Goal: Contribute content: Contribute content

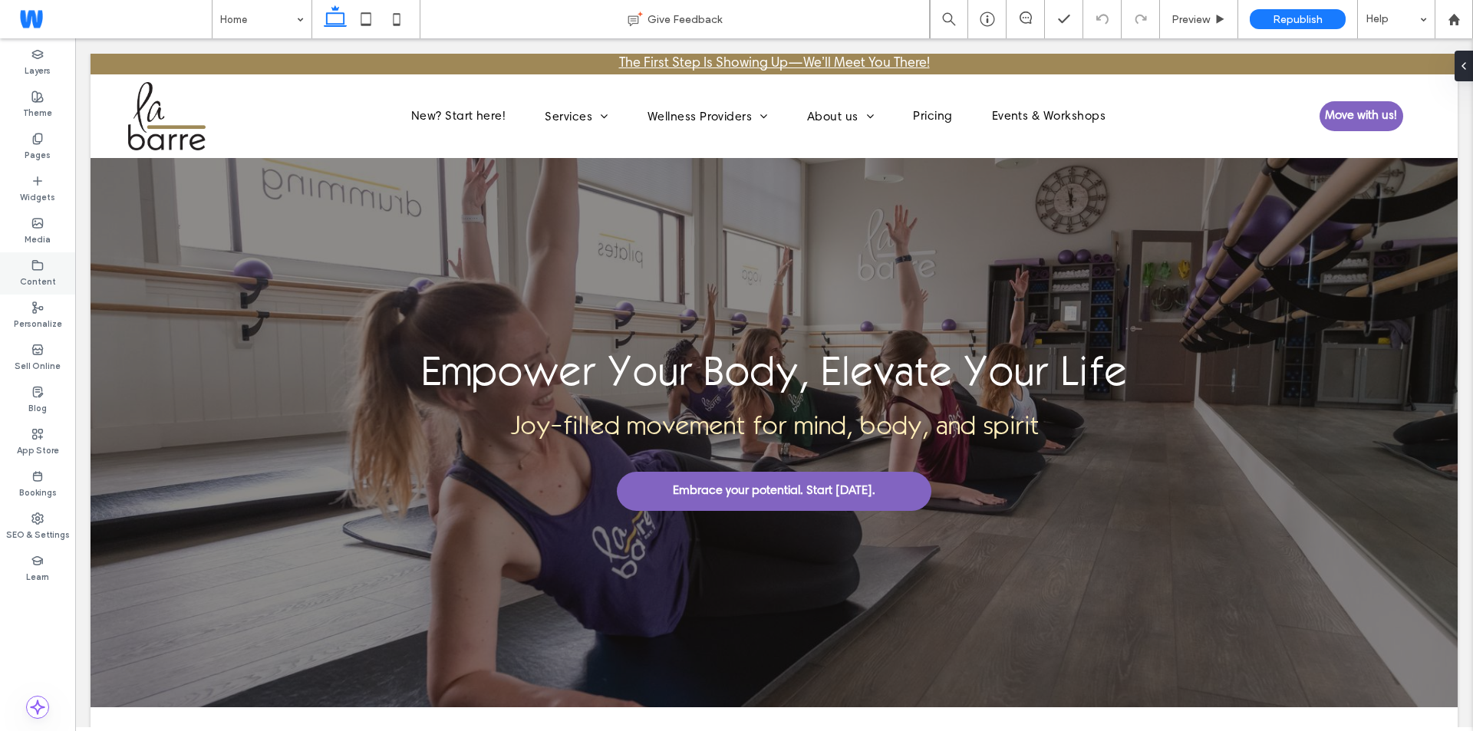
click at [54, 261] on div "Content" at bounding box center [37, 273] width 75 height 42
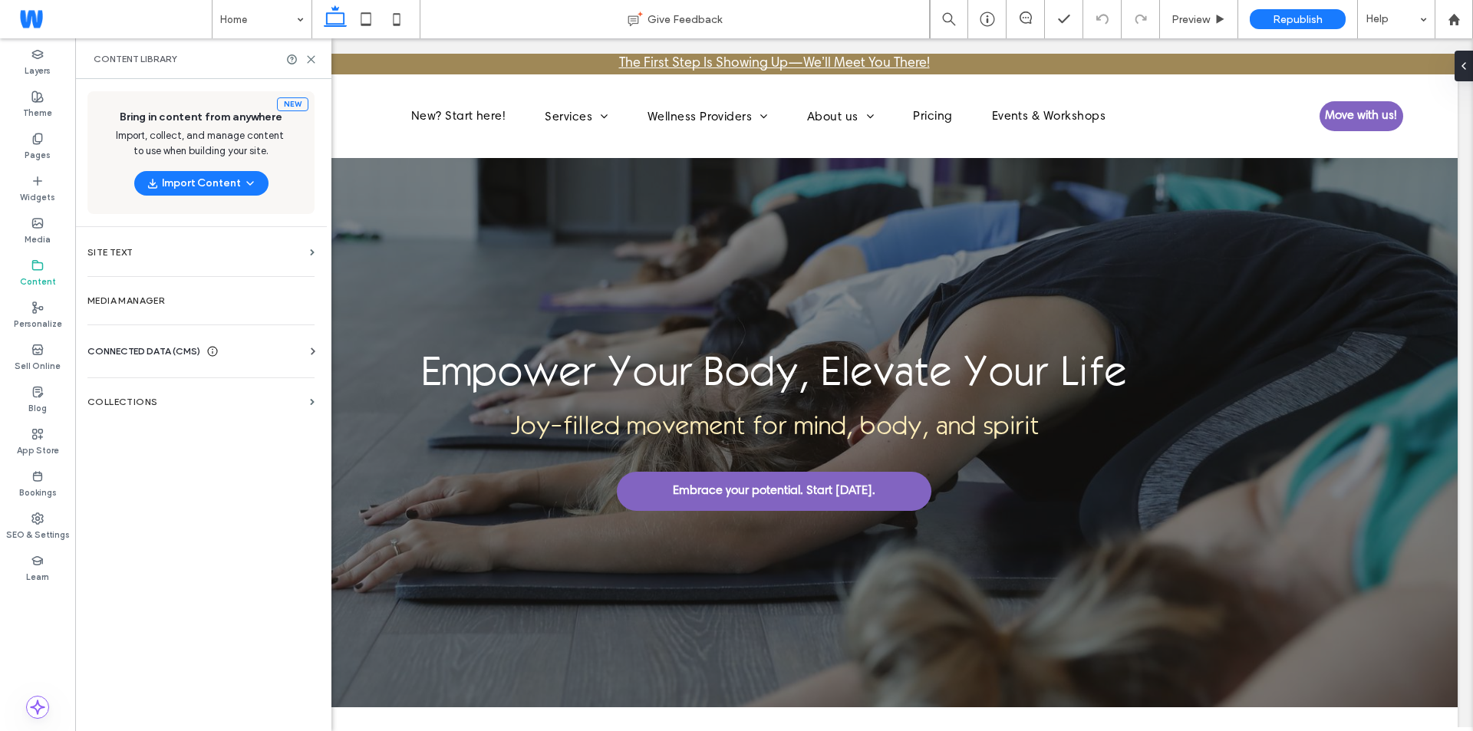
click at [41, 402] on label "Blog" at bounding box center [37, 406] width 18 height 17
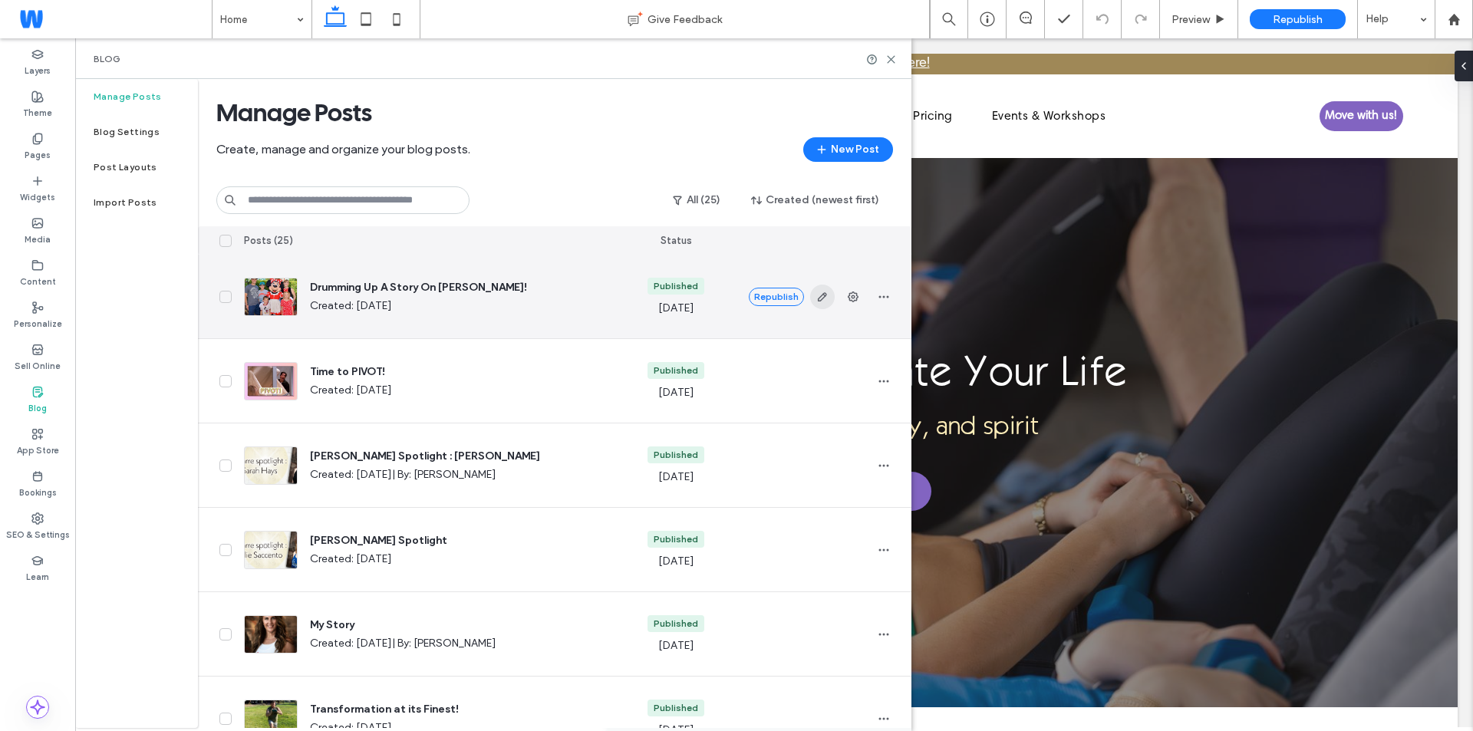
click at [818, 296] on icon "button" at bounding box center [822, 297] width 12 height 12
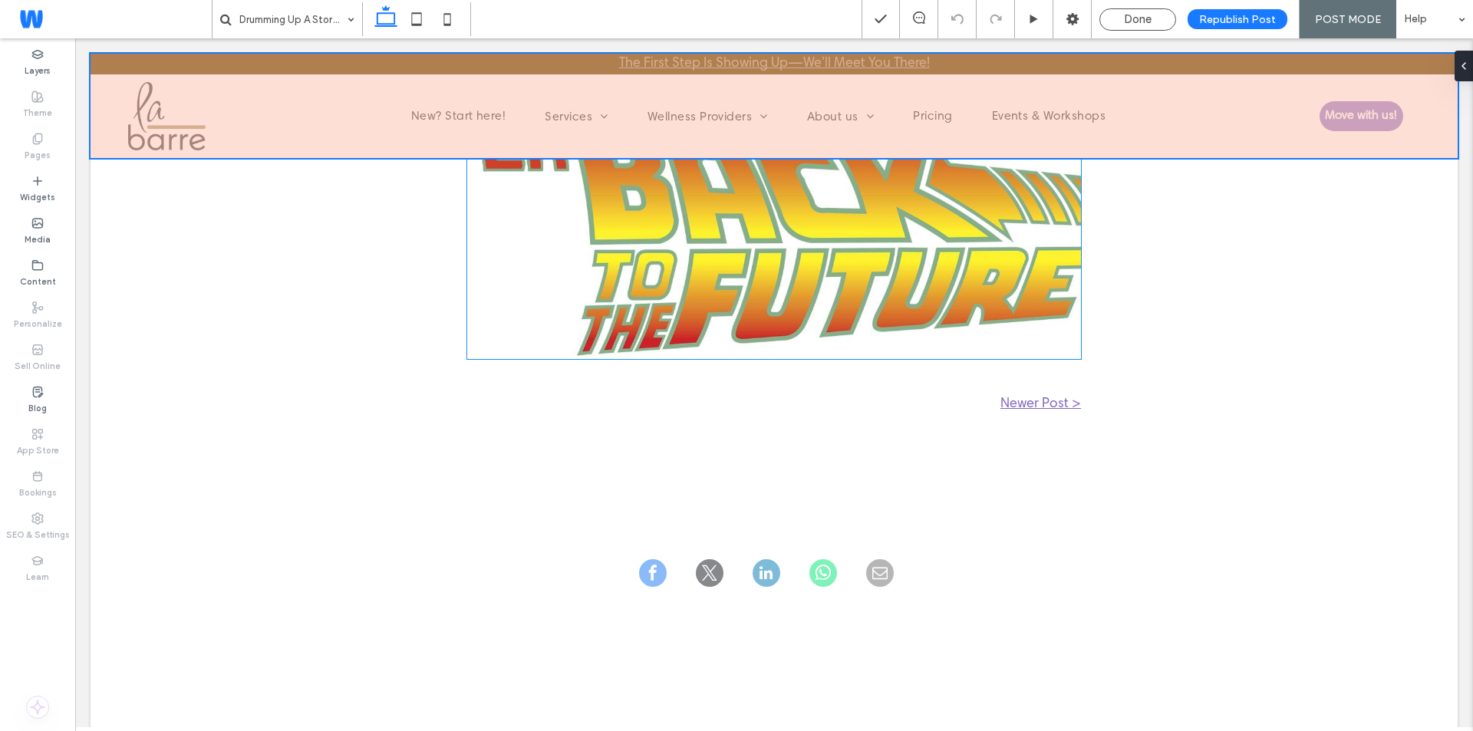
scroll to position [4449, 0]
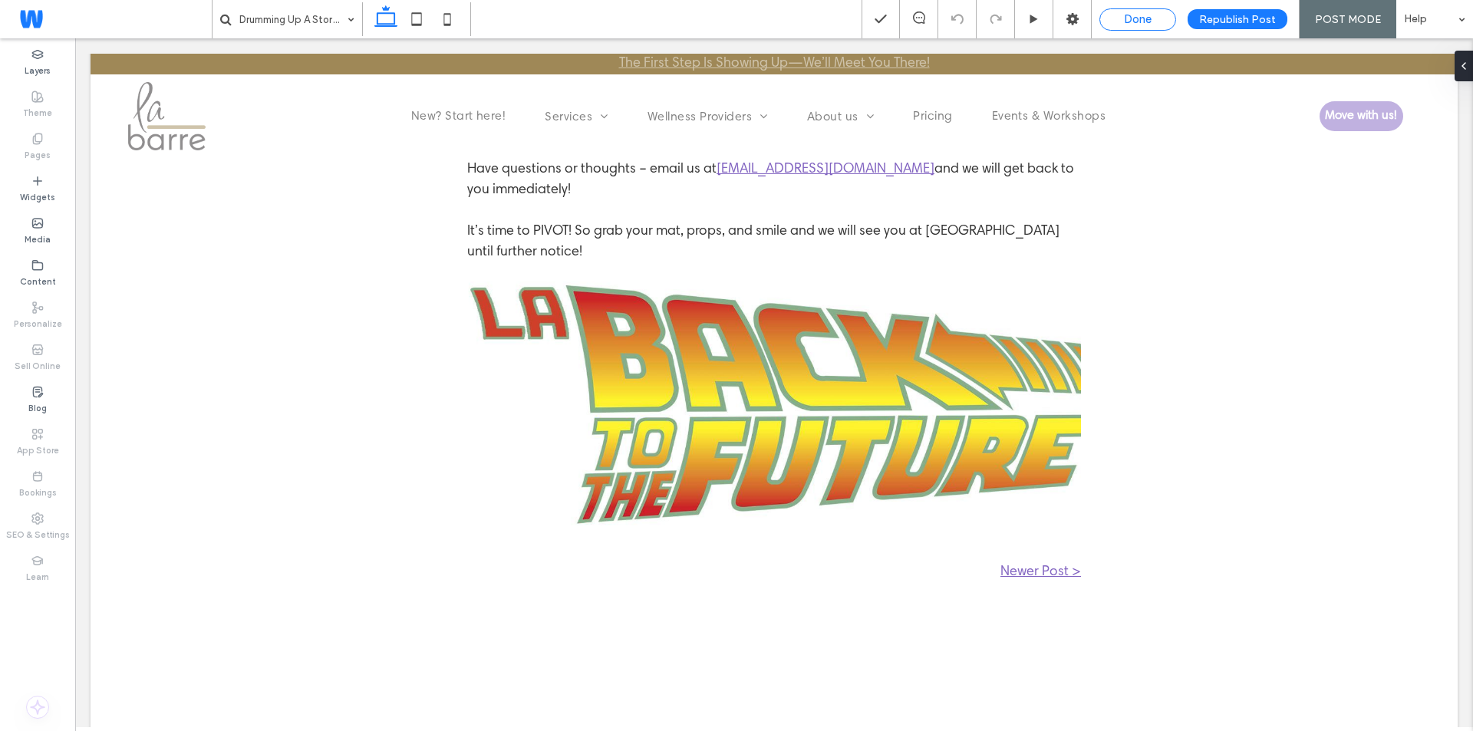
click at [1148, 18] on span "Done" at bounding box center [1138, 19] width 28 height 14
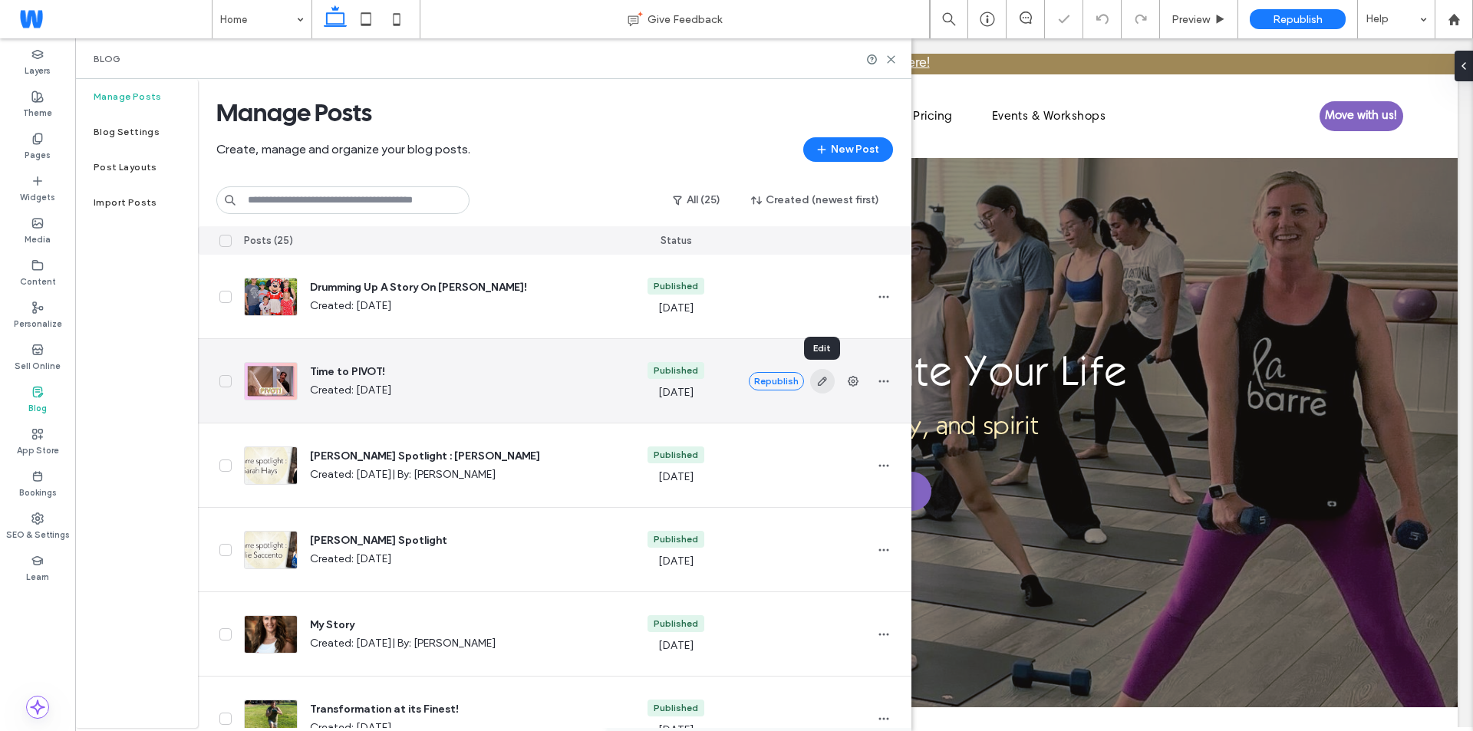
click at [822, 380] on icon "button" at bounding box center [822, 381] width 12 height 12
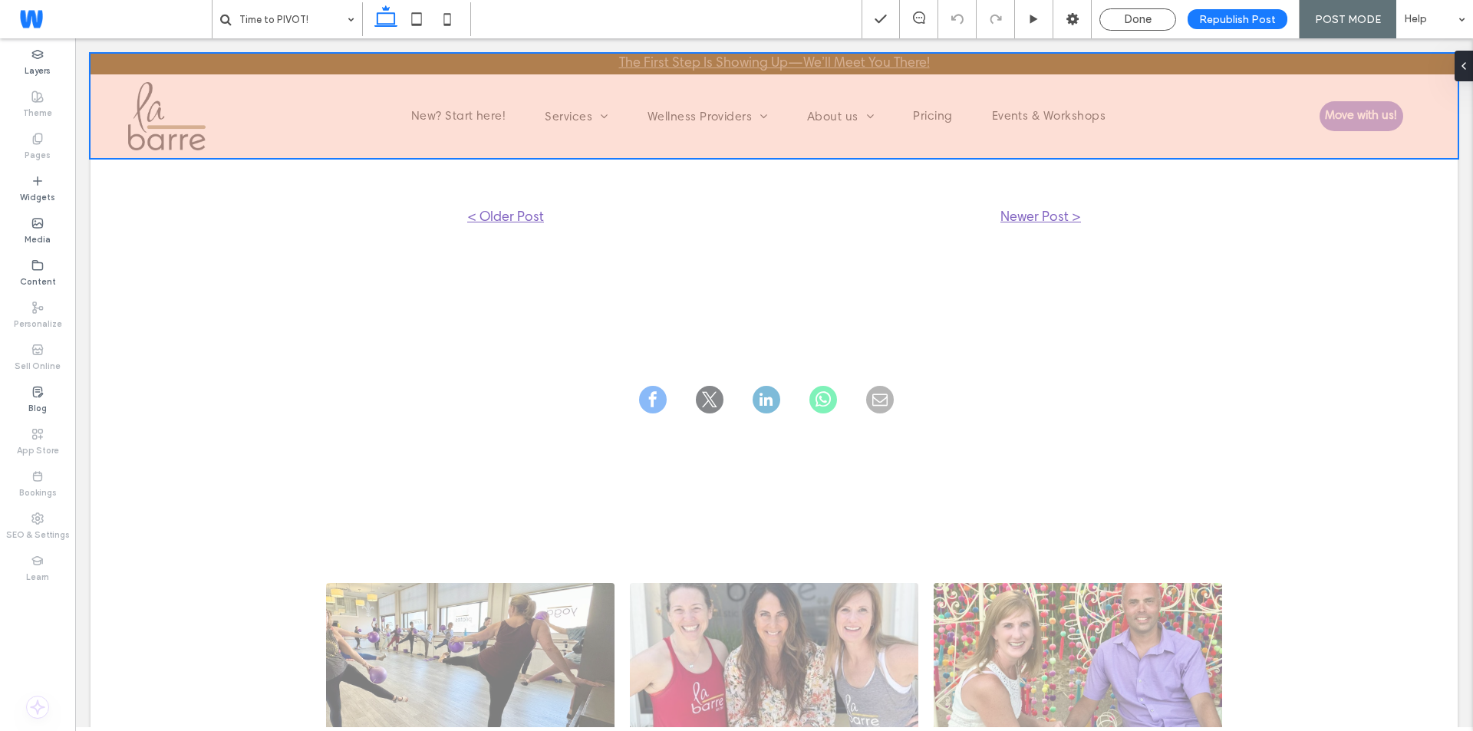
scroll to position [4065, 0]
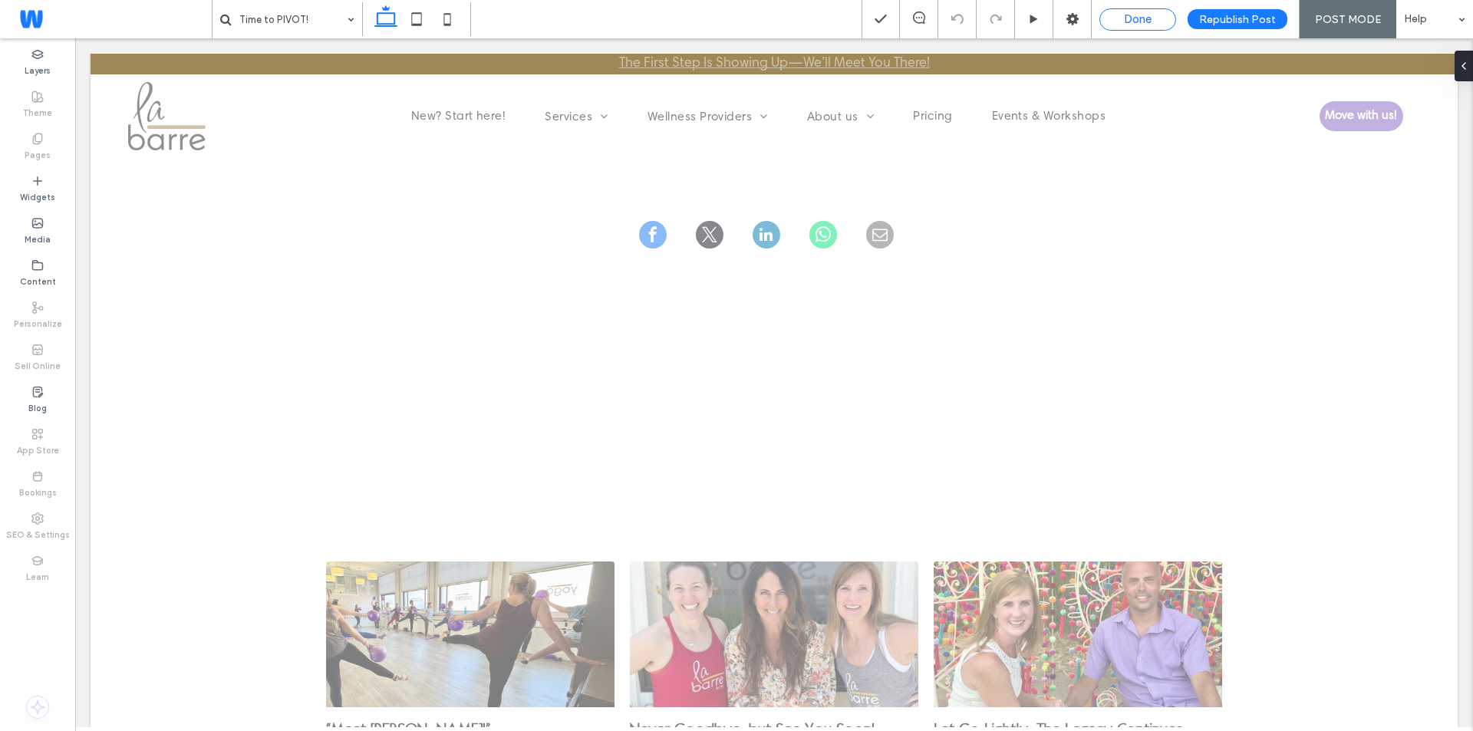
click at [1144, 20] on span "Done" at bounding box center [1138, 19] width 28 height 14
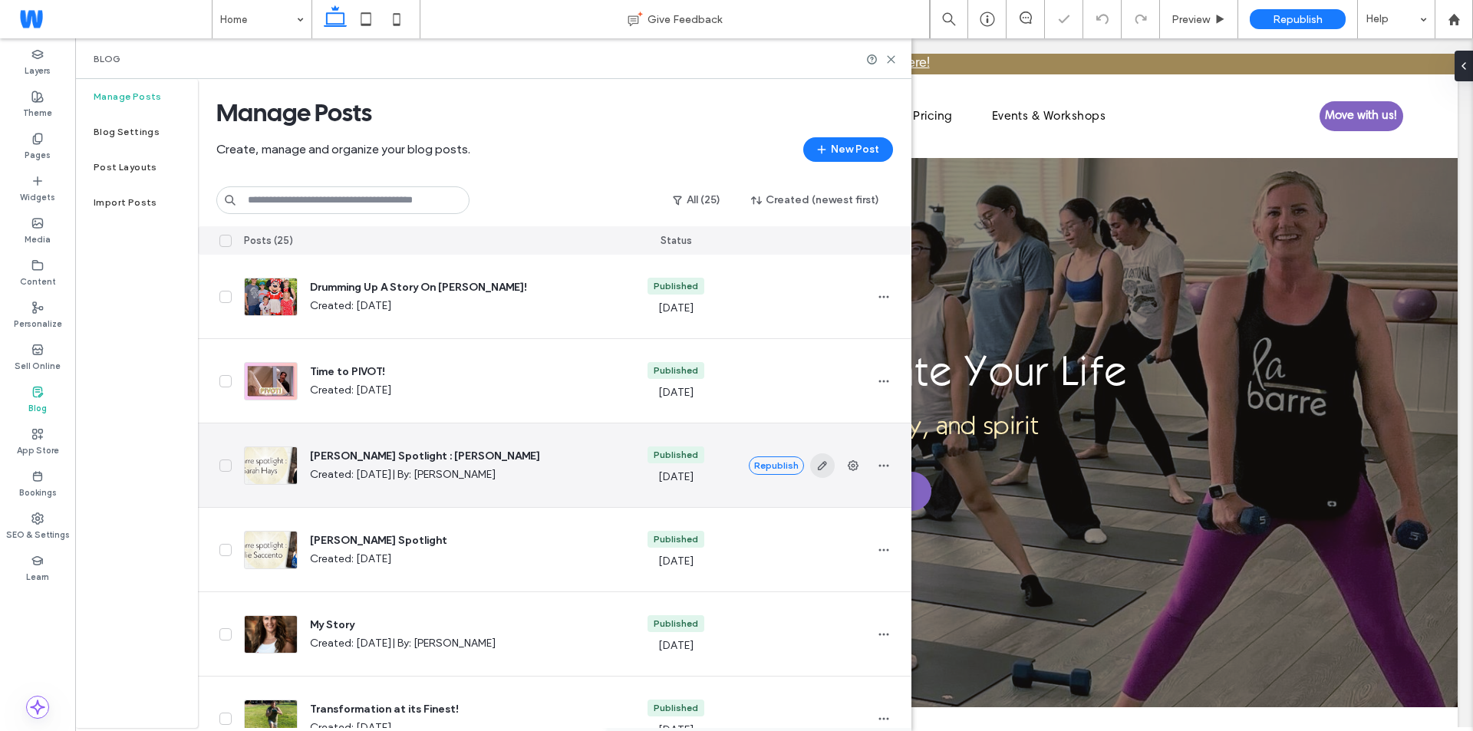
click at [821, 463] on icon "button" at bounding box center [822, 465] width 12 height 12
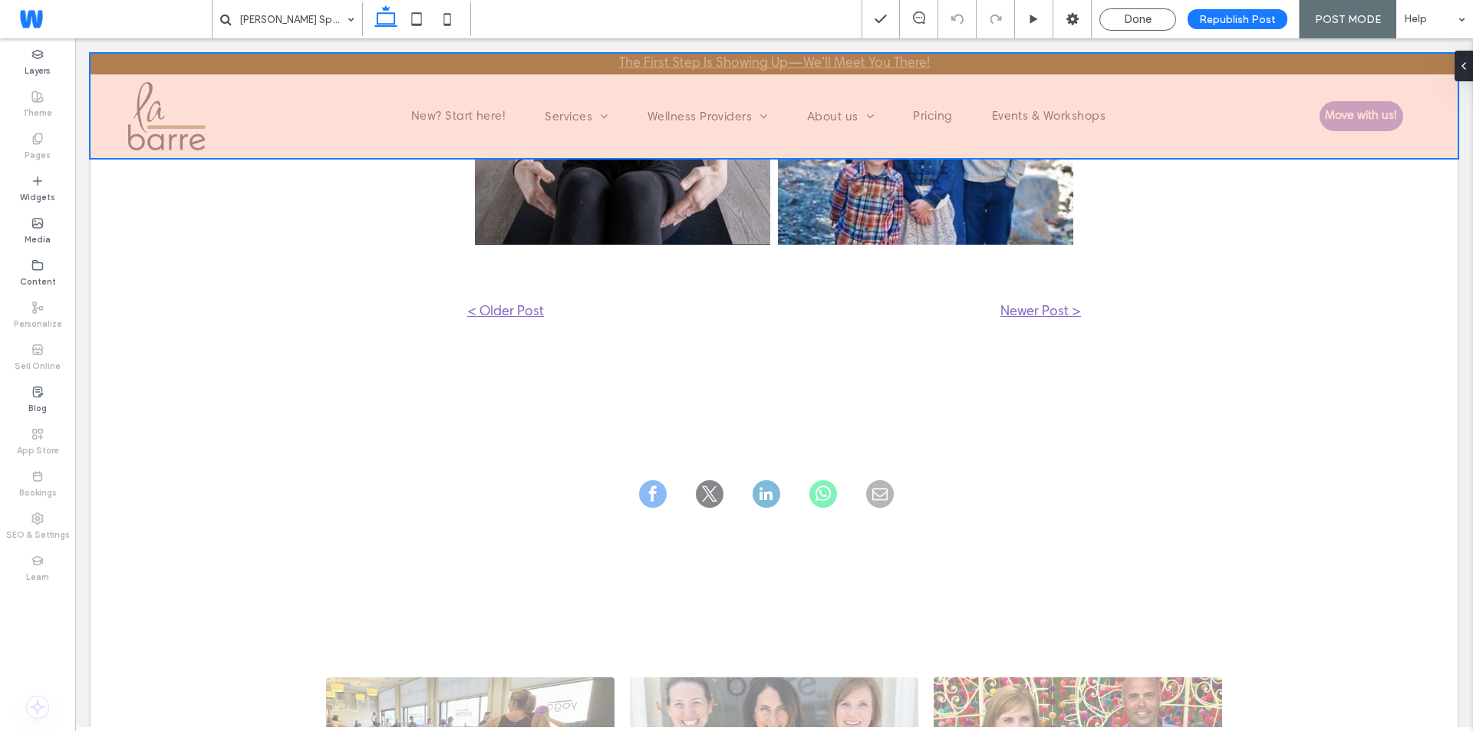
scroll to position [3145, 0]
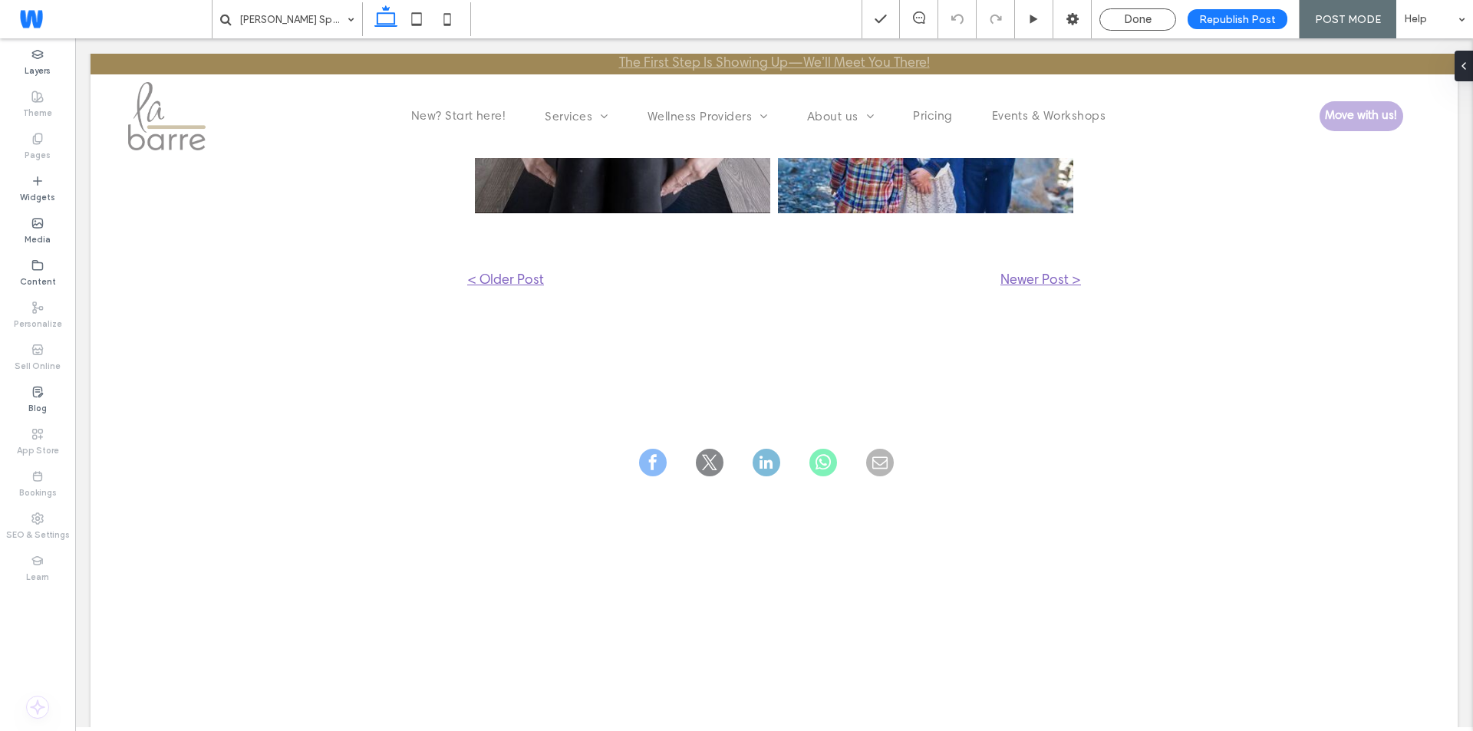
click at [1139, 37] on div "Done Republish Post POST MODE Help" at bounding box center [1166, 19] width 611 height 38
click at [1141, 26] on div "Done" at bounding box center [1137, 19] width 77 height 22
click at [1151, 18] on span "Done" at bounding box center [1138, 19] width 28 height 14
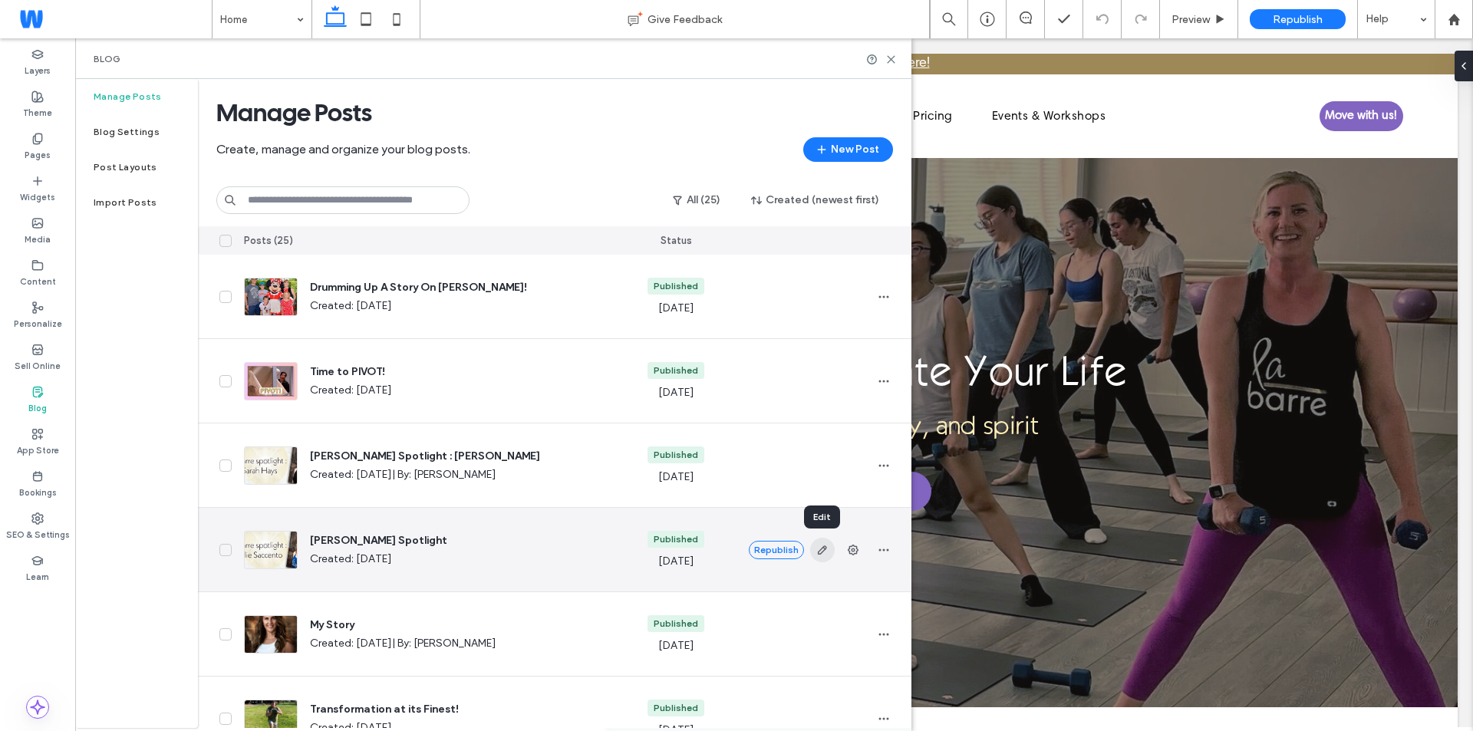
click at [825, 545] on icon "button" at bounding box center [822, 550] width 12 height 12
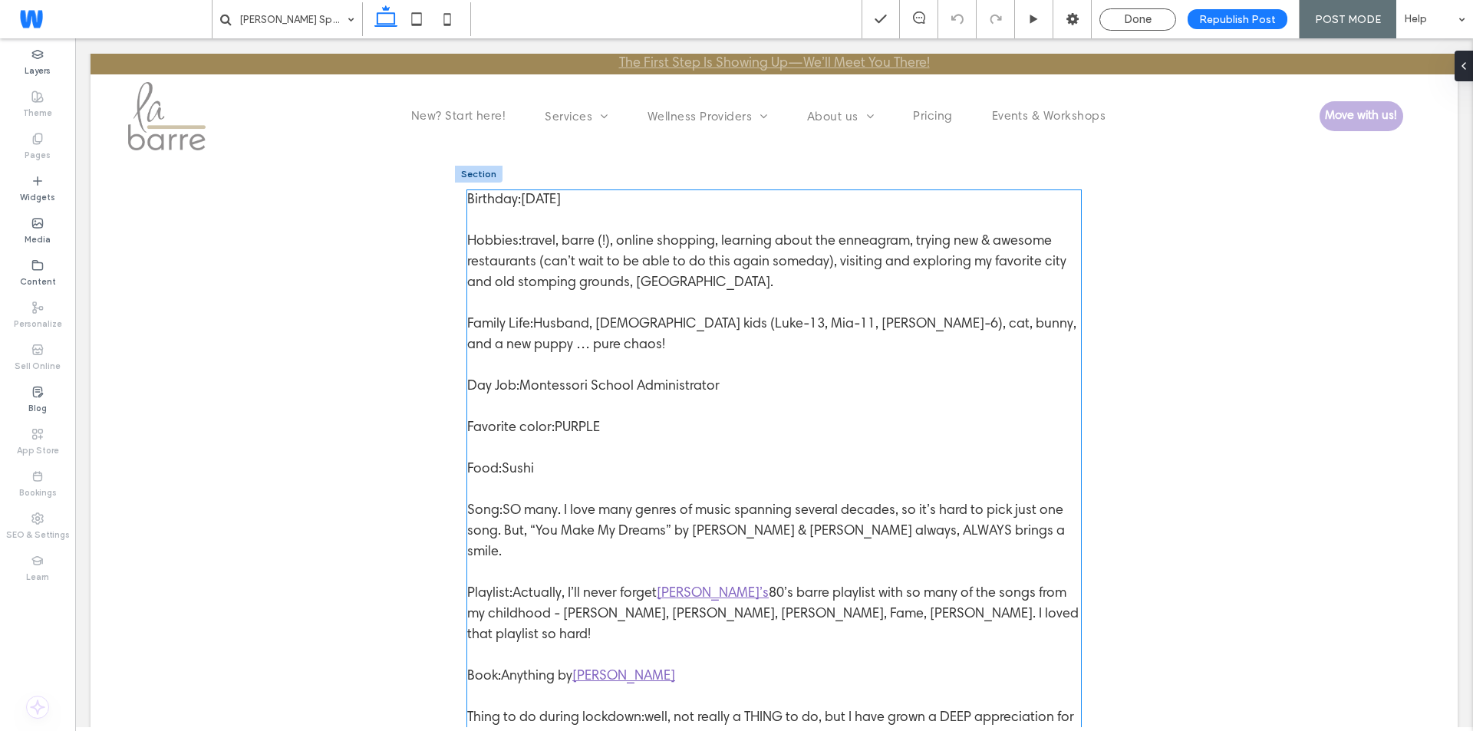
scroll to position [844, 0]
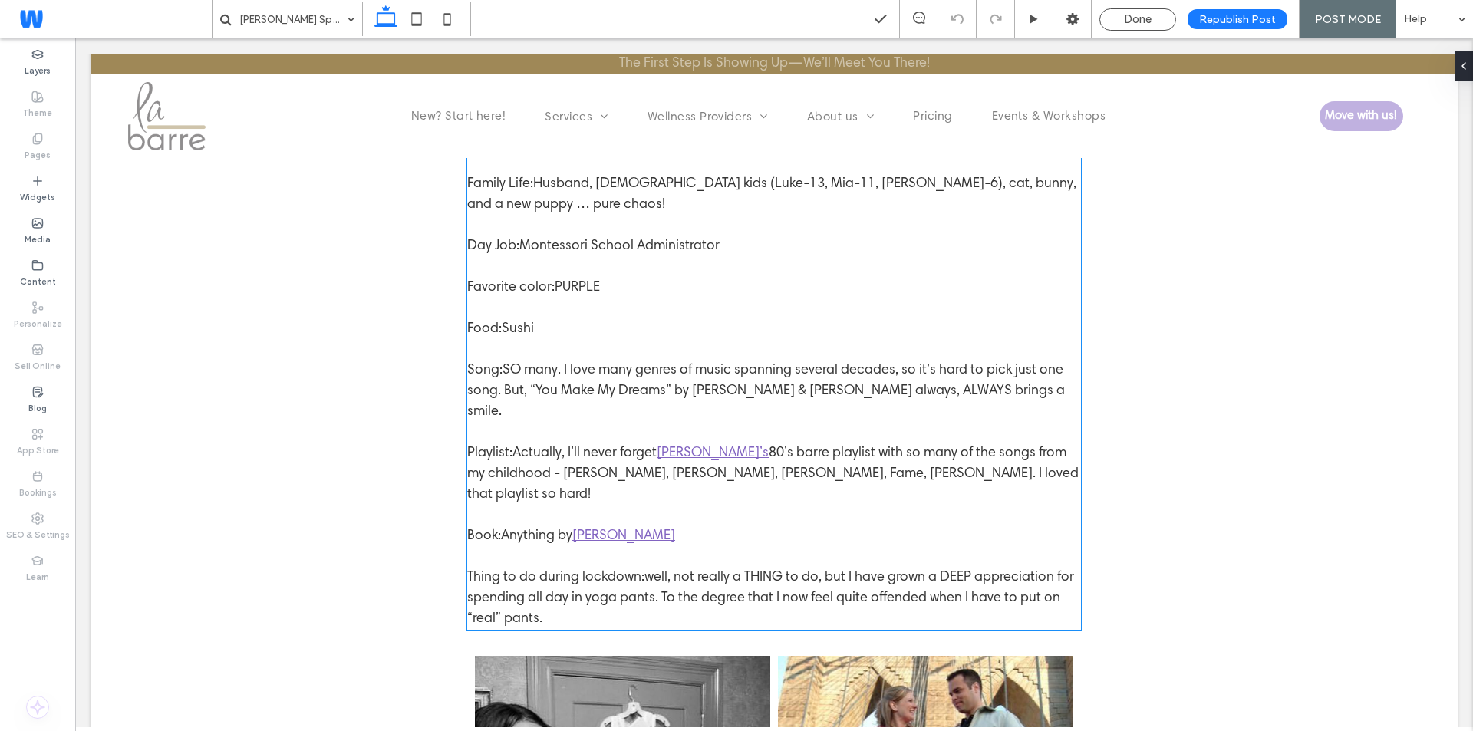
click at [673, 446] on link "Leilani’s" at bounding box center [713, 453] width 112 height 14
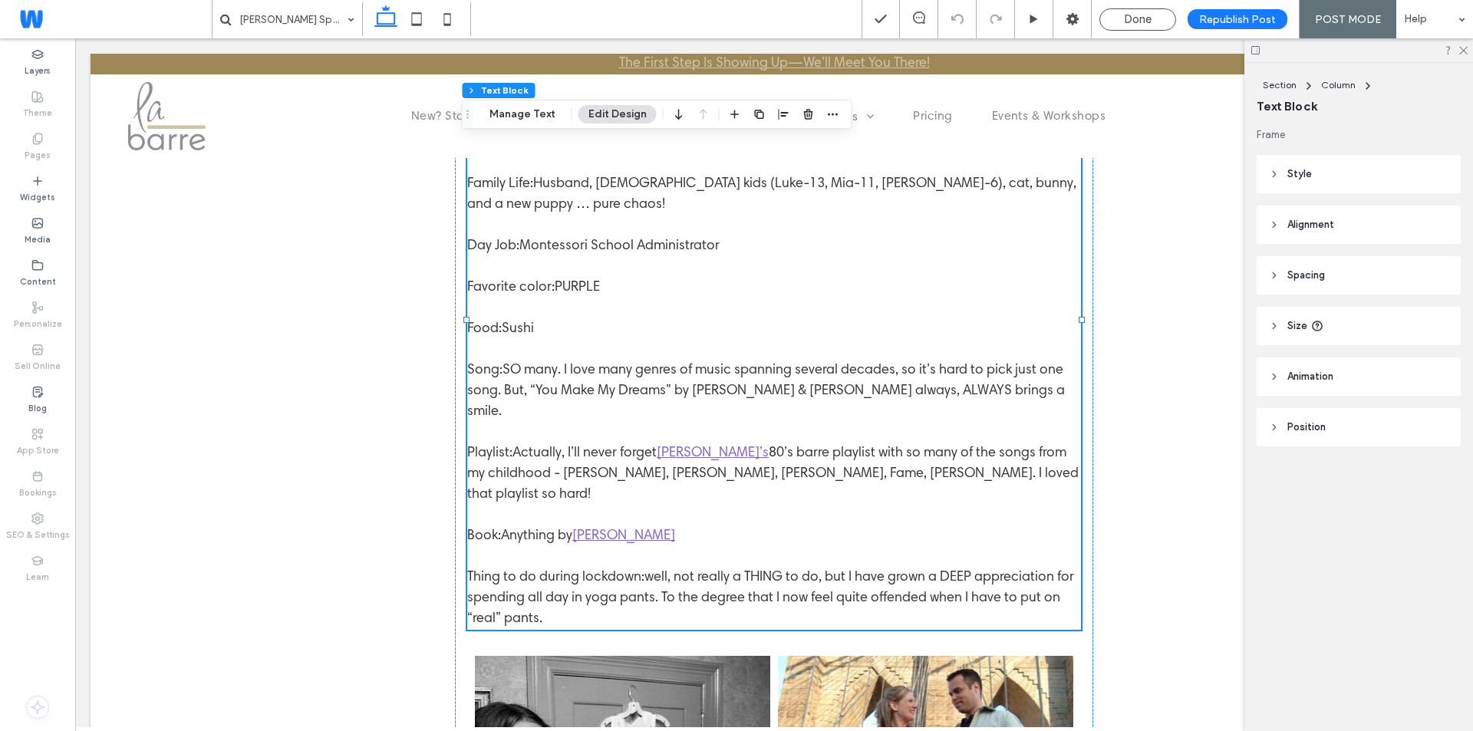
click at [680, 446] on link "Leilani’s" at bounding box center [713, 453] width 112 height 14
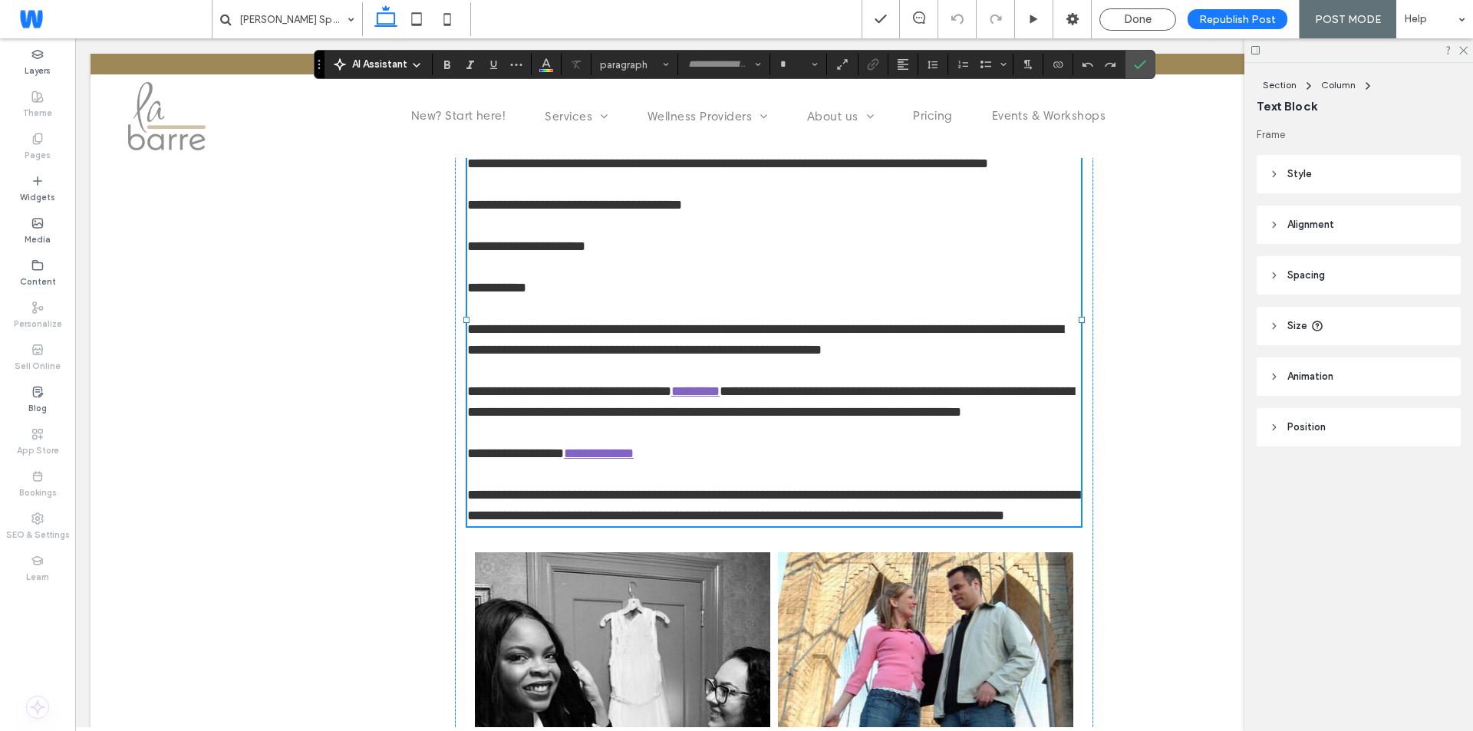
click at [687, 398] on link "*********" at bounding box center [695, 391] width 48 height 14
type input "**********"
type input "**"
drag, startPoint x: 656, startPoint y: 412, endPoint x: 702, endPoint y: 414, distance: 46.1
click at [702, 414] on p "**********" at bounding box center [774, 288] width 614 height 476
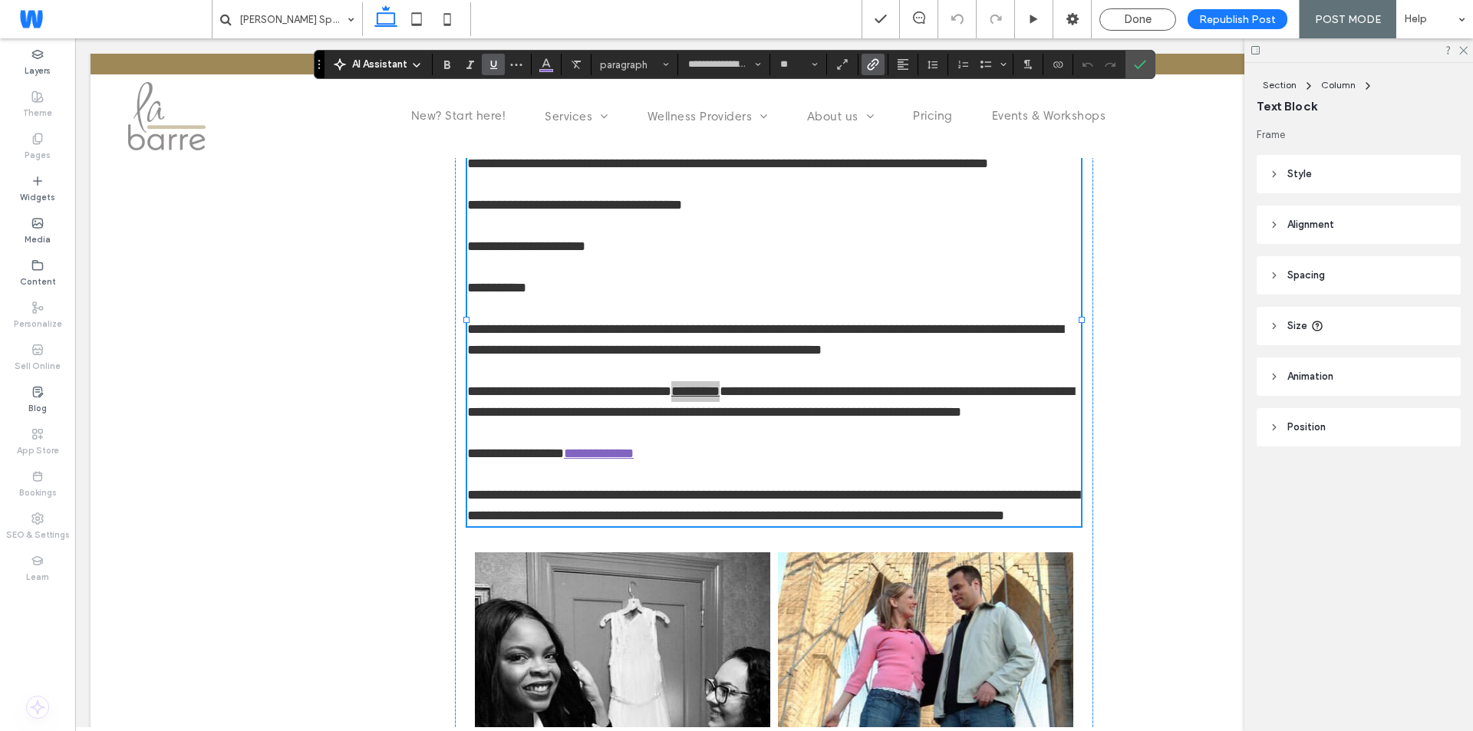
click at [867, 61] on icon "Link" at bounding box center [873, 64] width 12 height 12
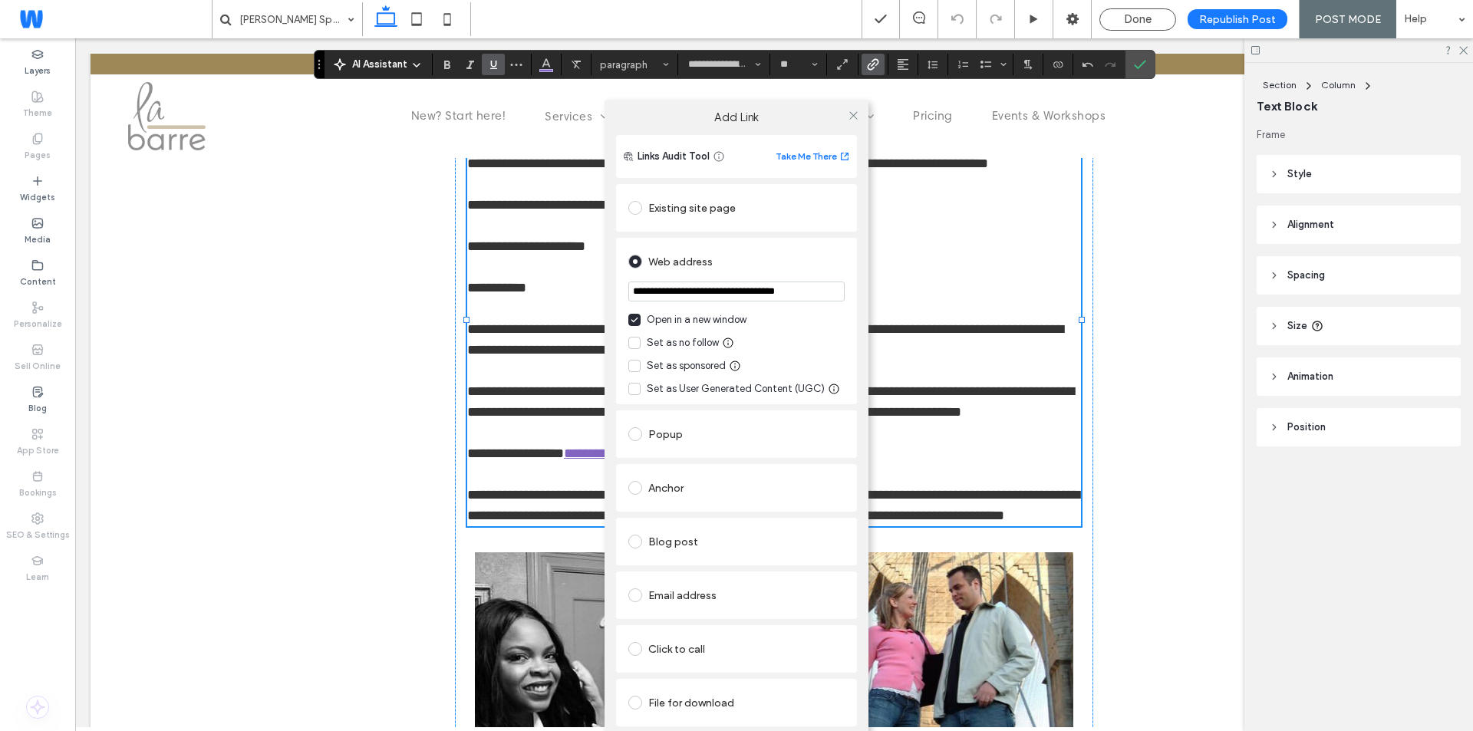
click at [740, 291] on input "**********" at bounding box center [736, 292] width 216 height 20
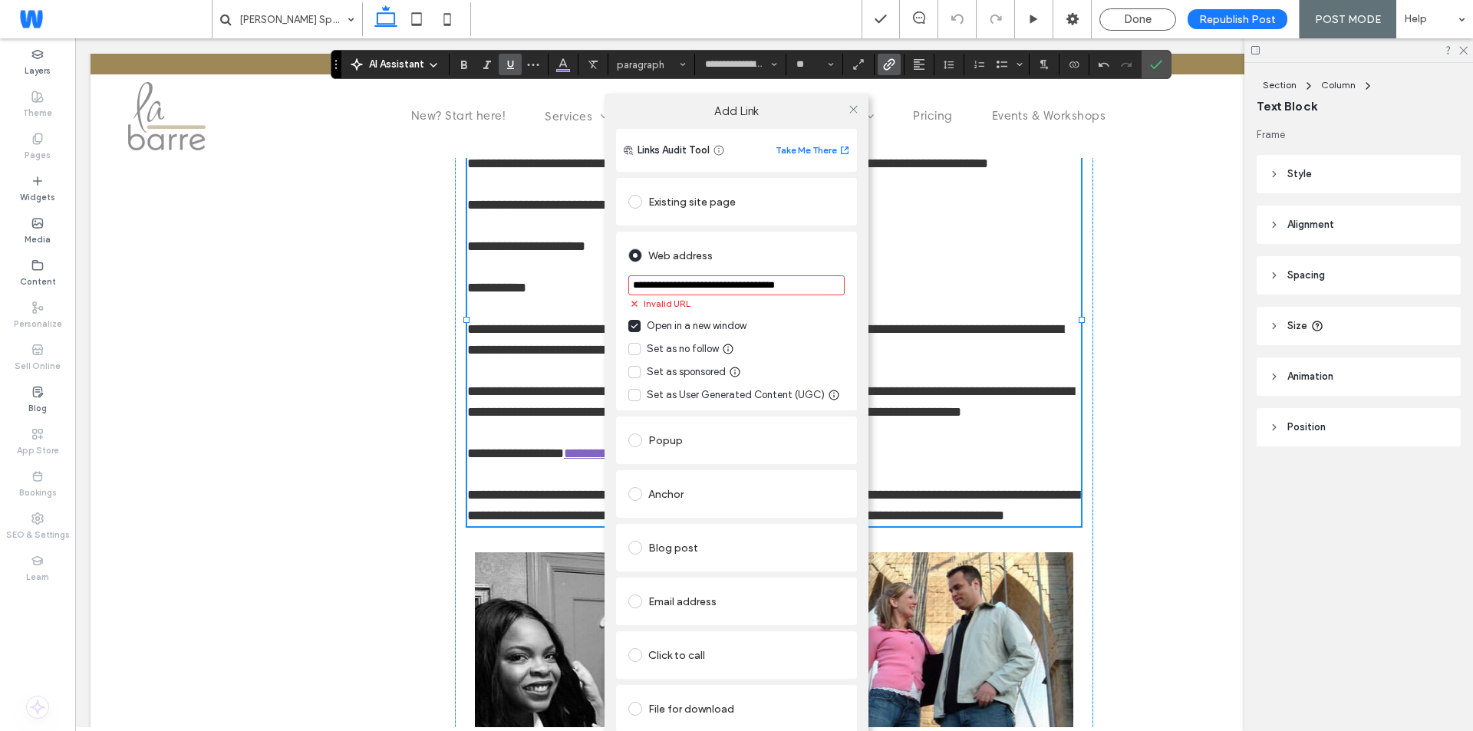
drag, startPoint x: 317, startPoint y: 63, endPoint x: 334, endPoint y: -5, distance: 69.6
click at [334, 0] on html ".wqwq-1{fill:#231f20;} .cls-1q, .cls-2q { fill-rule: evenodd; } .cls-2q { fill:…" at bounding box center [736, 365] width 1473 height 731
click at [649, 289] on input "**********" at bounding box center [736, 285] width 216 height 20
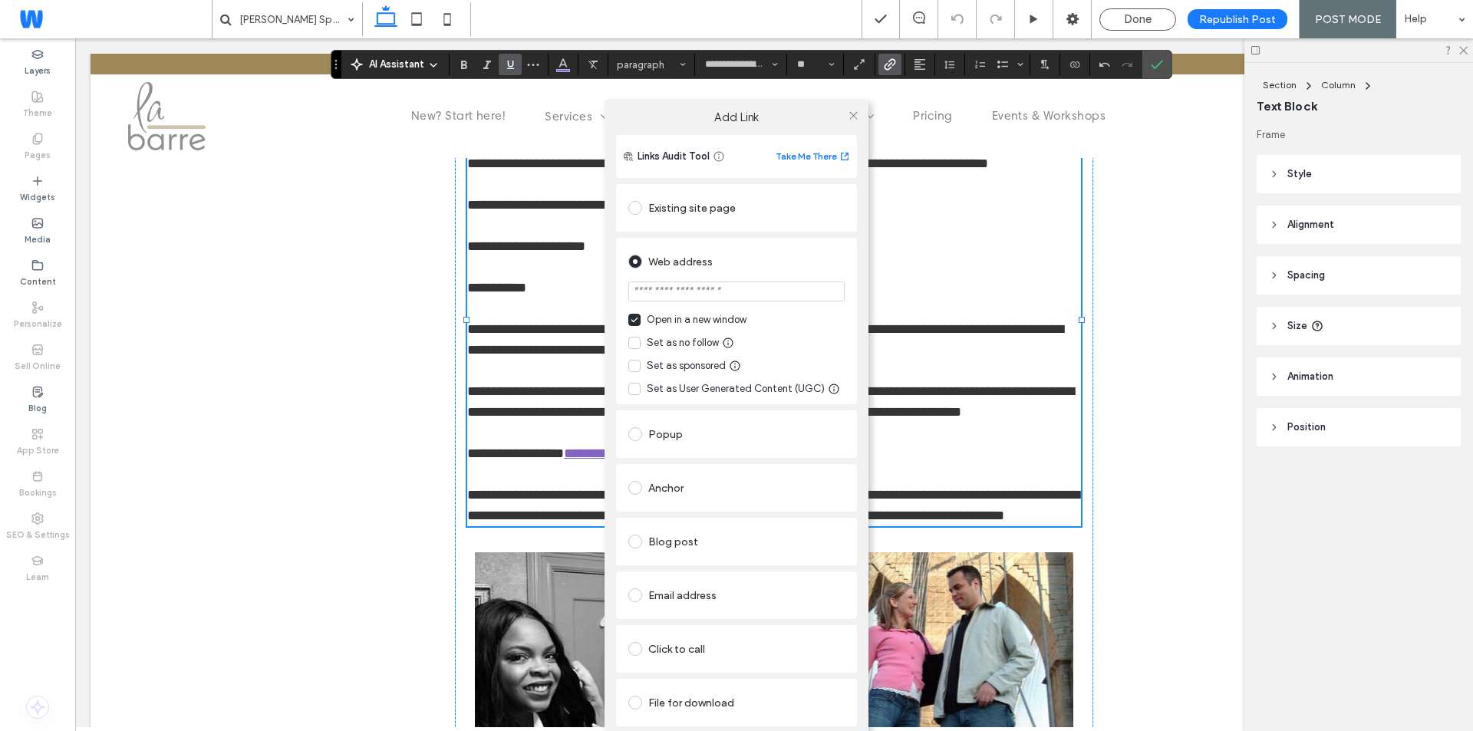
type input "*******"
click at [857, 632] on div "Links Audit Tool Take Me There Existing site page Web address ******* Open in a…" at bounding box center [736, 452] width 264 height 634
click at [1157, 59] on icon "Confirm" at bounding box center [1157, 64] width 12 height 12
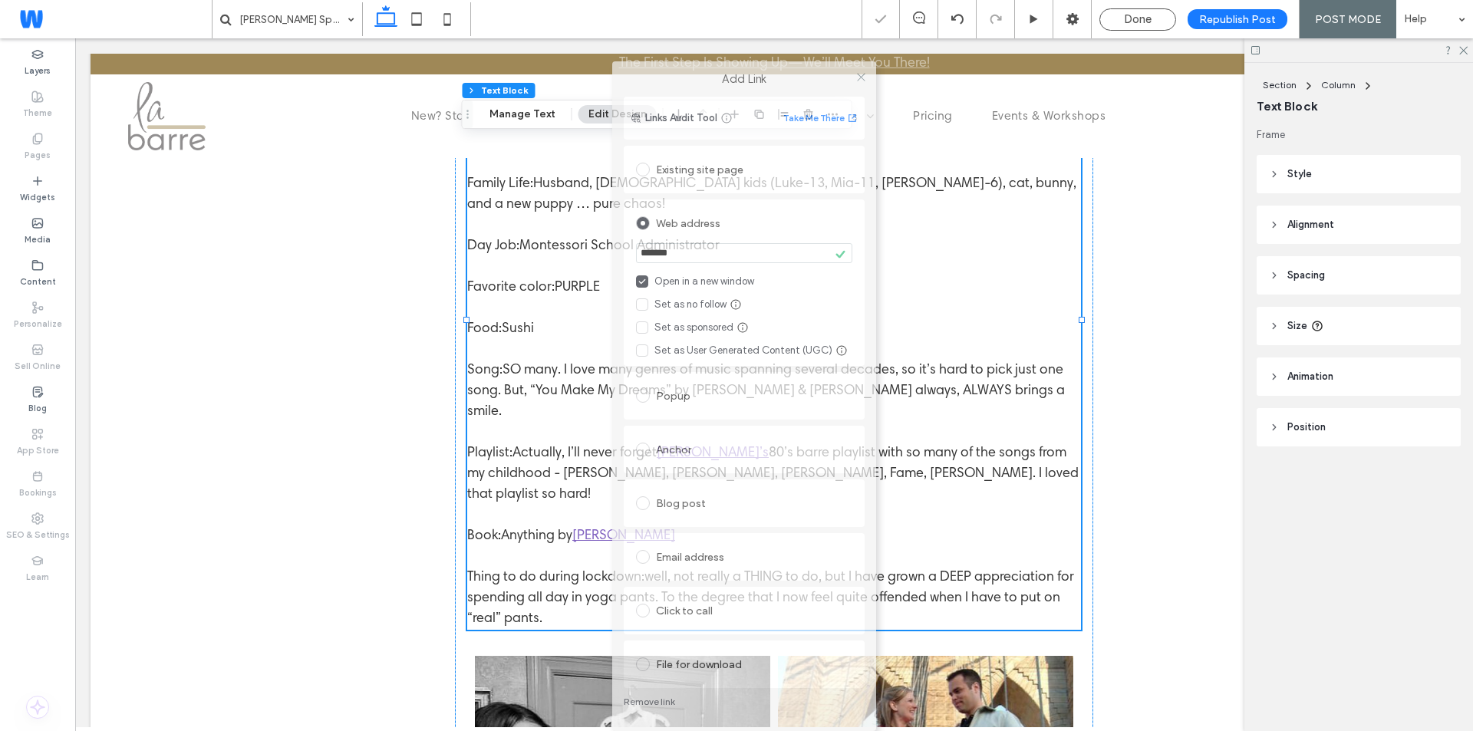
drag, startPoint x: 737, startPoint y: 123, endPoint x: 745, endPoint y: 101, distance: 23.5
click at [745, 101] on div "Add Link Links Audit Tool Take Me There Existing site page Web address ******* …" at bounding box center [744, 396] width 264 height 670
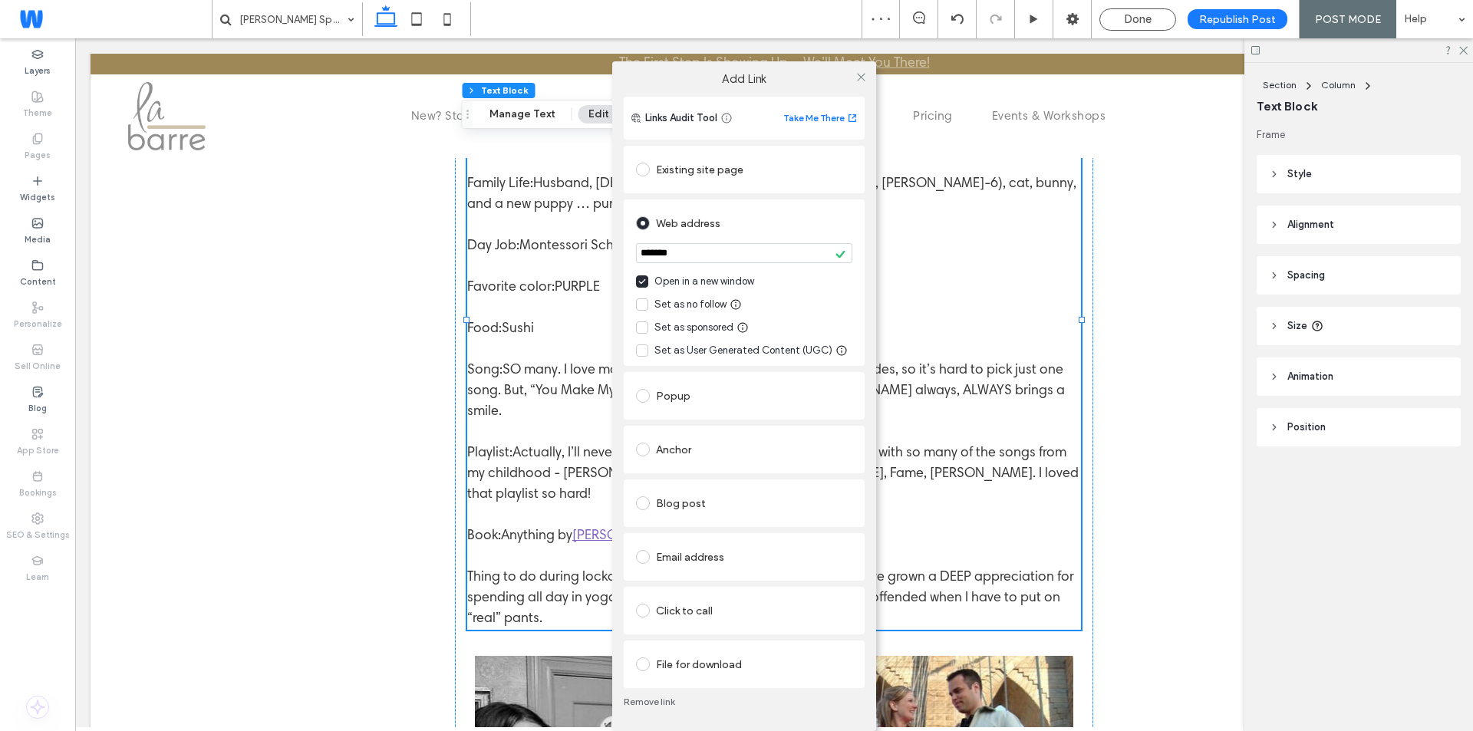
click at [654, 699] on link "Remove link" at bounding box center [744, 702] width 241 height 12
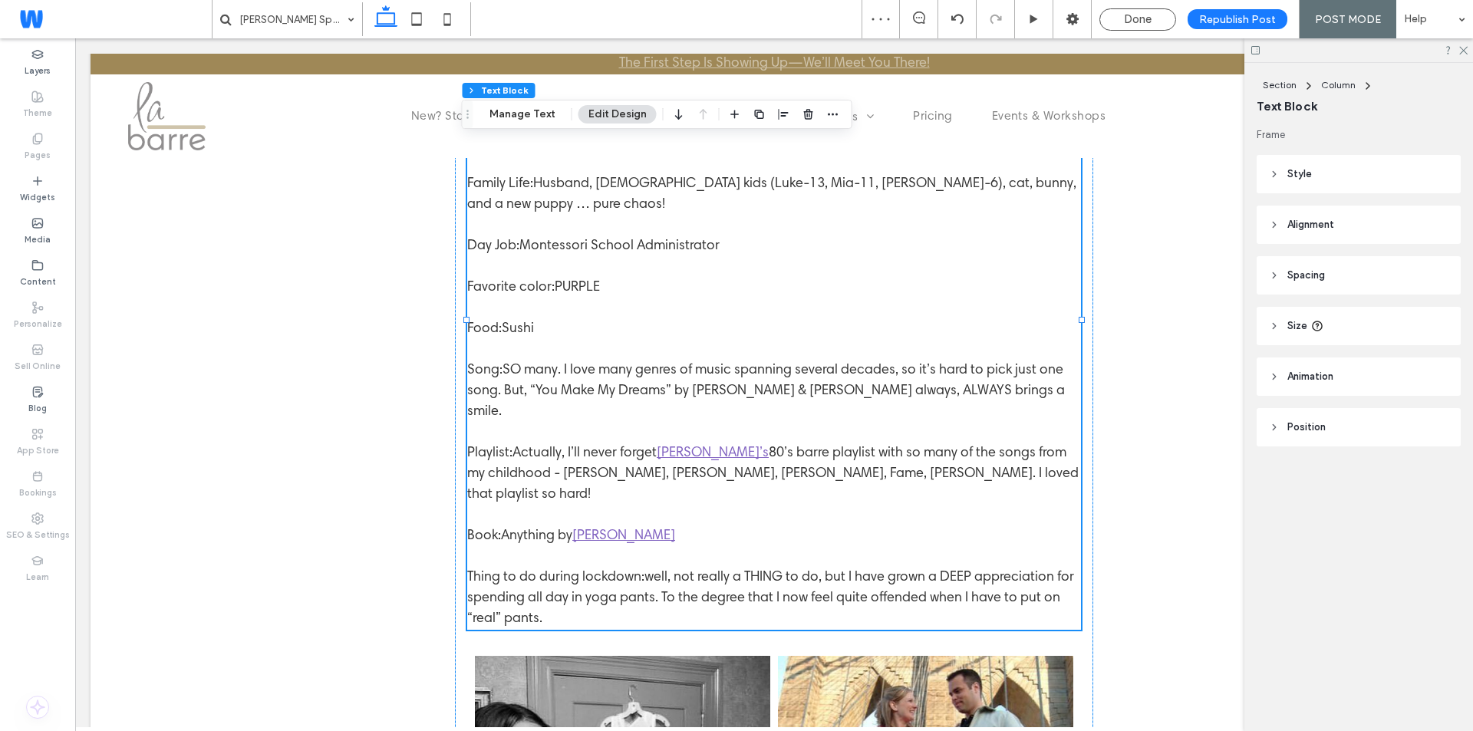
click at [673, 446] on link "Leilani’s" at bounding box center [713, 453] width 112 height 14
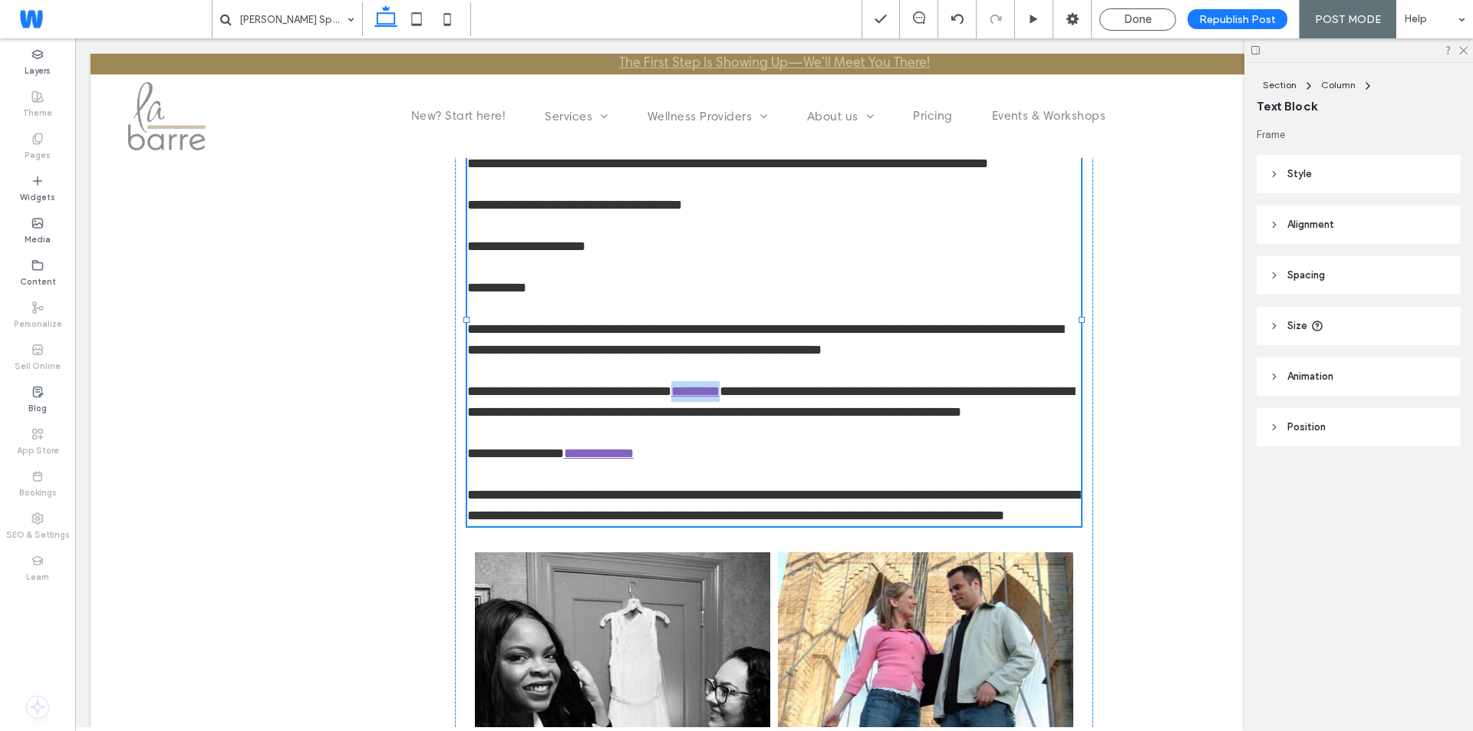
type input "**********"
type input "**"
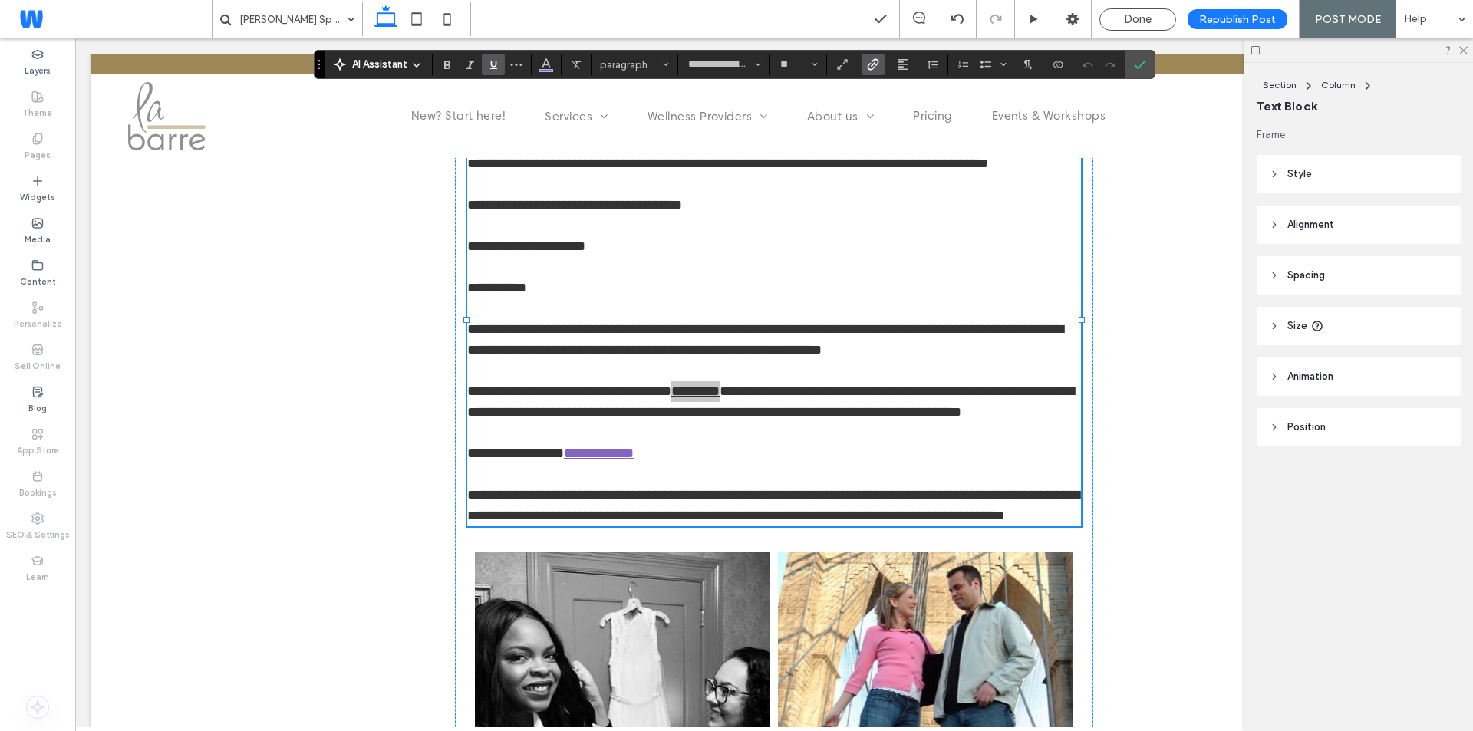
click at [873, 64] on use "Link" at bounding box center [873, 64] width 12 height 12
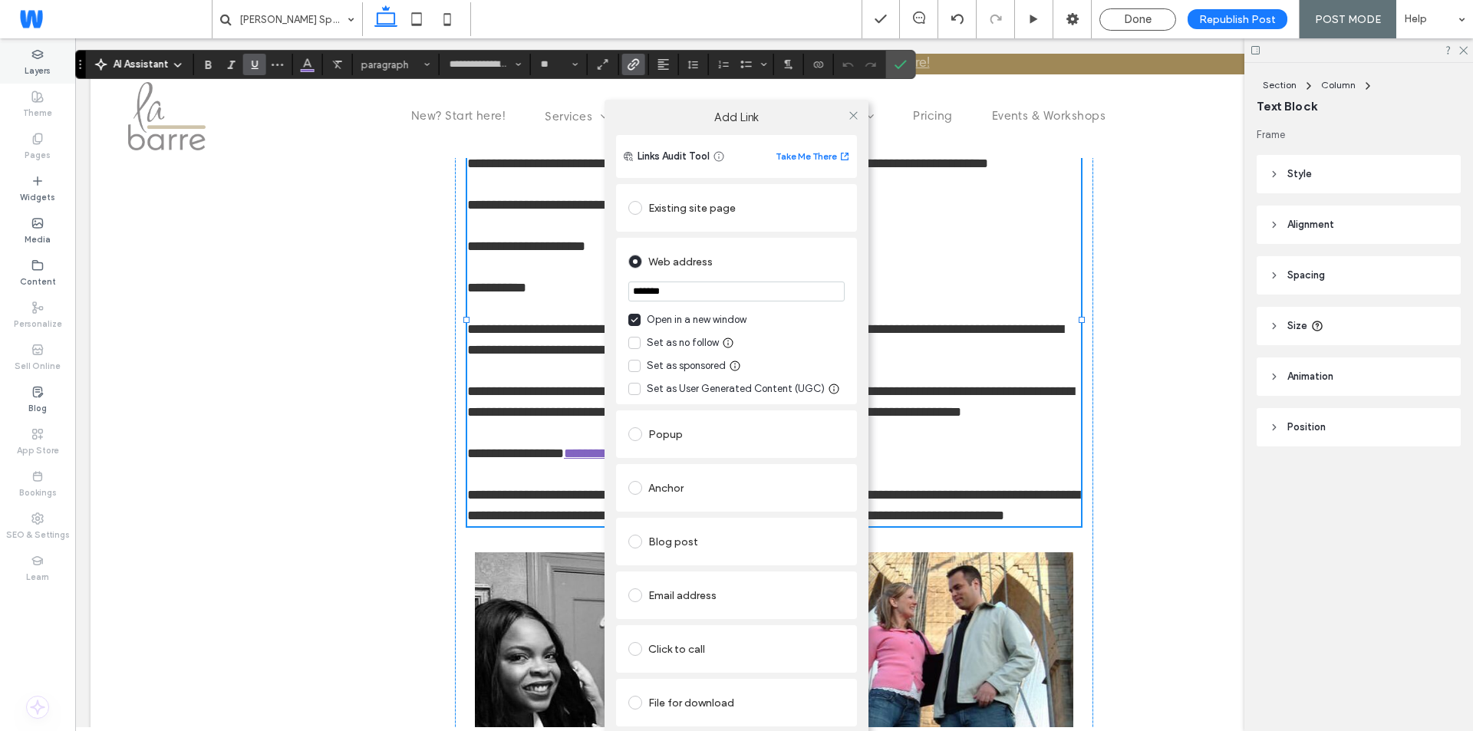
drag, startPoint x: 321, startPoint y: 64, endPoint x: 51, endPoint y: 54, distance: 270.2
click at [51, 54] on body ".wqwq-1{fill:#231f20;} .cls-1q, .cls-2q { fill-rule: evenodd; } .cls-2q { fill:…" at bounding box center [736, 365] width 1473 height 731
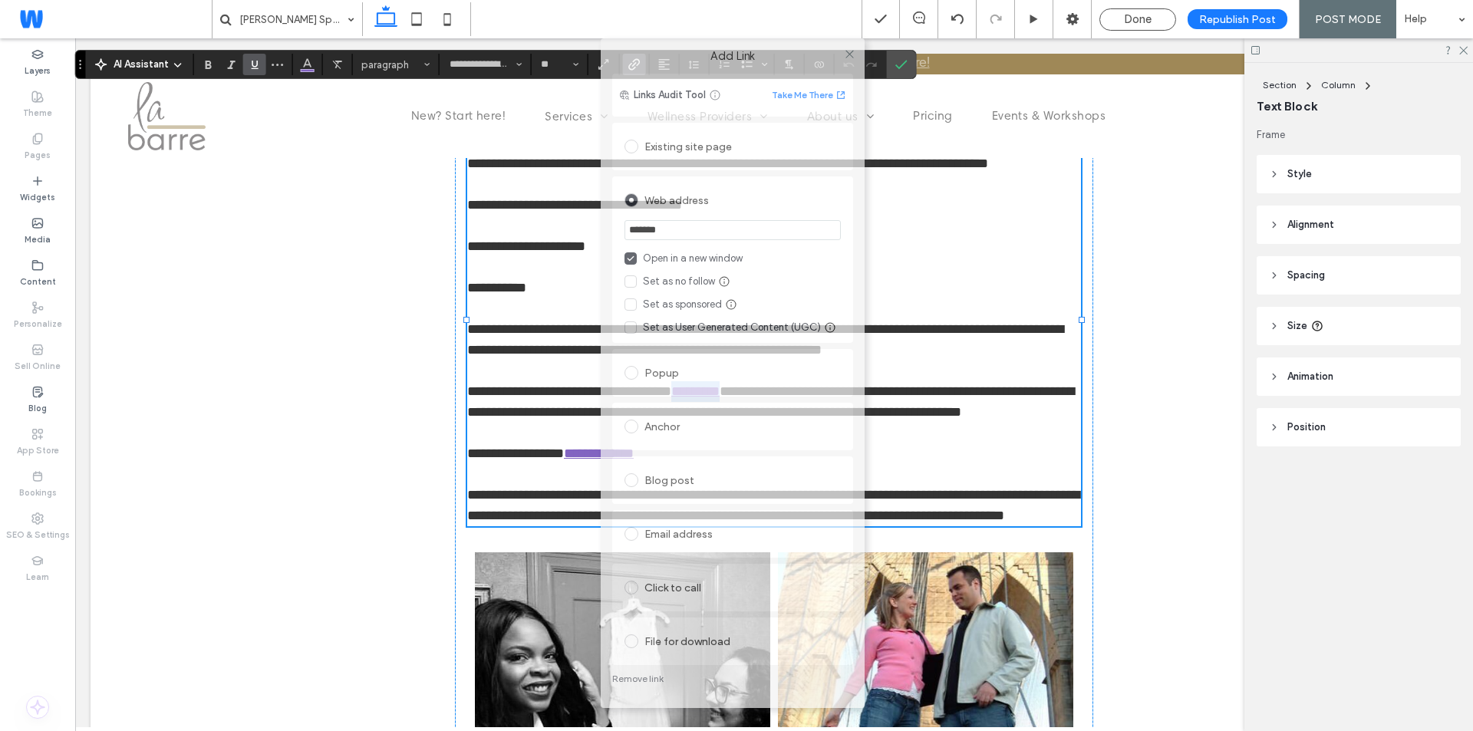
drag, startPoint x: 657, startPoint y: 117, endPoint x: 654, endPoint y: 39, distance: 77.5
click at [654, 39] on div "Add Link" at bounding box center [733, 55] width 264 height 35
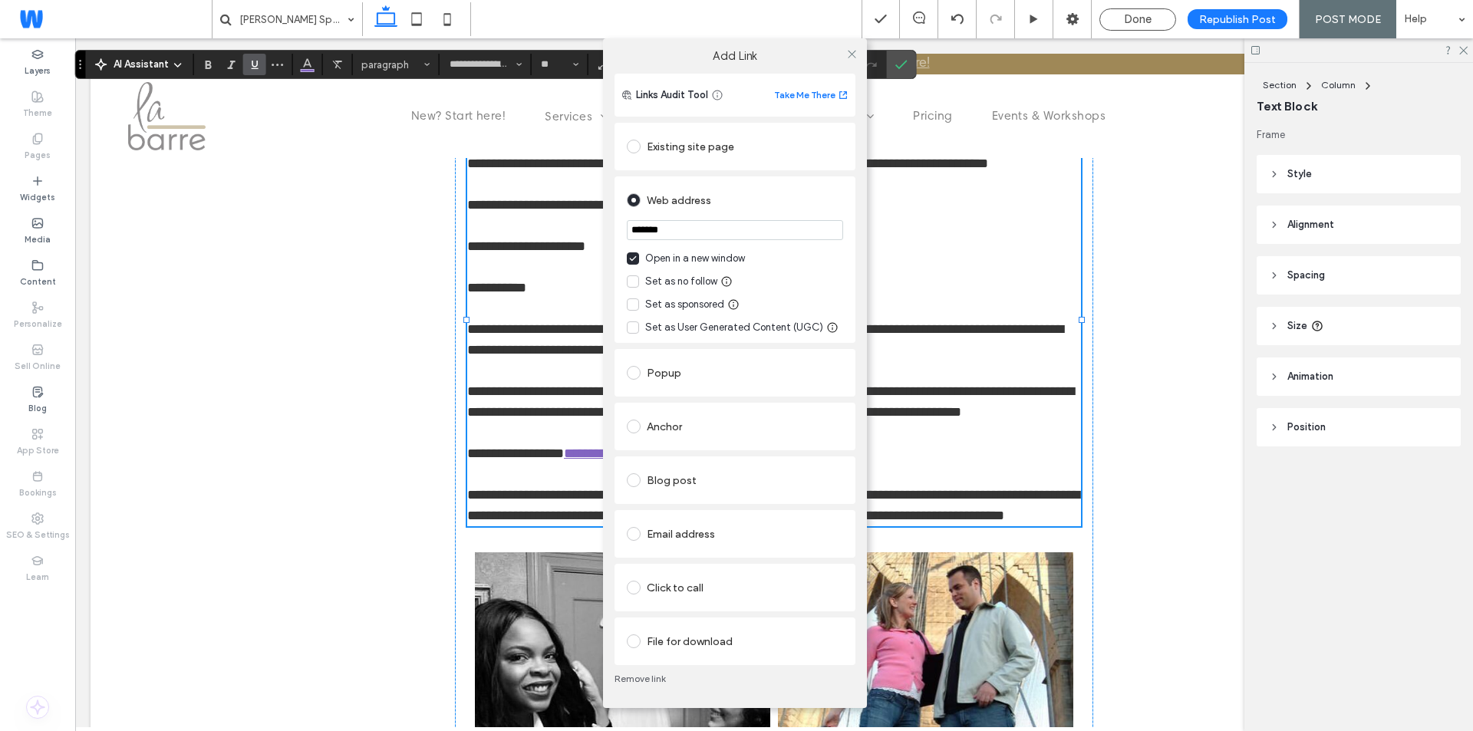
click at [631, 674] on link "Remove link" at bounding box center [734, 679] width 241 height 12
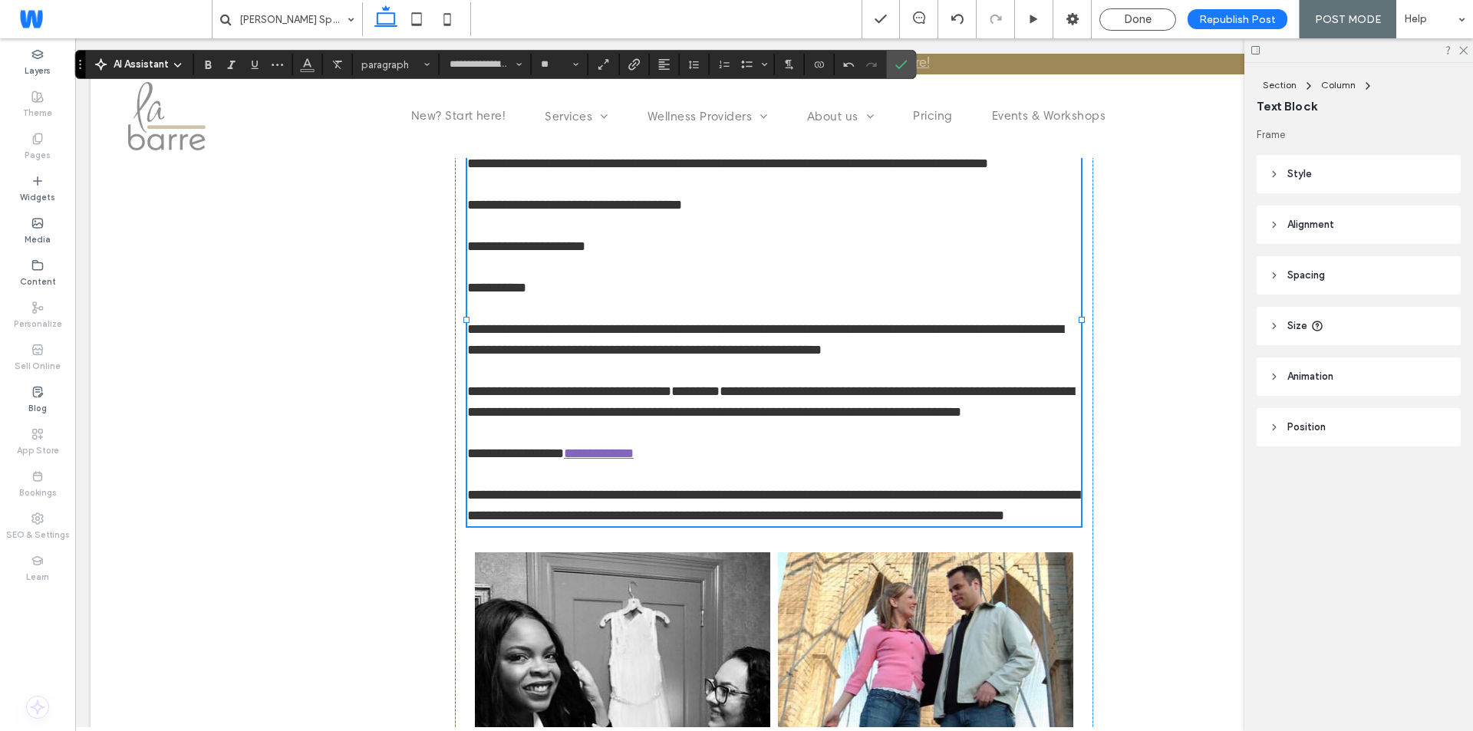
click at [611, 460] on link "**********" at bounding box center [599, 453] width 70 height 14
drag, startPoint x: 666, startPoint y: 500, endPoint x: 569, endPoint y: 491, distance: 97.1
click at [569, 491] on p "**********" at bounding box center [774, 288] width 614 height 476
click at [596, 508] on p "**********" at bounding box center [774, 288] width 614 height 476
click at [897, 60] on icon "Confirm" at bounding box center [900, 64] width 12 height 12
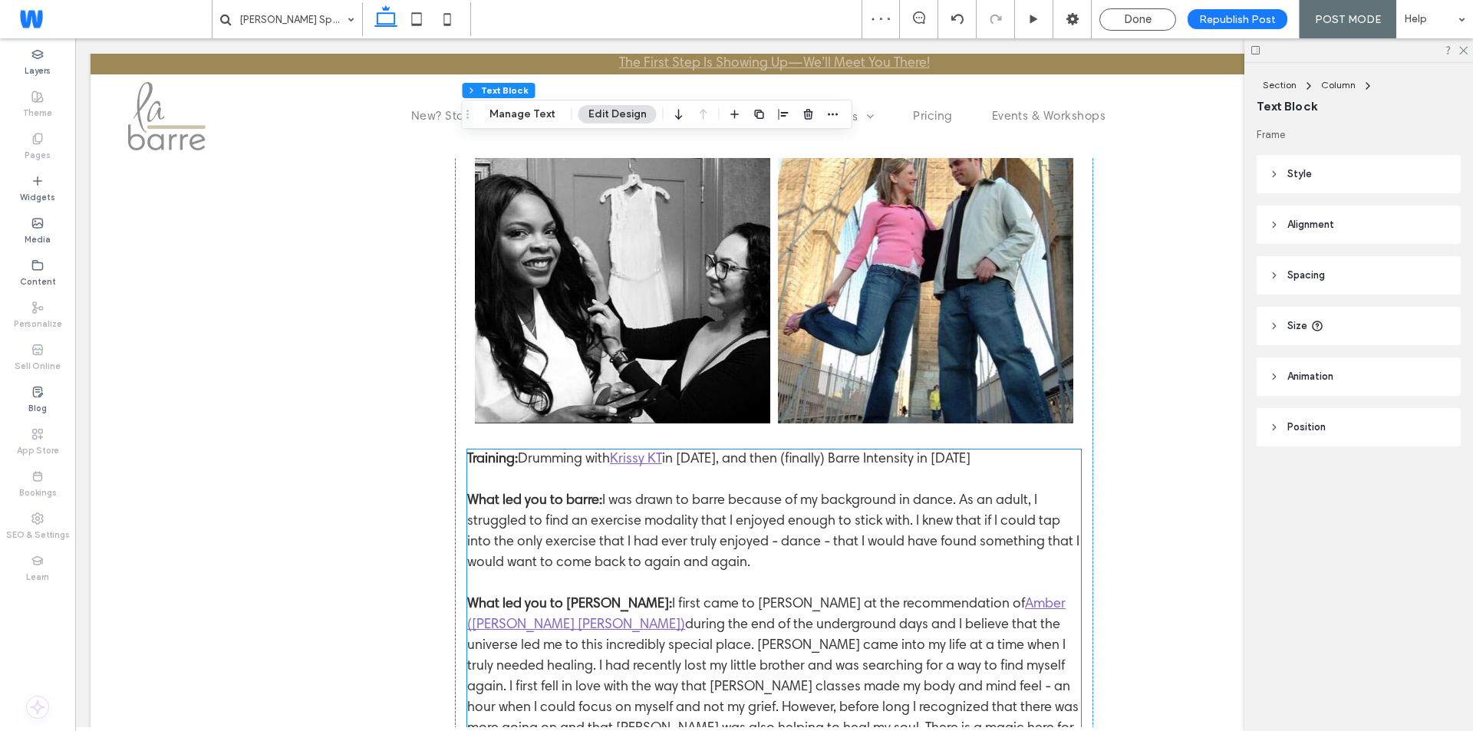
scroll to position [1381, 0]
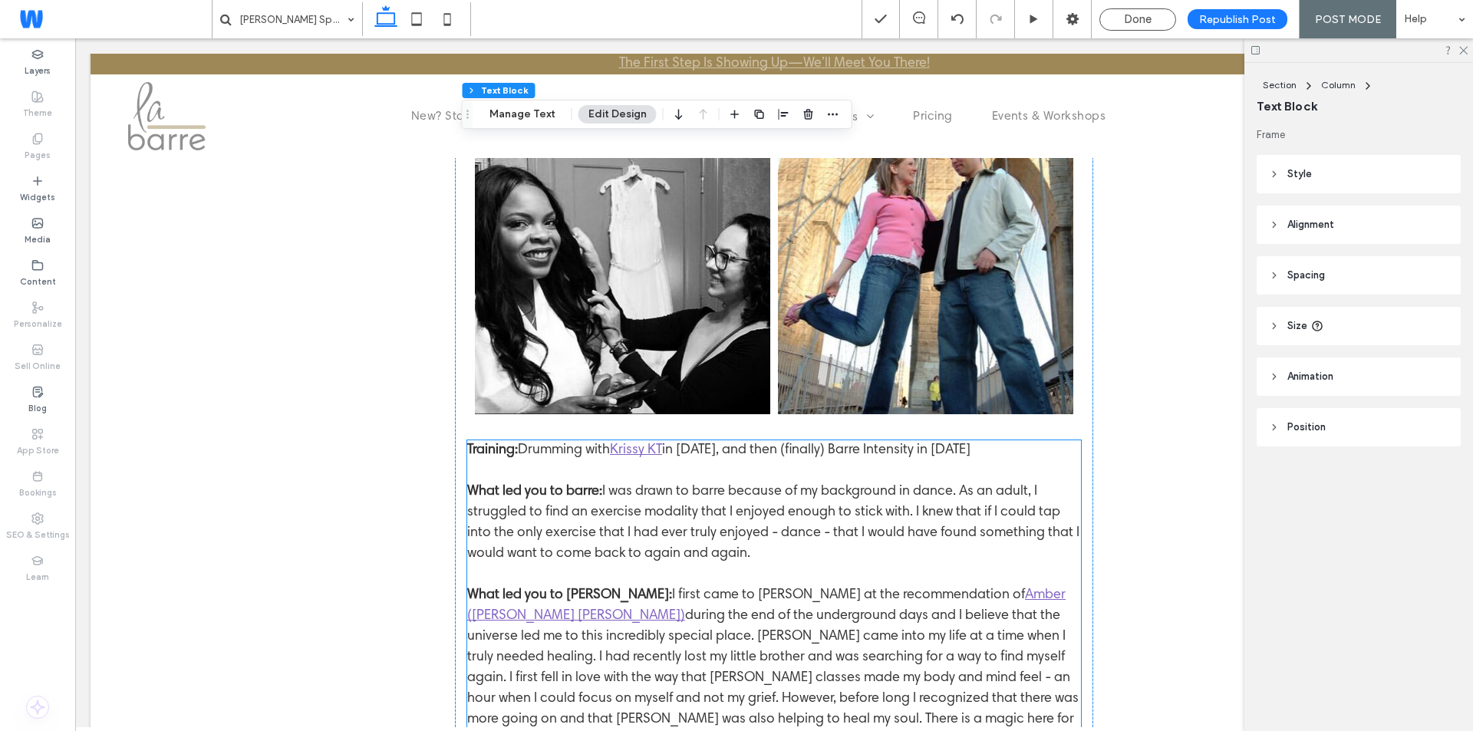
click at [646, 440] on p "Training: Drumming with Krissy KT in November 2019, and then (finally) Barre In…" at bounding box center [774, 605] width 614 height 331
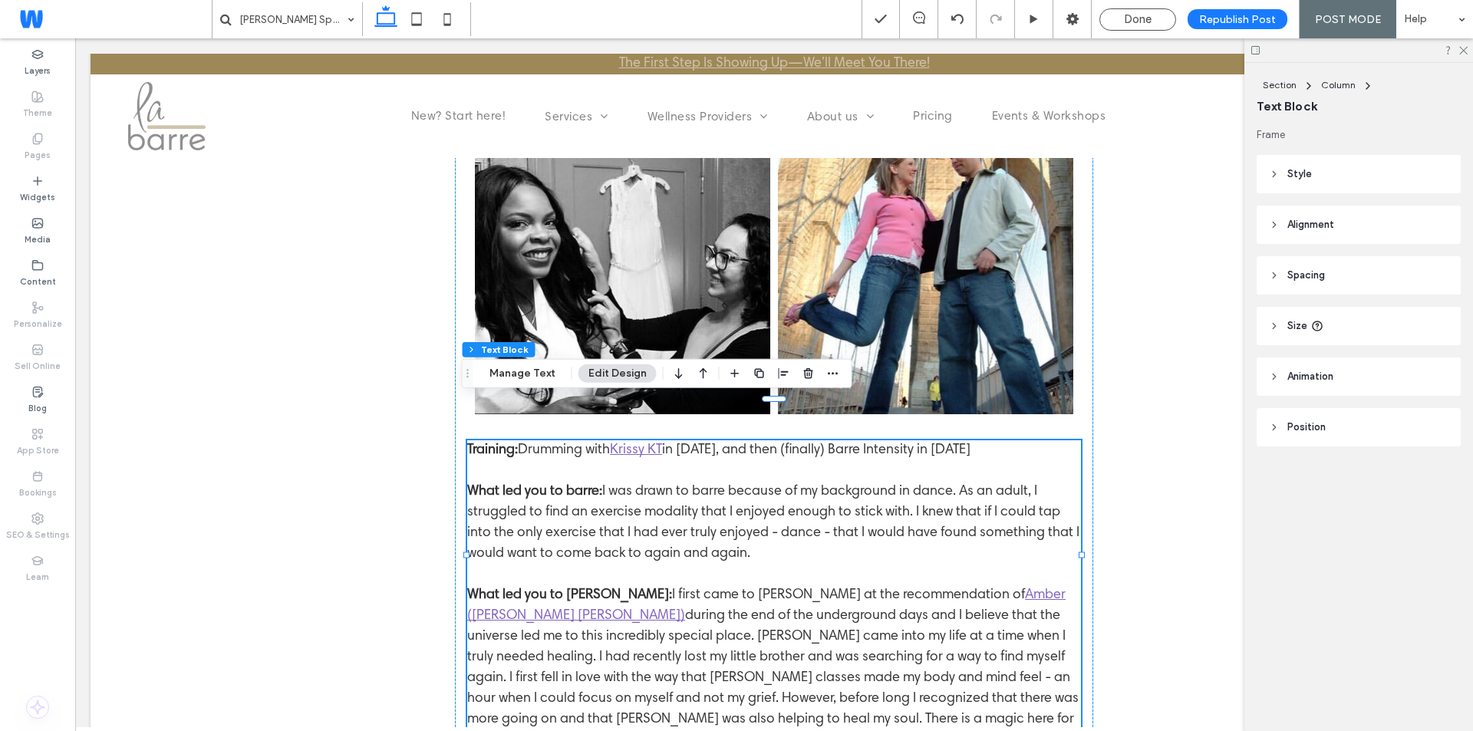
click at [649, 440] on p "Training: Drumming with Krissy KT in November 2019, and then (finally) Barre In…" at bounding box center [774, 605] width 614 height 331
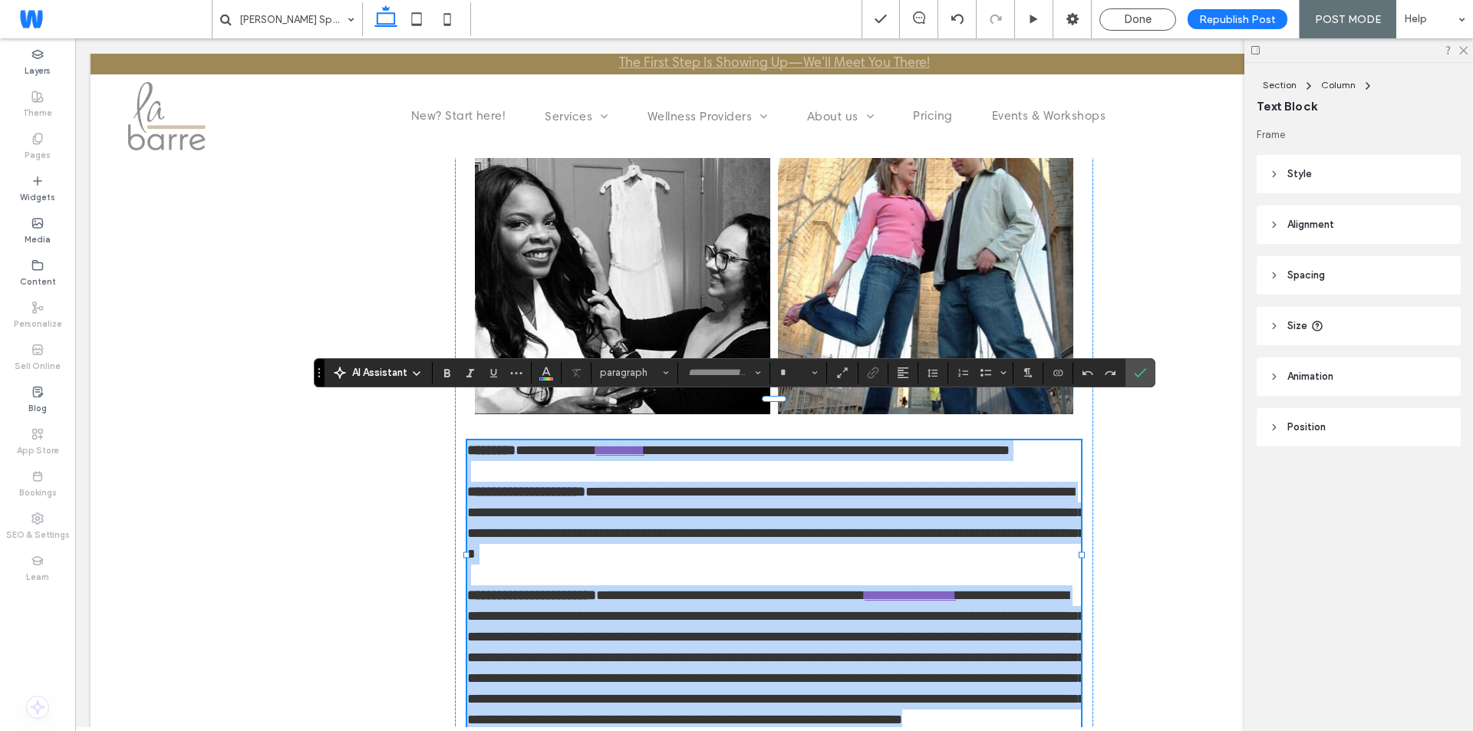
type input "**********"
type input "**"
click at [644, 443] on link "*********" at bounding box center [620, 450] width 48 height 14
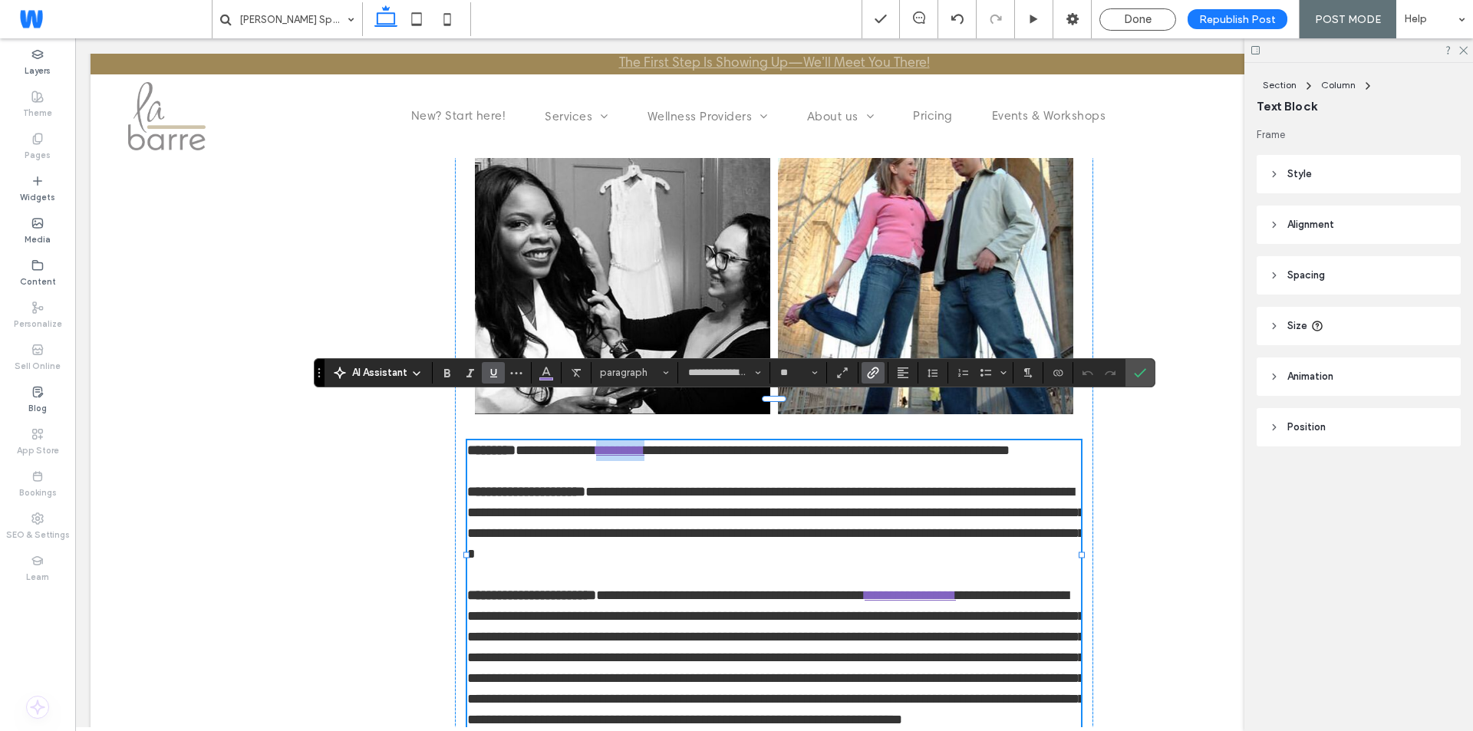
drag, startPoint x: 661, startPoint y: 404, endPoint x: 611, endPoint y: 404, distance: 49.9
click at [611, 443] on link "*********" at bounding box center [620, 450] width 48 height 14
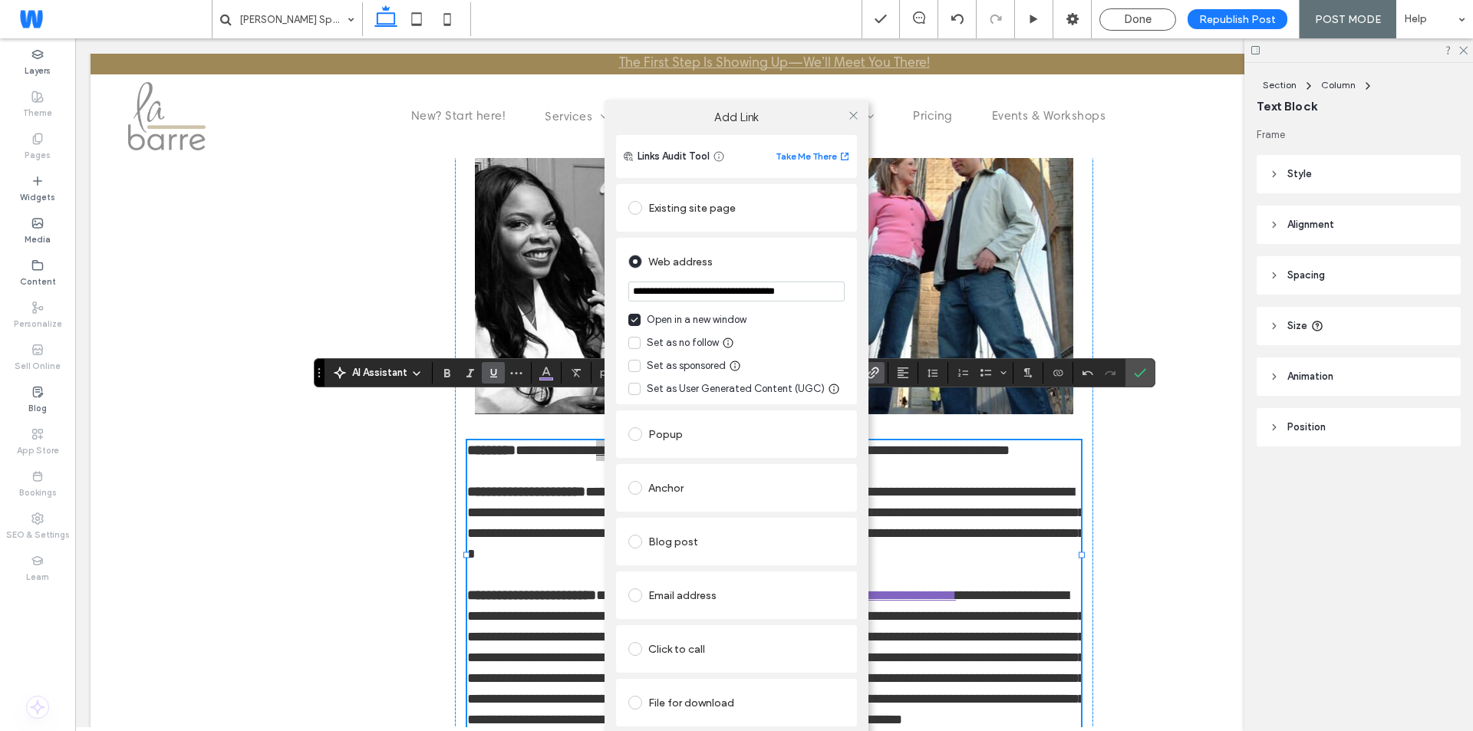
click at [700, 206] on div "Existing site page" at bounding box center [736, 208] width 216 height 25
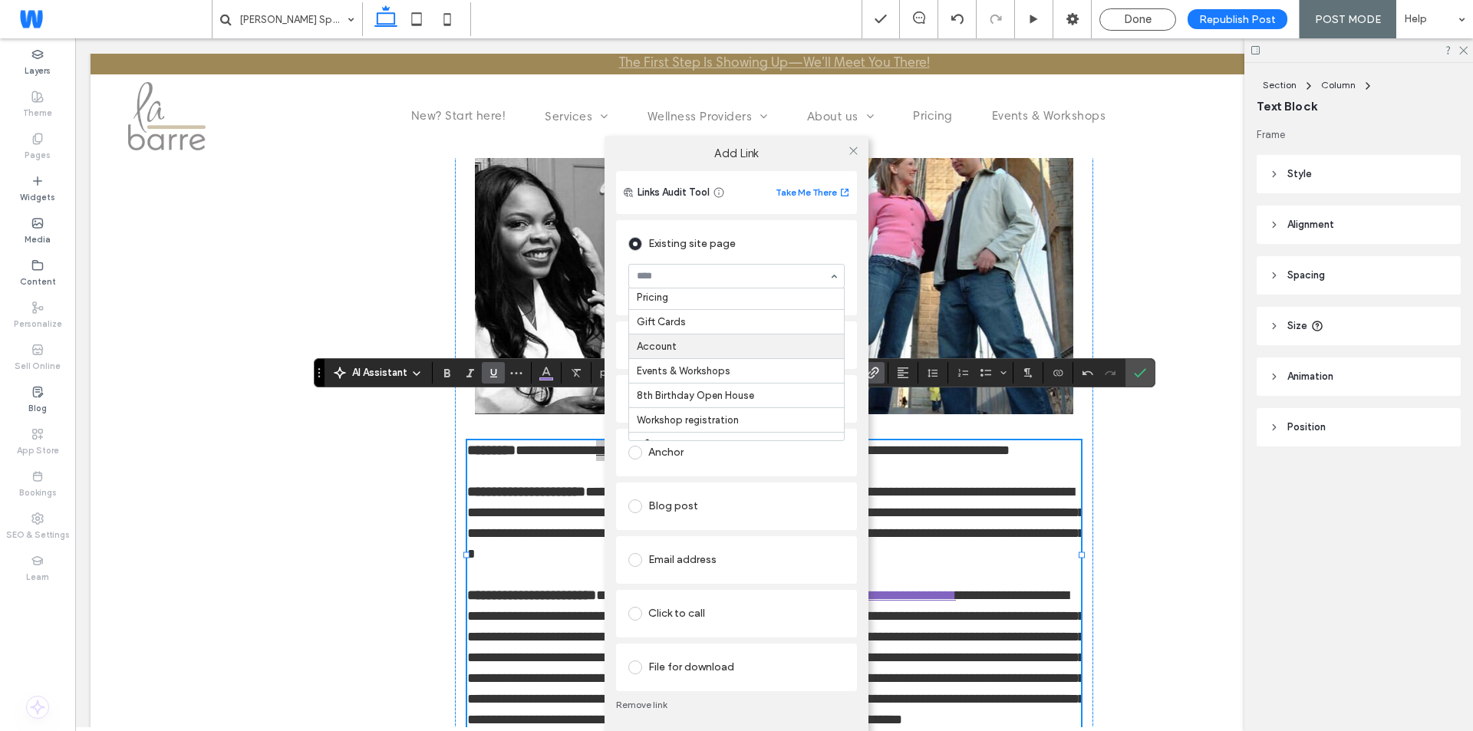
scroll to position [495, 0]
click at [845, 148] on div at bounding box center [852, 151] width 23 height 23
click at [855, 150] on icon at bounding box center [854, 151] width 12 height 12
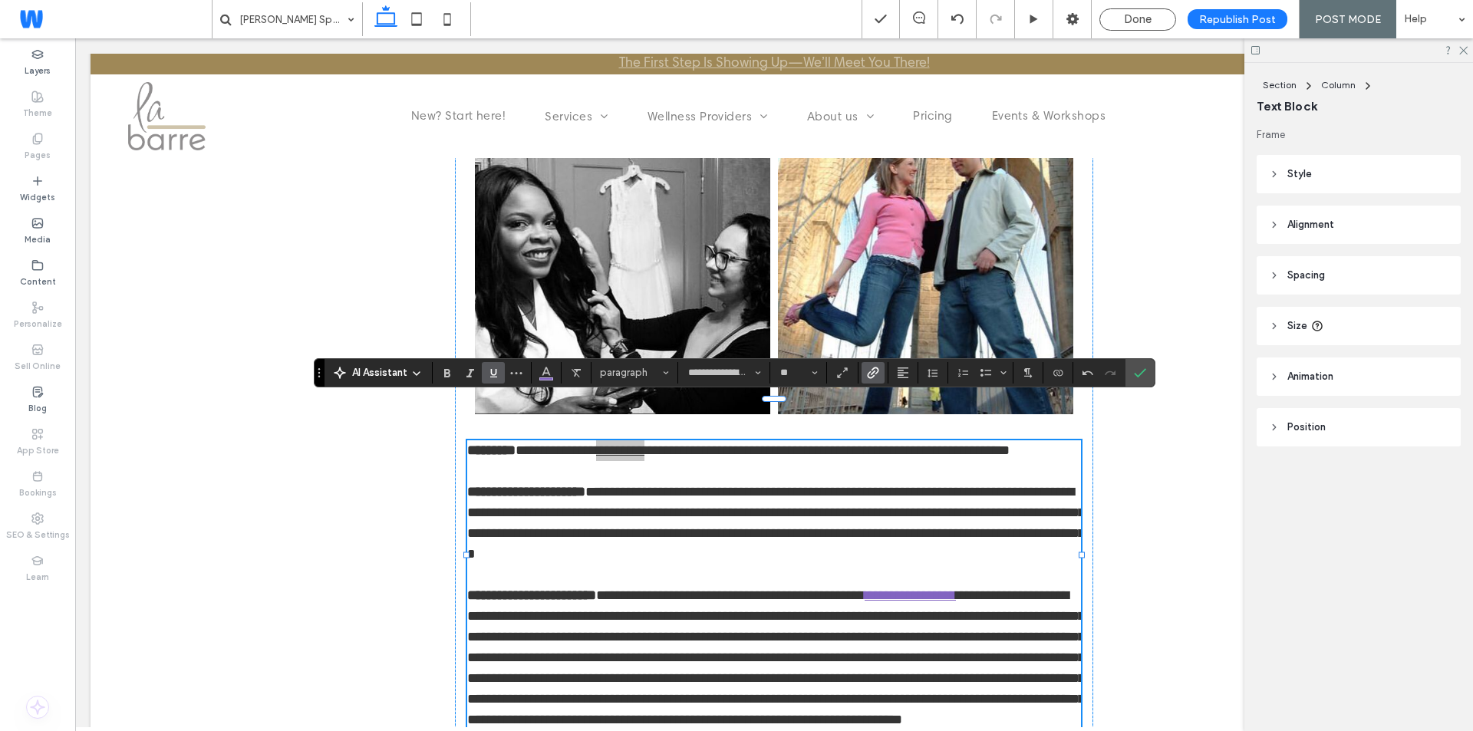
click at [867, 365] on span "Link" at bounding box center [870, 372] width 7 height 21
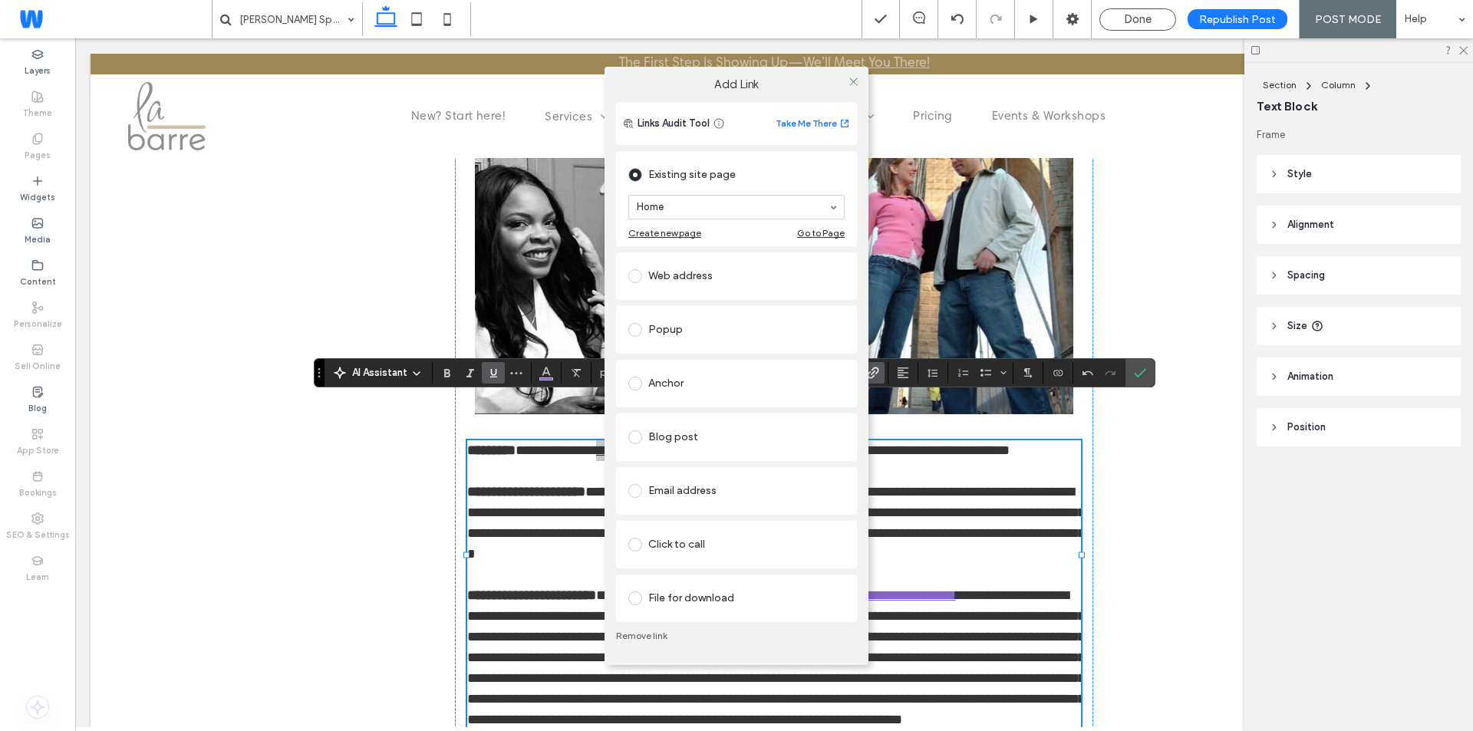
click at [643, 630] on link "Remove link" at bounding box center [736, 636] width 241 height 12
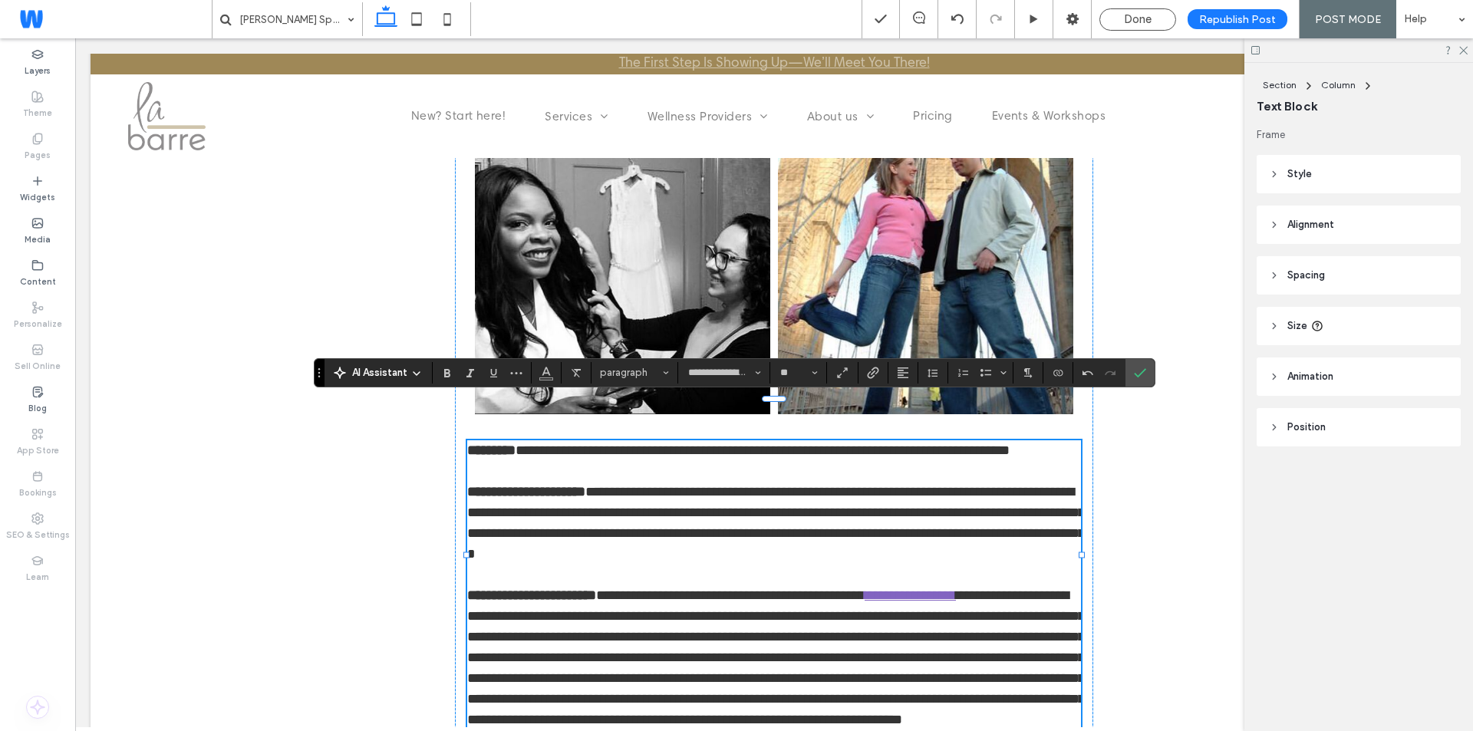
click at [915, 588] on link "**********" at bounding box center [909, 595] width 91 height 14
drag, startPoint x: 1010, startPoint y: 548, endPoint x: 999, endPoint y: 552, distance: 12.1
click at [956, 588] on link "**********" at bounding box center [909, 595] width 91 height 14
drag, startPoint x: 1013, startPoint y: 549, endPoint x: 907, endPoint y: 555, distance: 106.0
click at [907, 555] on p "**********" at bounding box center [774, 585] width 614 height 290
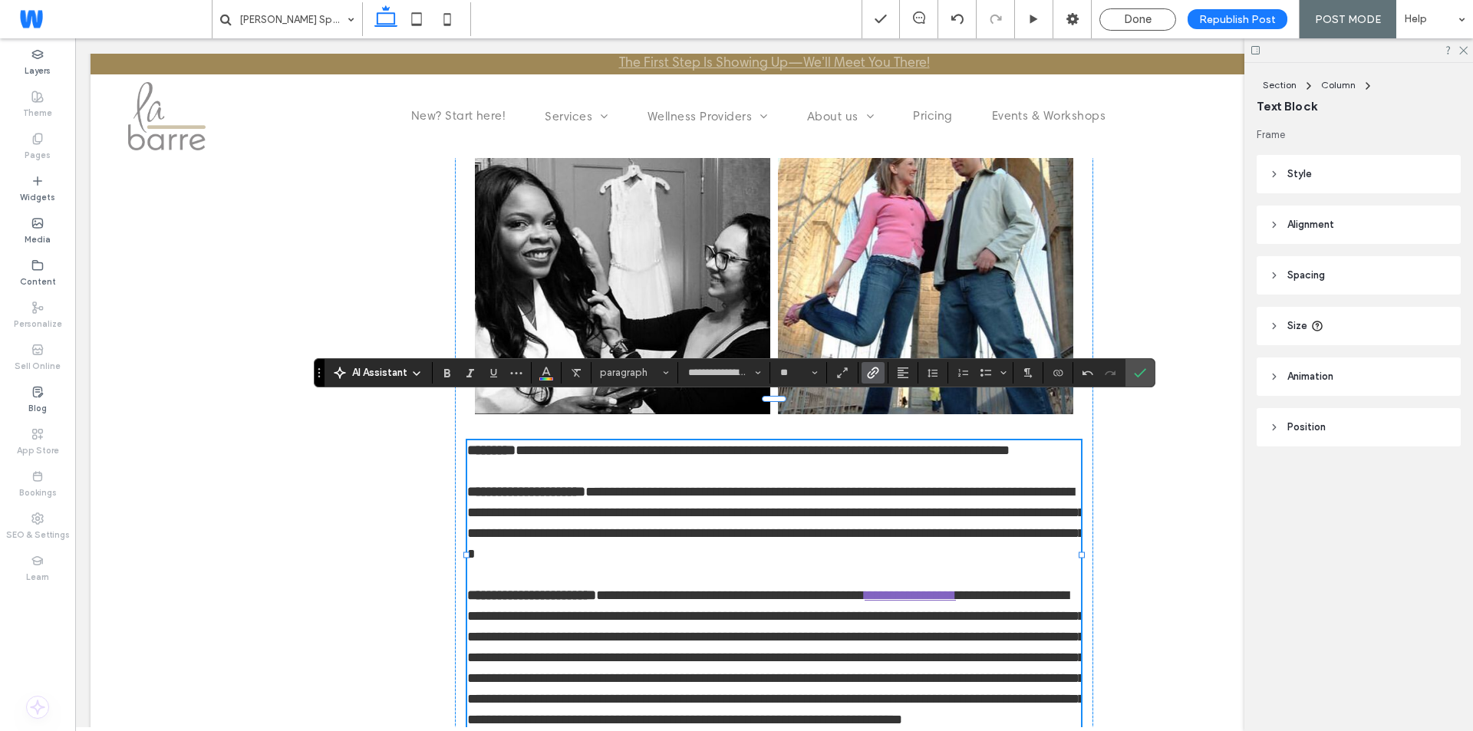
click at [933, 588] on span "**********" at bounding box center [775, 657] width 617 height 138
drag, startPoint x: 910, startPoint y: 552, endPoint x: 1013, endPoint y: 558, distance: 103.8
click at [956, 588] on link "**********" at bounding box center [909, 595] width 91 height 14
click at [871, 370] on use "Link" at bounding box center [873, 373] width 12 height 12
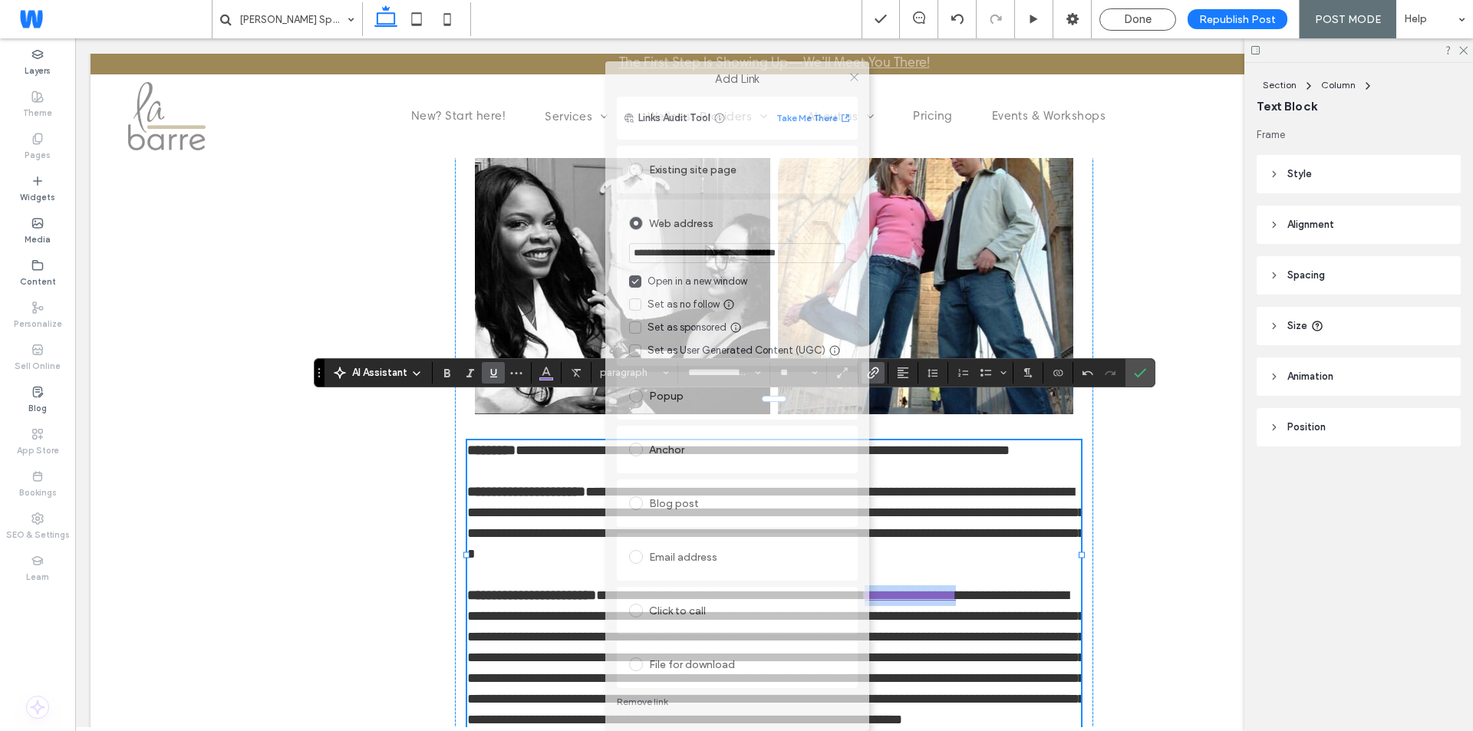
click at [621, 72] on label "Add Link" at bounding box center [737, 79] width 242 height 14
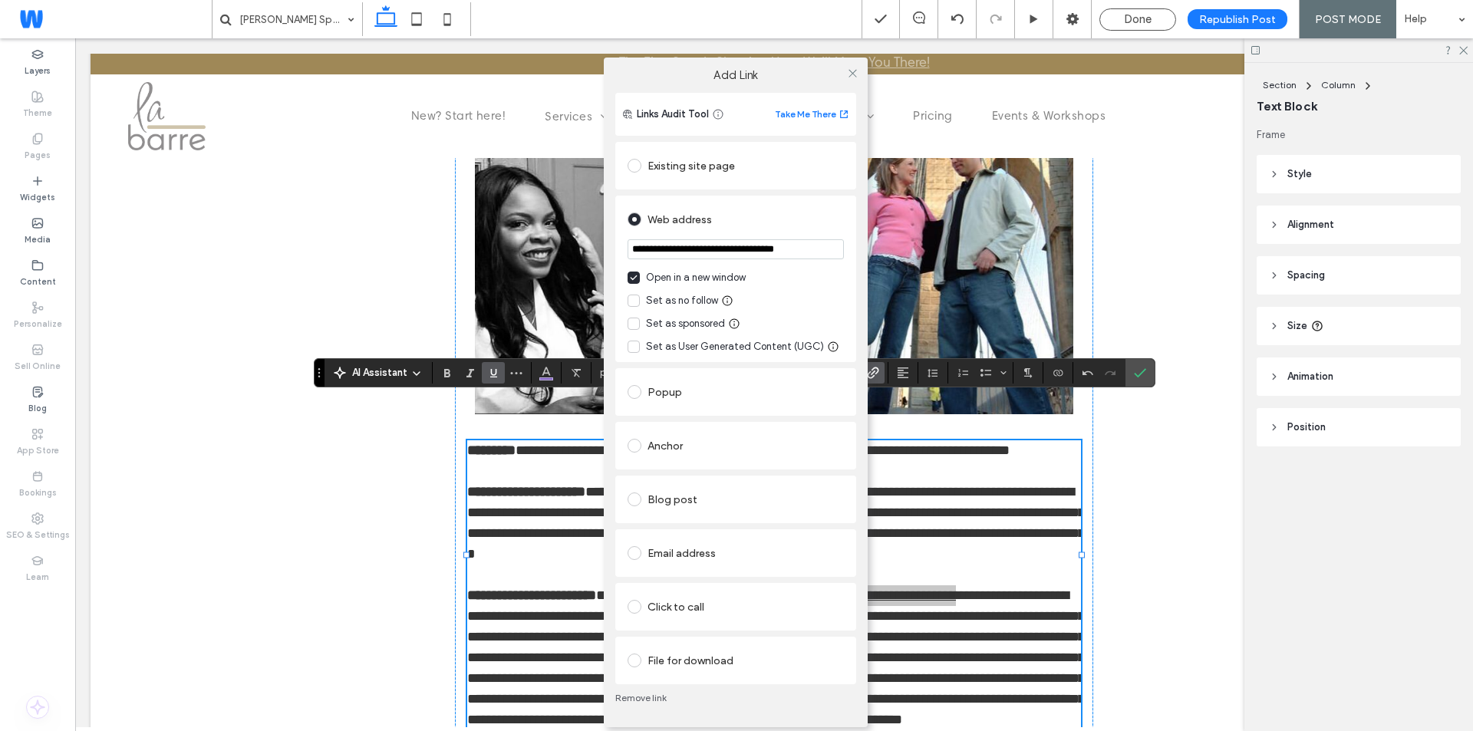
click at [644, 696] on link "Remove link" at bounding box center [735, 698] width 241 height 12
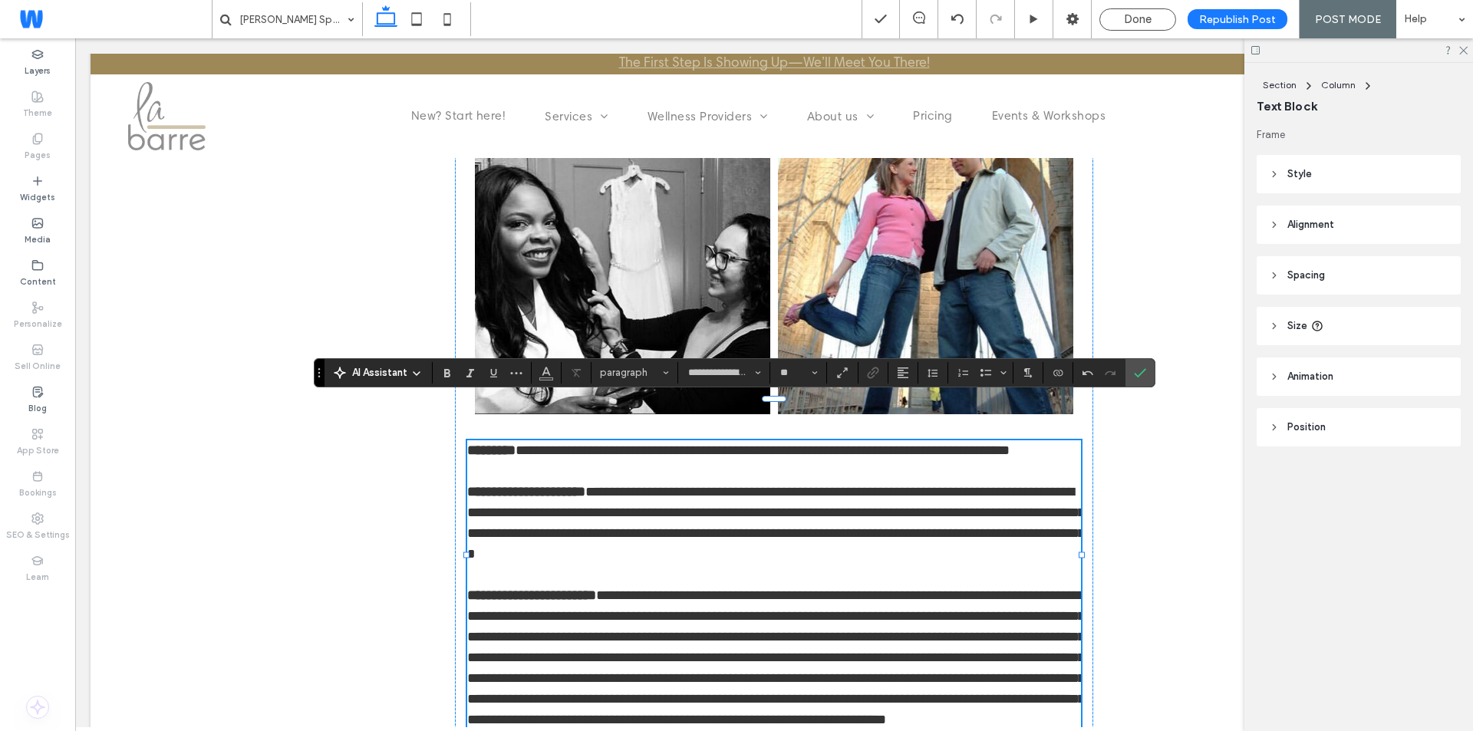
click at [860, 542] on p "**********" at bounding box center [774, 585] width 614 height 290
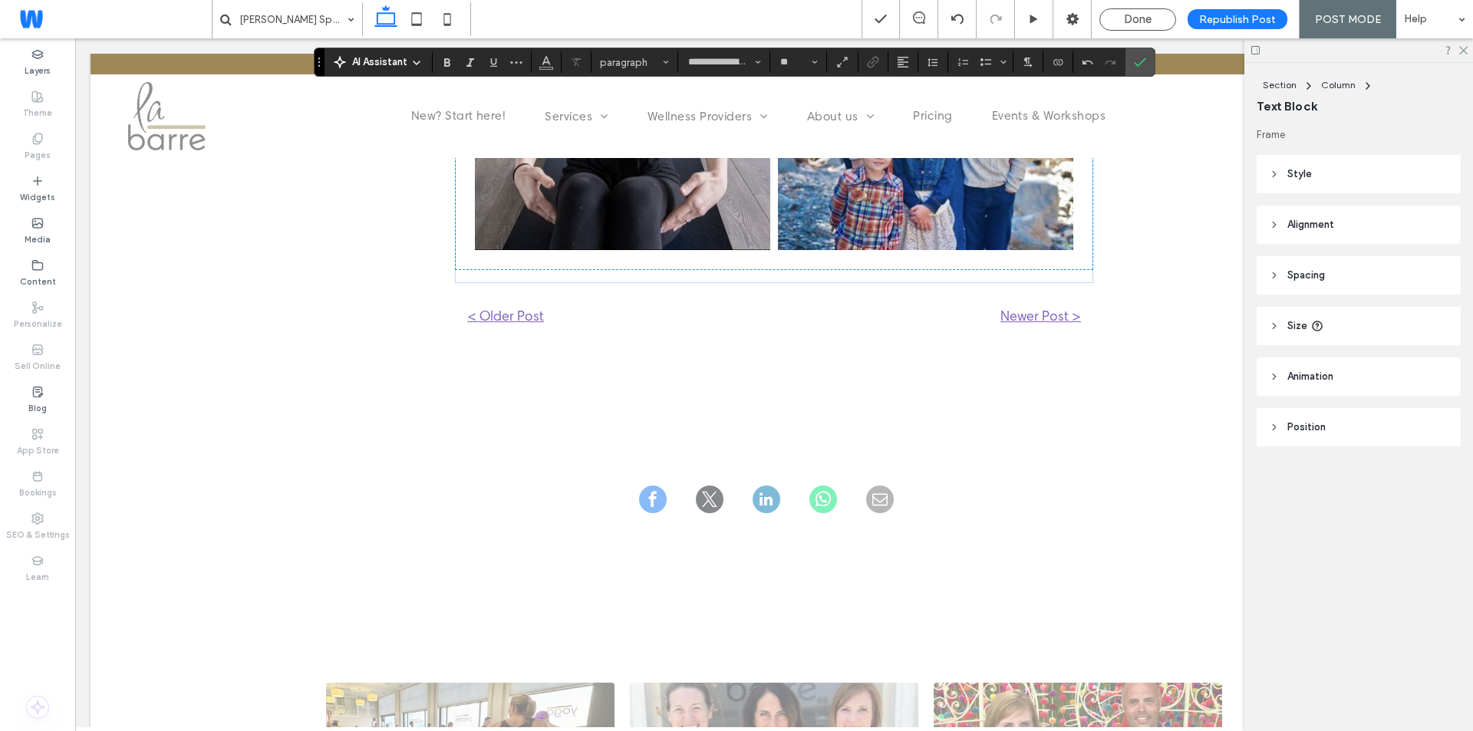
scroll to position [3375, 0]
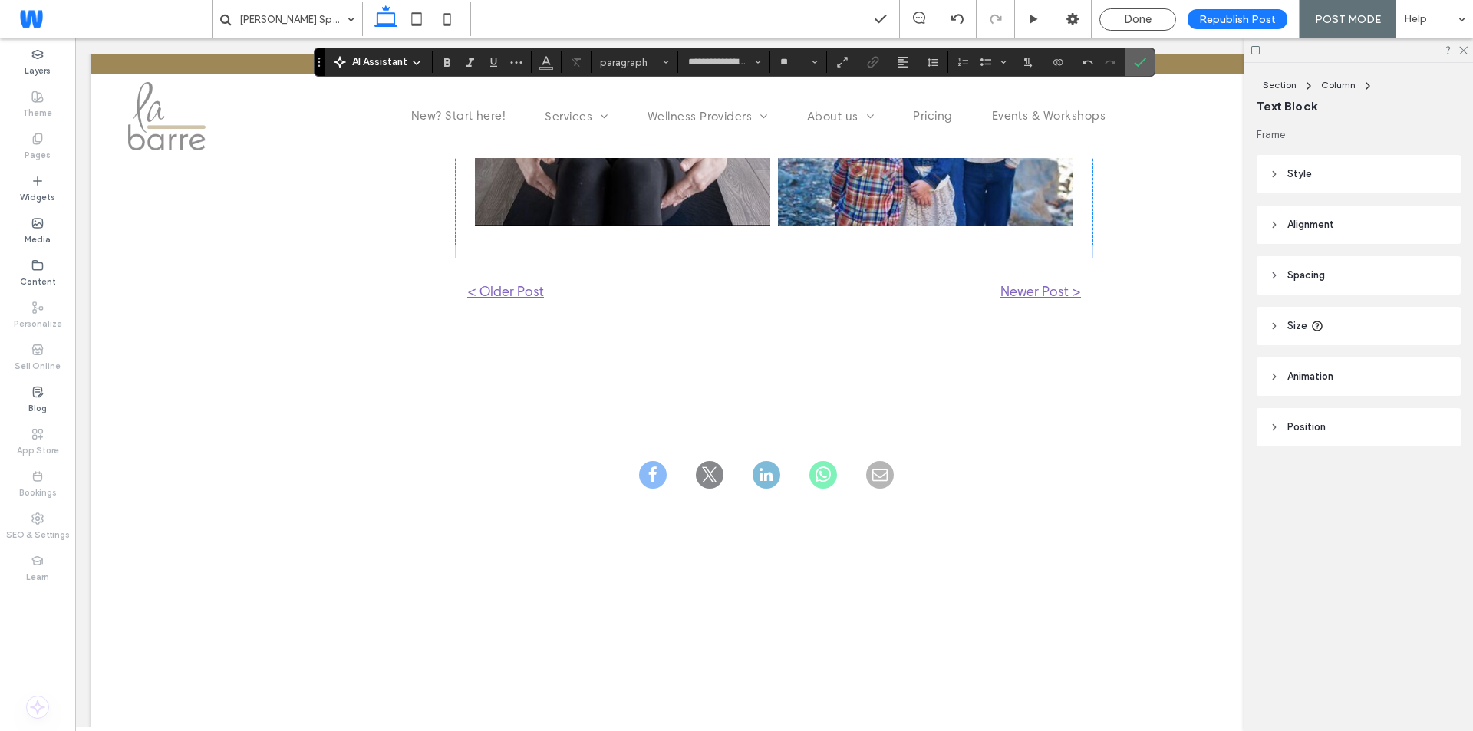
click at [1143, 63] on icon "Confirm" at bounding box center [1140, 62] width 12 height 12
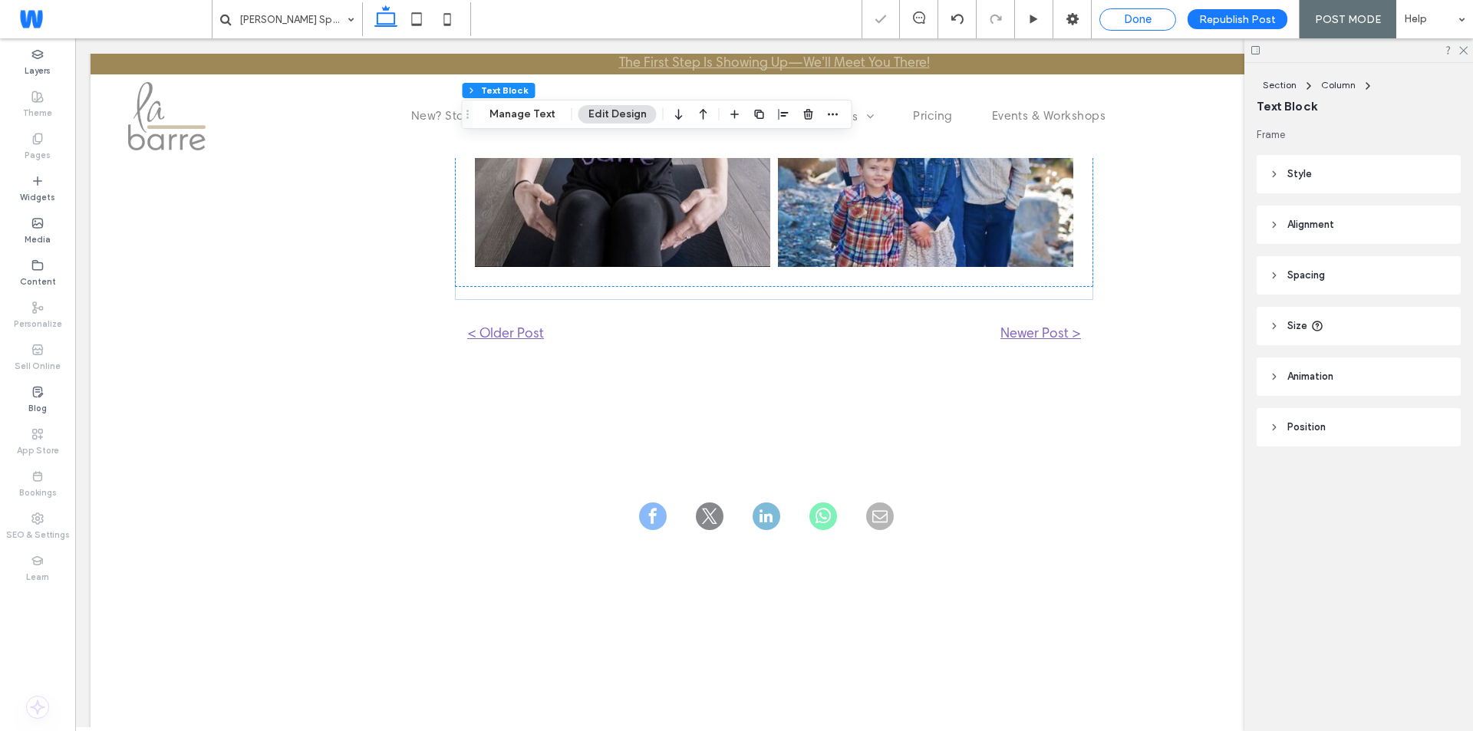
click at [1138, 21] on span "Done" at bounding box center [1138, 19] width 28 height 14
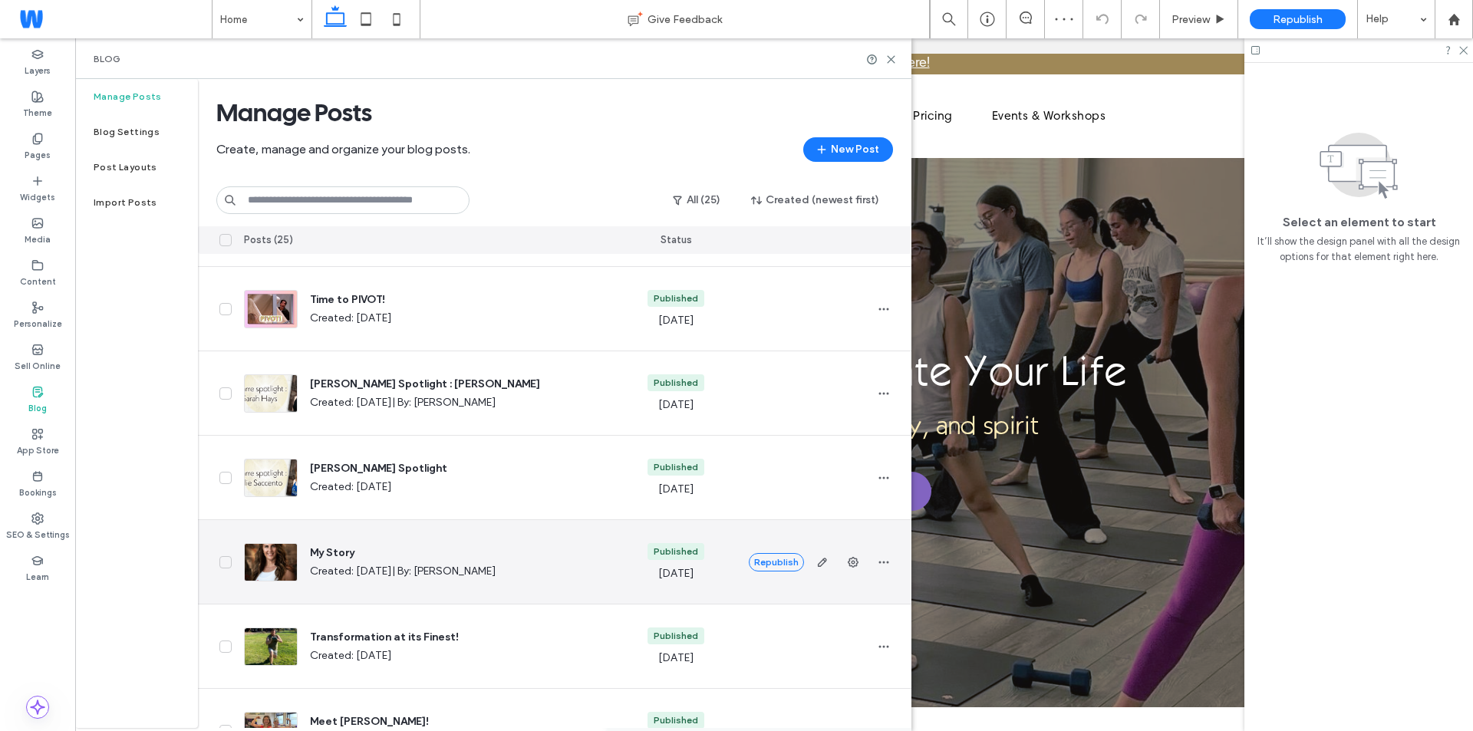
scroll to position [77, 0]
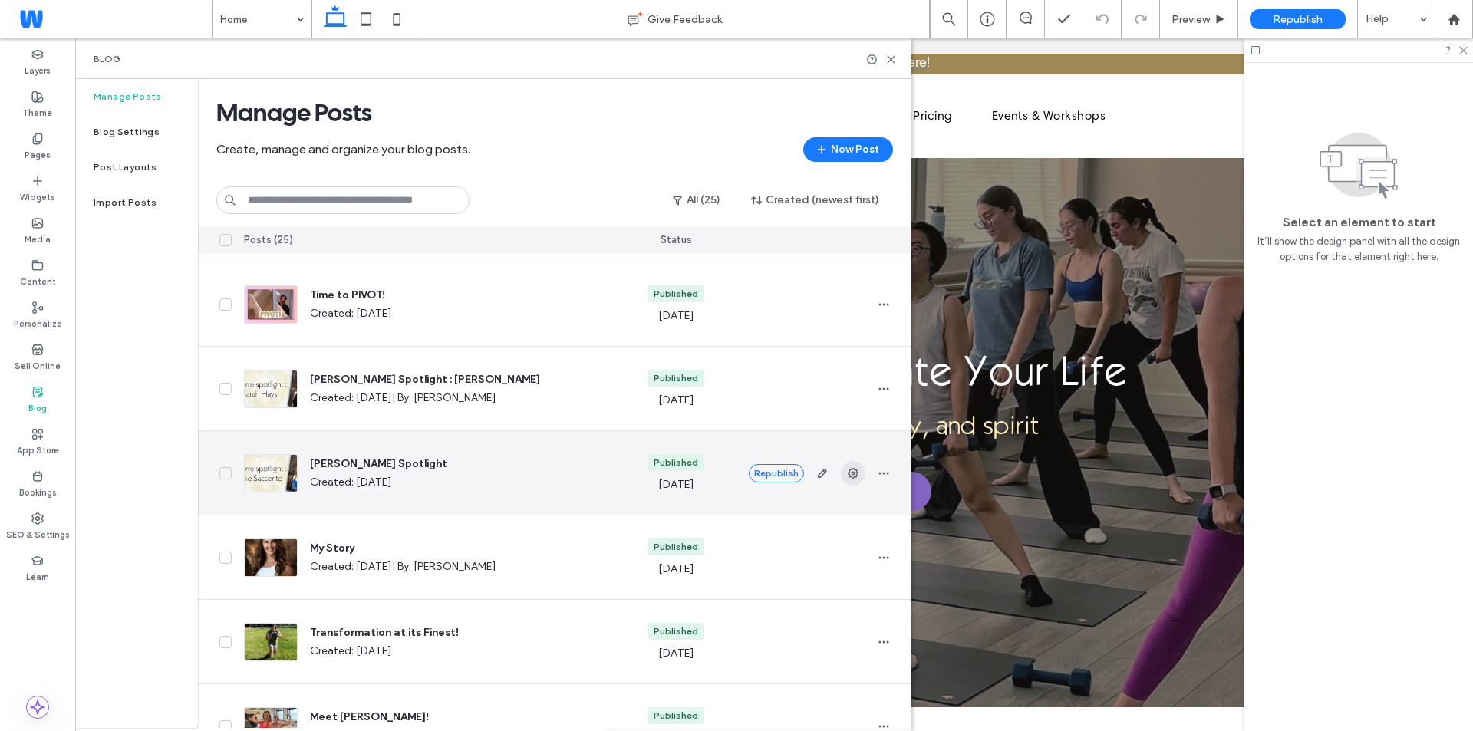
click at [849, 475] on use "button" at bounding box center [853, 473] width 11 height 11
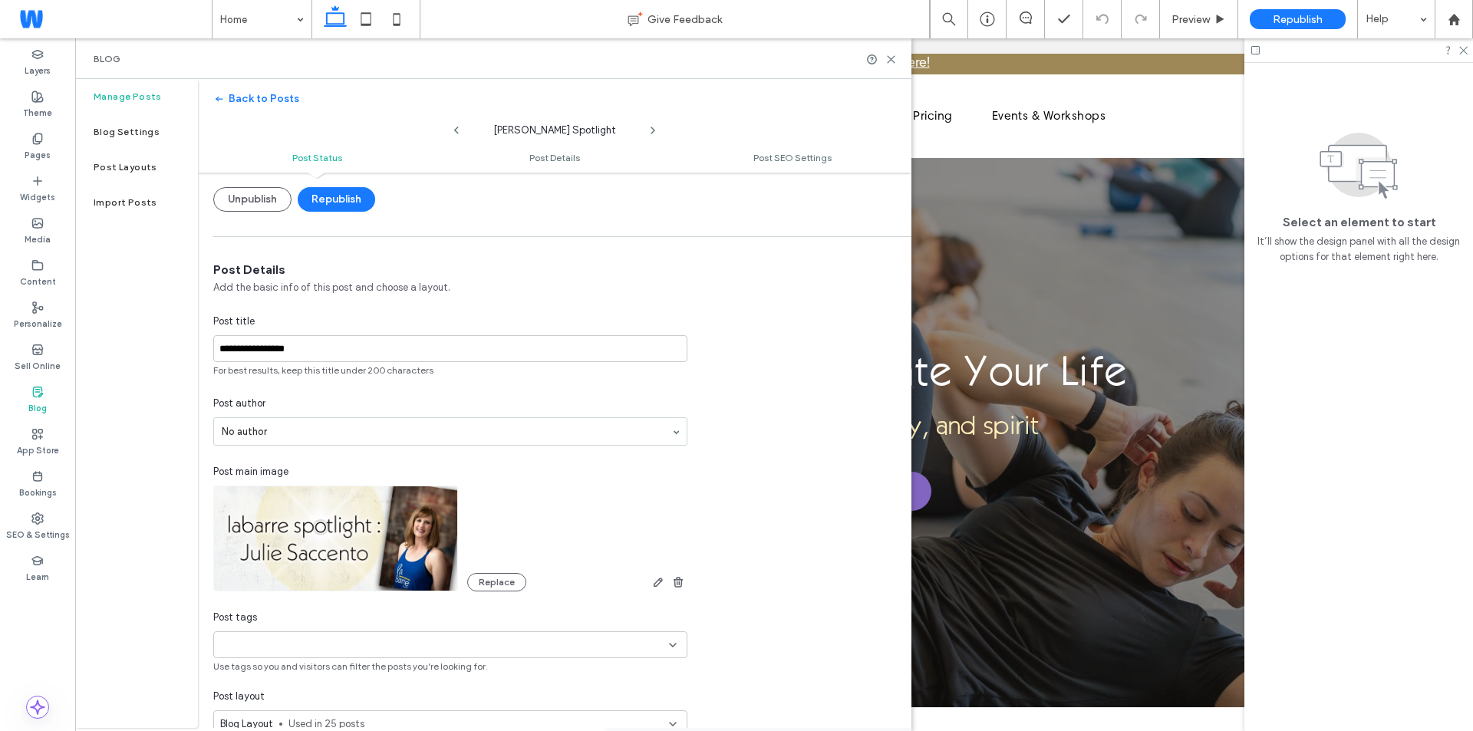
scroll to position [200, 0]
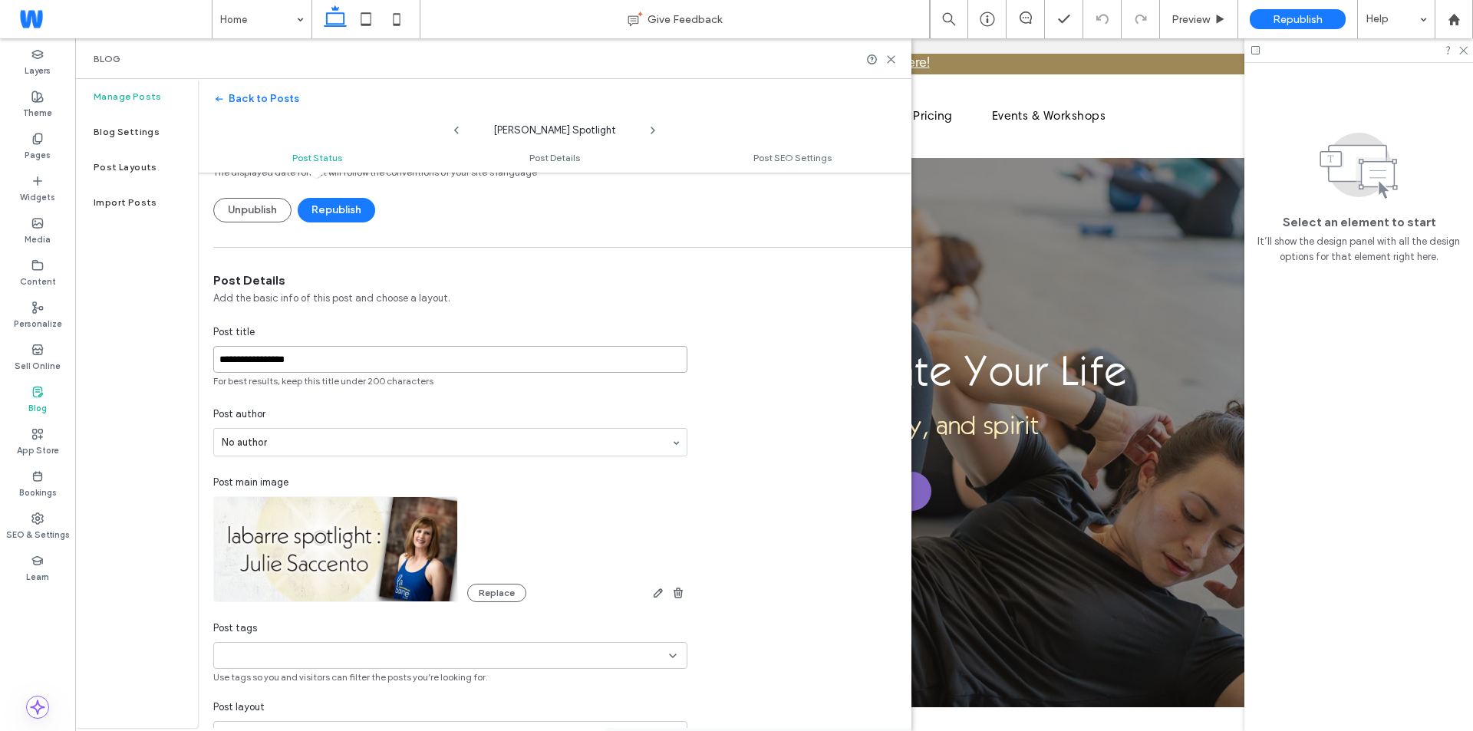
click at [382, 361] on input "**********" at bounding box center [450, 359] width 474 height 27
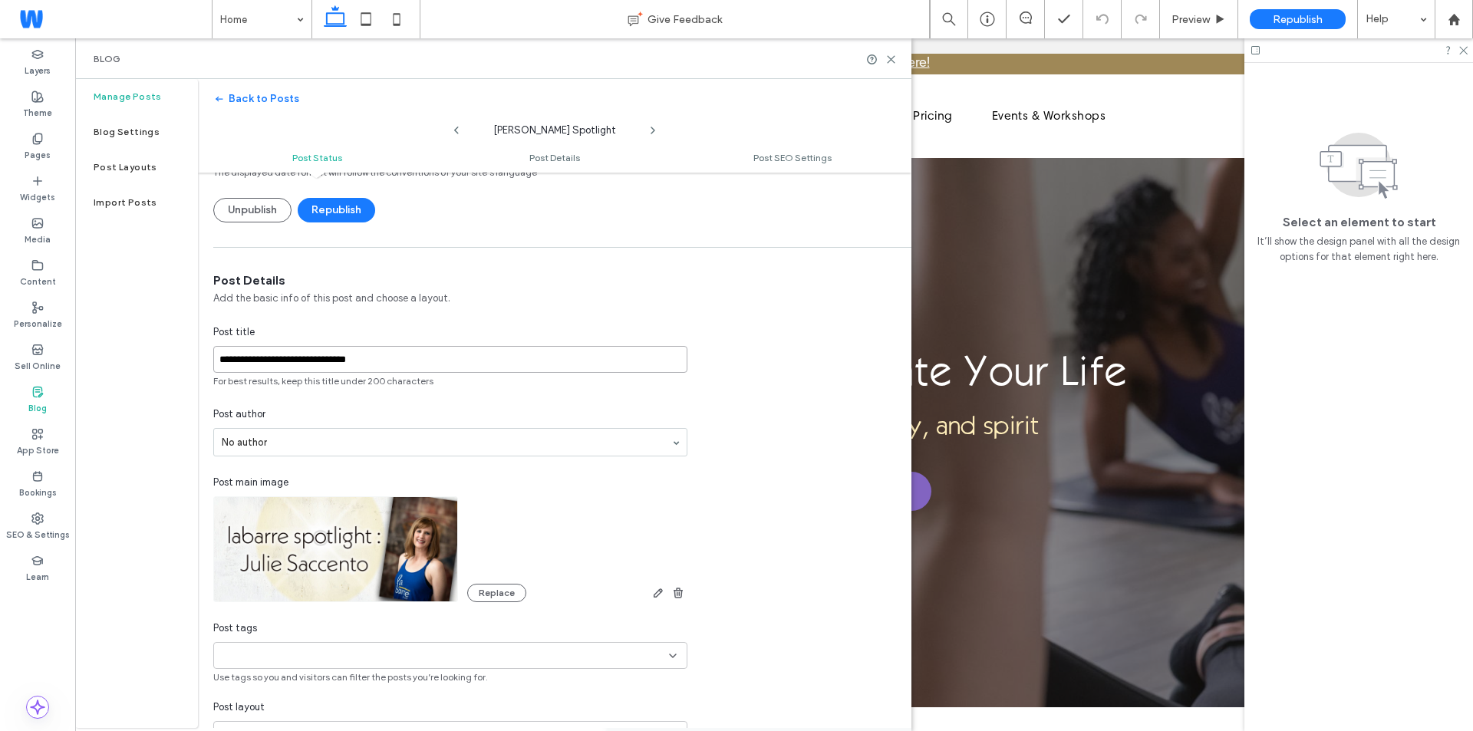
type input "**********"
click at [393, 399] on div "**********" at bounding box center [450, 478] width 505 height 412
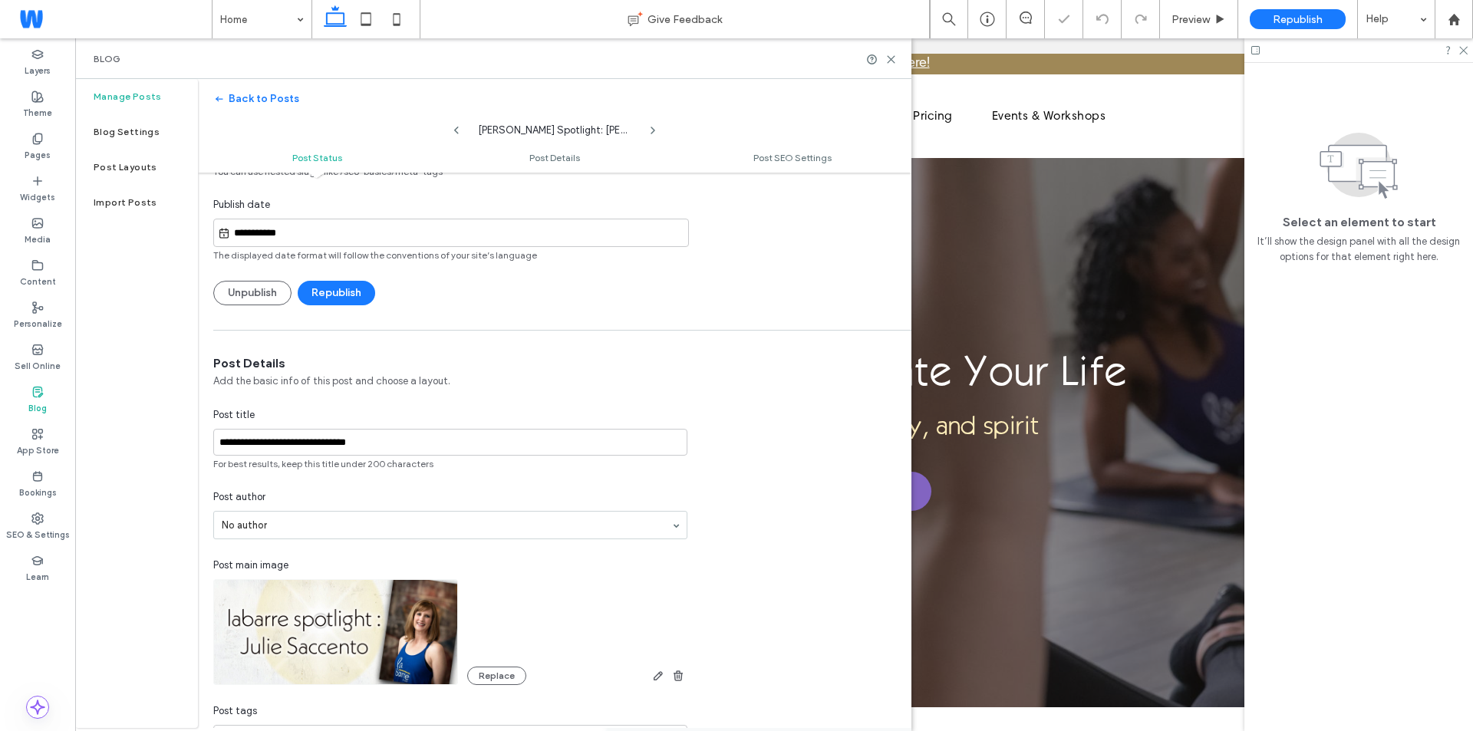
scroll to position [0, 0]
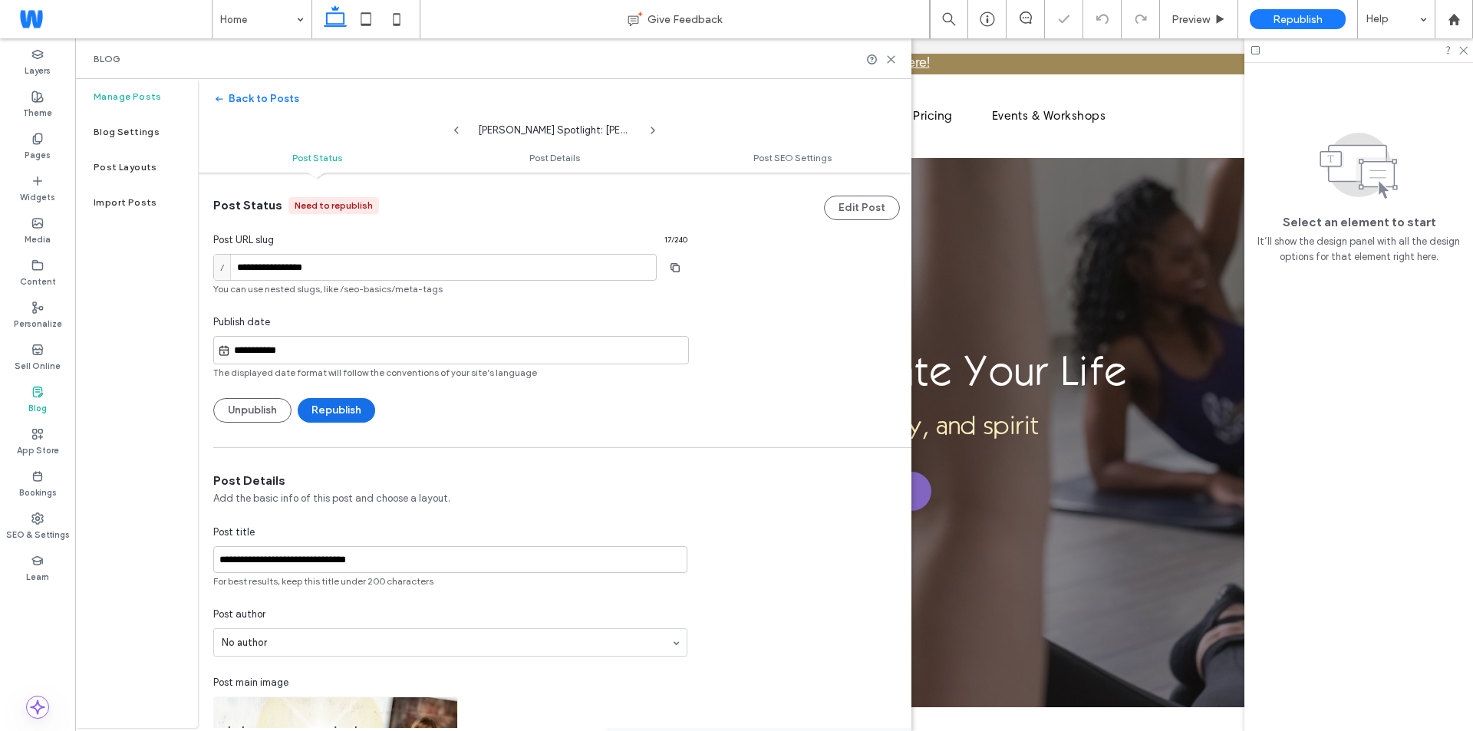
click at [339, 410] on button "Republish" at bounding box center [336, 410] width 77 height 25
click at [279, 97] on button "Back to Posts" at bounding box center [256, 99] width 86 height 25
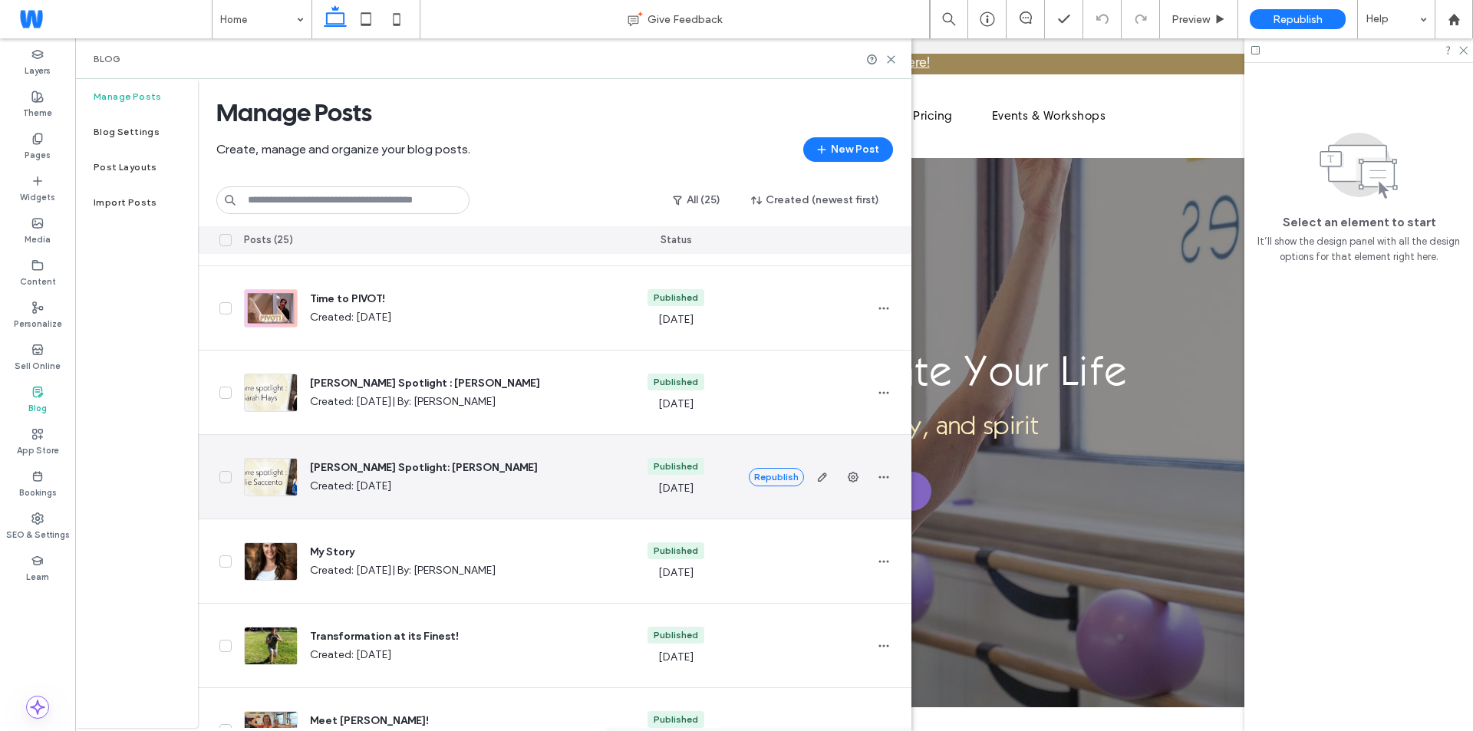
scroll to position [77, 0]
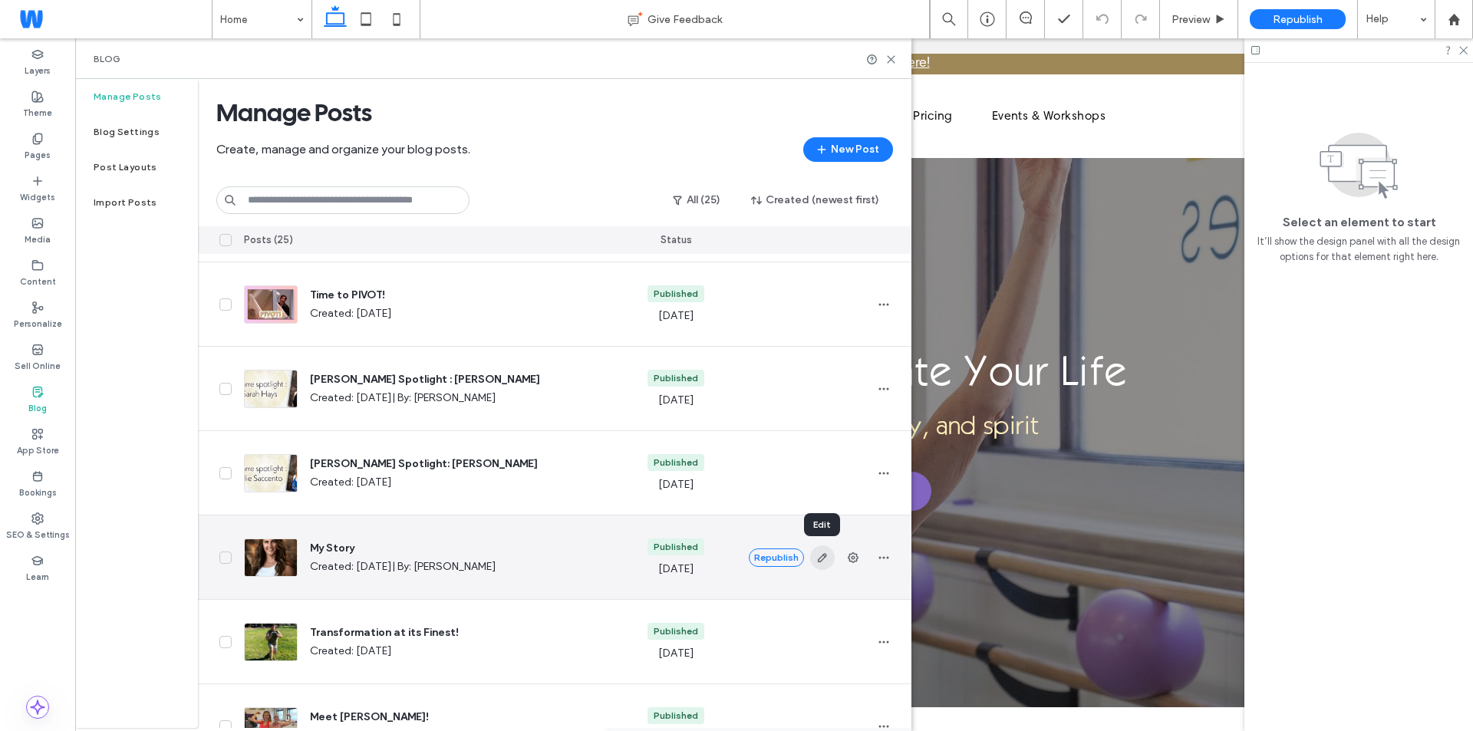
click at [828, 560] on span "button" at bounding box center [822, 557] width 25 height 25
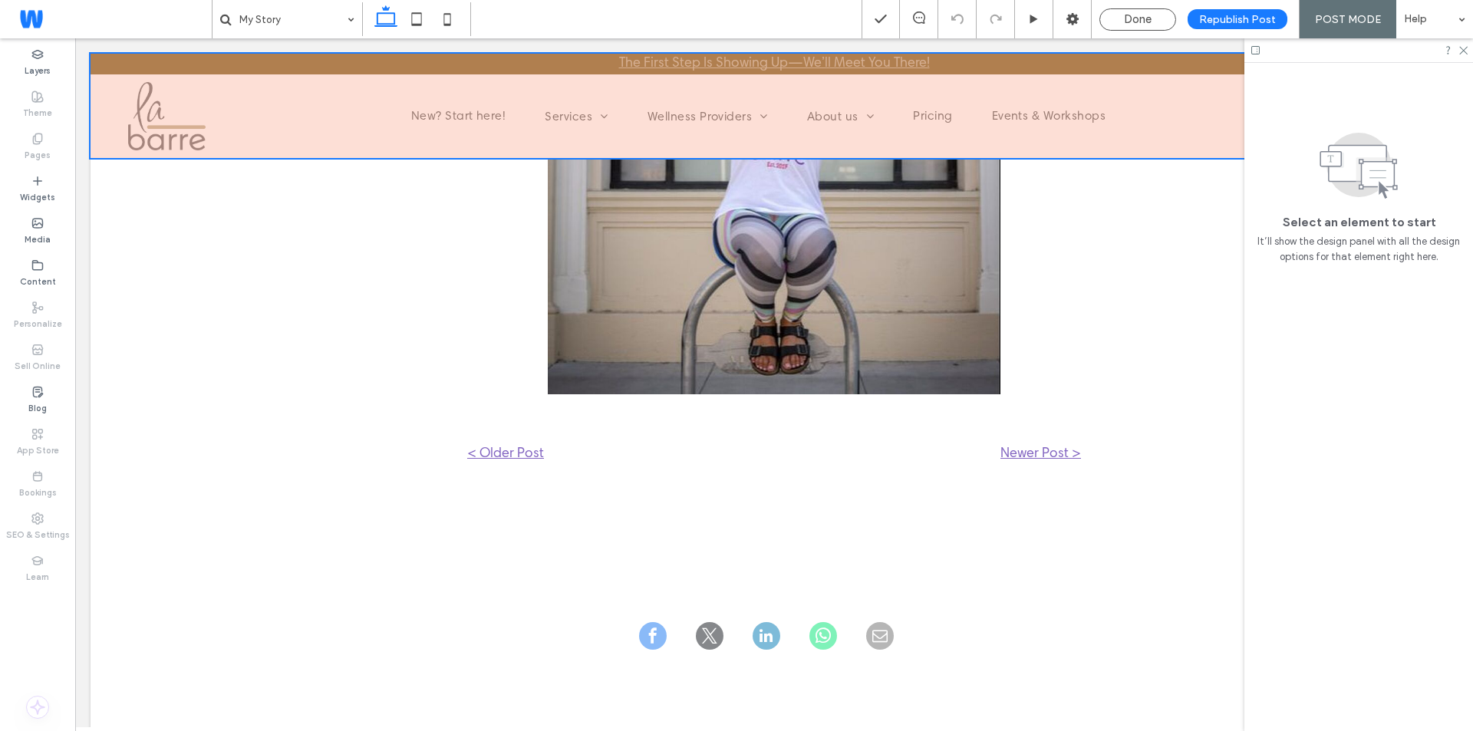
scroll to position [3145, 0]
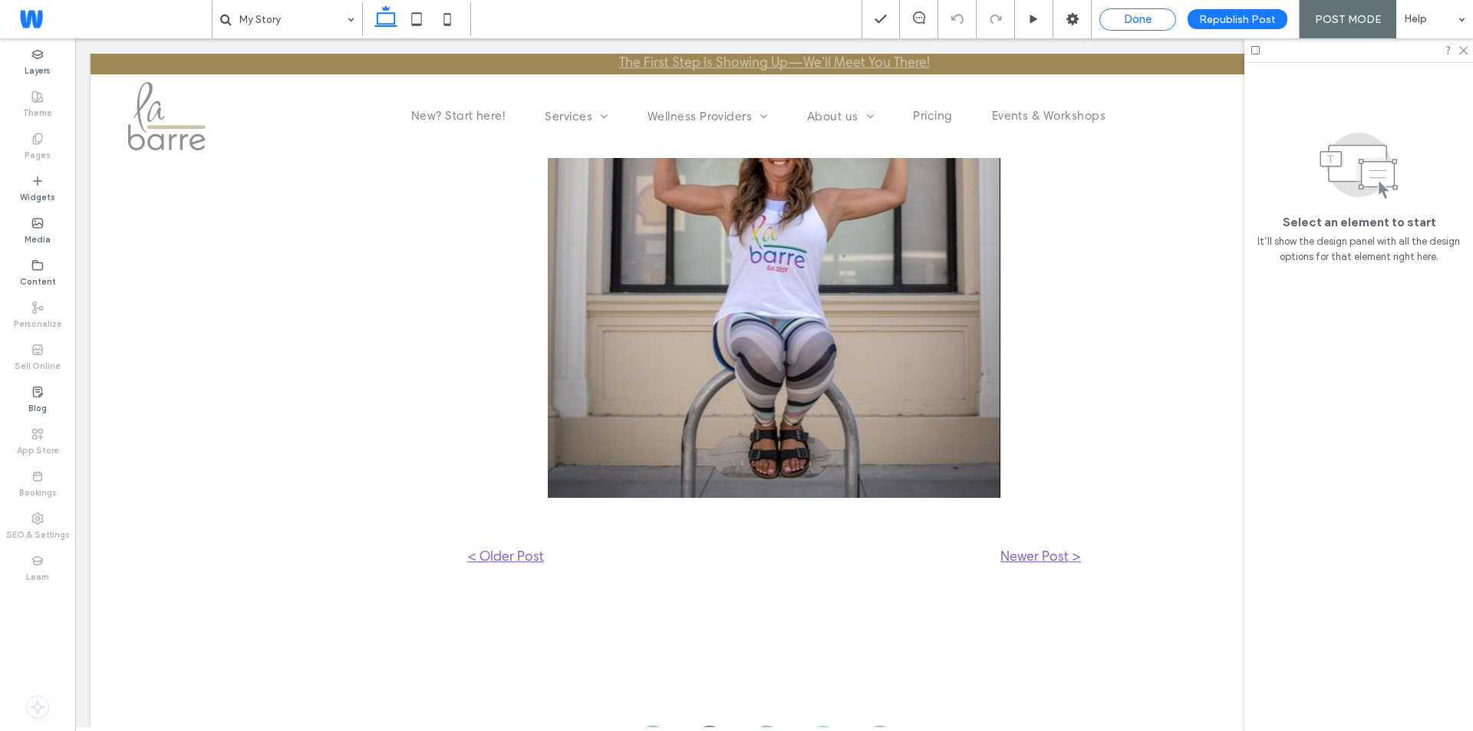
click at [1134, 18] on span "Done" at bounding box center [1138, 19] width 28 height 14
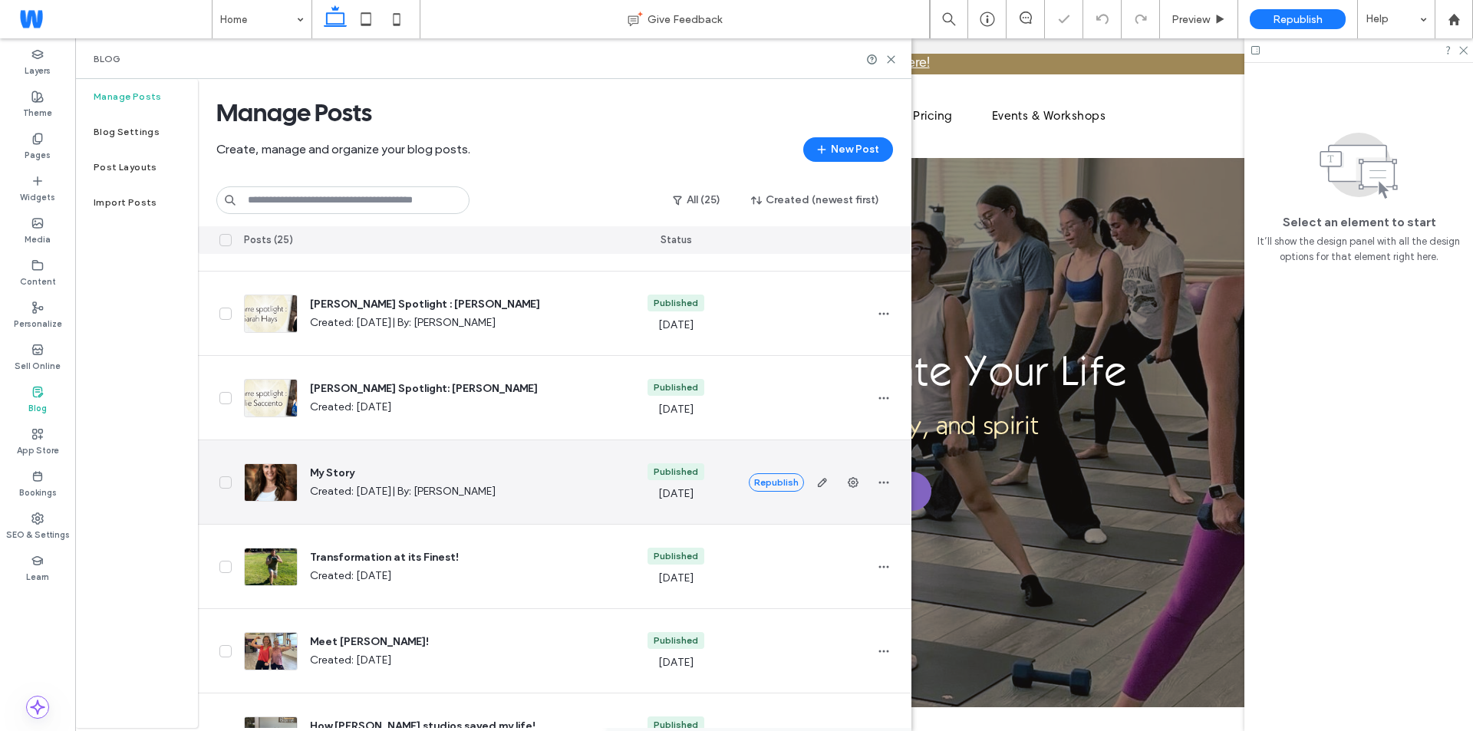
scroll to position [153, 0]
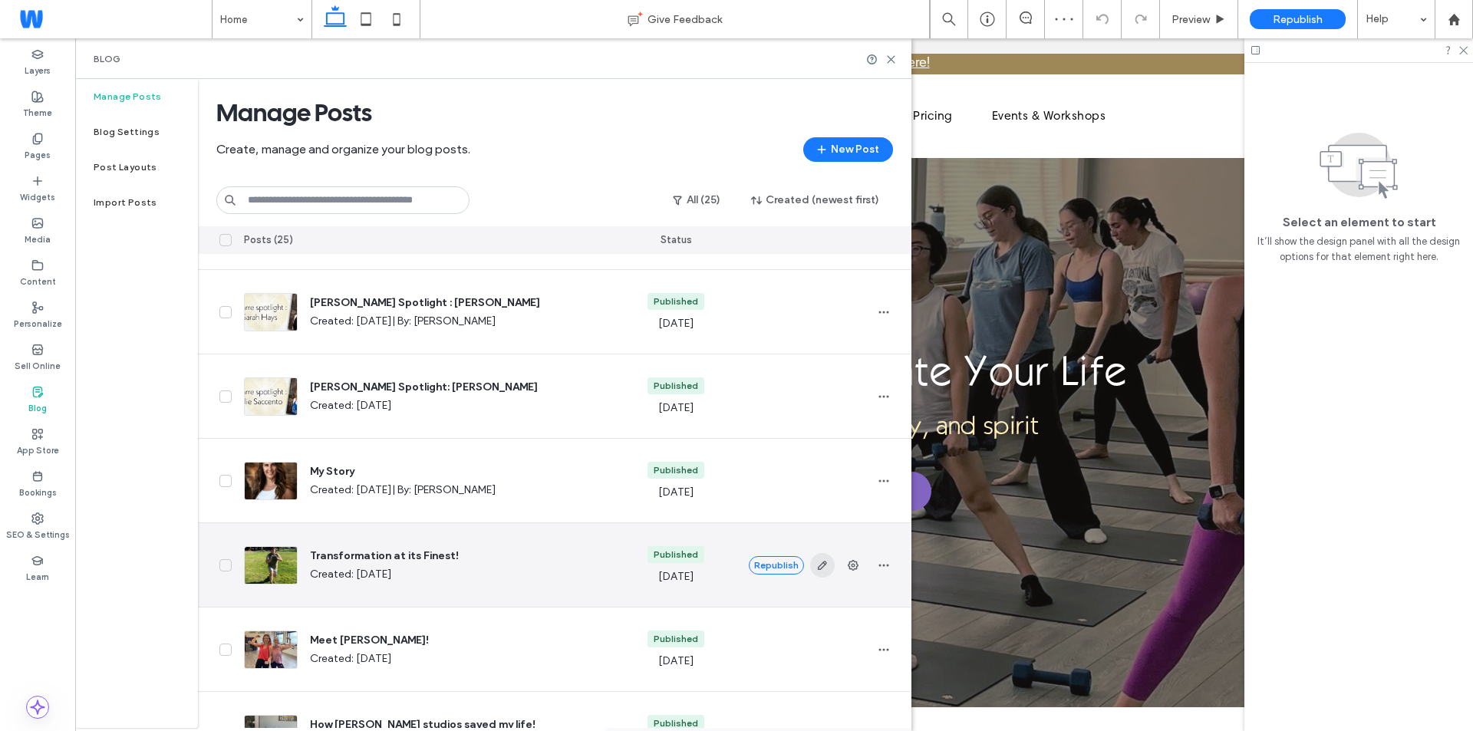
click at [821, 563] on icon "button" at bounding box center [822, 565] width 12 height 12
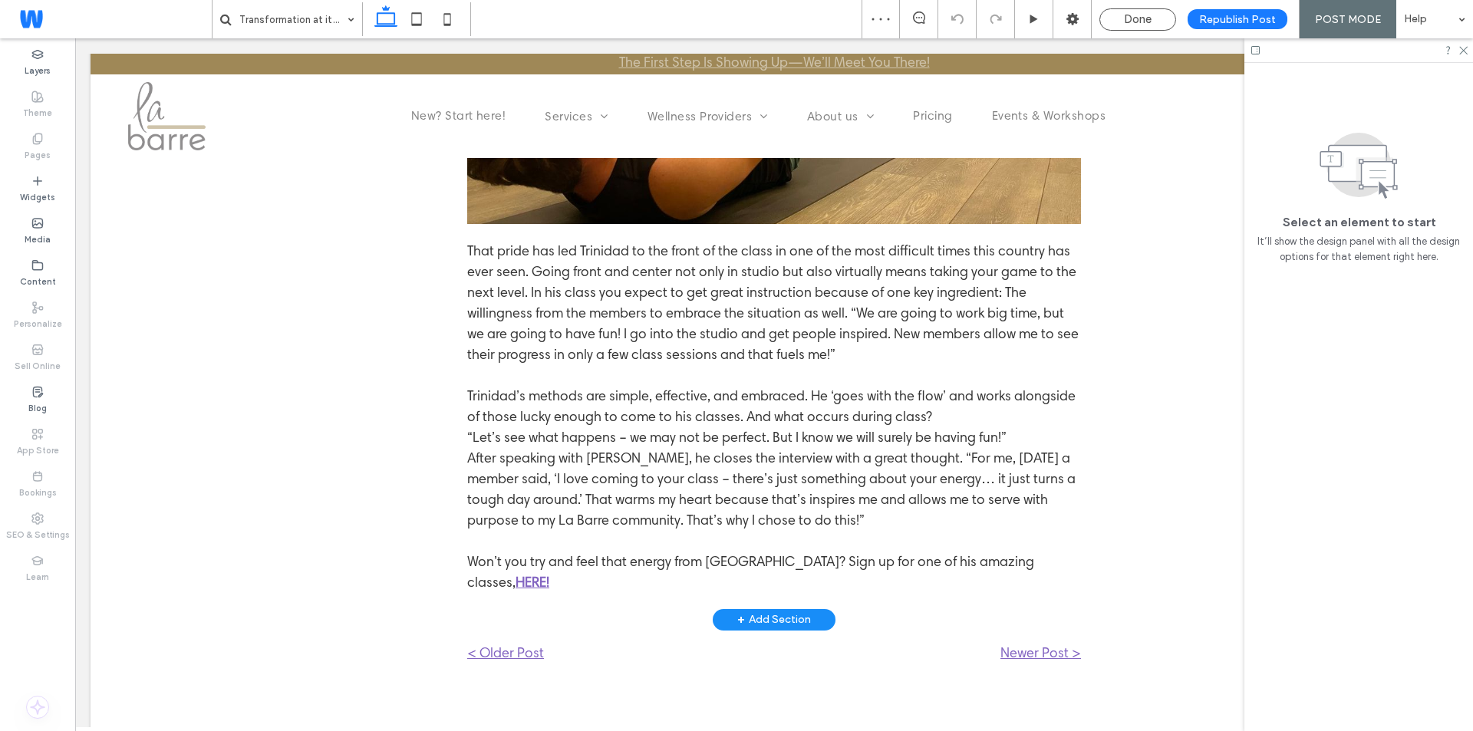
scroll to position [2531, 0]
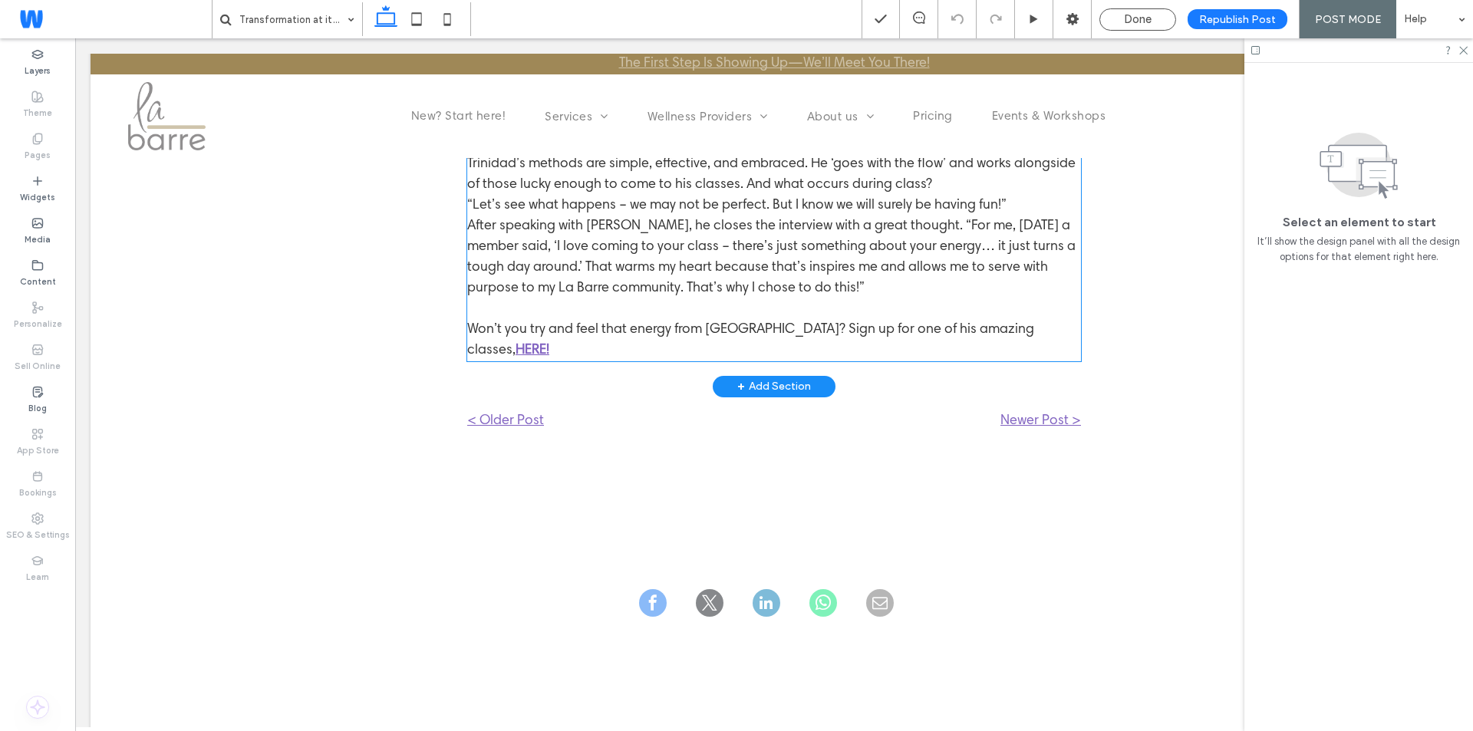
click at [549, 344] on strong "HERE!" at bounding box center [532, 351] width 34 height 14
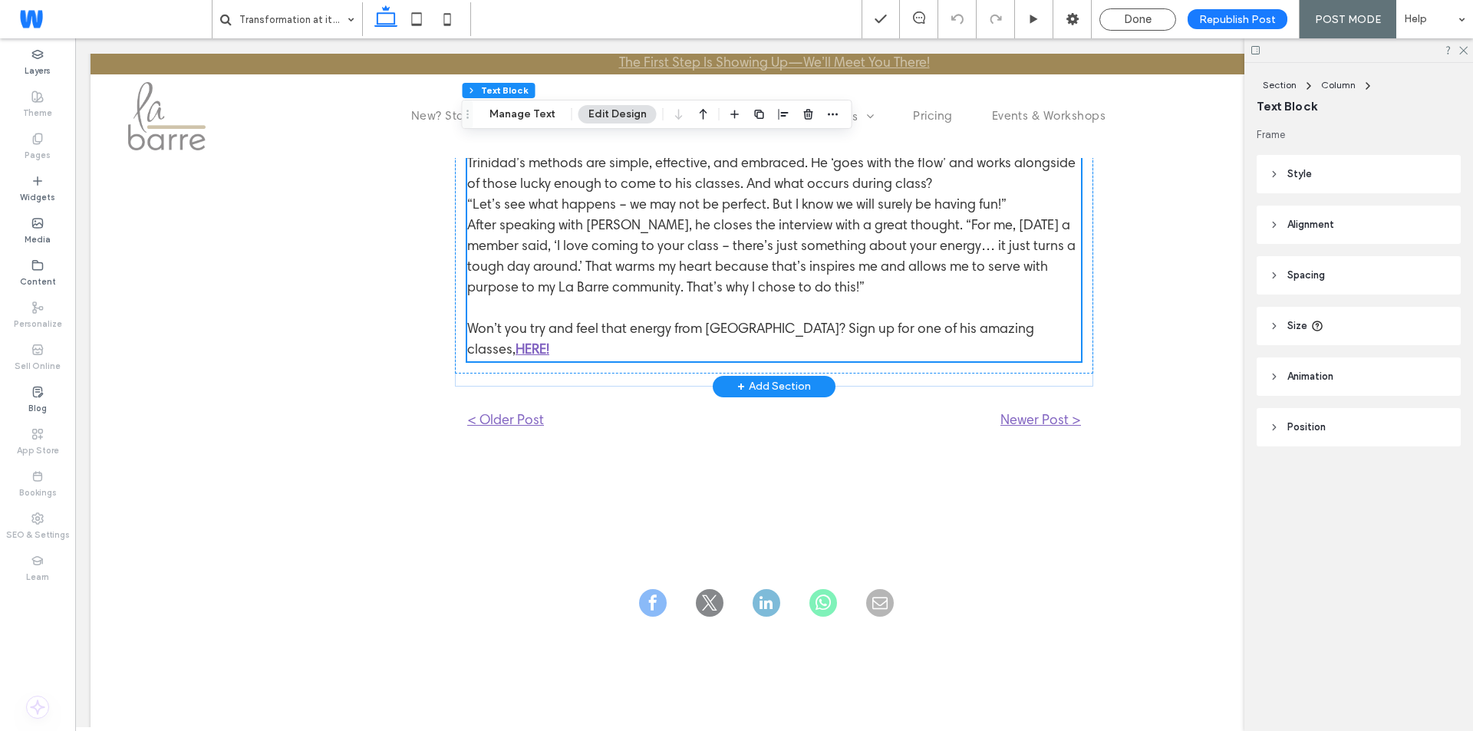
click at [549, 344] on strong "HERE!" at bounding box center [532, 351] width 34 height 14
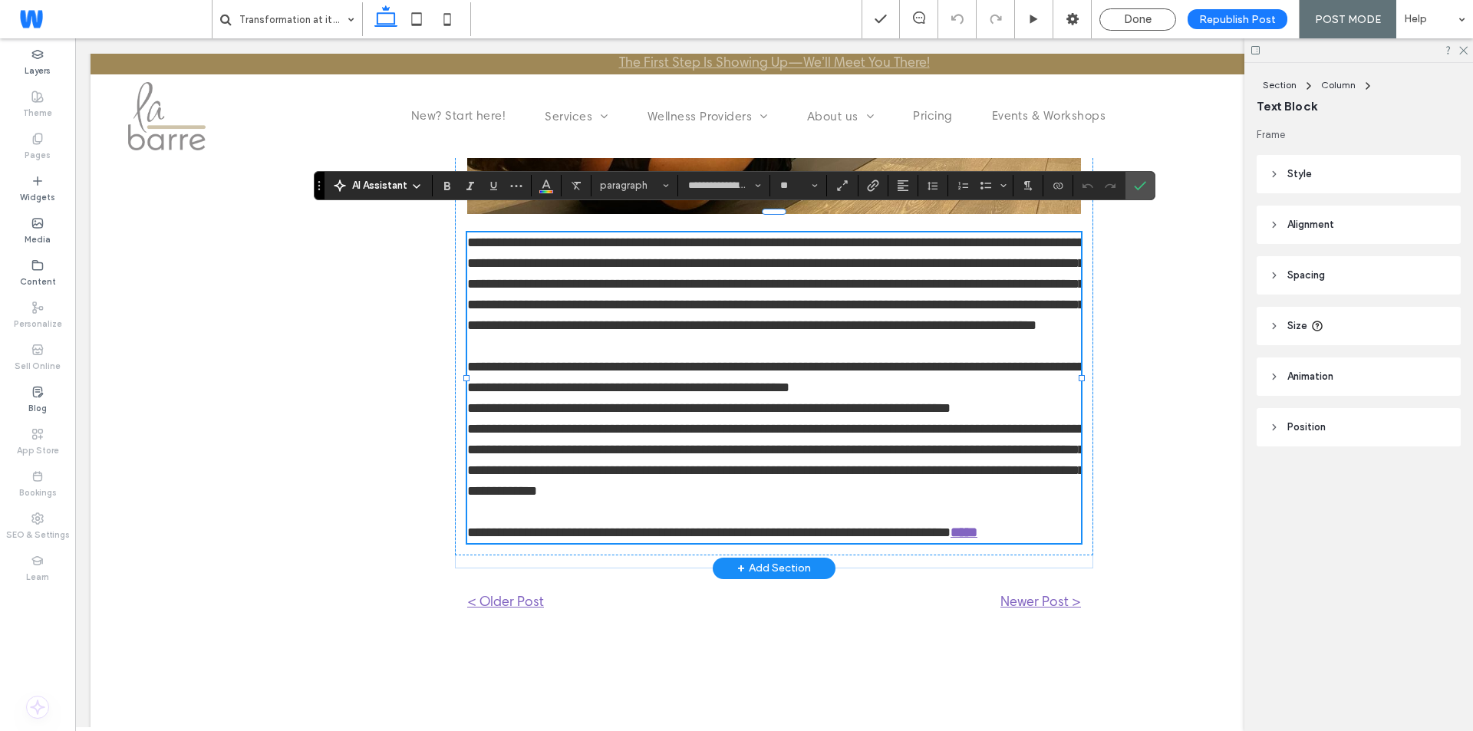
click at [1025, 321] on p "**********" at bounding box center [774, 387] width 614 height 311
click at [879, 189] on label "Link" at bounding box center [872, 185] width 23 height 21
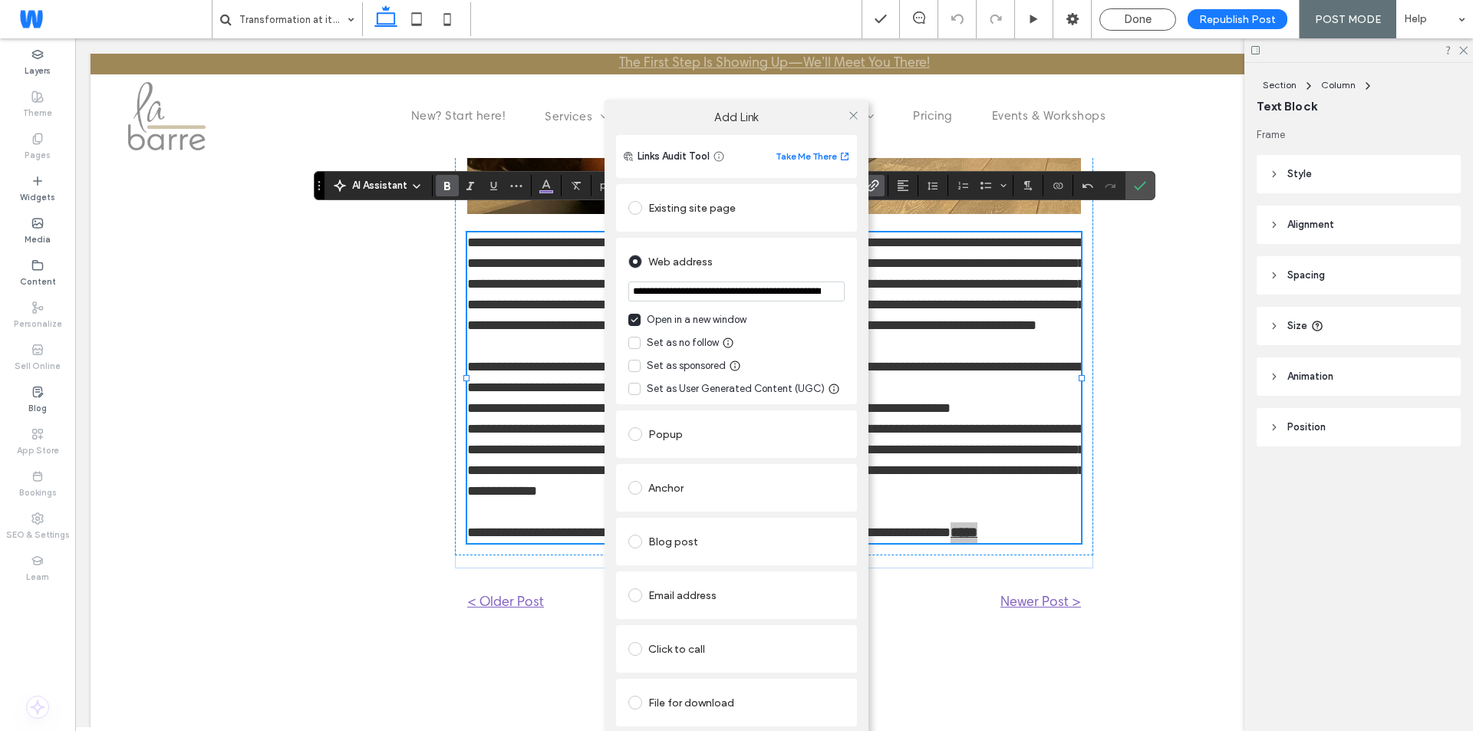
click at [691, 213] on div "Existing site page" at bounding box center [736, 208] width 216 height 25
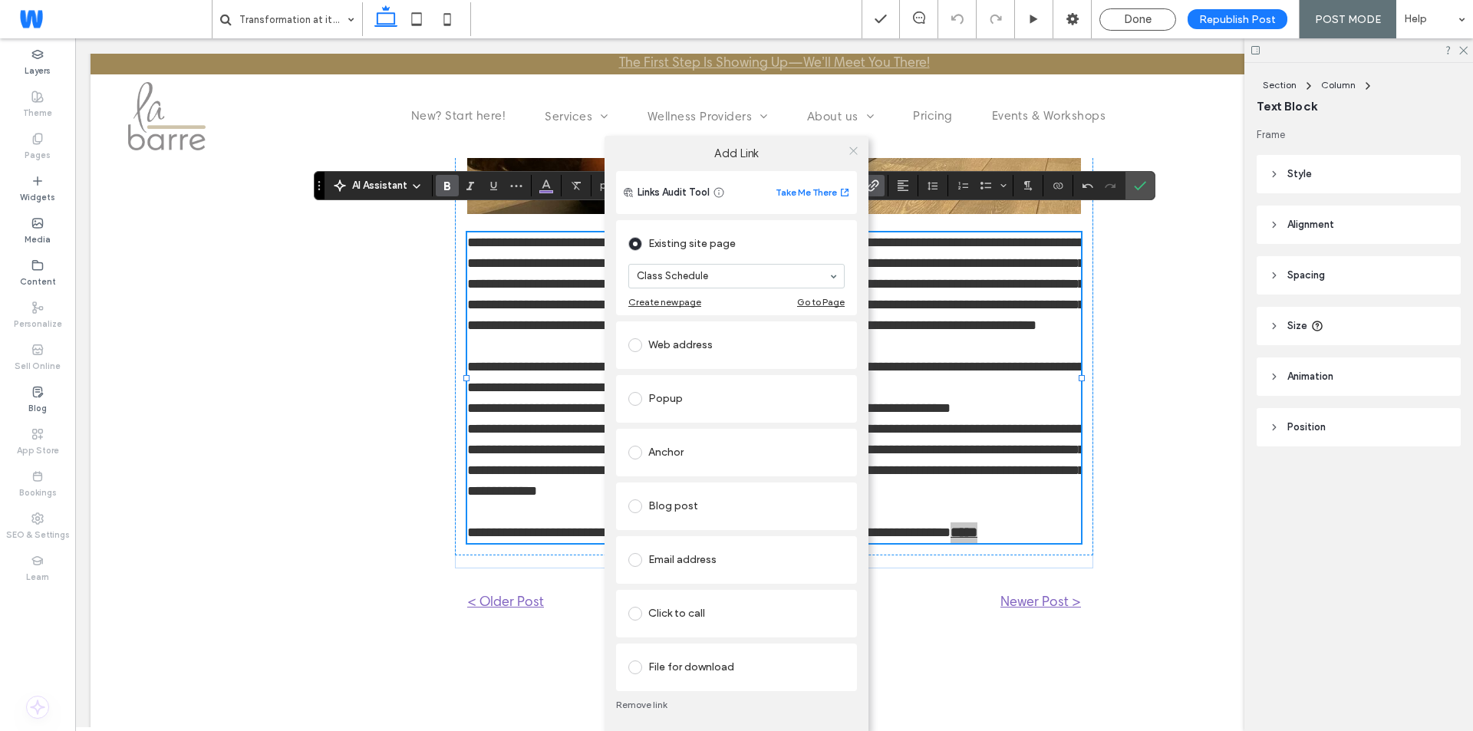
click at [854, 155] on icon at bounding box center [854, 151] width 12 height 12
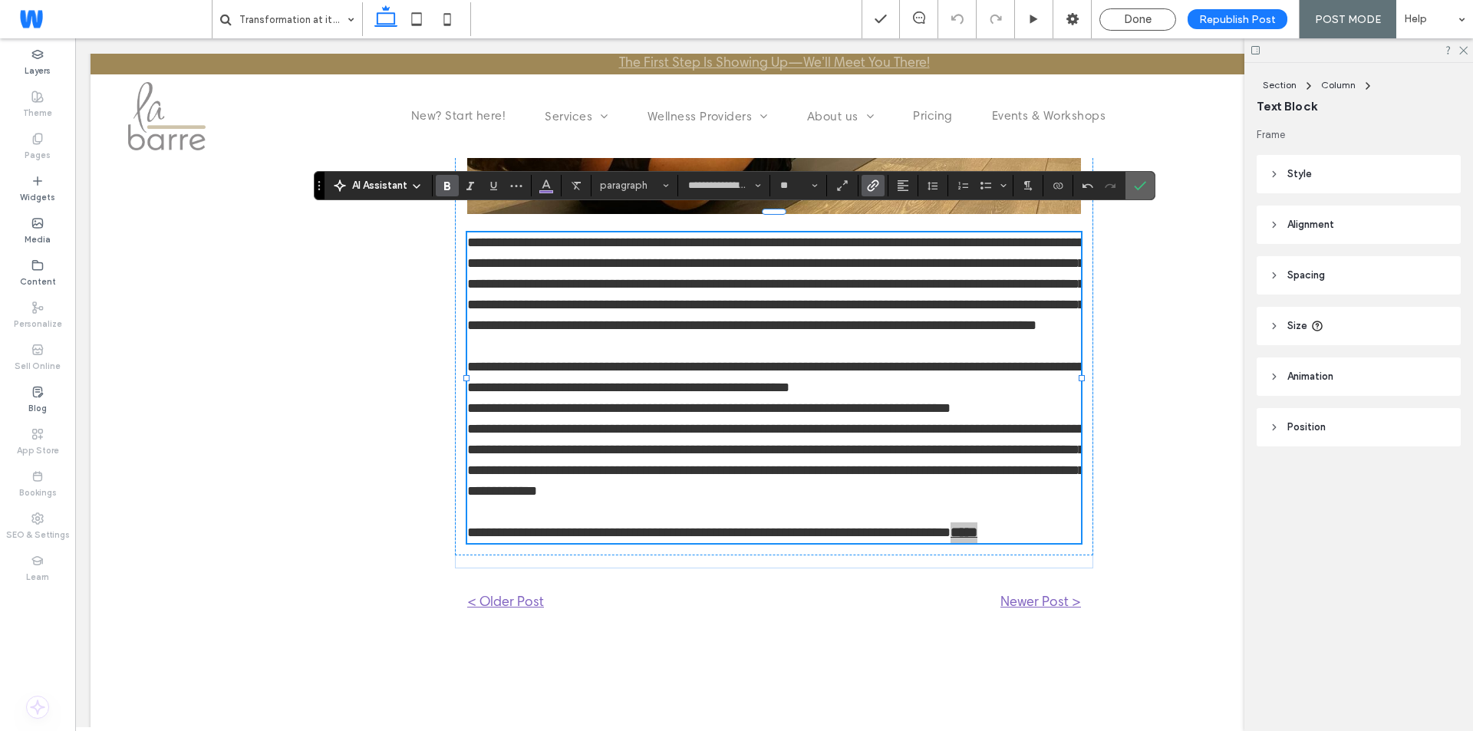
click at [1135, 188] on use "Confirm" at bounding box center [1140, 185] width 12 height 9
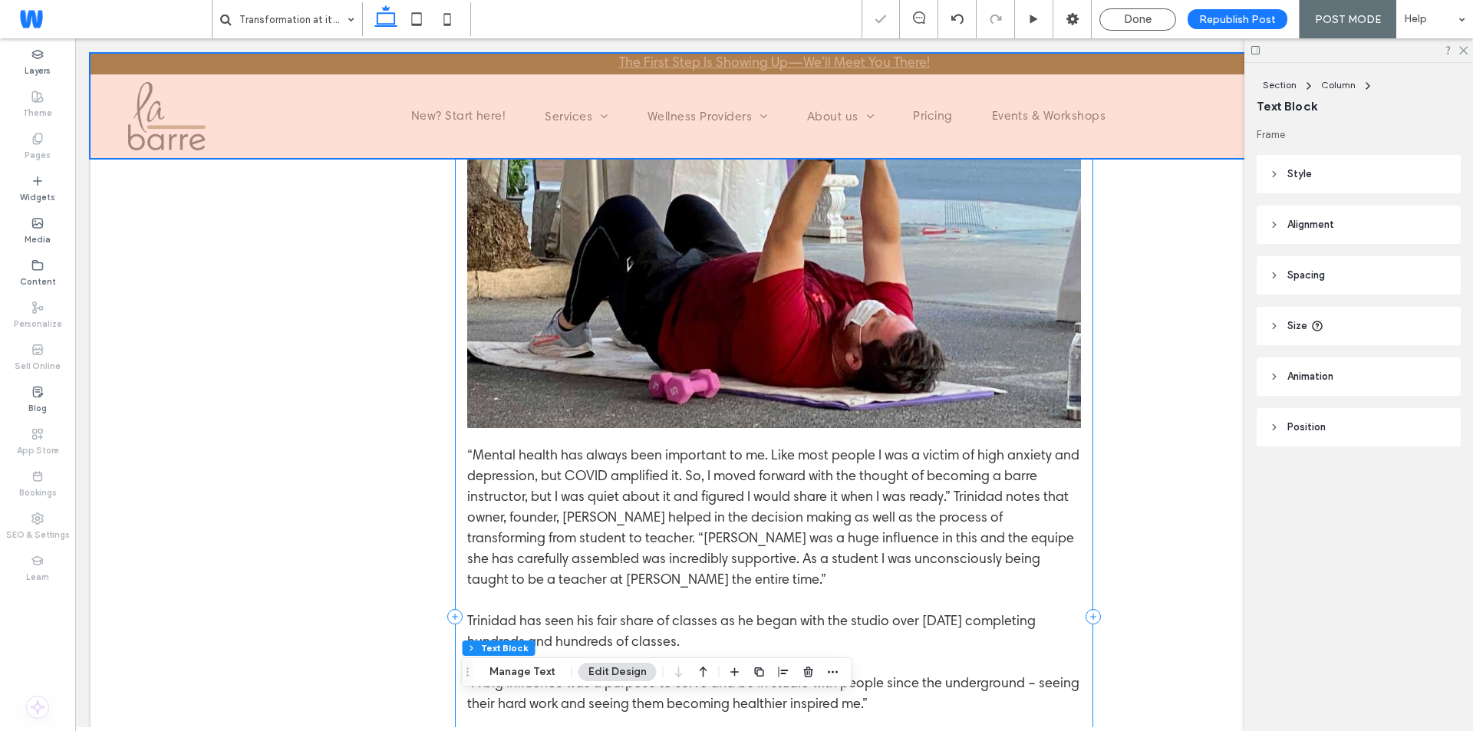
scroll to position [1157, 0]
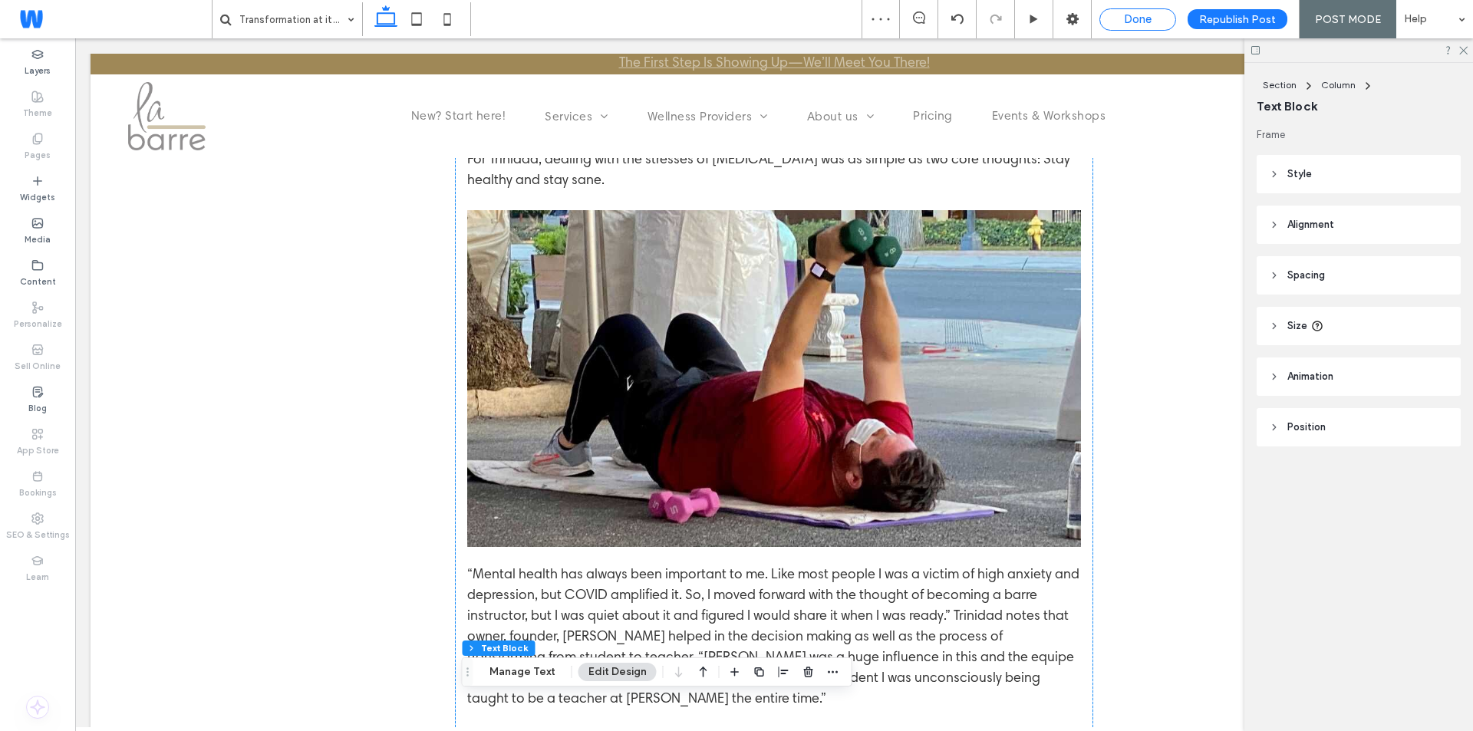
click at [1124, 16] on div "Done" at bounding box center [1137, 19] width 75 height 14
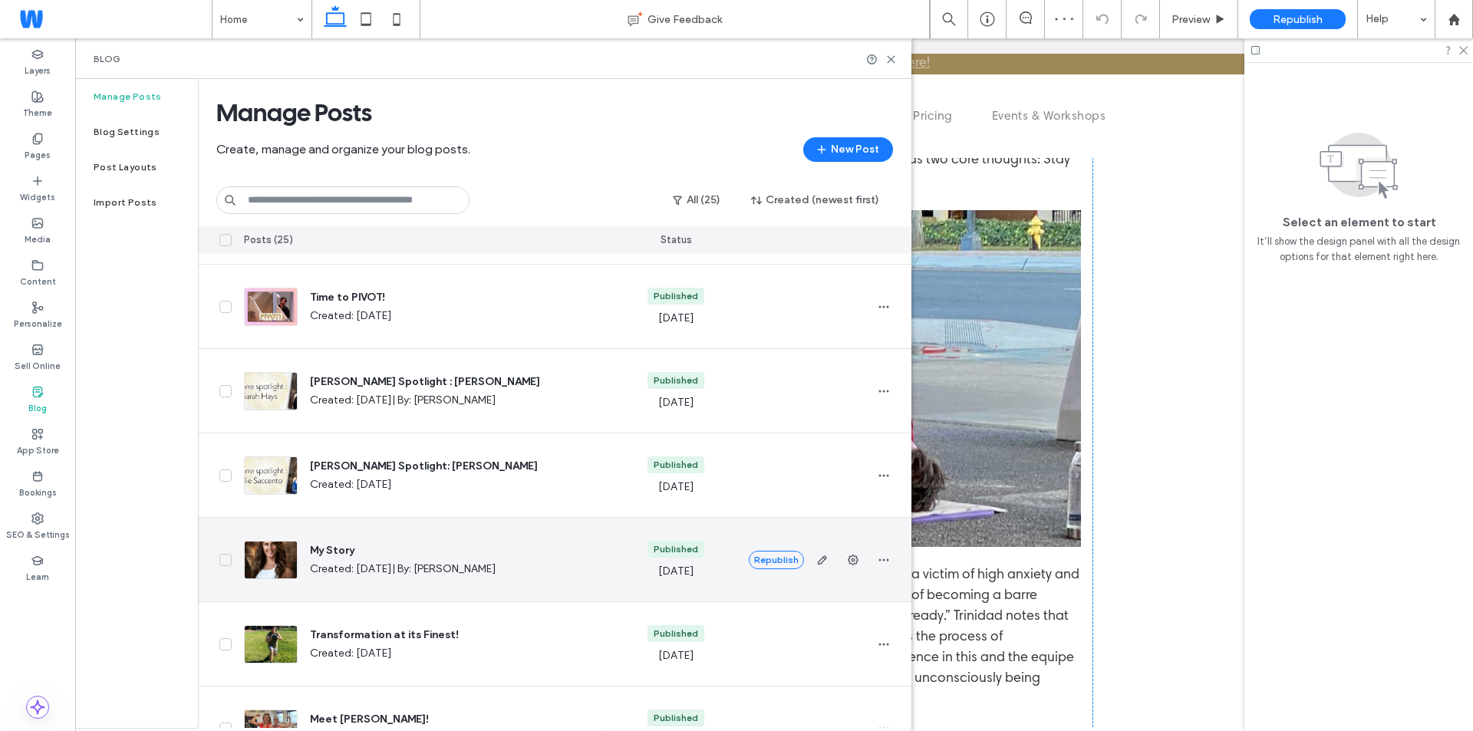
scroll to position [77, 0]
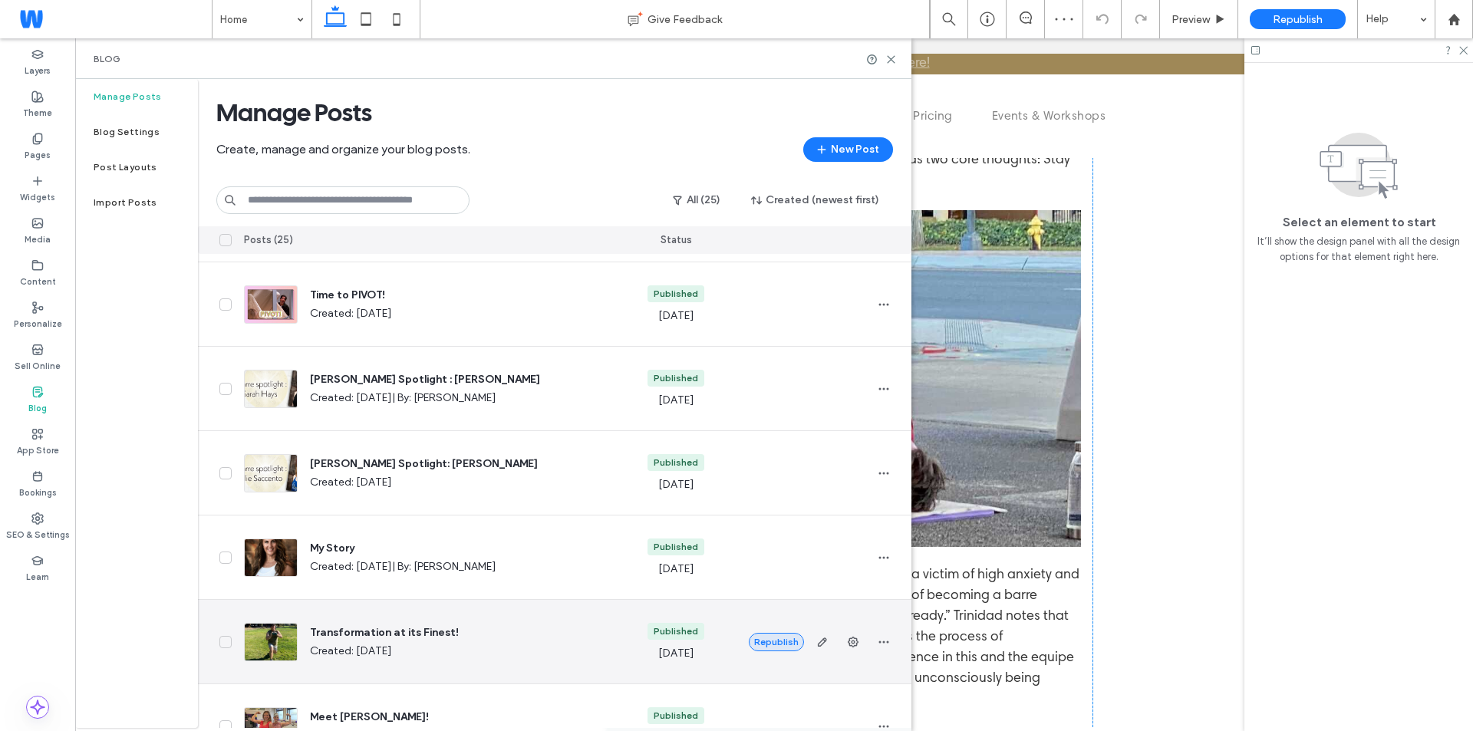
click at [785, 636] on button "Republish" at bounding box center [776, 642] width 55 height 18
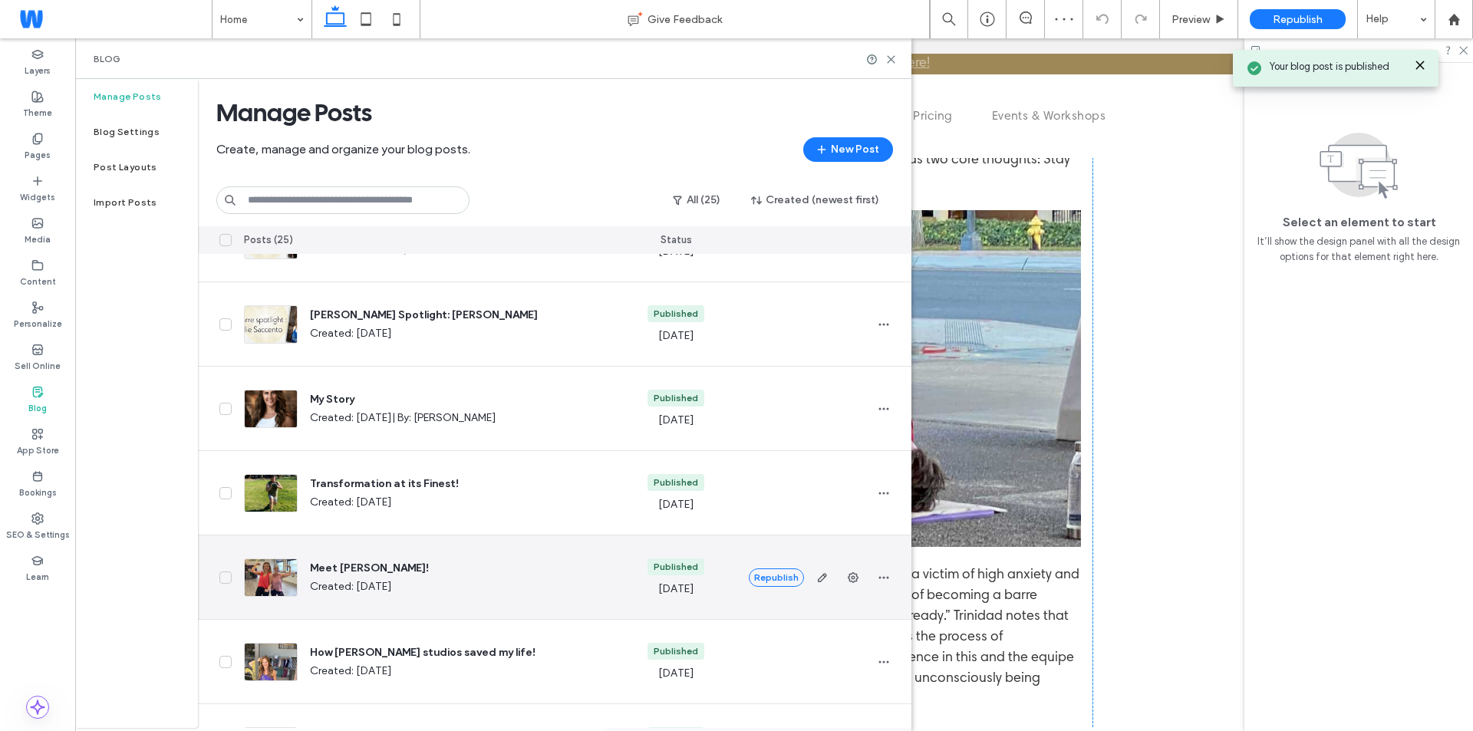
scroll to position [230, 0]
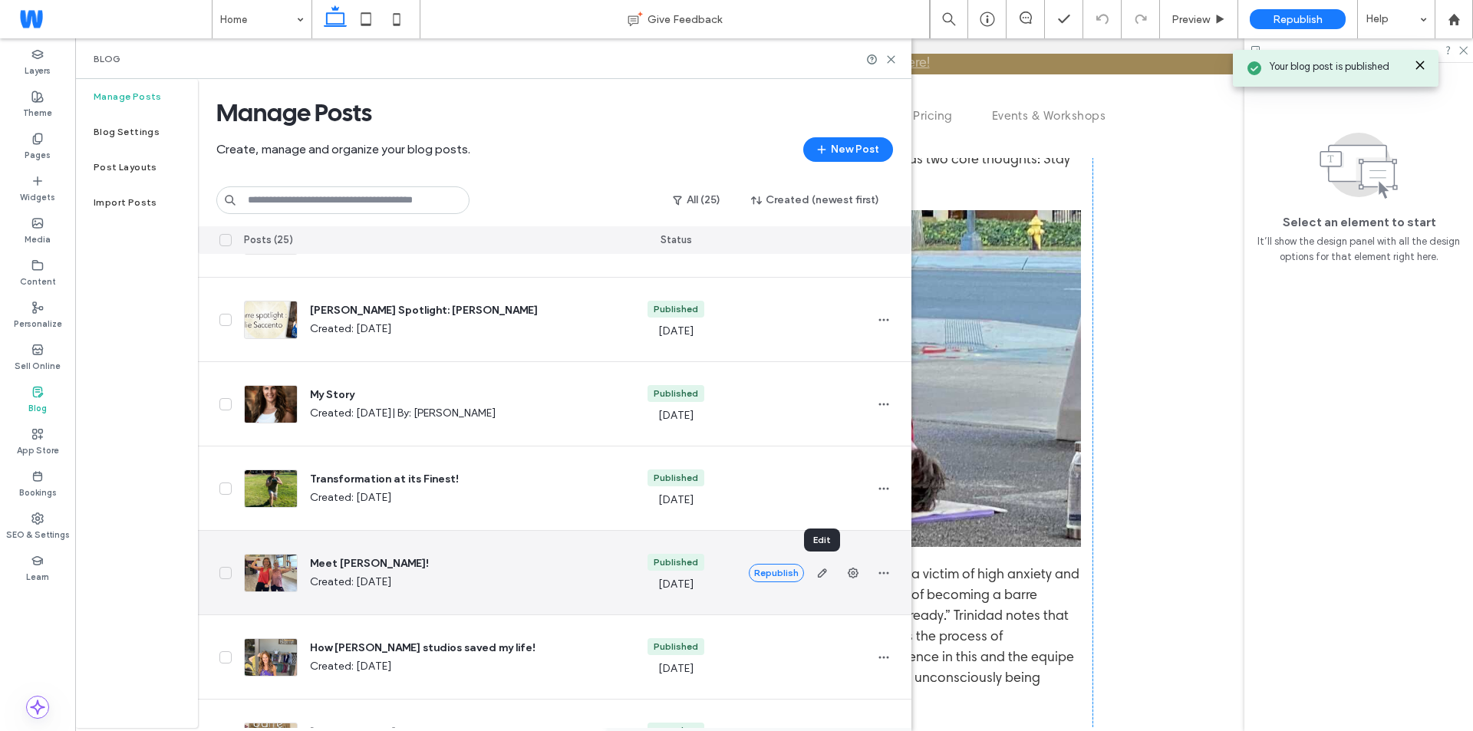
click at [821, 574] on icon "button" at bounding box center [822, 573] width 12 height 12
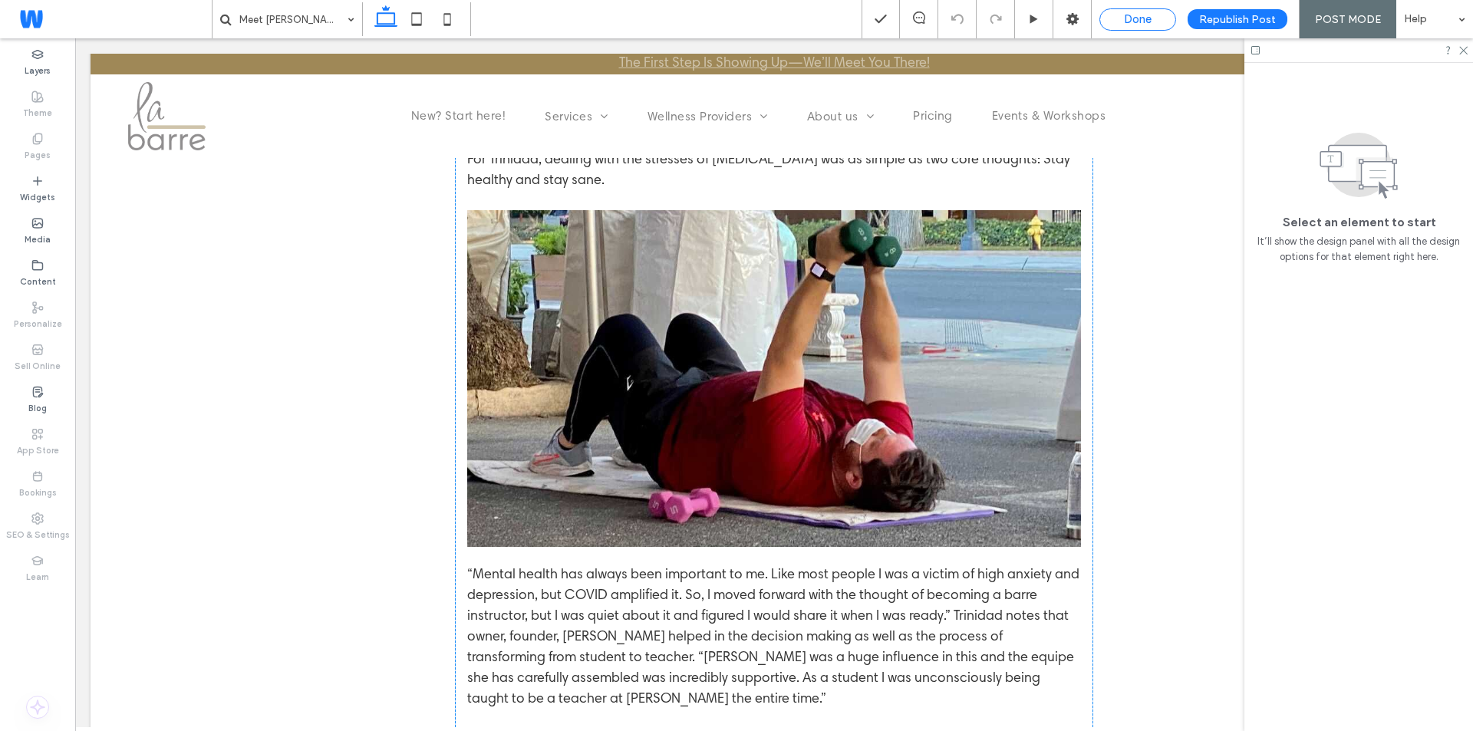
click at [1146, 19] on span "Done" at bounding box center [1138, 19] width 28 height 14
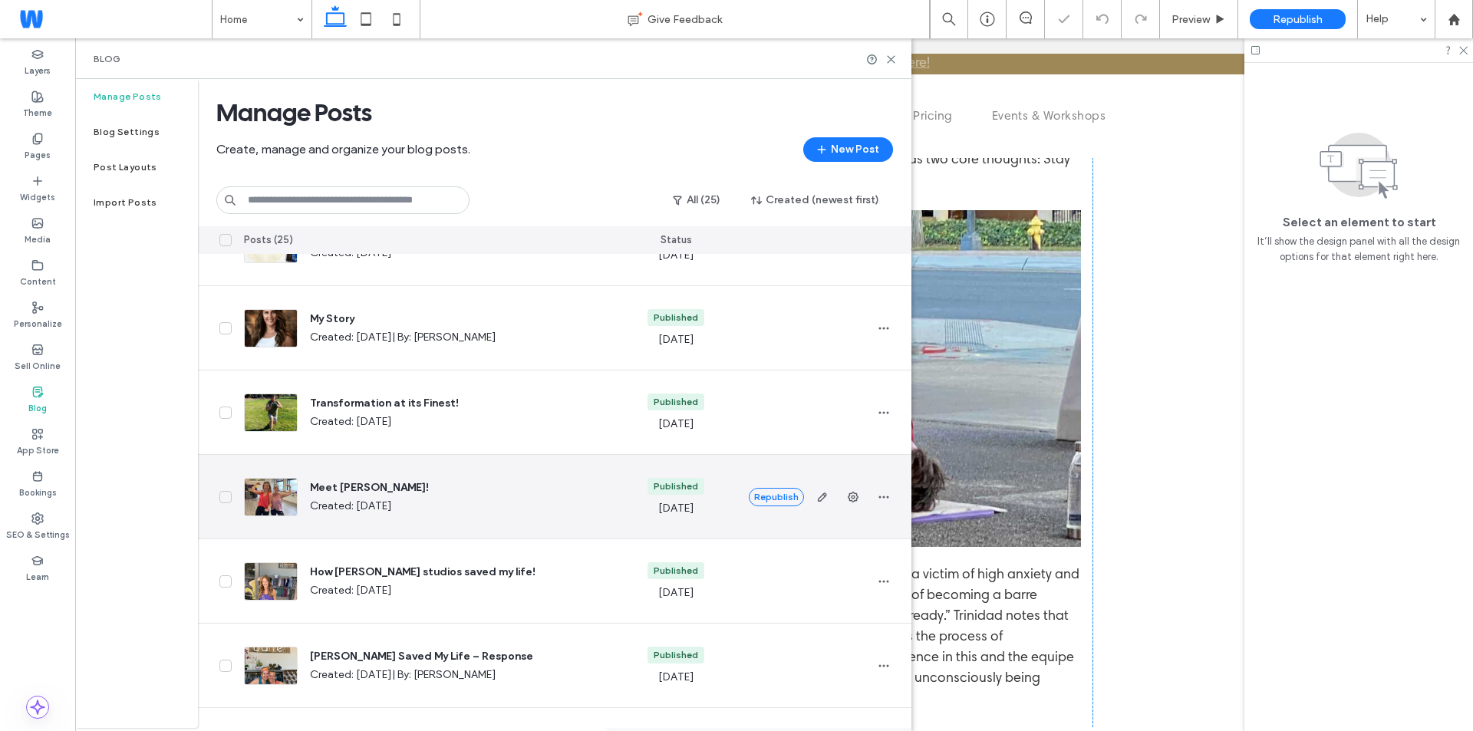
scroll to position [307, 0]
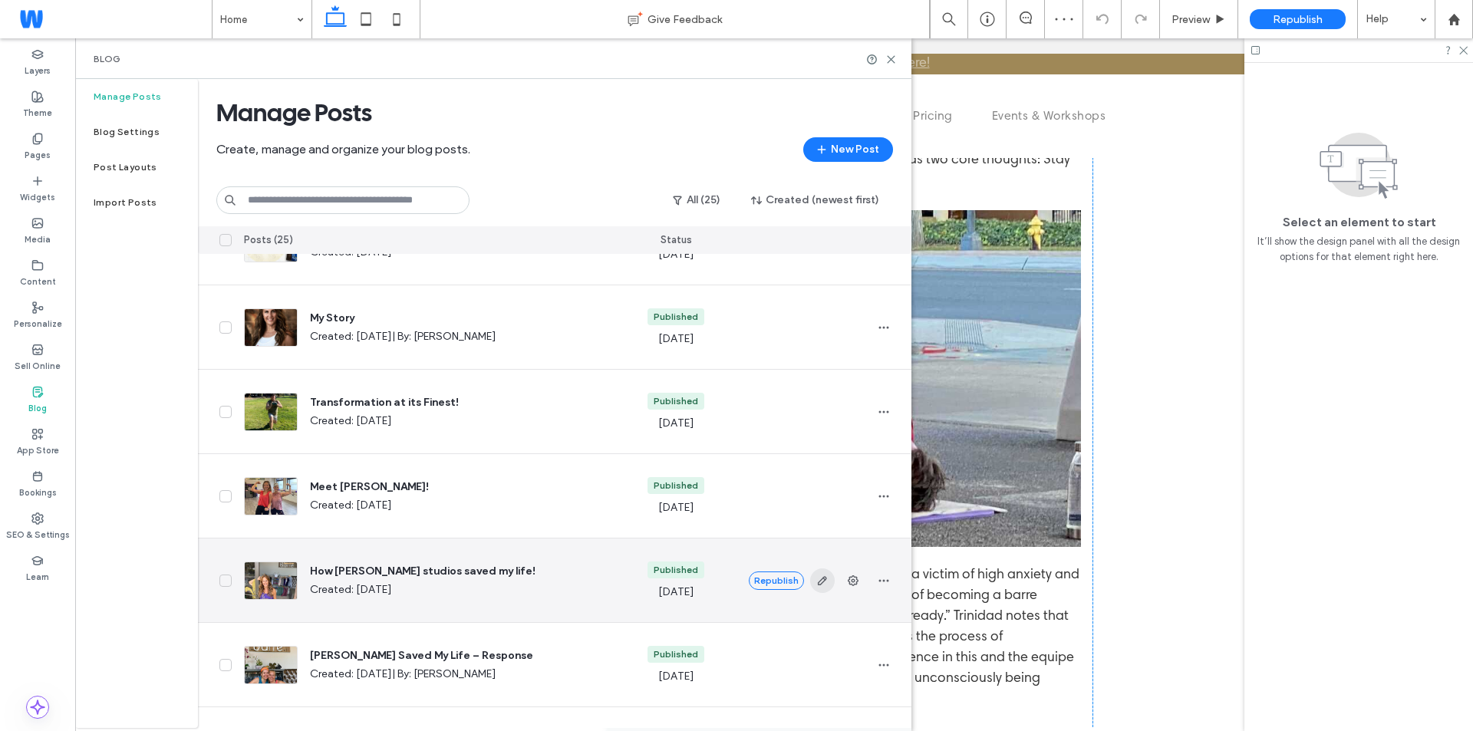
click at [827, 578] on icon "button" at bounding box center [822, 581] width 12 height 12
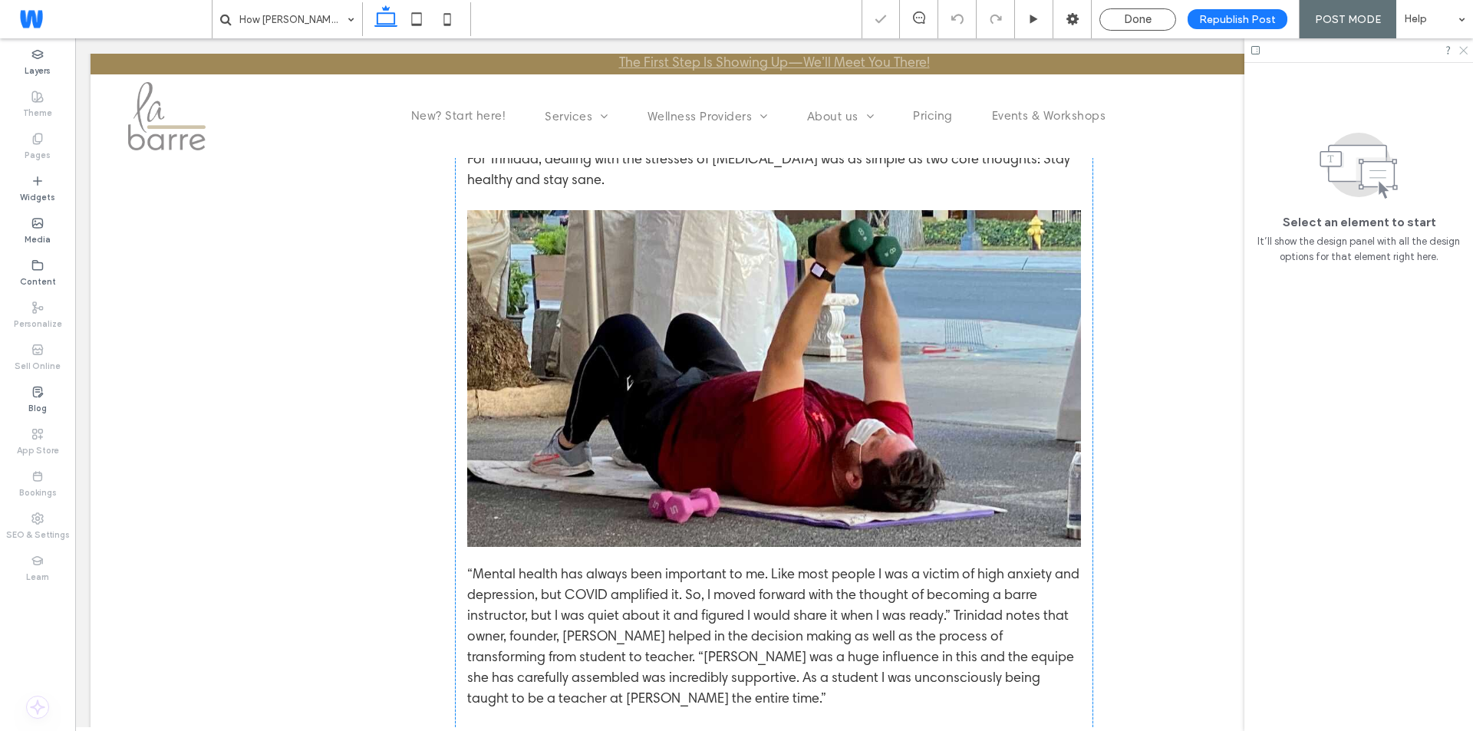
click at [1460, 49] on icon at bounding box center [1462, 49] width 10 height 10
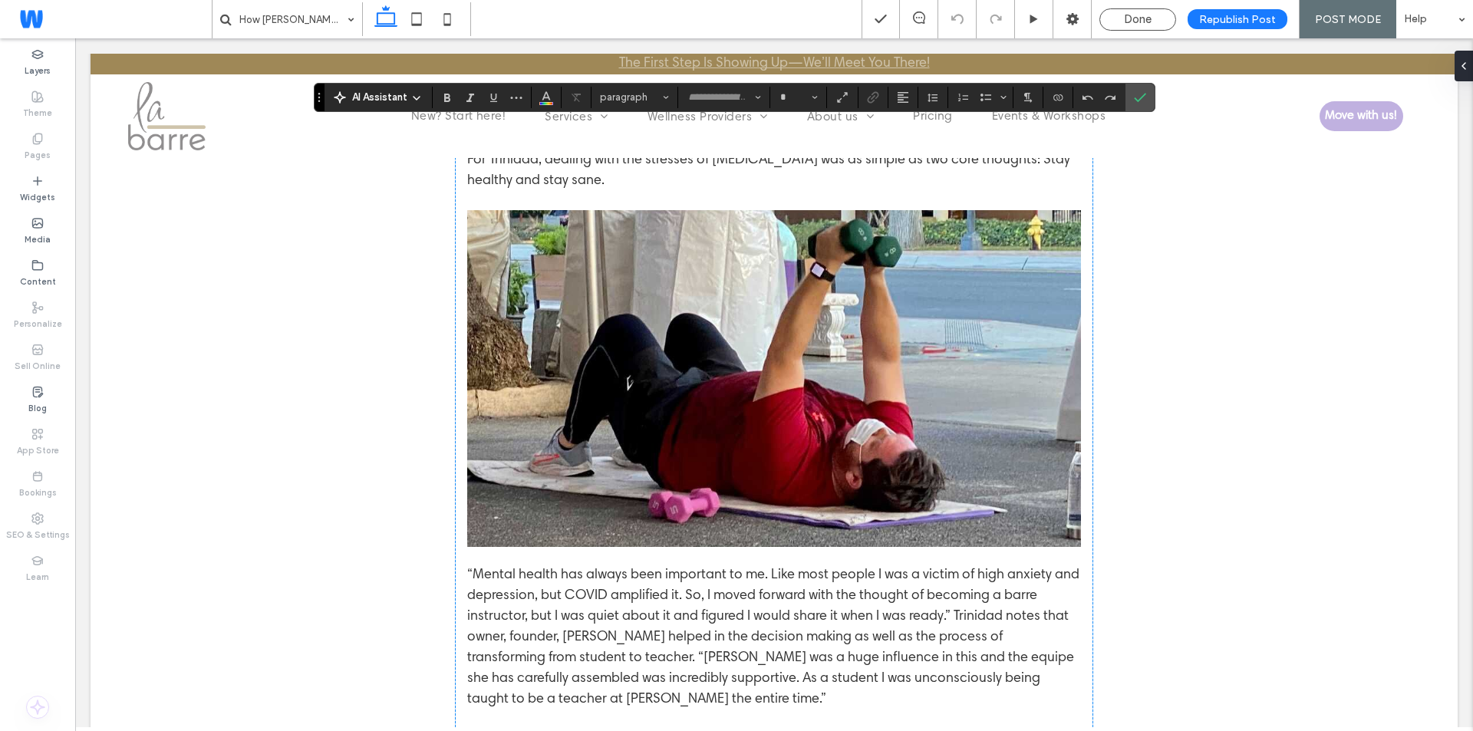
type input "**********"
type input "**"
click at [869, 91] on icon "Link" at bounding box center [873, 97] width 12 height 12
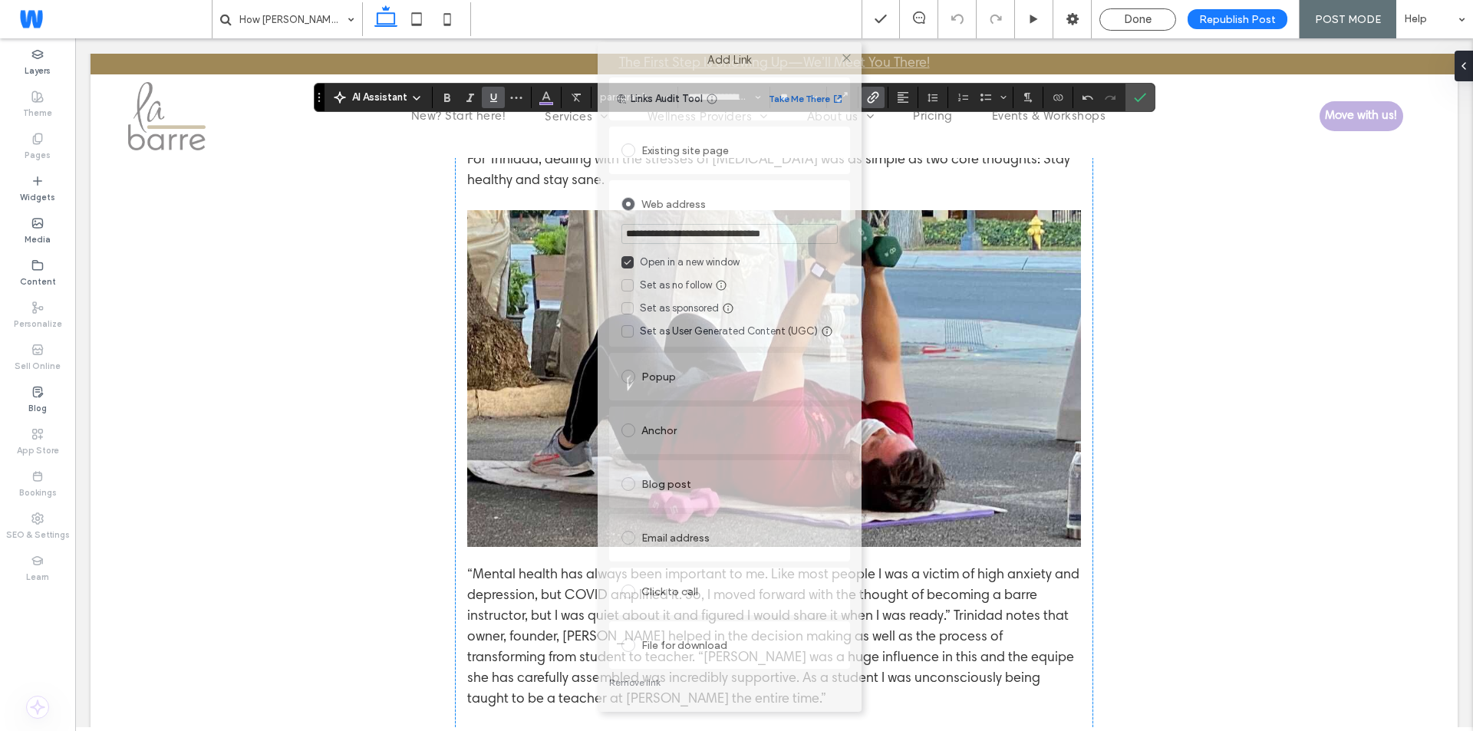
drag, startPoint x: 654, startPoint y: 125, endPoint x: 646, endPoint y: 29, distance: 96.3
click at [646, 29] on body ".wqwq-1{fill:#231f20;} .cls-1q, .cls-2q { fill-rule: evenodd; } .cls-2q { fill:…" at bounding box center [736, 365] width 1473 height 731
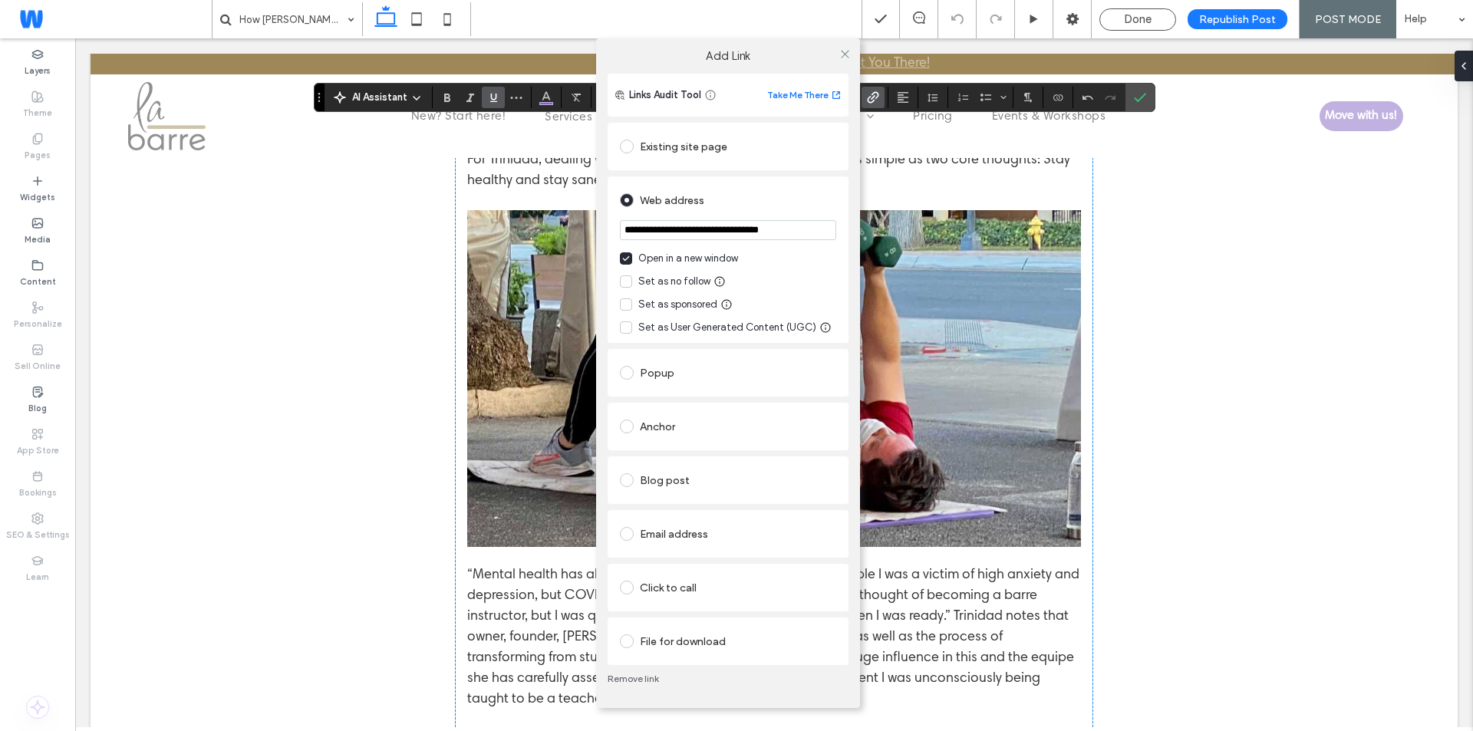
click at [622, 673] on link "Remove link" at bounding box center [728, 679] width 241 height 12
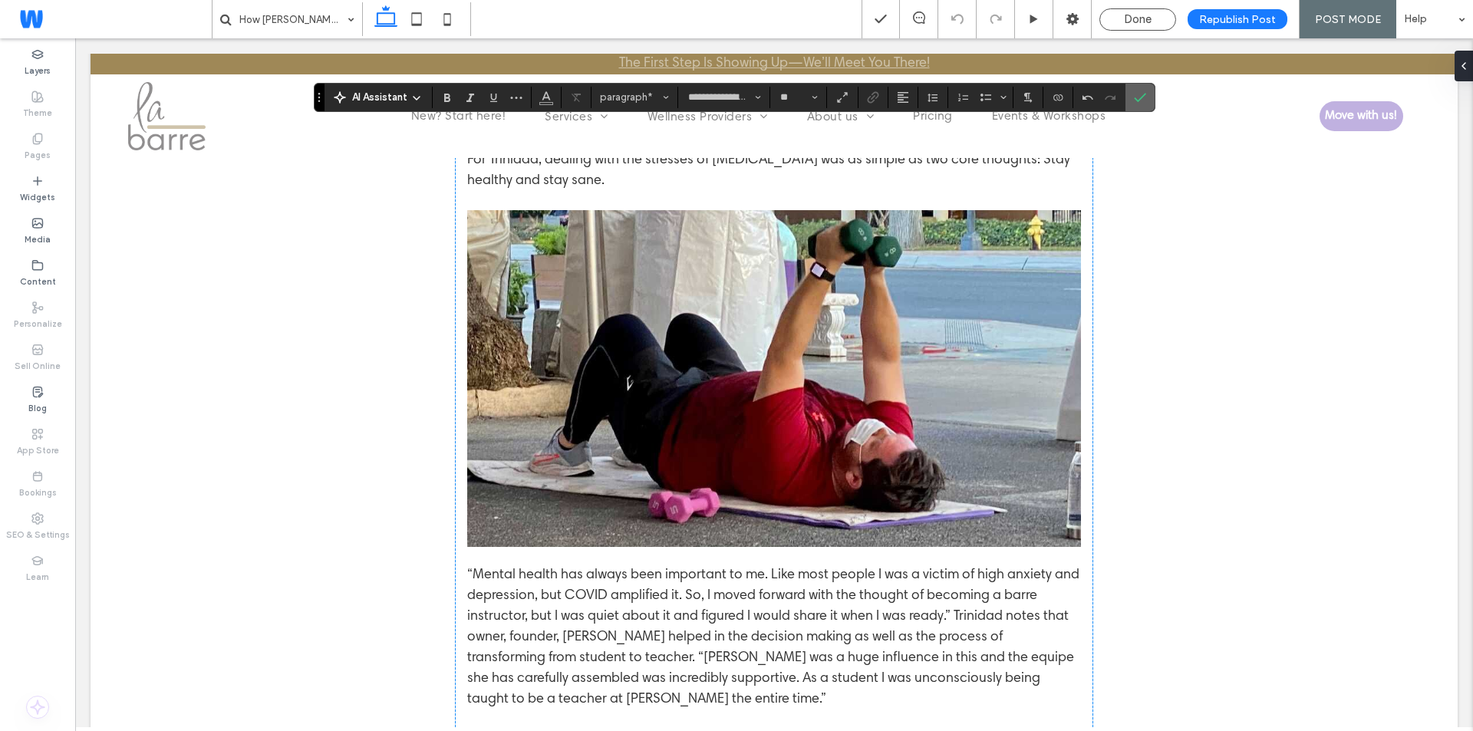
click at [1134, 91] on icon "Confirm" at bounding box center [1140, 97] width 12 height 12
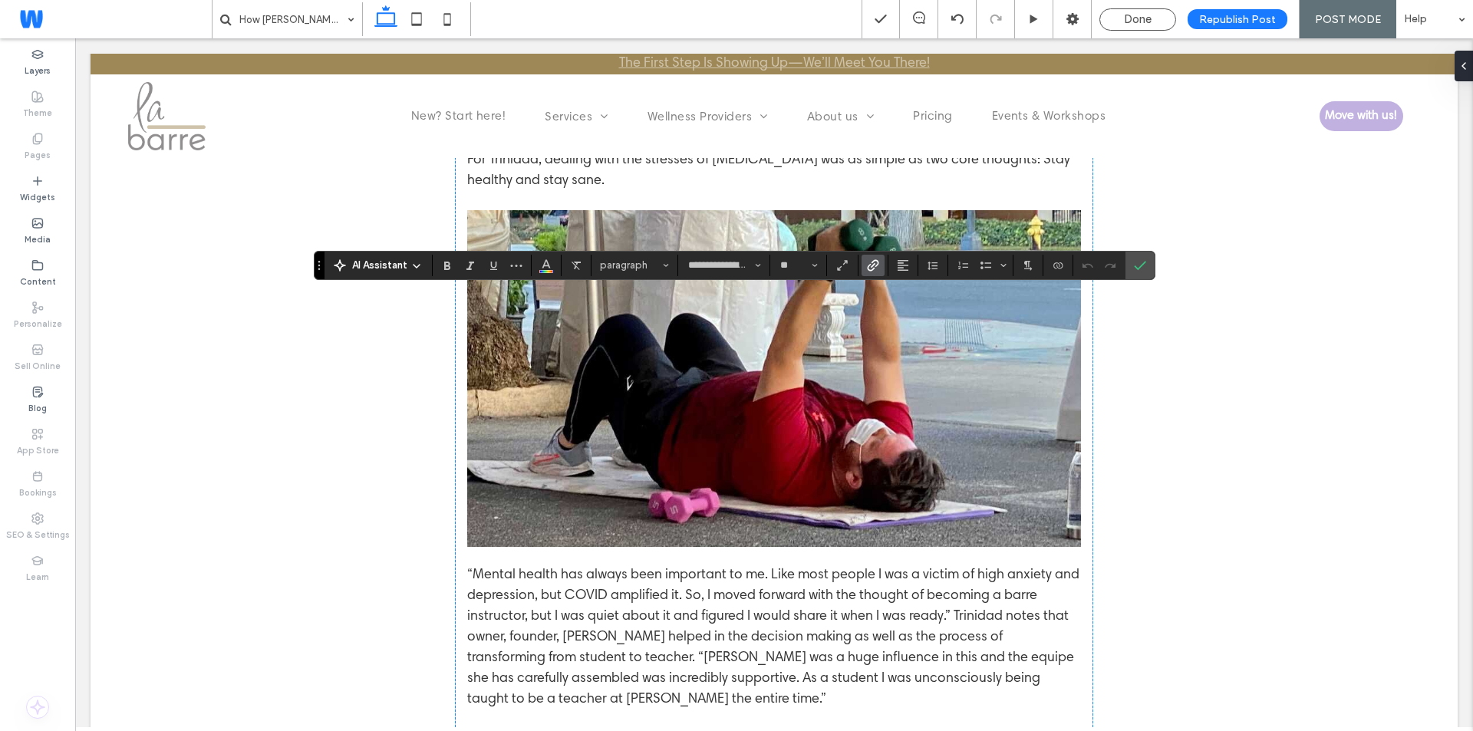
click at [871, 265] on icon "Link" at bounding box center [873, 265] width 12 height 12
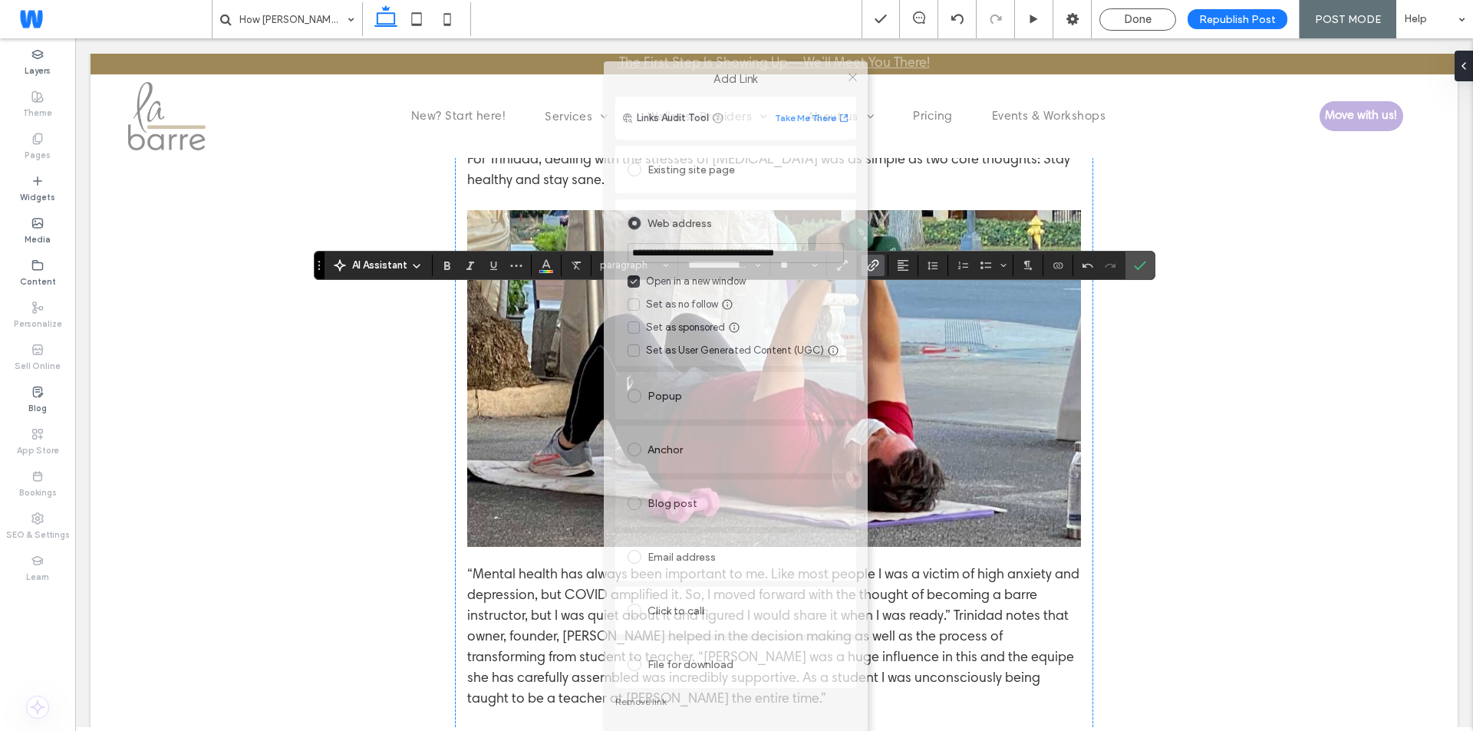
drag, startPoint x: 690, startPoint y: 116, endPoint x: 693, endPoint y: 50, distance: 66.0
click at [693, 72] on label "Add Link" at bounding box center [735, 79] width 242 height 14
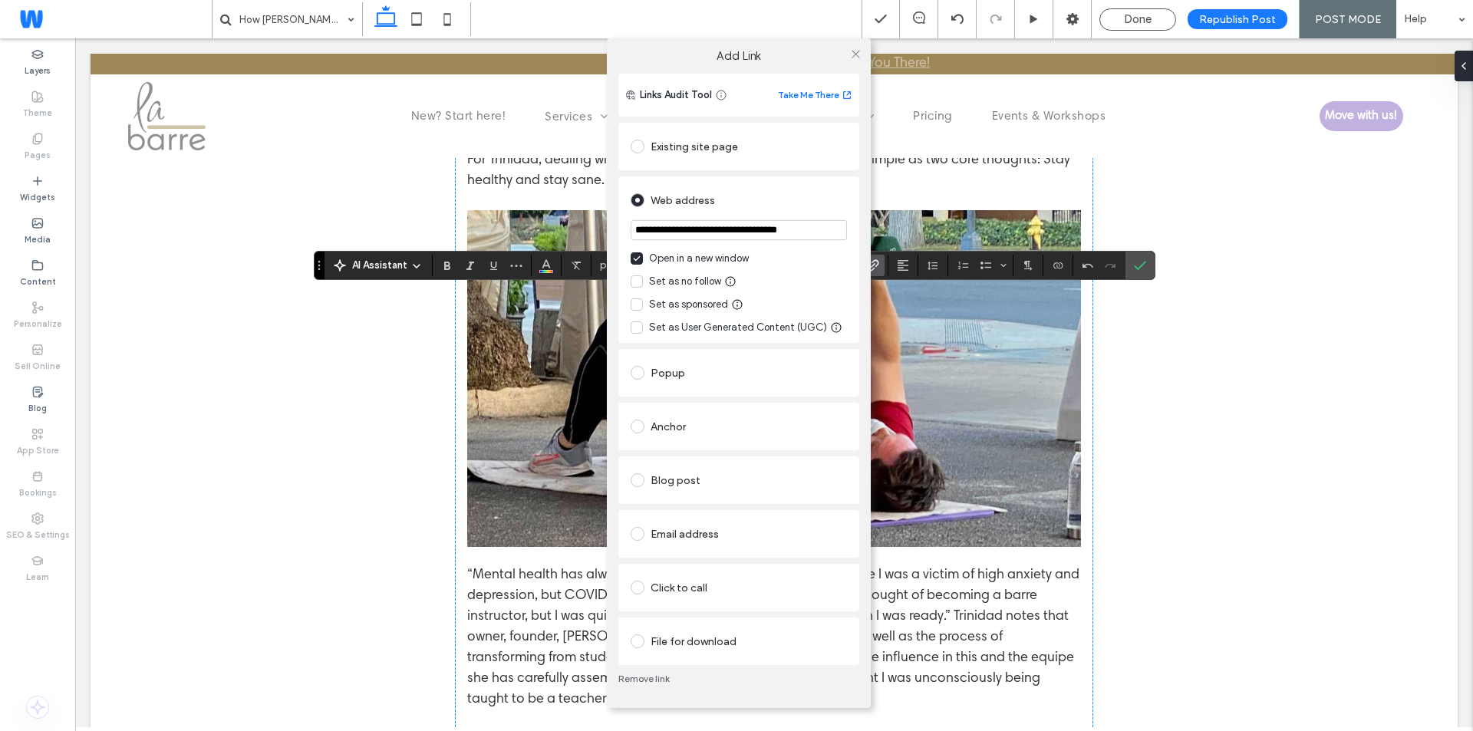
click at [660, 676] on link "Remove link" at bounding box center [738, 679] width 241 height 12
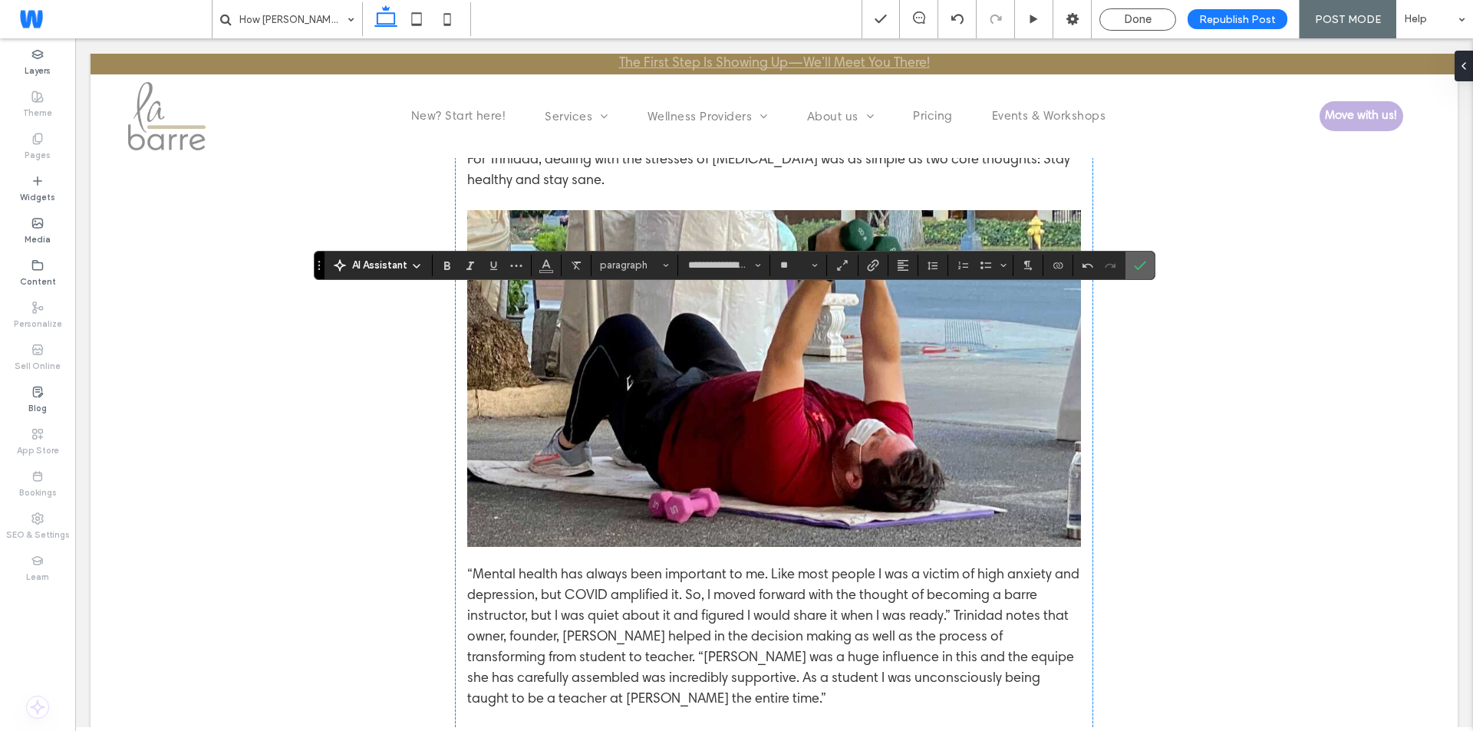
click at [1144, 261] on icon "Confirm" at bounding box center [1140, 265] width 12 height 12
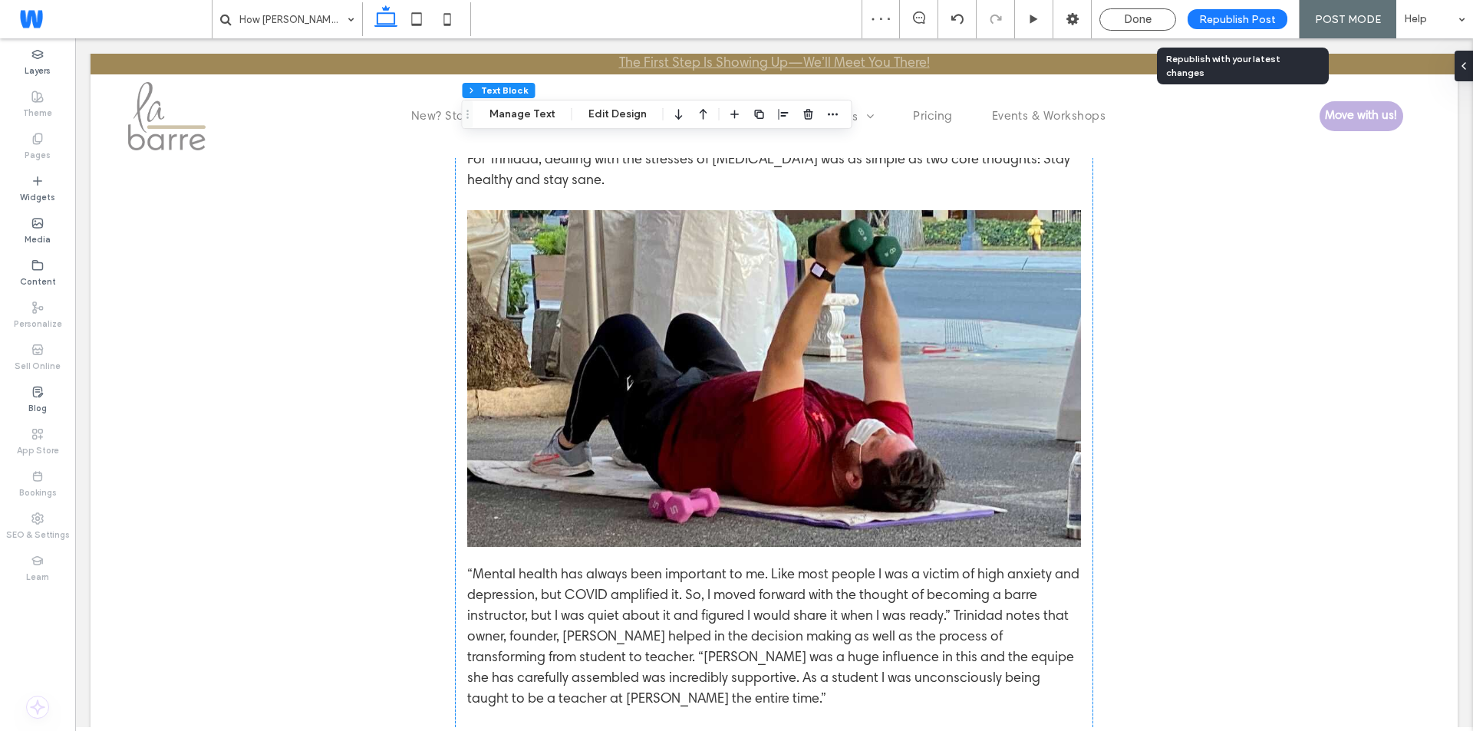
click at [1233, 24] on span "Republish Post" at bounding box center [1237, 19] width 77 height 13
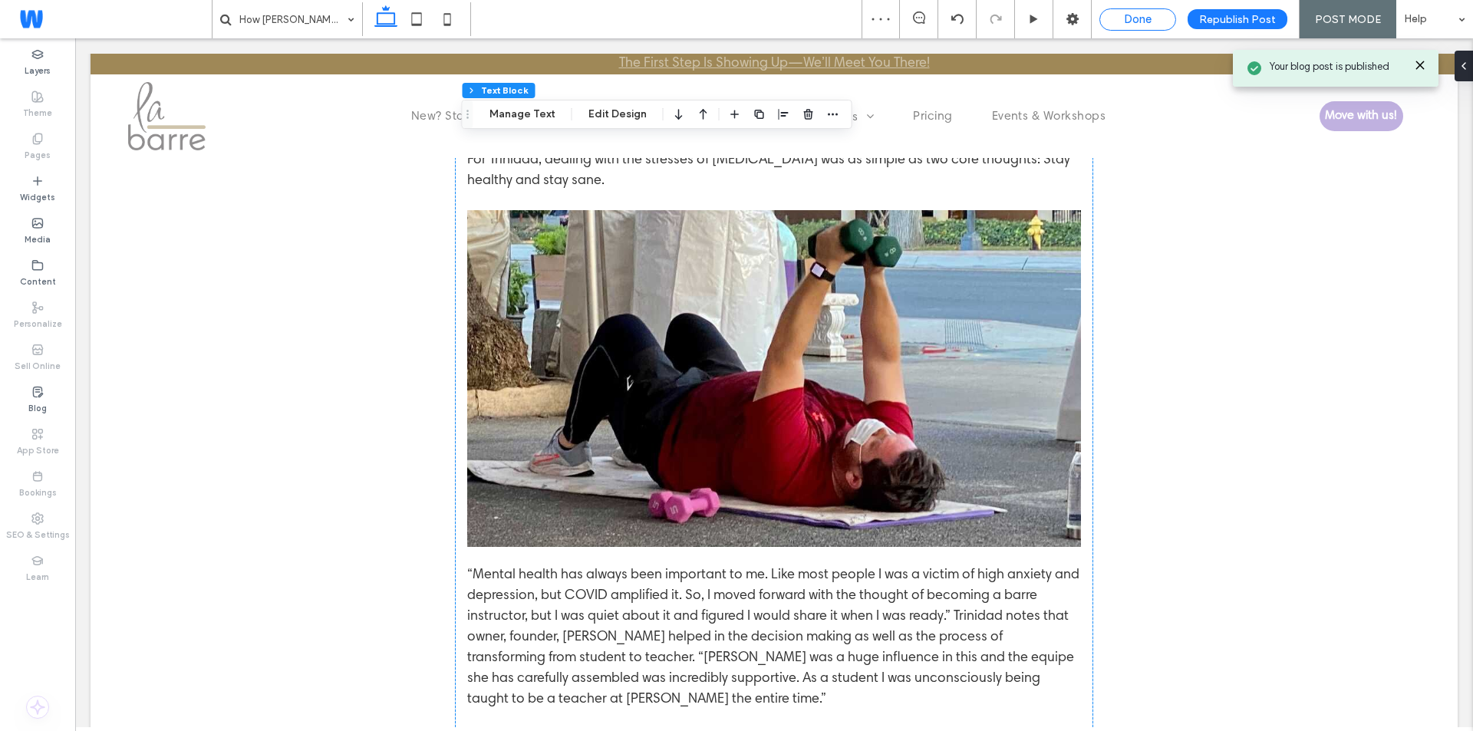
click at [1140, 21] on span "Done" at bounding box center [1138, 19] width 28 height 14
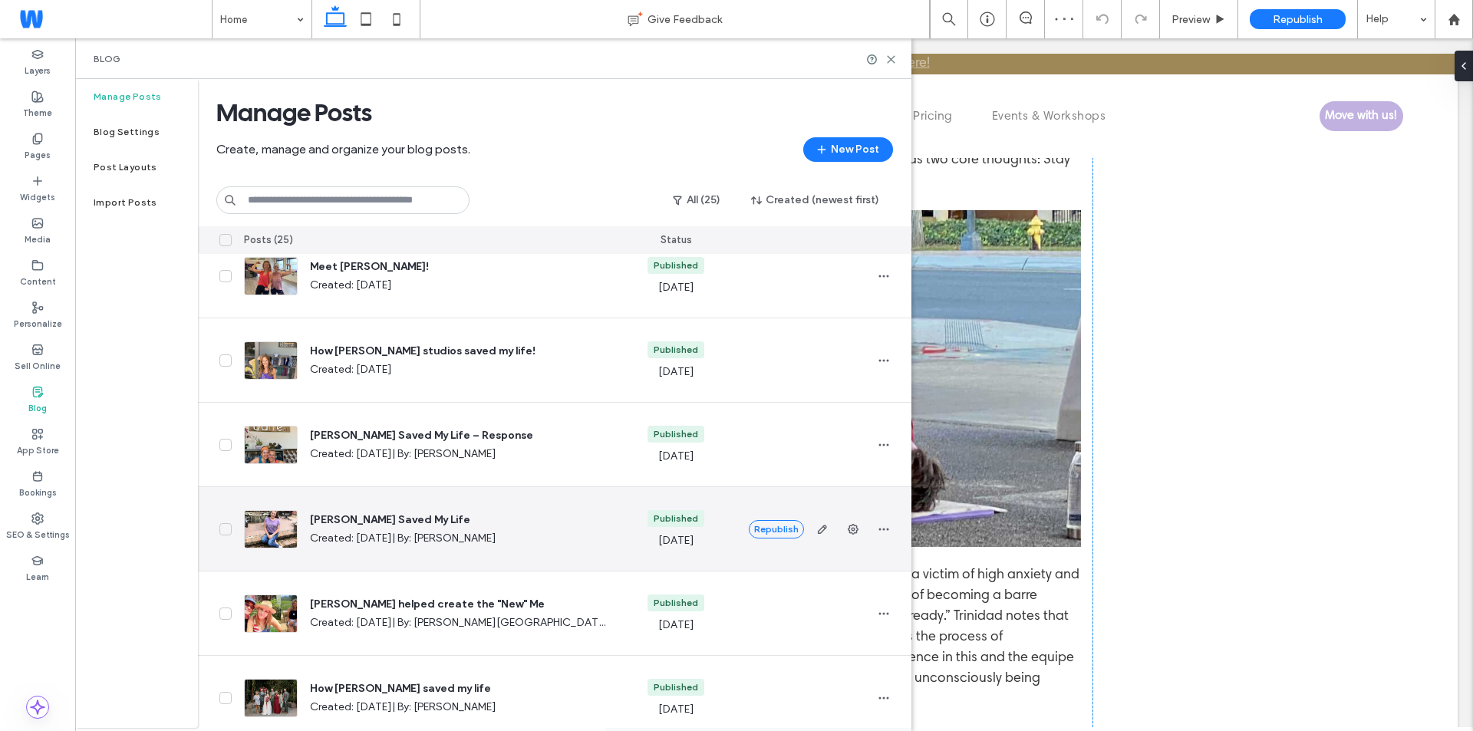
scroll to position [537, 0]
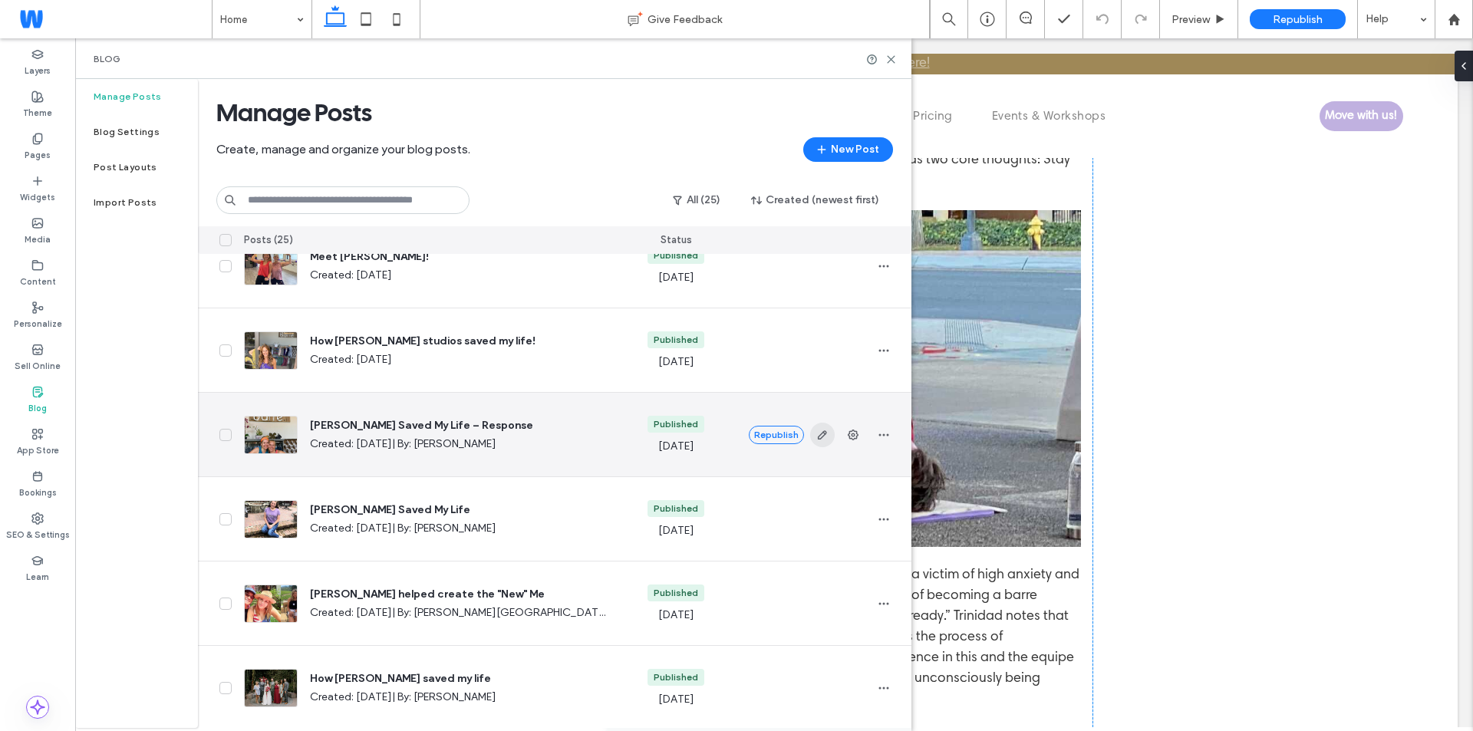
click at [818, 437] on use "button" at bounding box center [821, 434] width 9 height 9
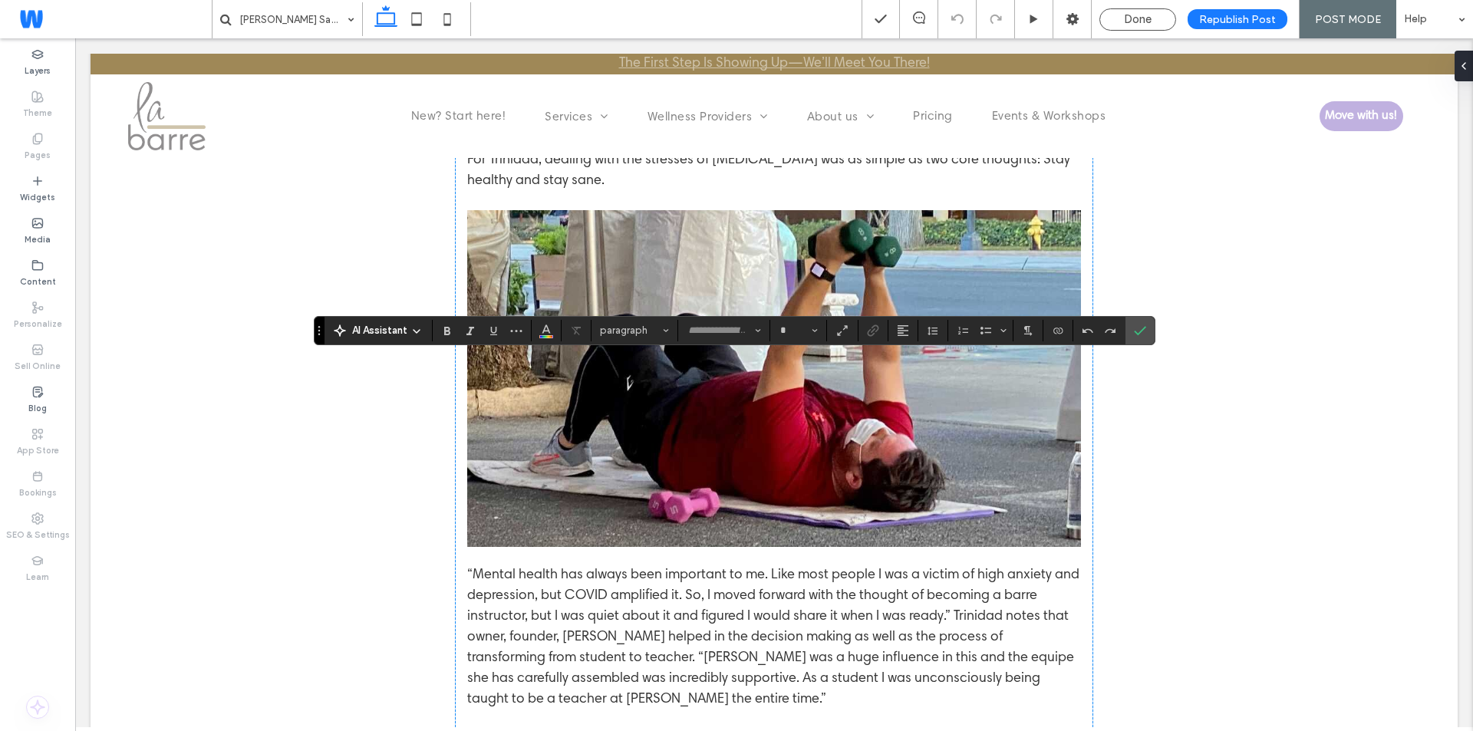
type input "**********"
type input "**"
click at [873, 330] on use "Link" at bounding box center [873, 330] width 12 height 12
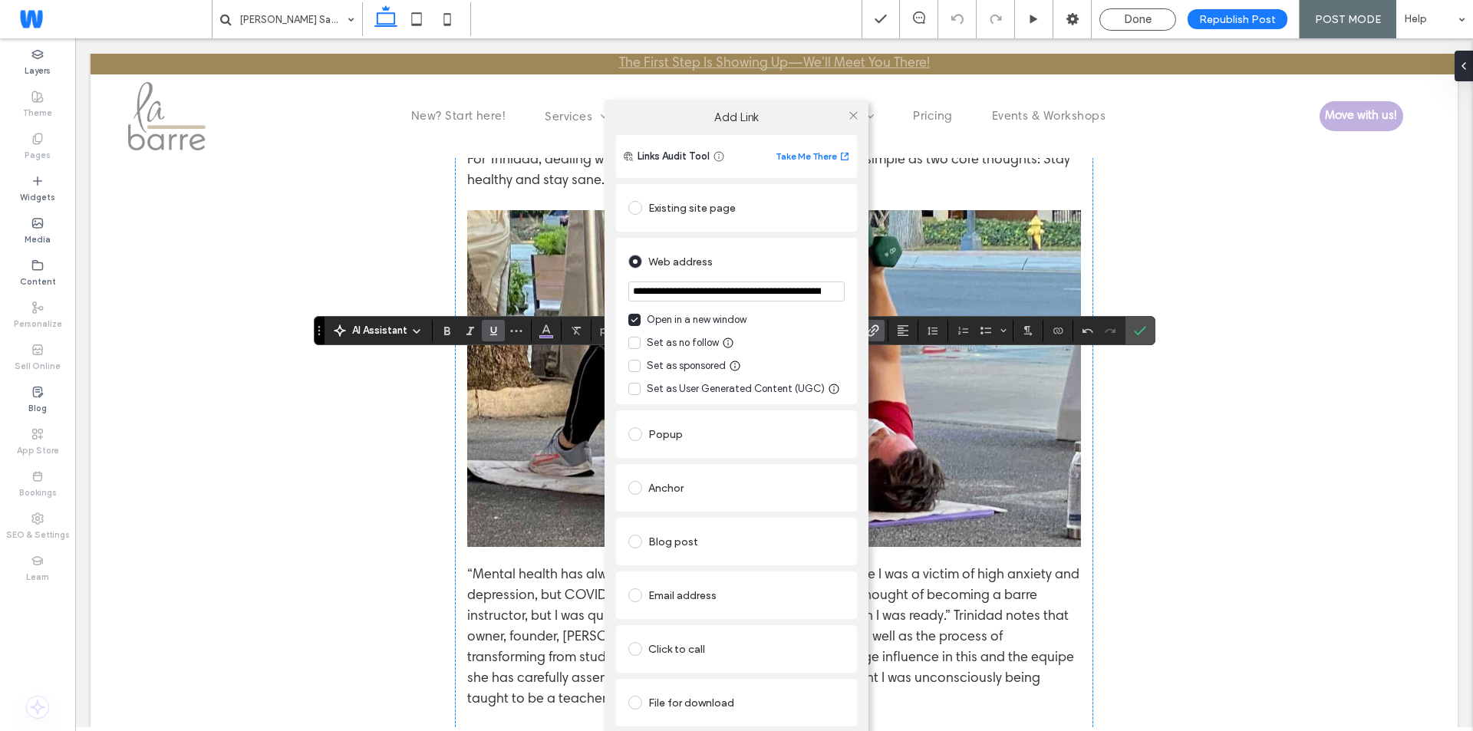
click at [762, 550] on div "Blog post" at bounding box center [736, 541] width 216 height 25
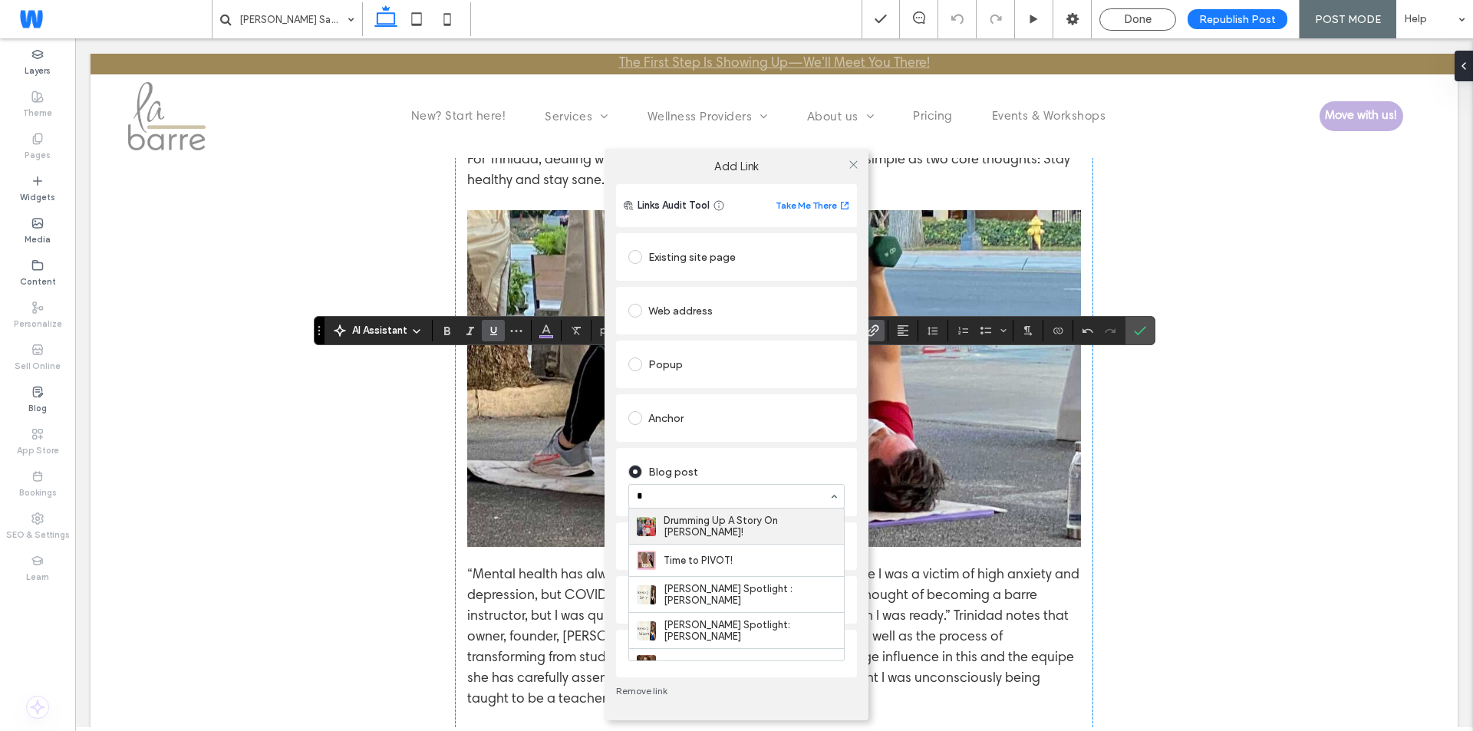
type input "**"
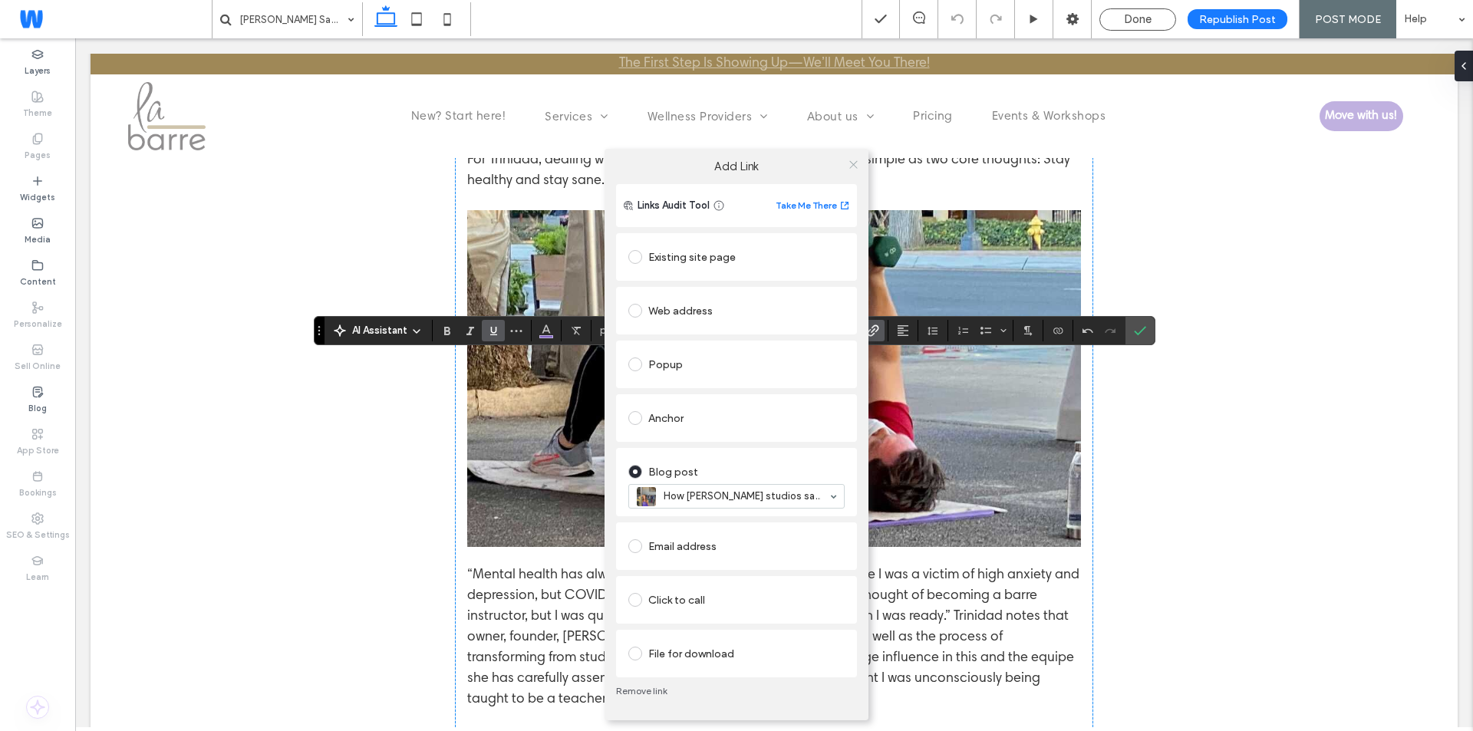
click at [857, 170] on span at bounding box center [854, 164] width 12 height 23
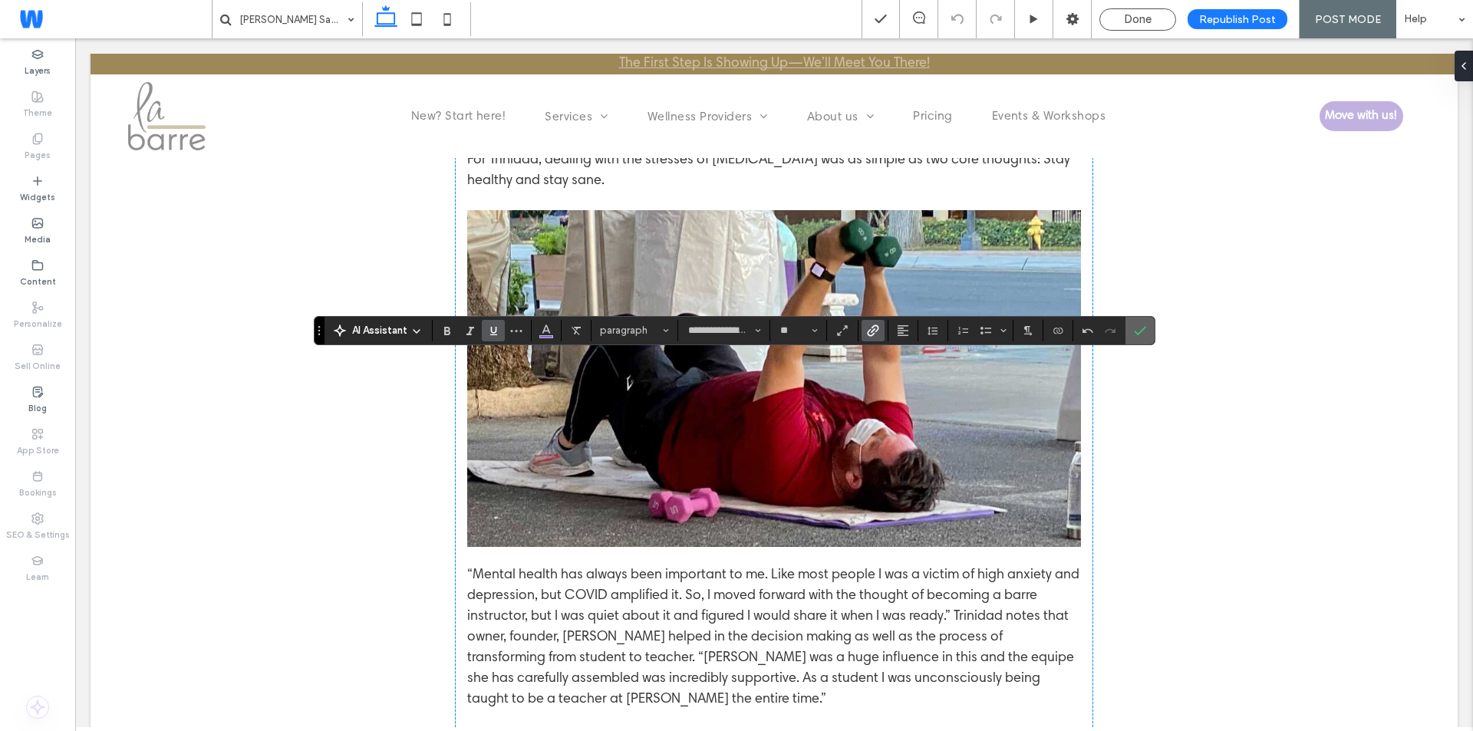
click at [1135, 328] on icon "Confirm" at bounding box center [1140, 330] width 12 height 12
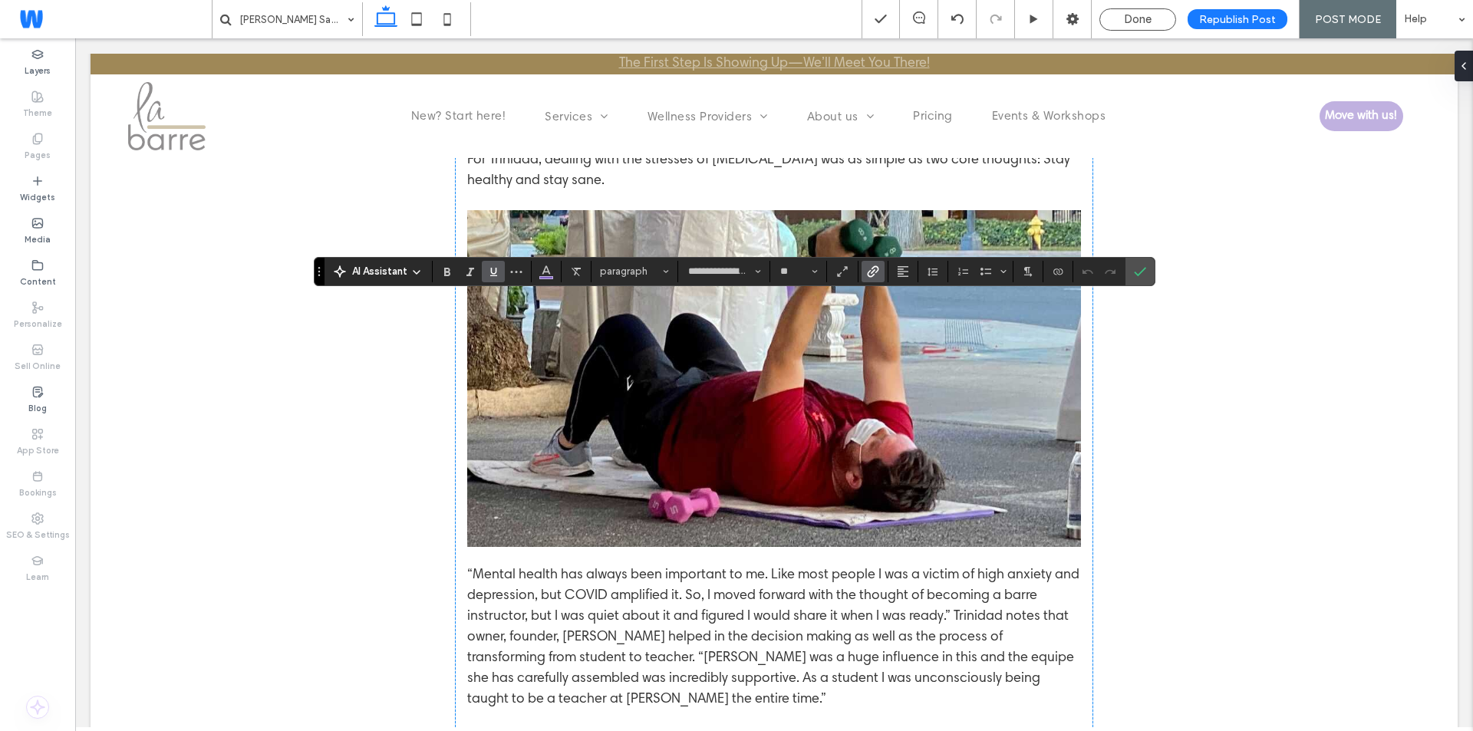
click at [868, 267] on icon "Link" at bounding box center [873, 271] width 12 height 12
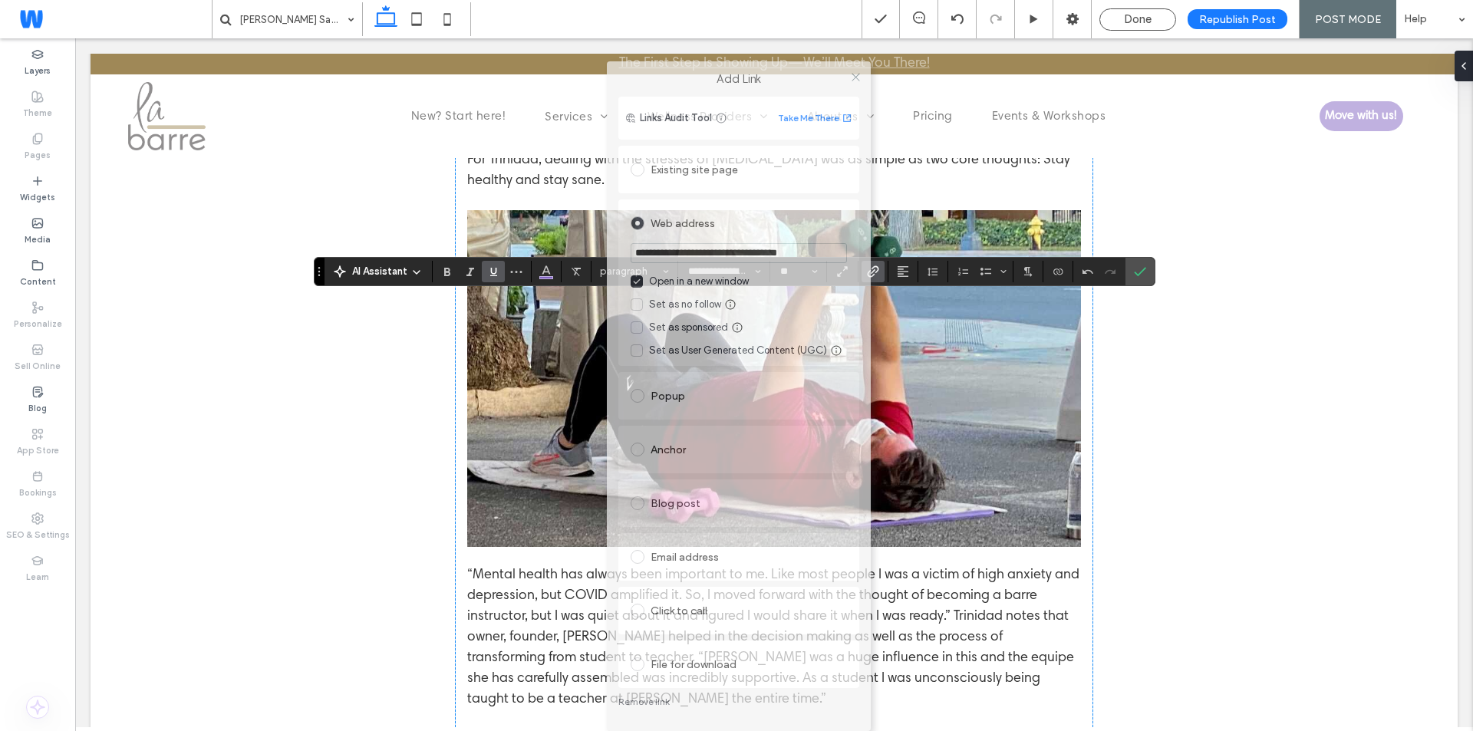
drag, startPoint x: 694, startPoint y: 116, endPoint x: 697, endPoint y: 24, distance: 92.1
click at [697, 24] on body ".wqwq-1{fill:#231f20;} .cls-1q, .cls-2q { fill-rule: evenodd; } .cls-2q { fill:…" at bounding box center [736, 365] width 1473 height 731
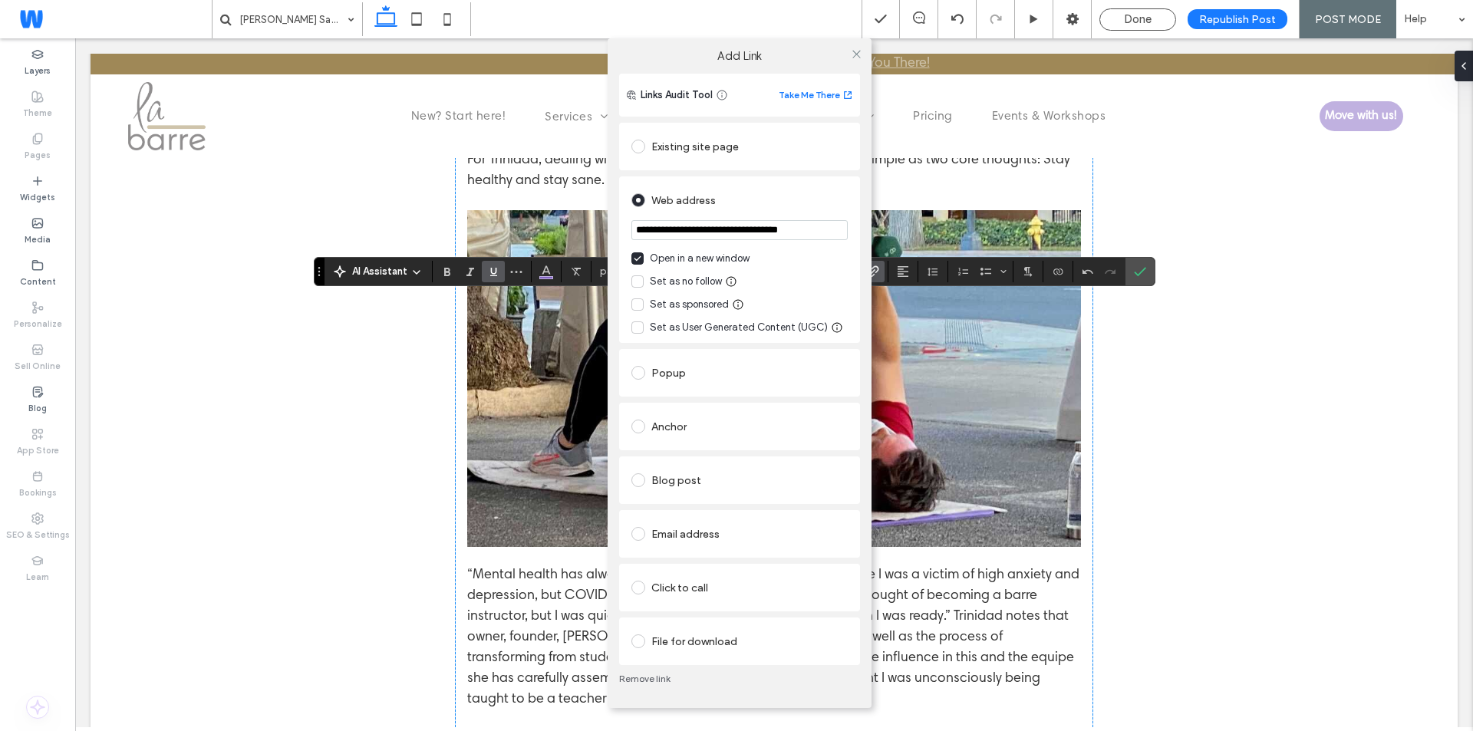
click at [636, 680] on link "Remove link" at bounding box center [739, 679] width 241 height 12
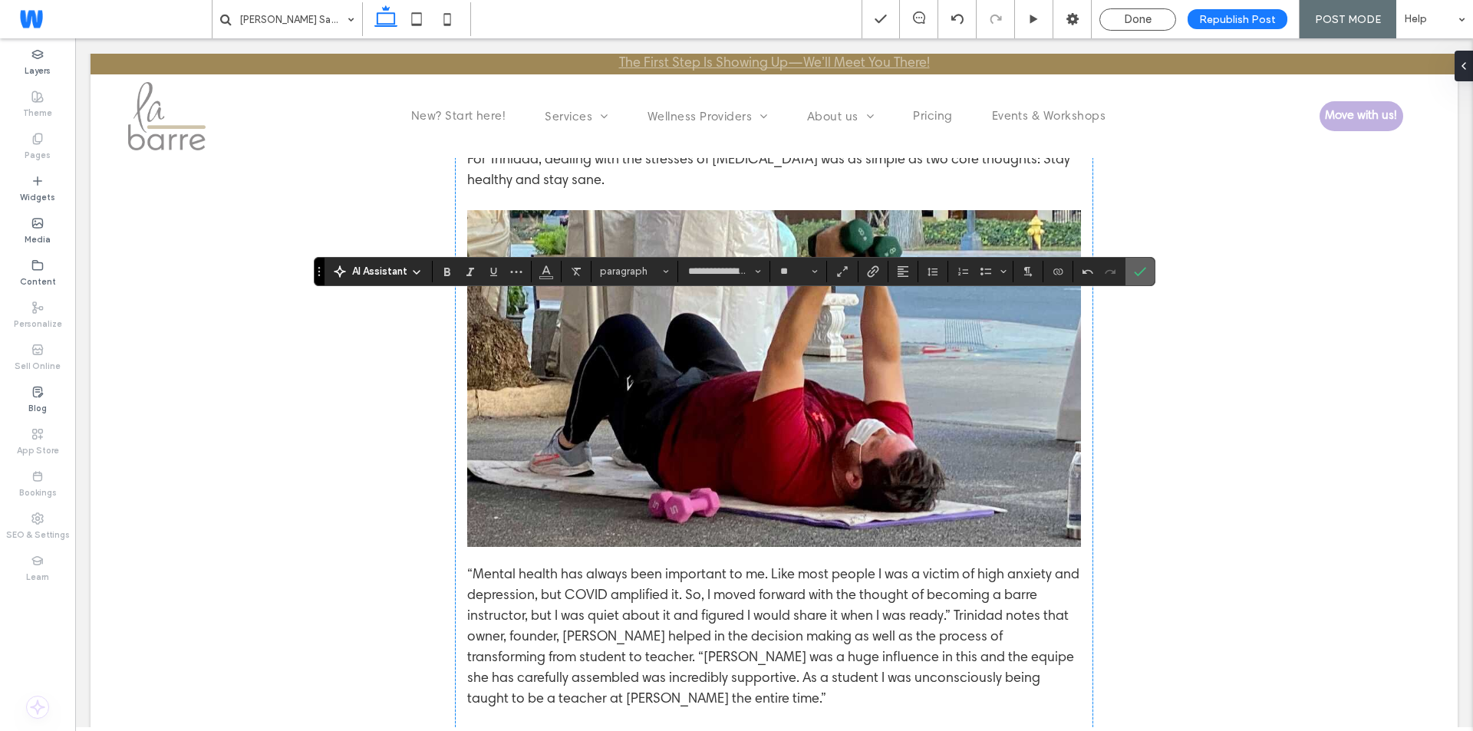
click at [1146, 277] on label "Confirm" at bounding box center [1139, 272] width 23 height 28
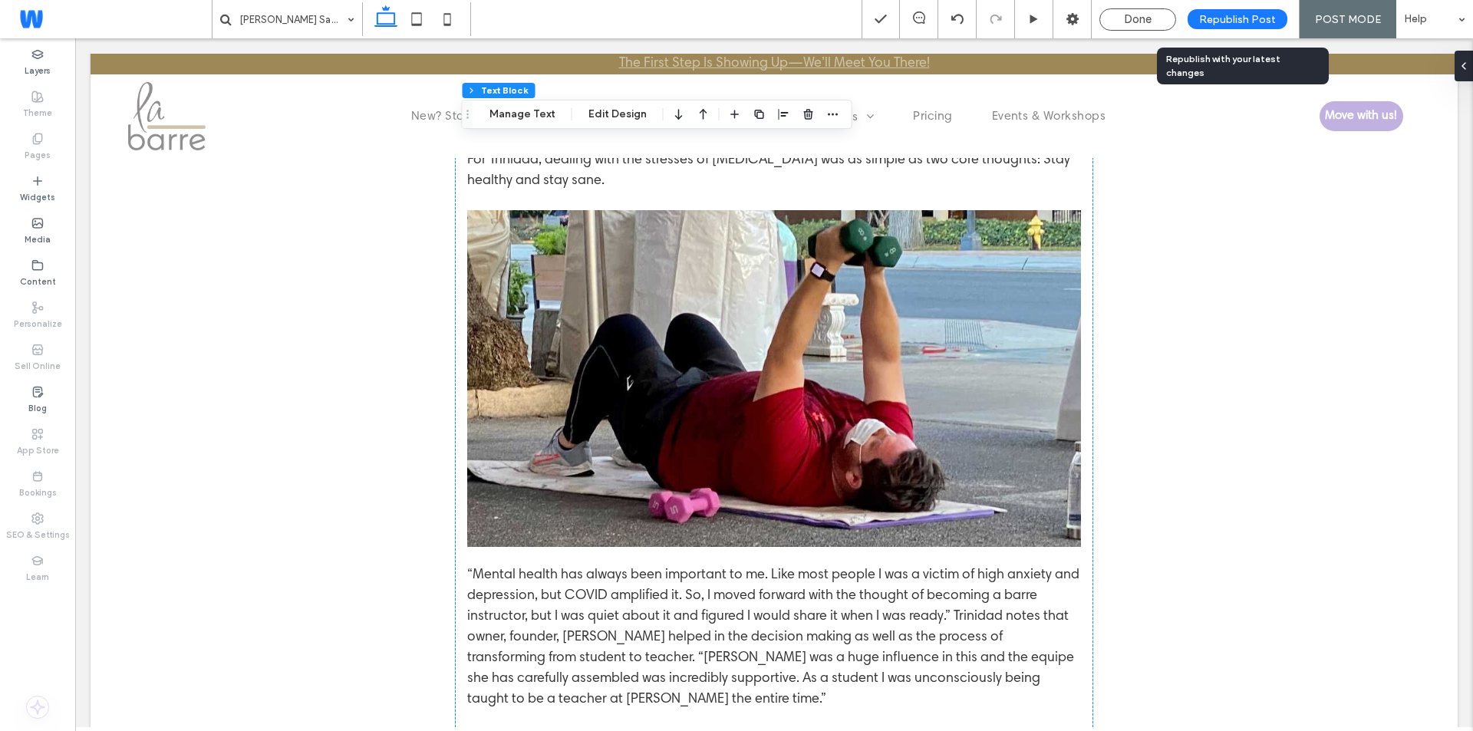
click at [1232, 19] on span "Republish Post" at bounding box center [1237, 19] width 77 height 13
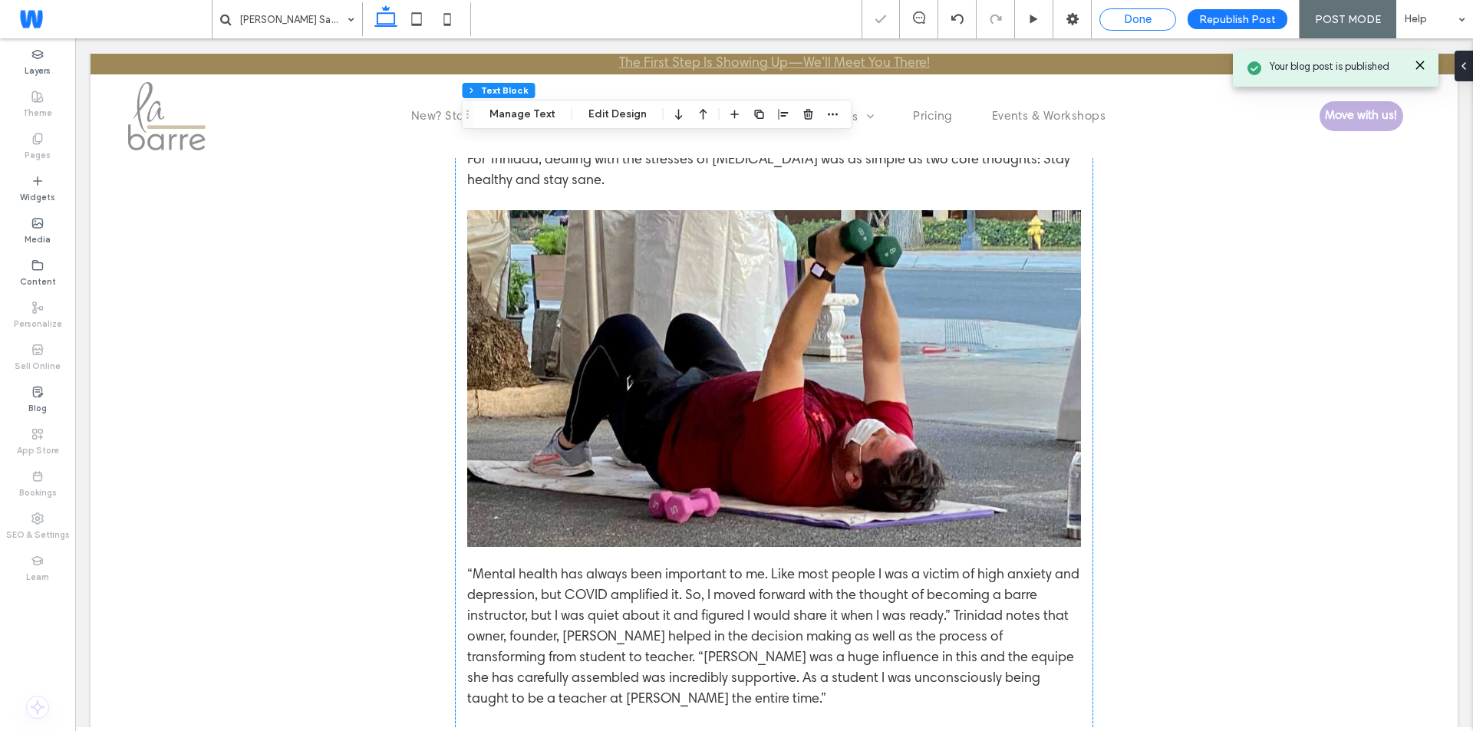
click at [1148, 22] on span "Done" at bounding box center [1138, 19] width 28 height 14
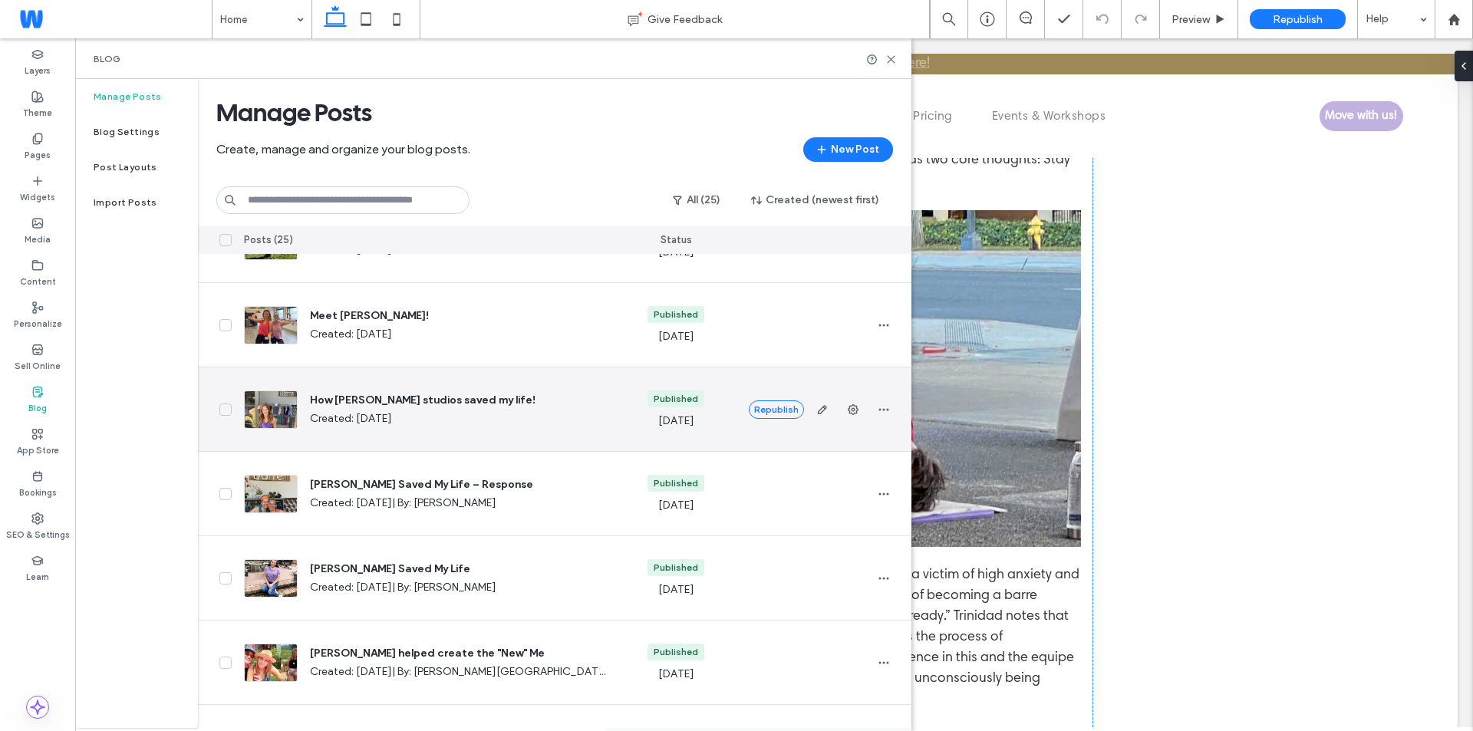
scroll to position [460, 0]
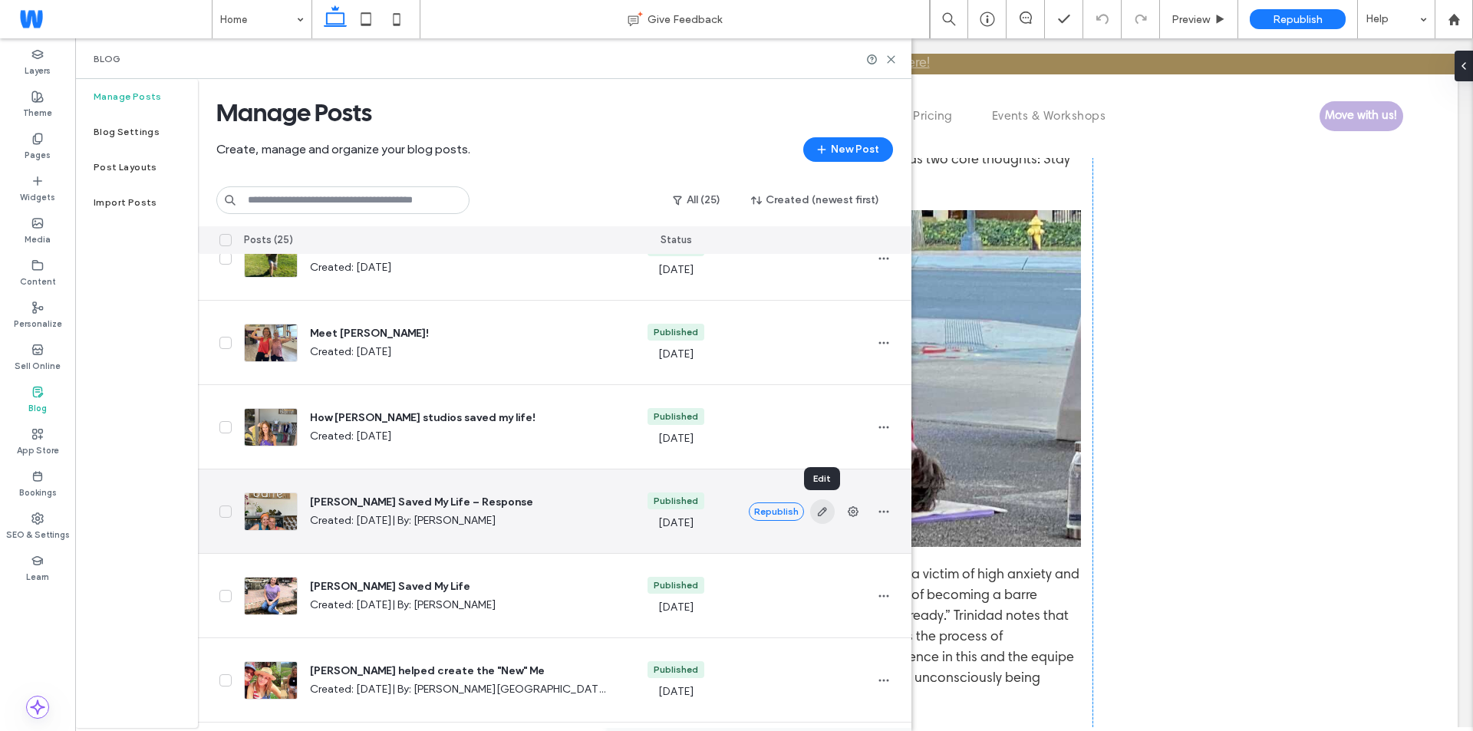
click at [822, 506] on icon "button" at bounding box center [822, 511] width 12 height 12
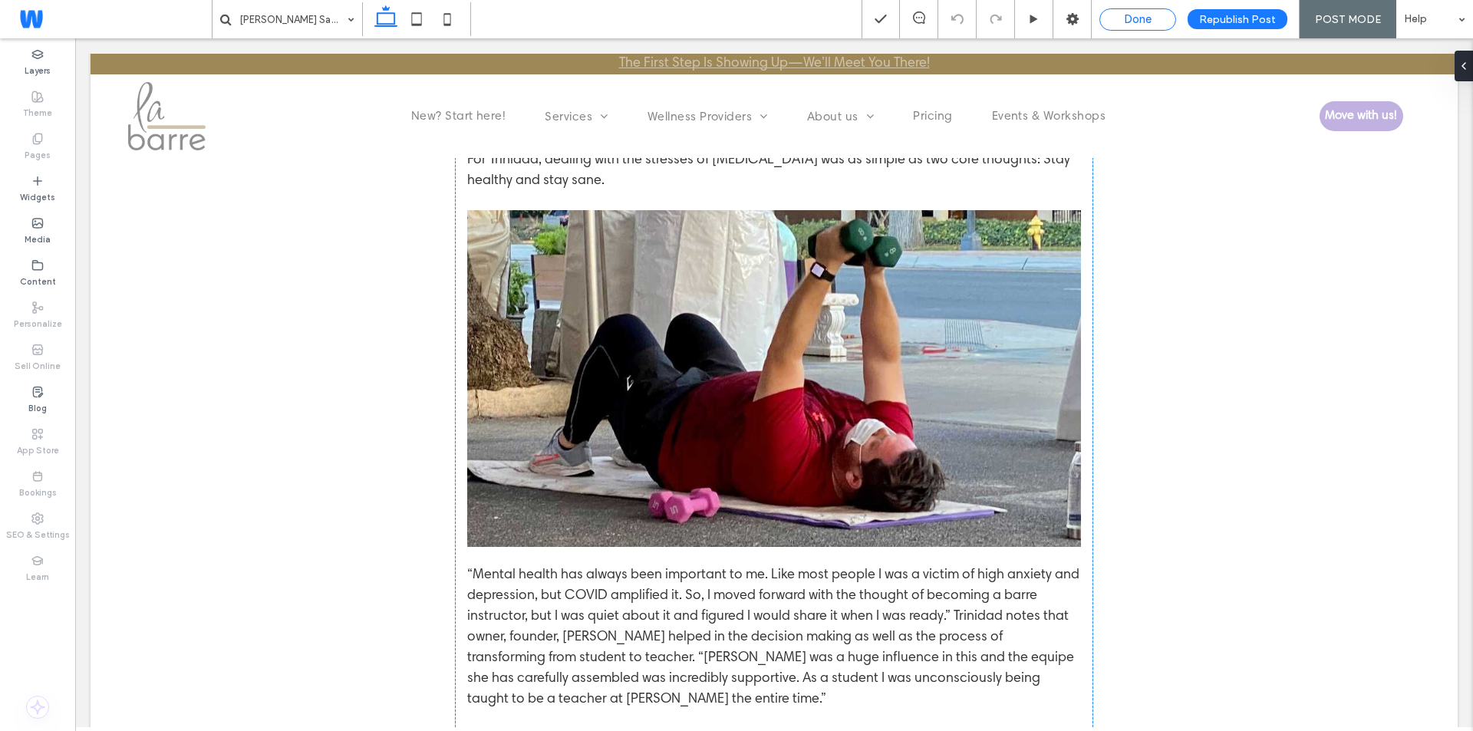
click at [1141, 21] on span "Done" at bounding box center [1138, 19] width 28 height 14
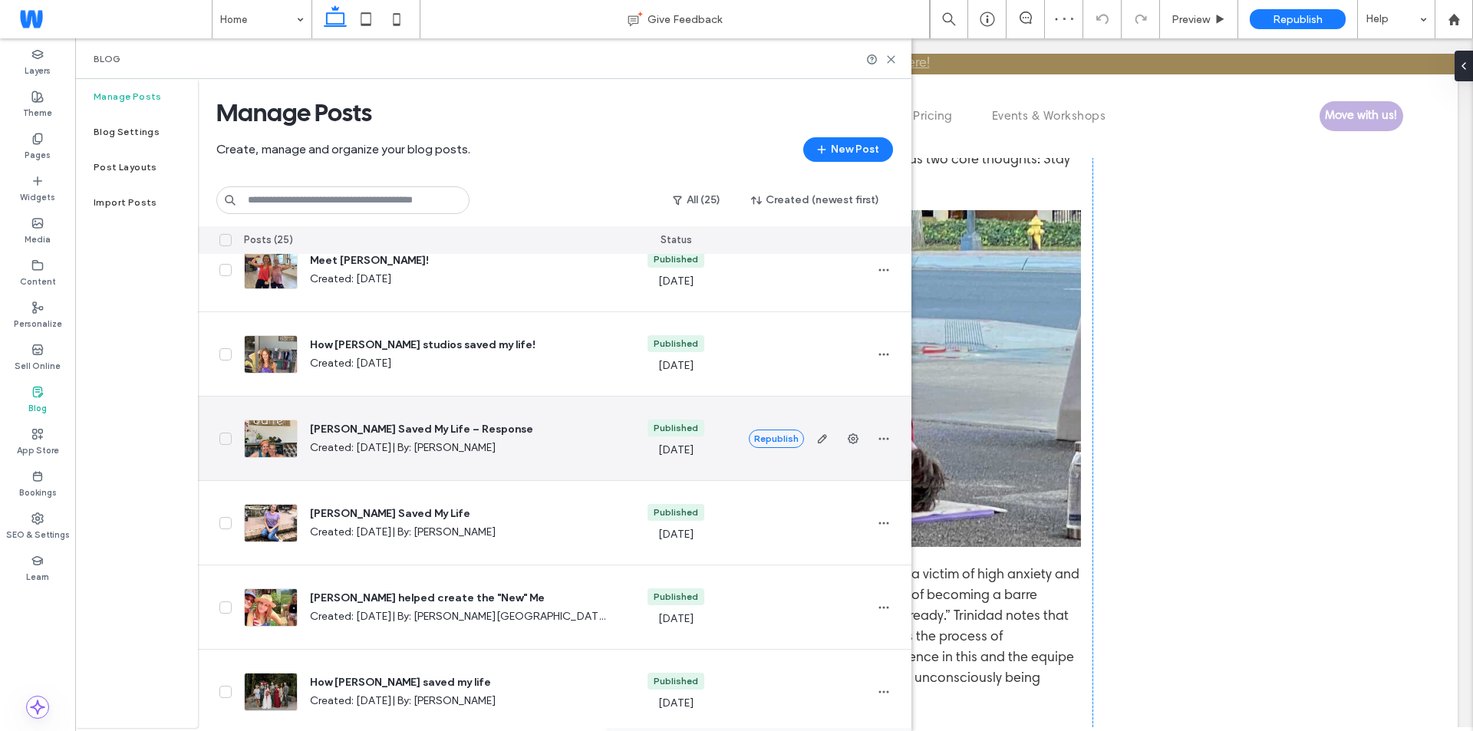
scroll to position [537, 0]
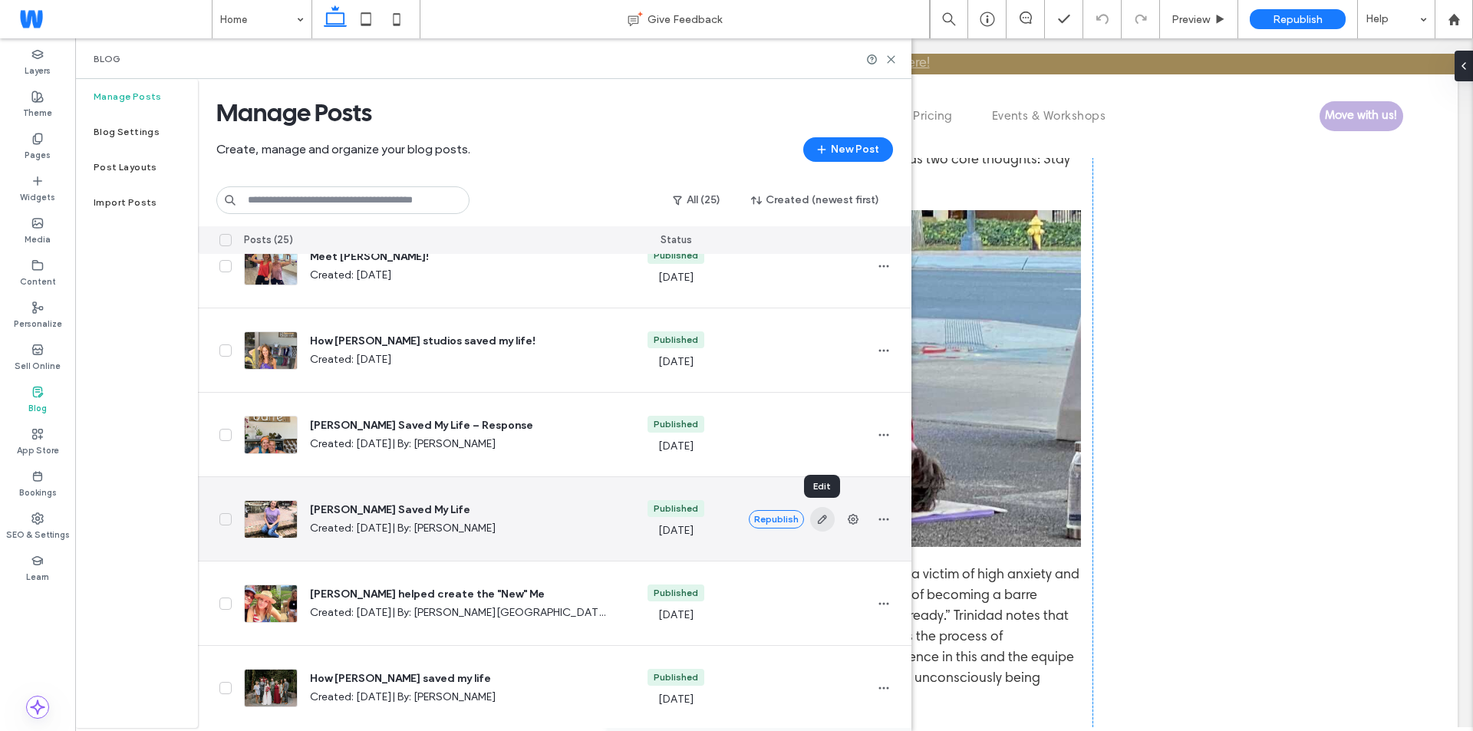
click at [825, 515] on use "button" at bounding box center [821, 519] width 9 height 9
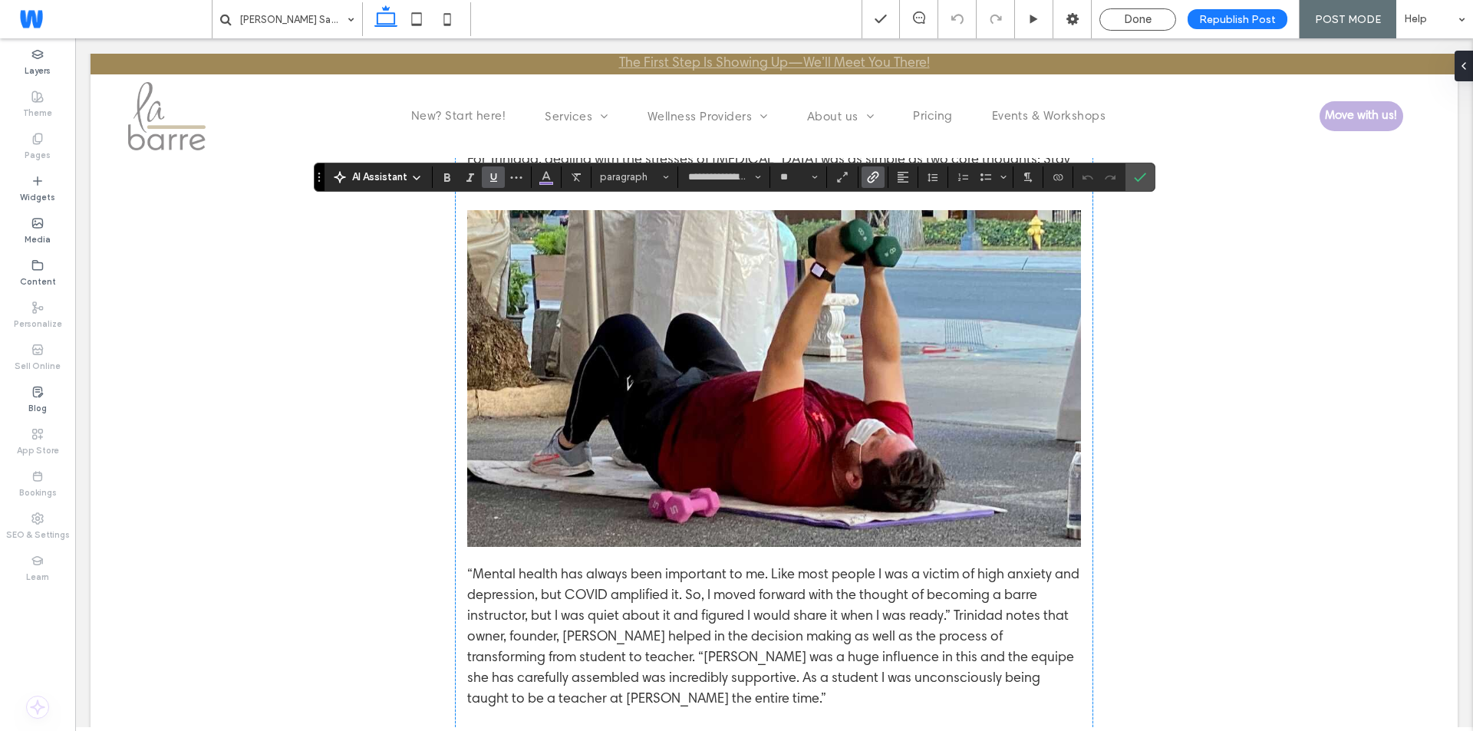
click at [874, 168] on span "Link" at bounding box center [873, 177] width 12 height 20
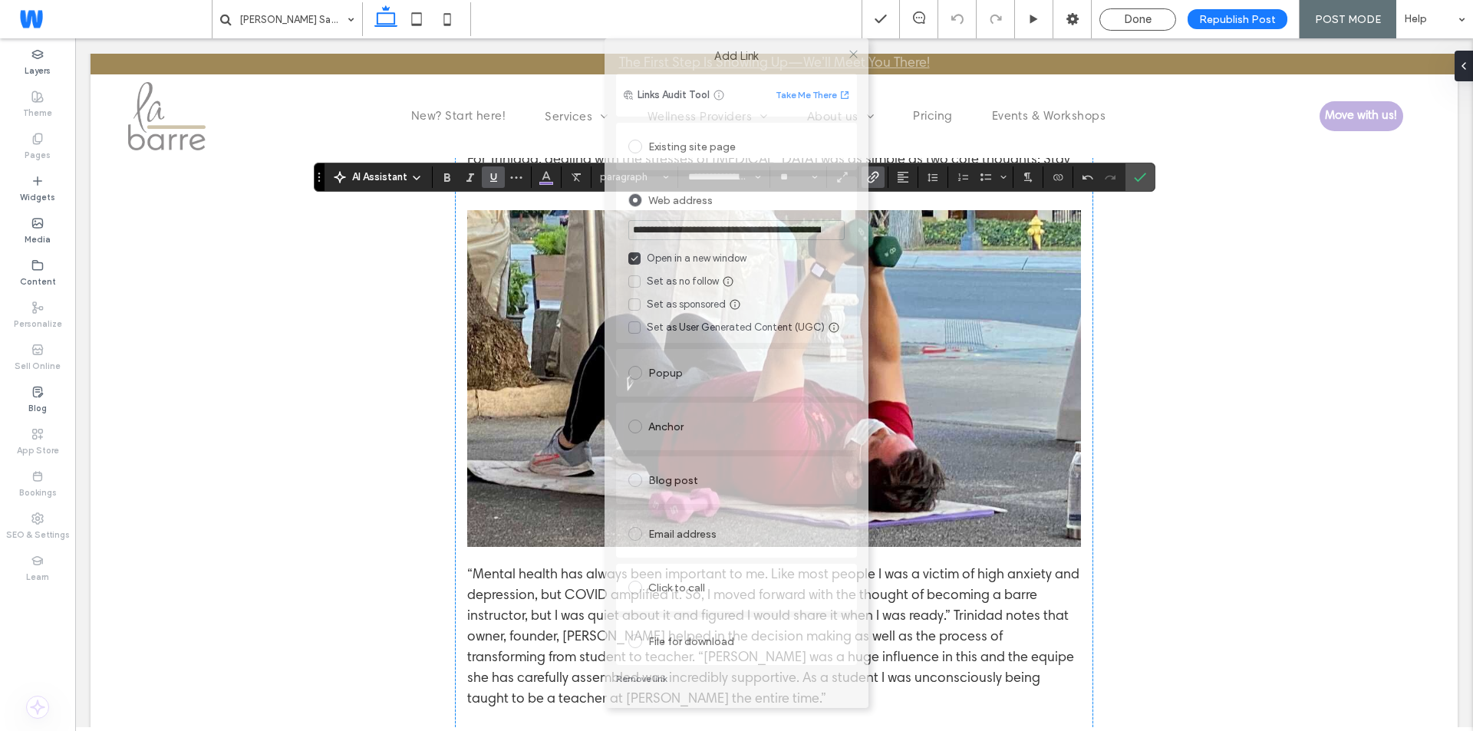
drag, startPoint x: 622, startPoint y: 114, endPoint x: 623, endPoint y: 33, distance: 81.3
click at [623, 33] on body ".wqwq-1{fill:#231f20;} .cls-1q, .cls-2q { fill-rule: evenodd; } .cls-2q { fill:…" at bounding box center [736, 365] width 1473 height 731
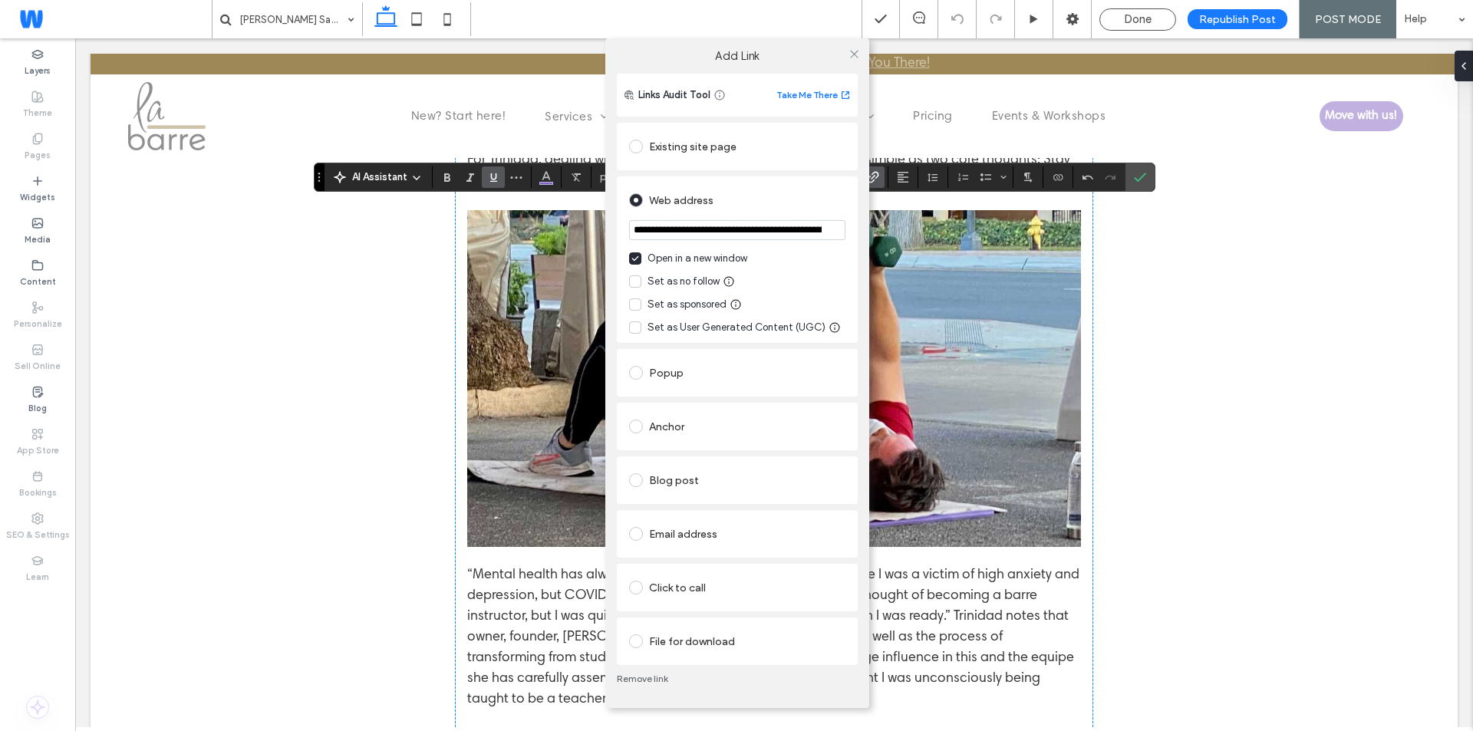
click at [653, 679] on link "Remove link" at bounding box center [737, 679] width 241 height 12
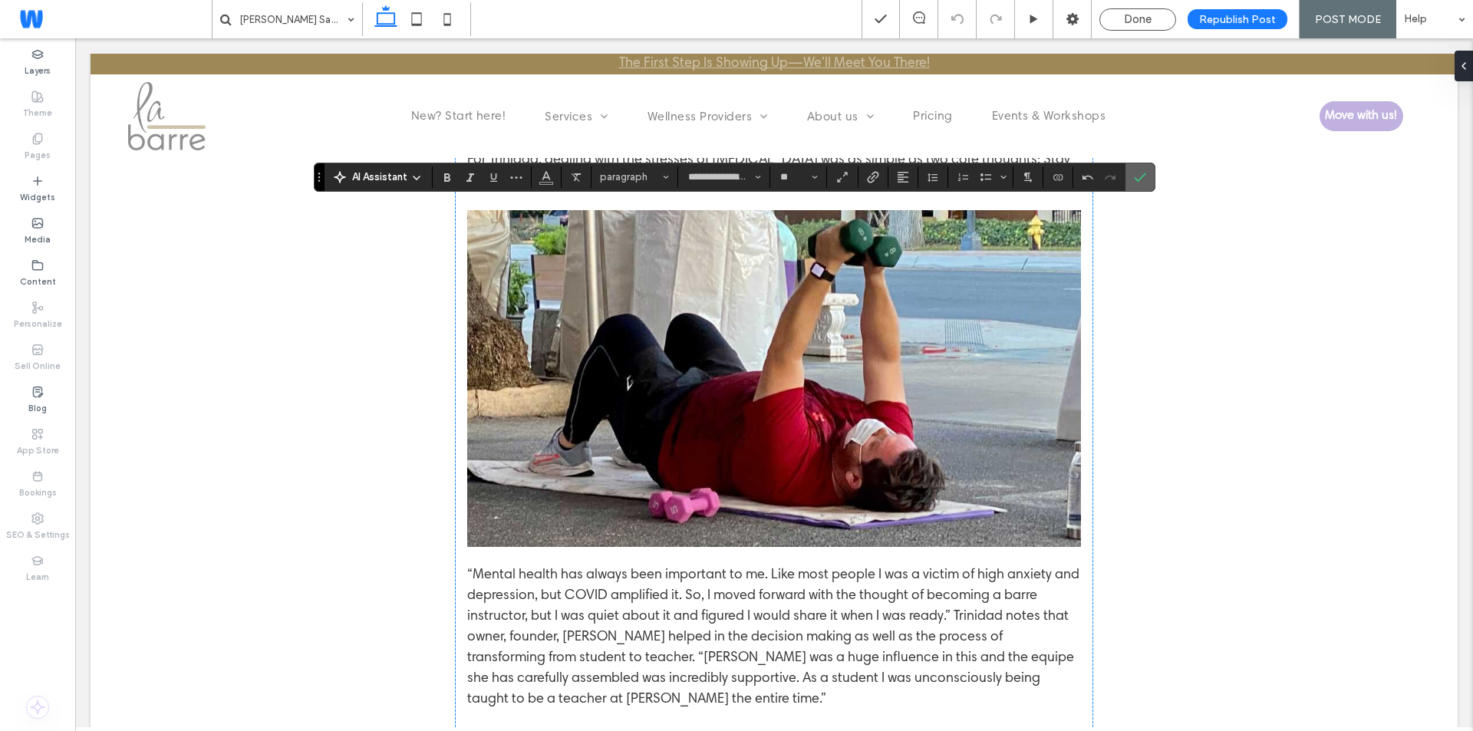
click at [1140, 173] on icon "Confirm" at bounding box center [1140, 177] width 12 height 12
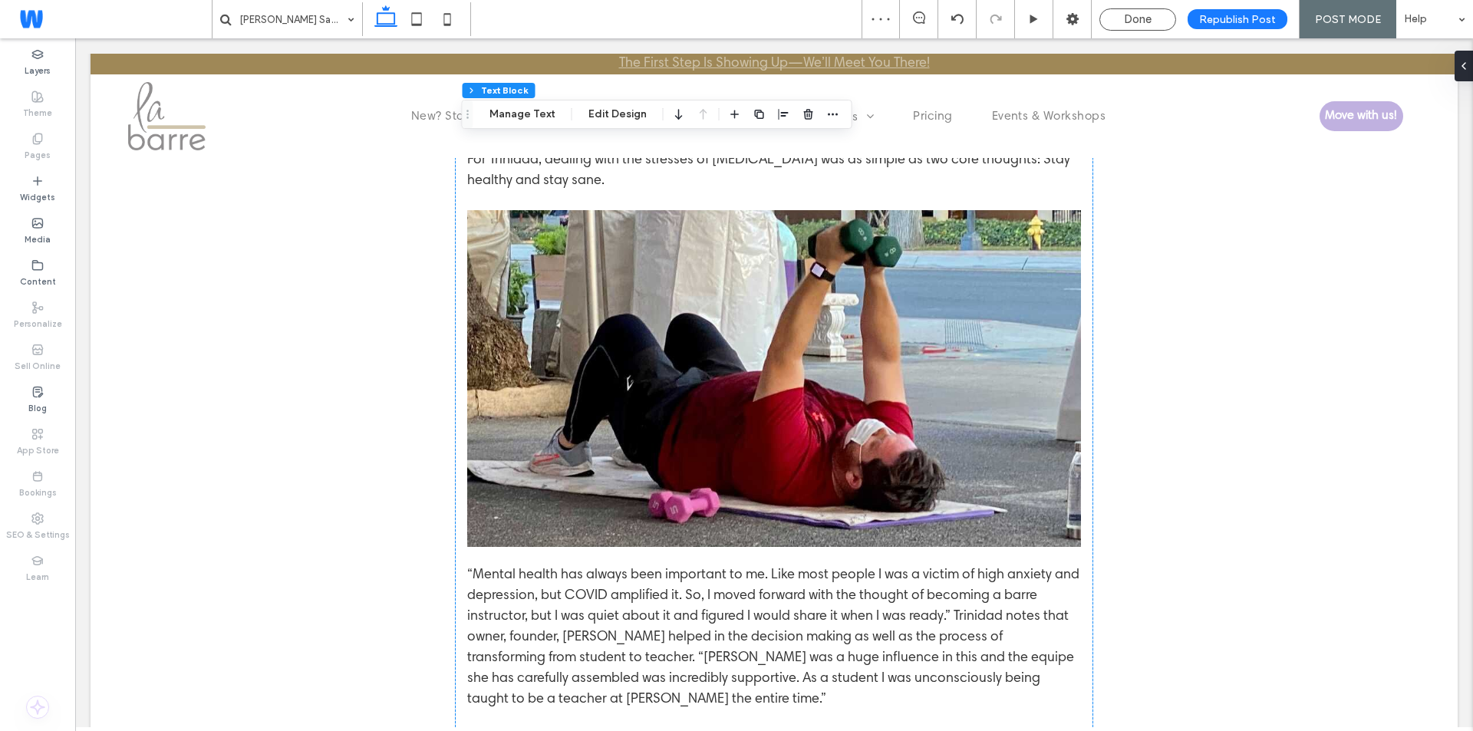
drag, startPoint x: 1125, startPoint y: 22, endPoint x: 1179, endPoint y: 21, distance: 54.5
click at [1124, 22] on div "Done" at bounding box center [1137, 19] width 75 height 14
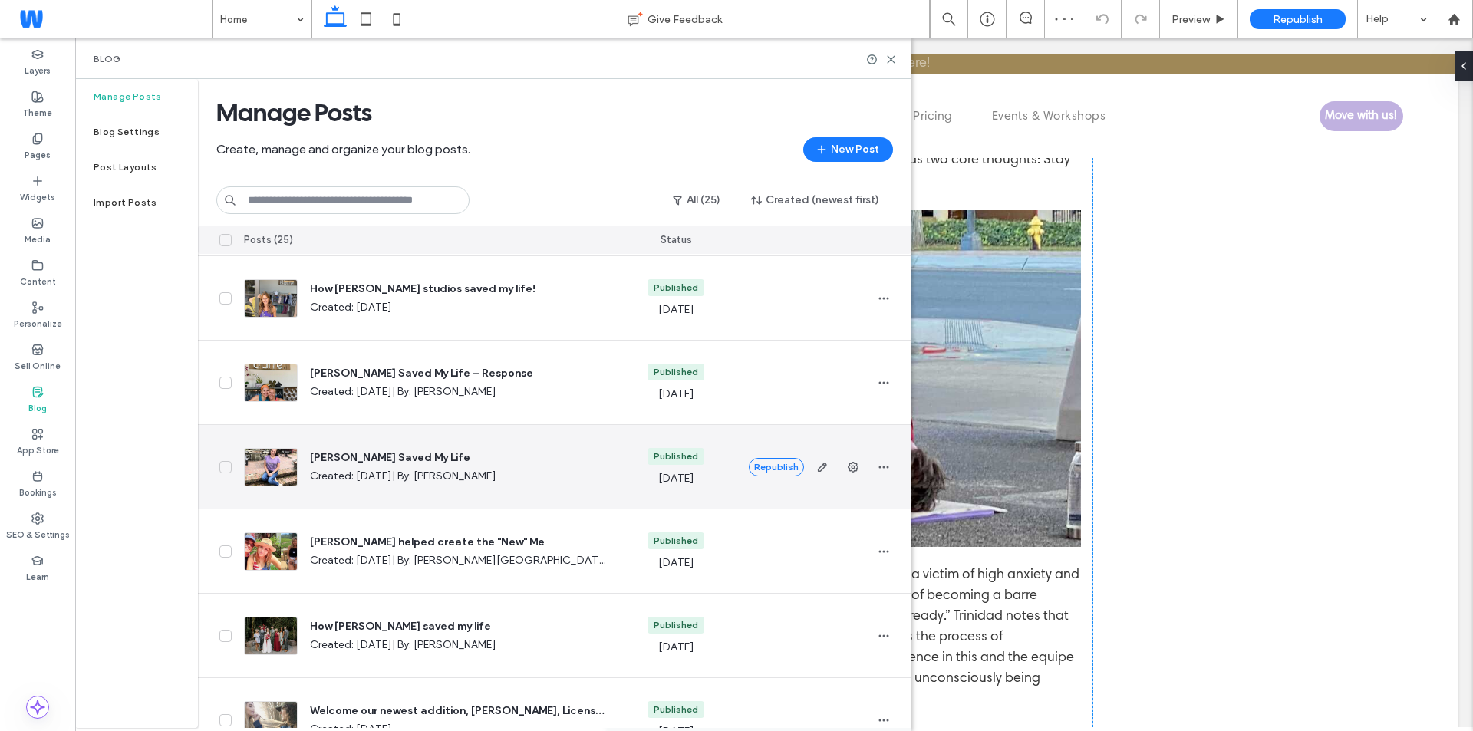
scroll to position [614, 0]
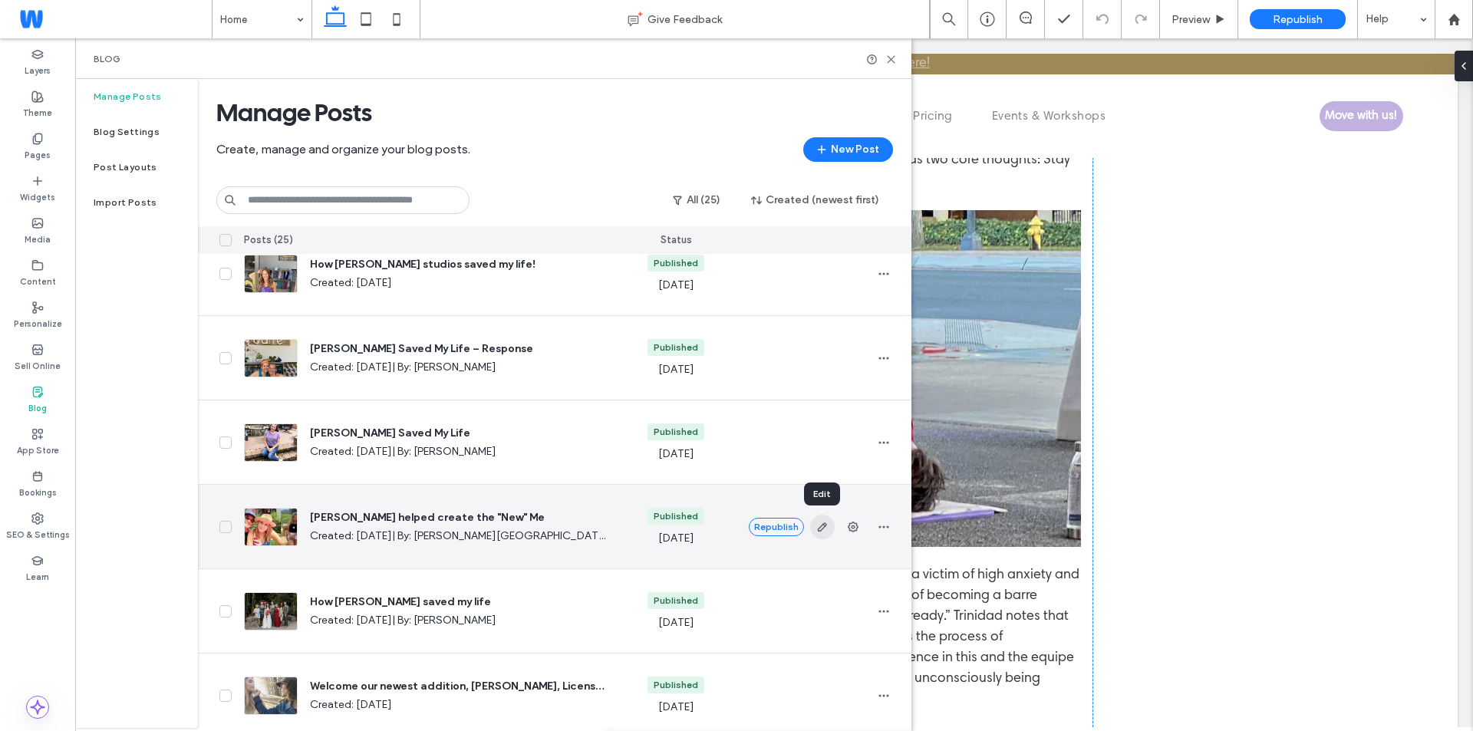
click at [824, 530] on icon "button" at bounding box center [822, 527] width 12 height 12
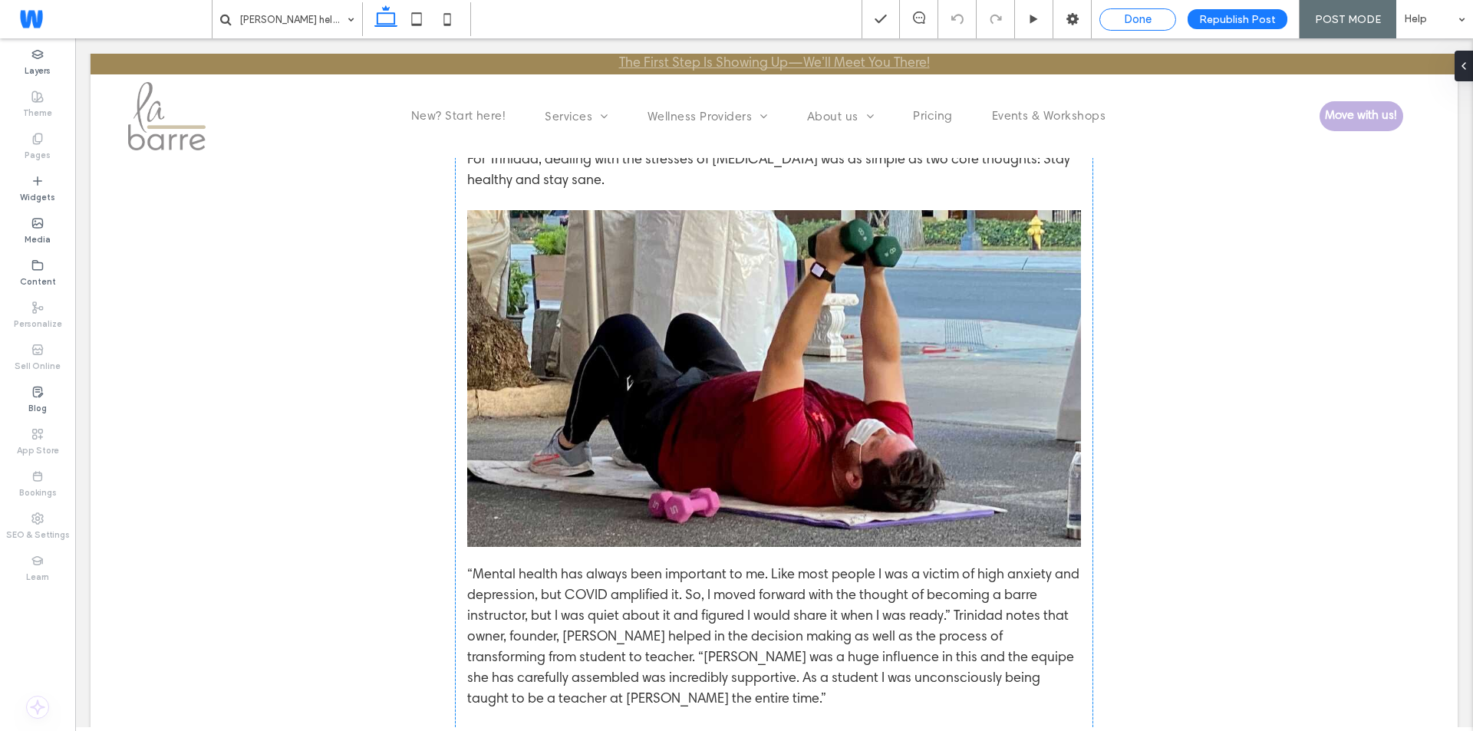
click at [1151, 18] on span "Done" at bounding box center [1138, 19] width 28 height 14
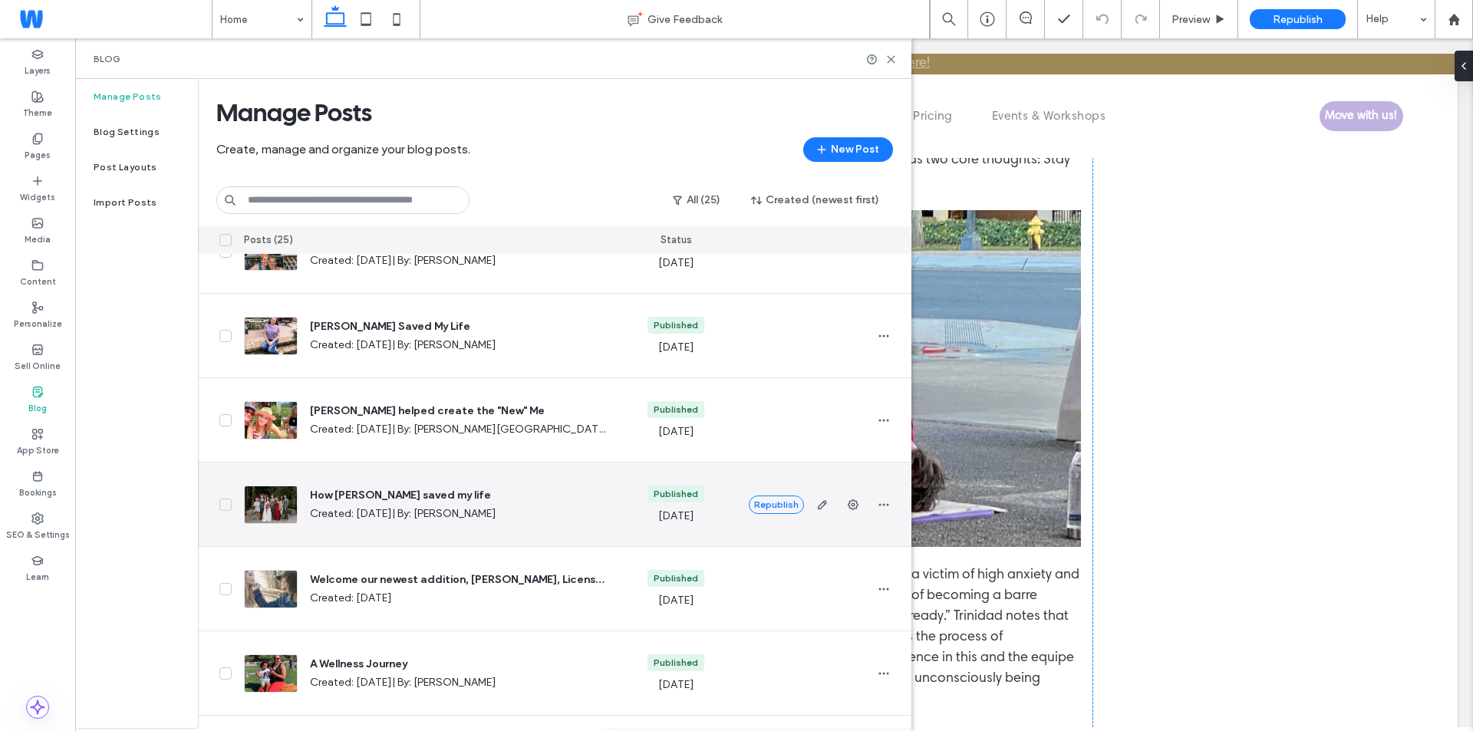
scroll to position [722, 0]
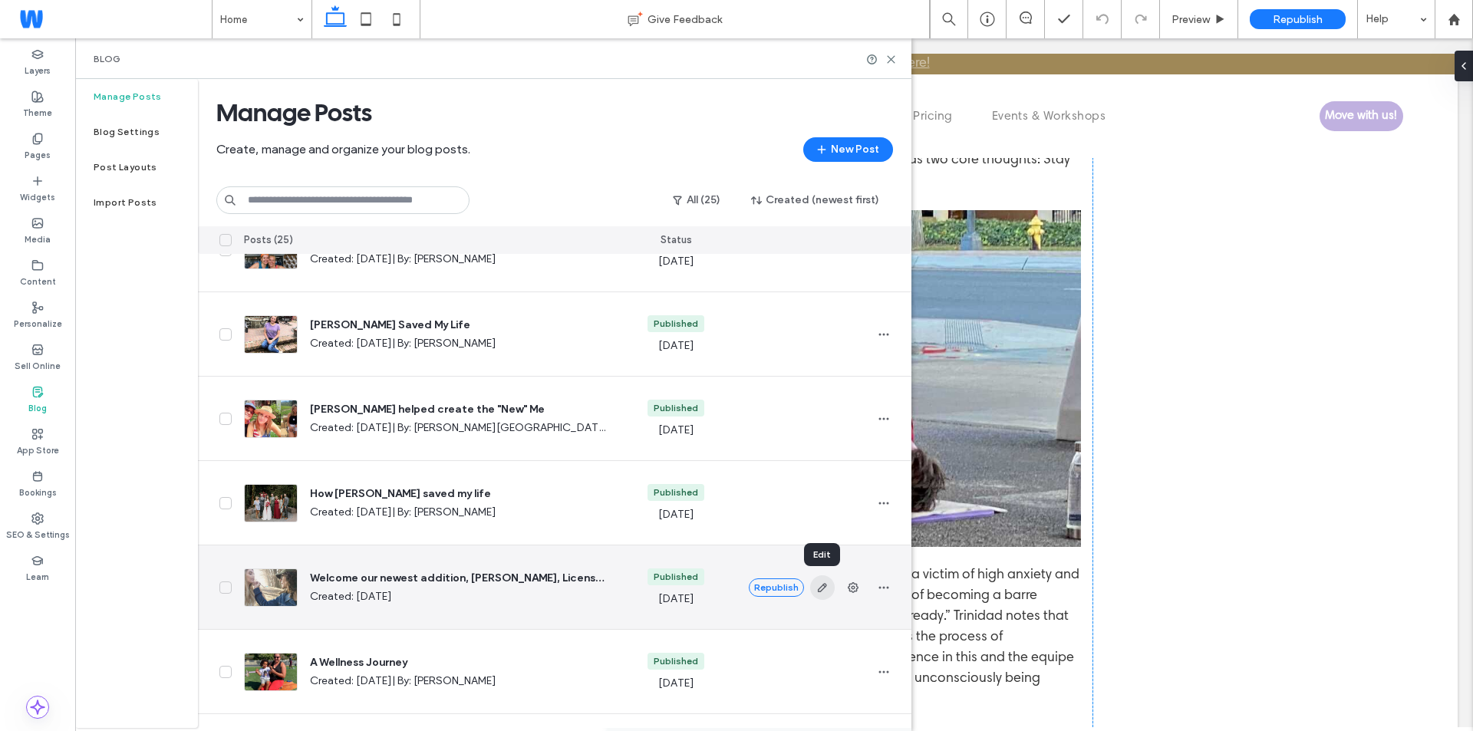
click at [824, 586] on use "button" at bounding box center [821, 587] width 9 height 9
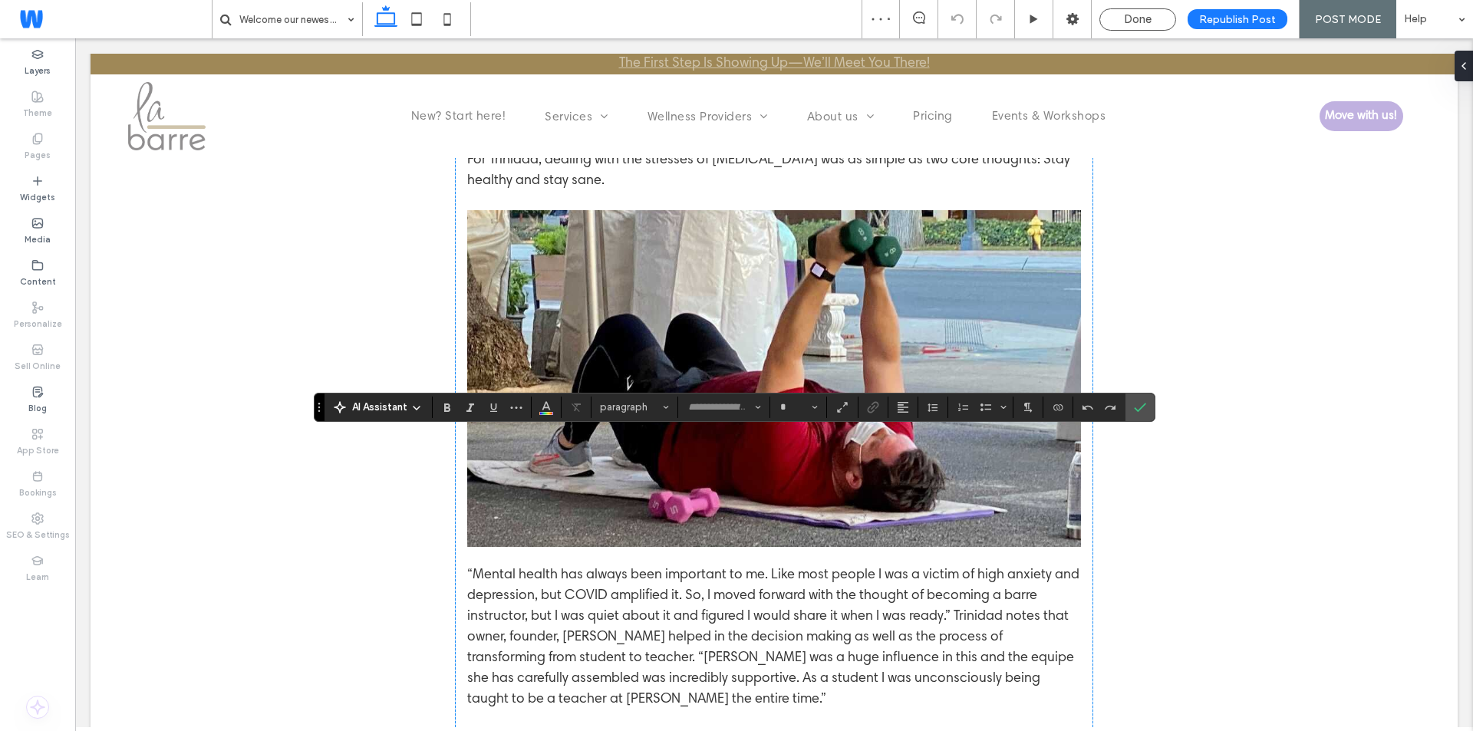
type input "**********"
type input "**"
click at [872, 403] on icon "Link" at bounding box center [873, 407] width 12 height 12
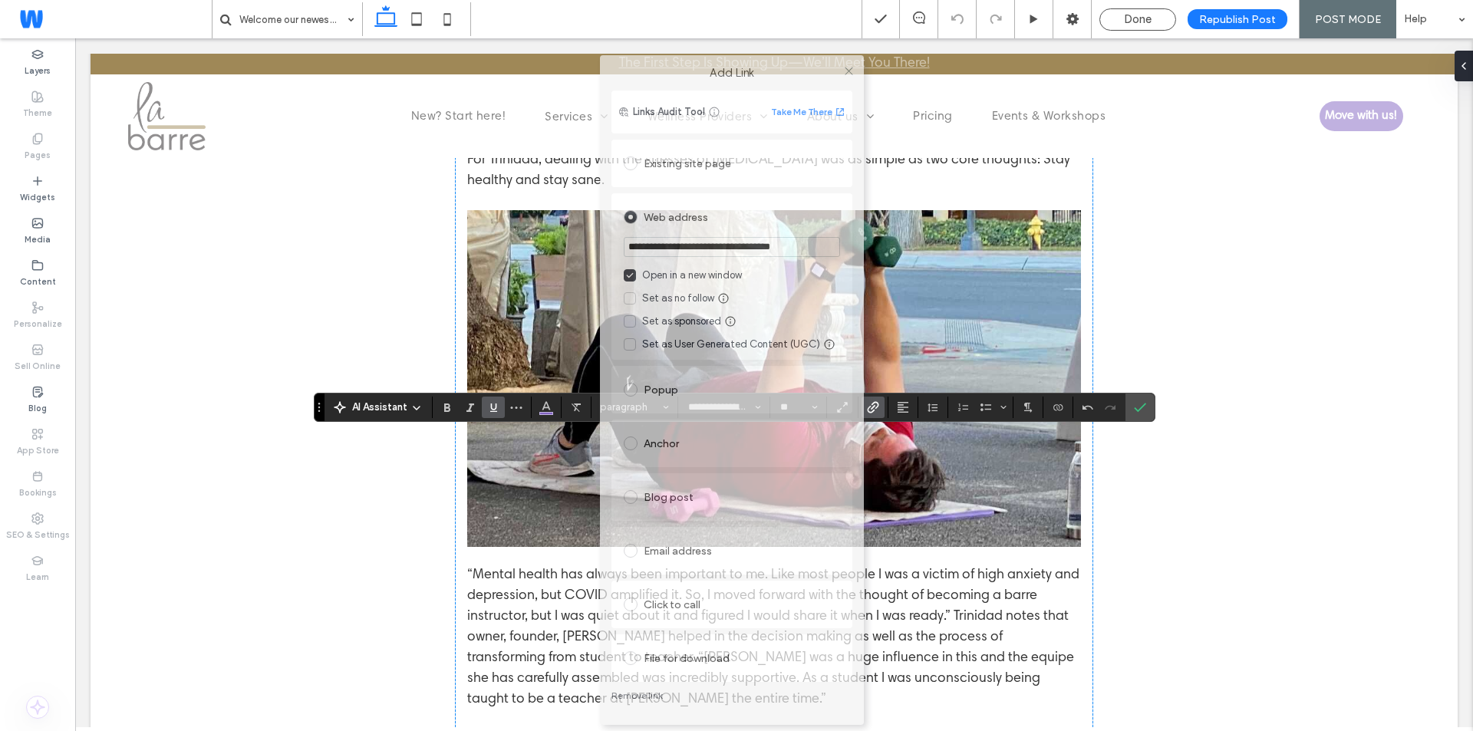
drag, startPoint x: 646, startPoint y: 110, endPoint x: 640, endPoint y: 47, distance: 63.2
click at [640, 55] on div "Add Link" at bounding box center [732, 72] width 264 height 35
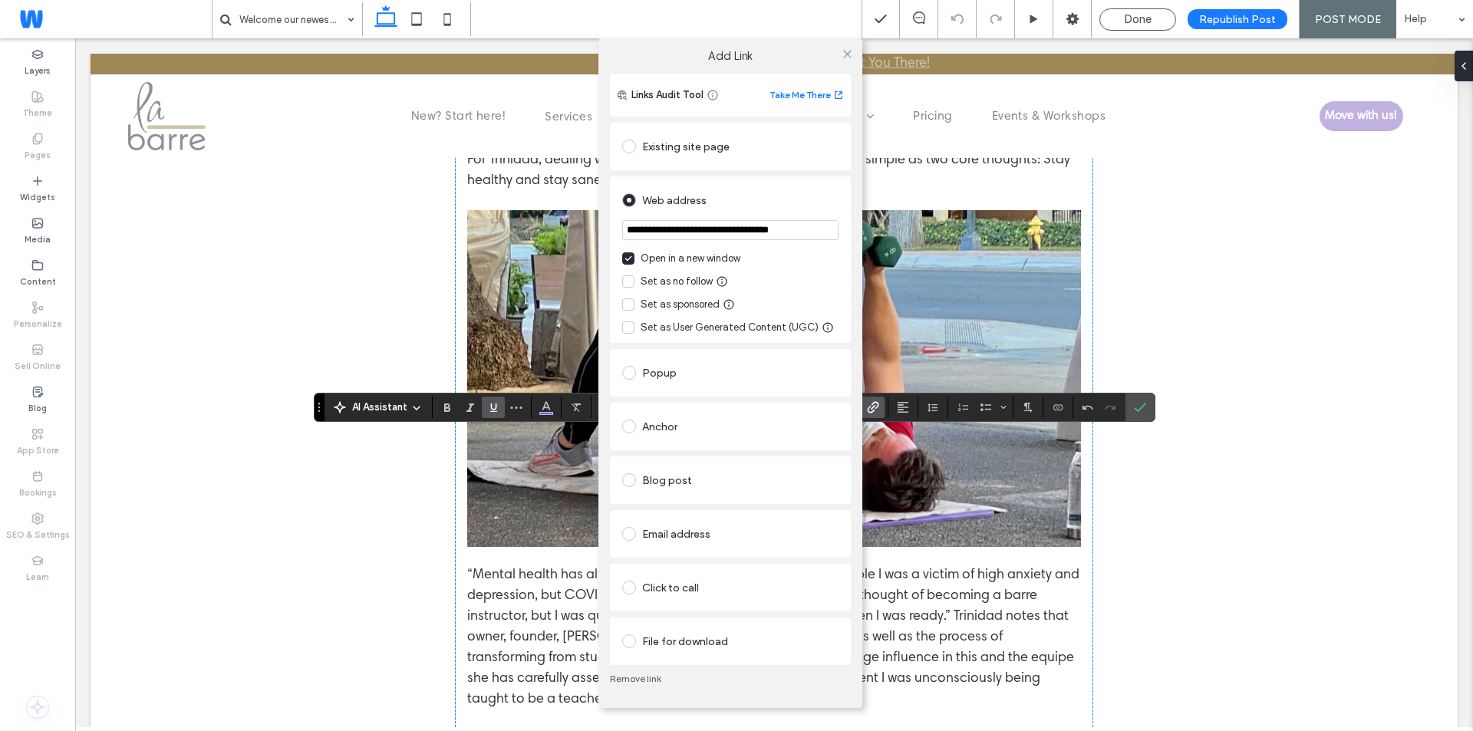
click at [627, 673] on link "Remove link" at bounding box center [730, 679] width 241 height 12
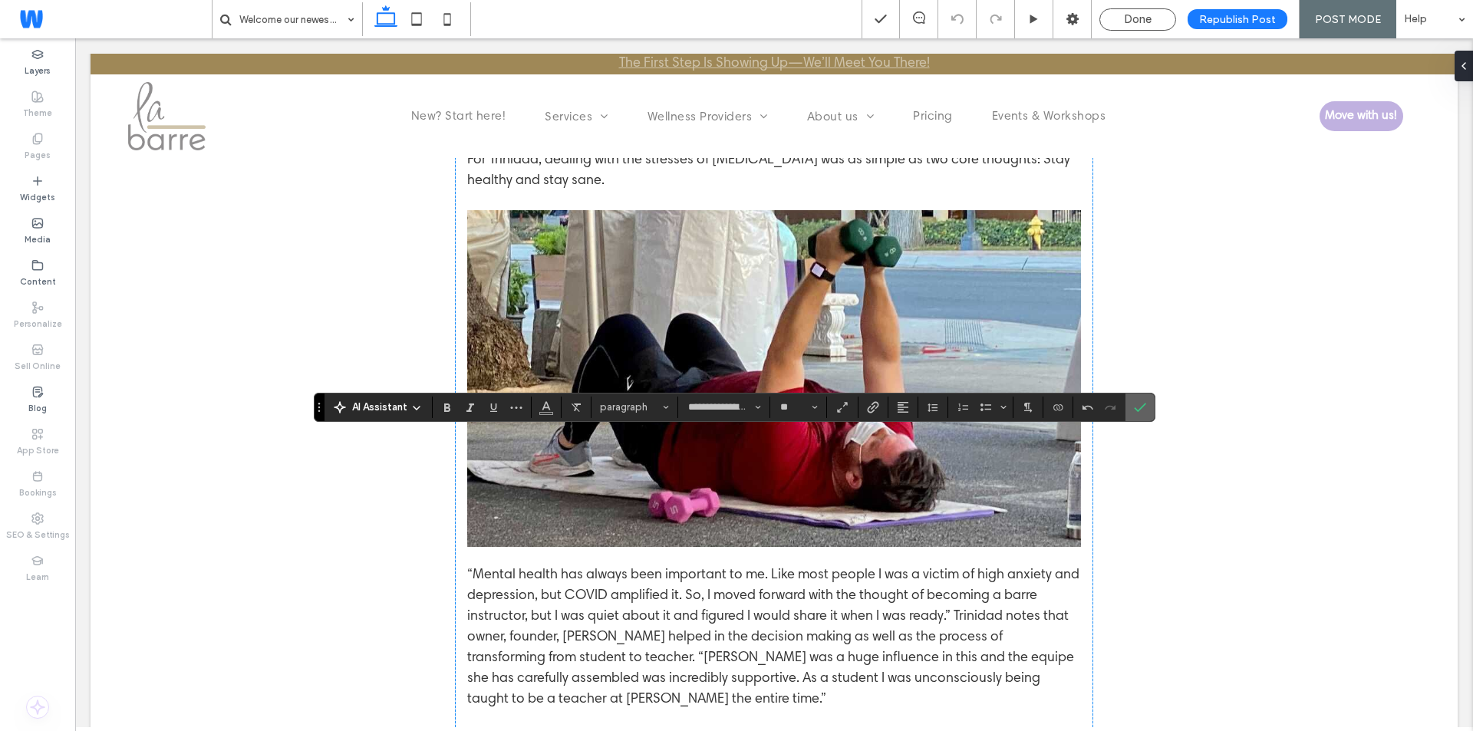
click at [1144, 402] on icon "Confirm" at bounding box center [1140, 407] width 12 height 12
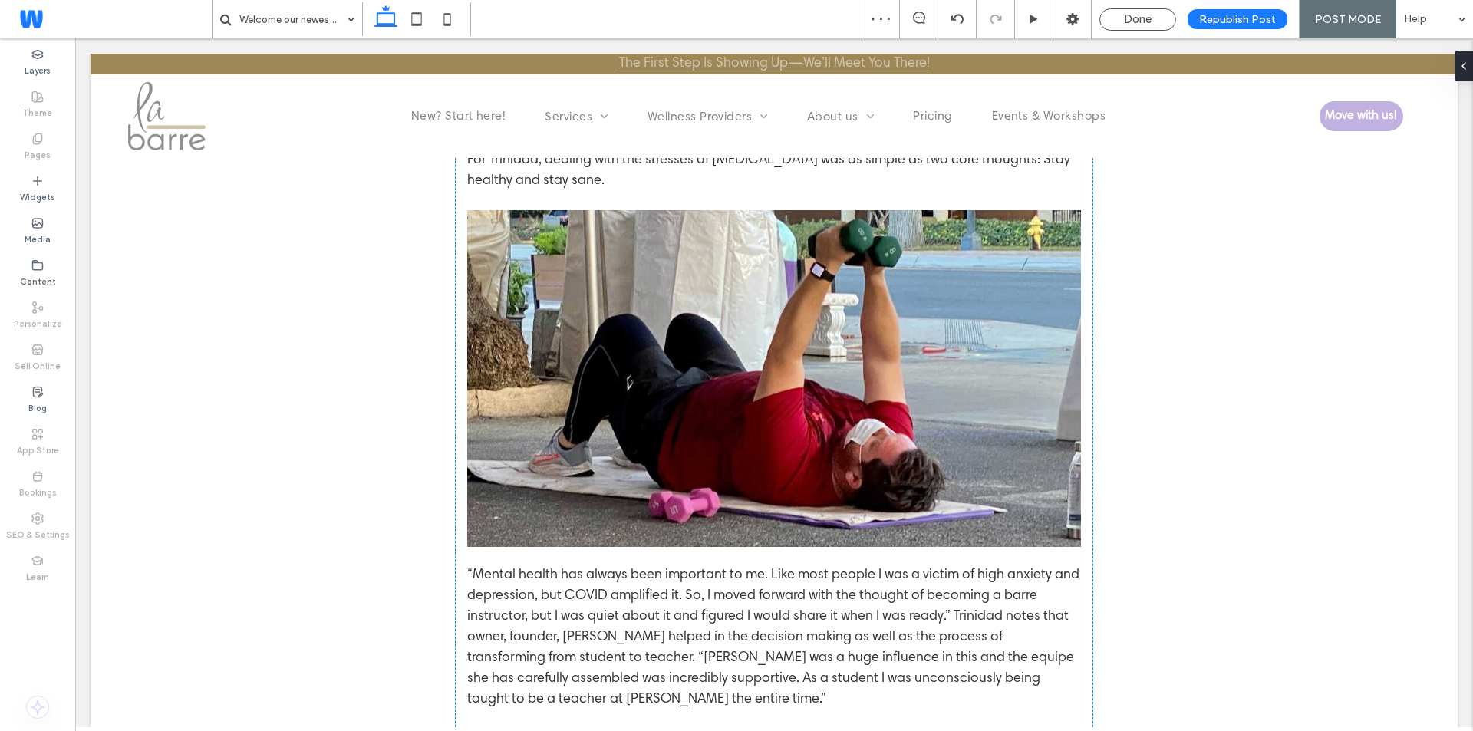
type input "**********"
type input "**"
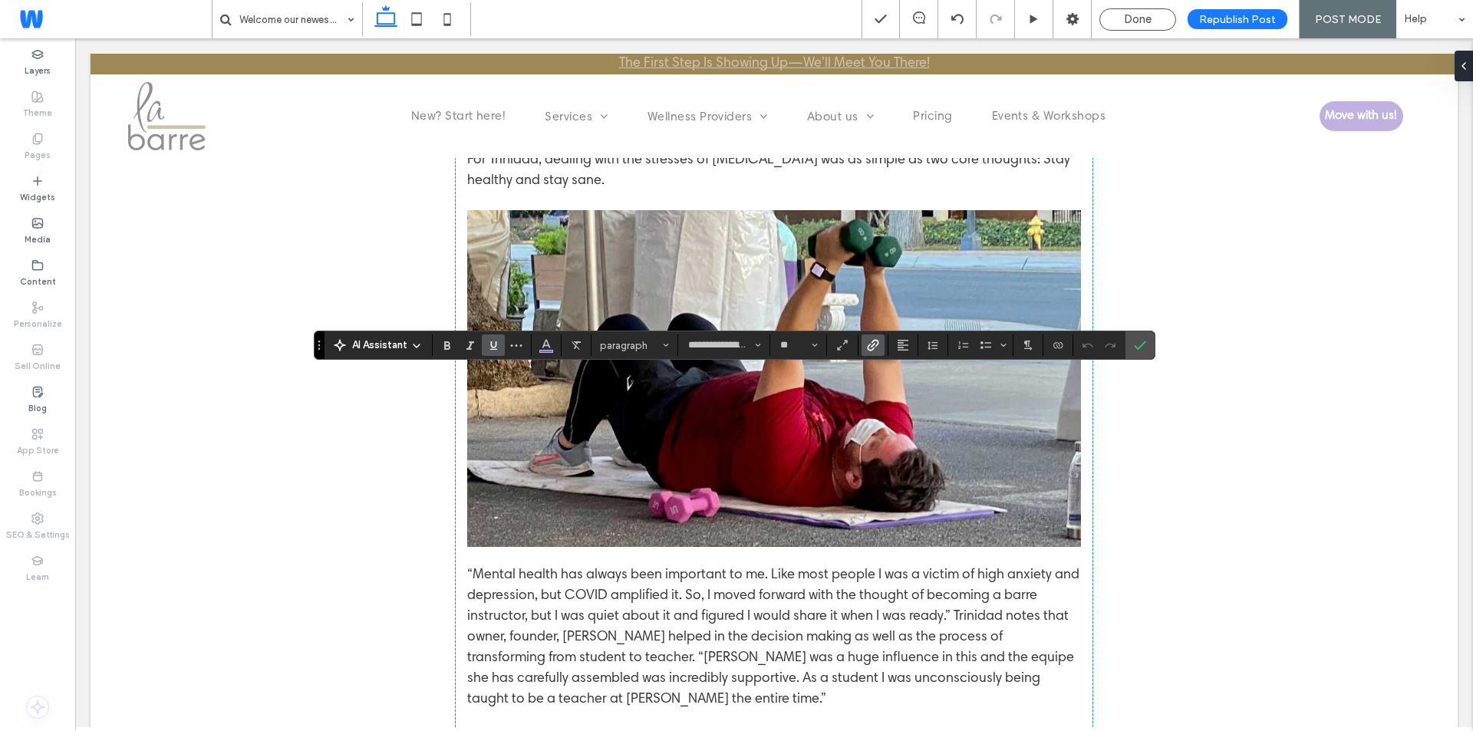
click at [870, 340] on icon "Link" at bounding box center [873, 345] width 12 height 12
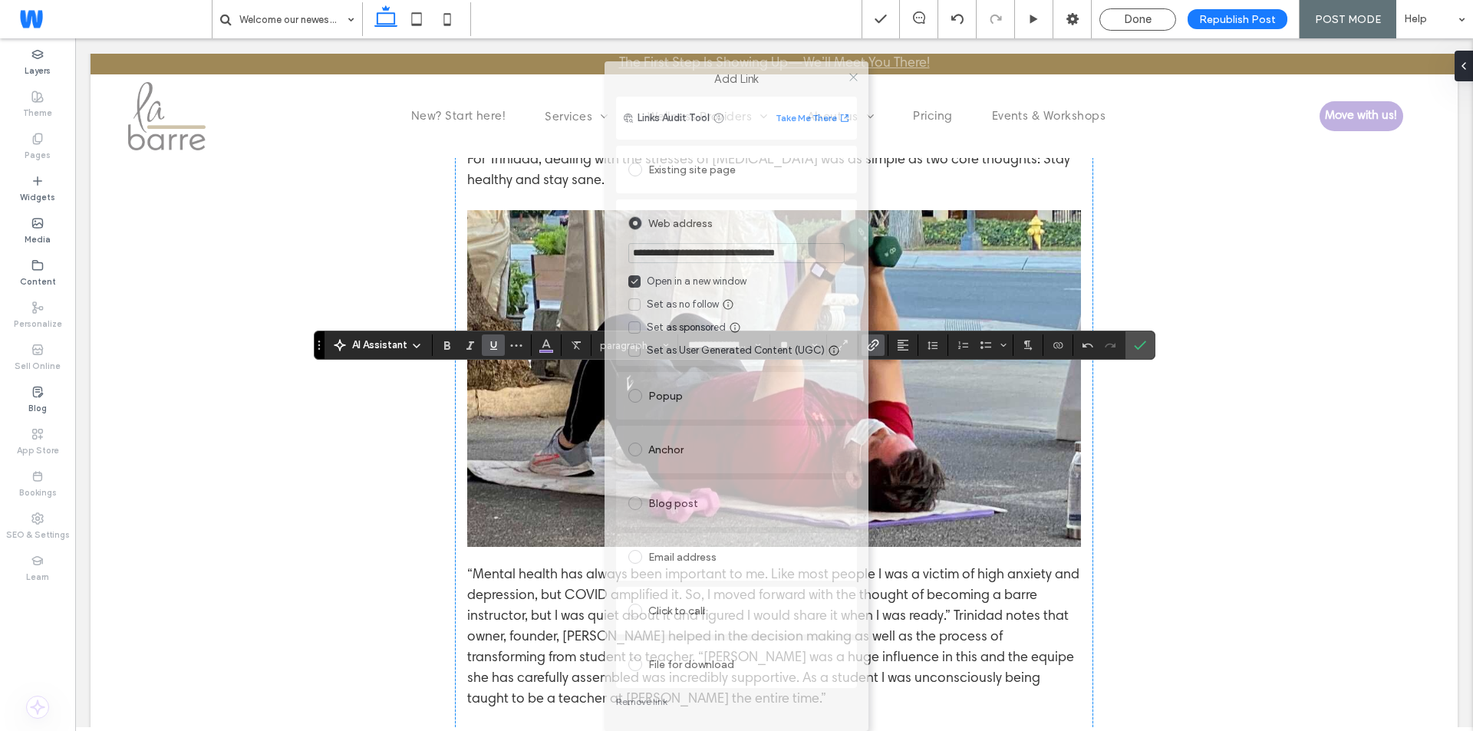
drag, startPoint x: 646, startPoint y: 117, endPoint x: 653, endPoint y: 68, distance: 49.6
click at [653, 72] on label "Add Link" at bounding box center [736, 79] width 242 height 14
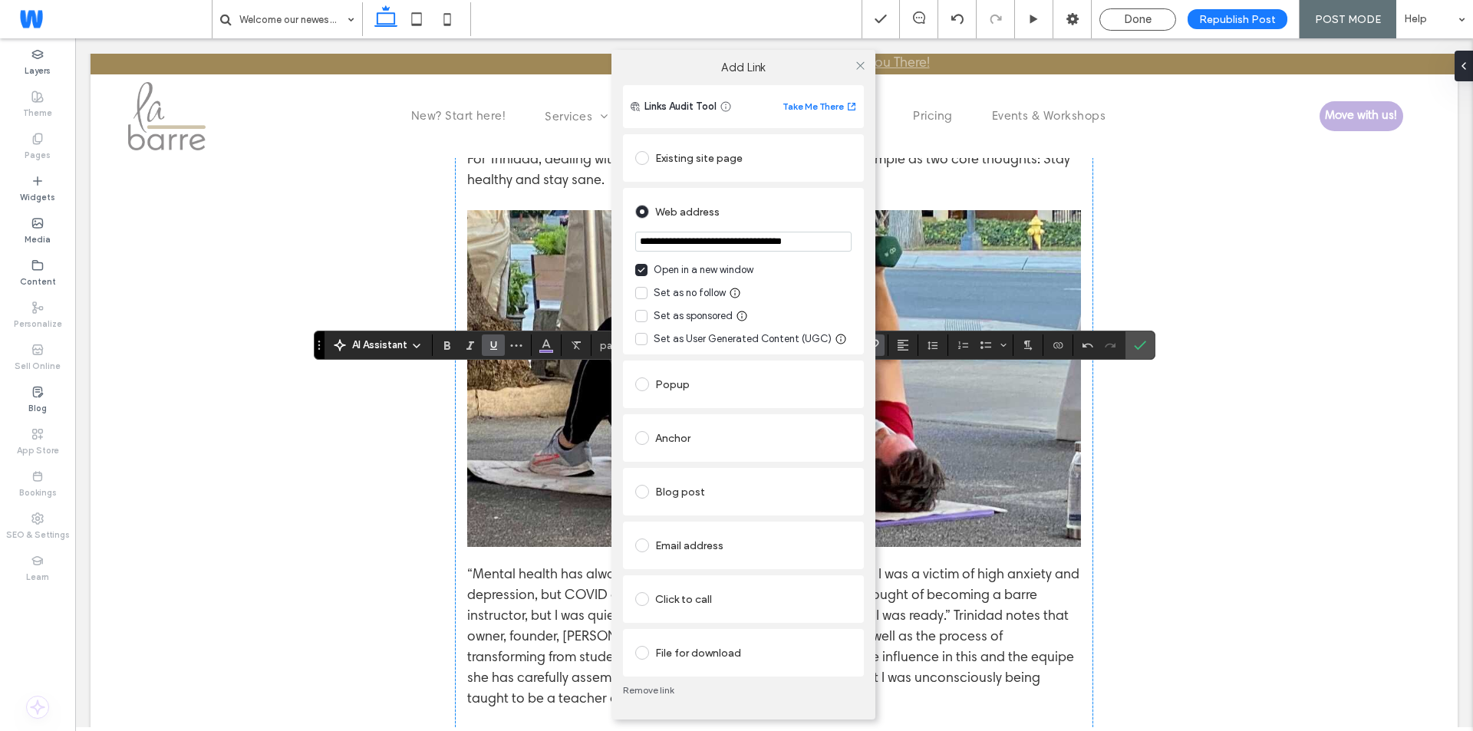
click at [636, 682] on div "Remove link" at bounding box center [743, 691] width 241 height 28
click at [636, 688] on link "Remove link" at bounding box center [743, 690] width 241 height 12
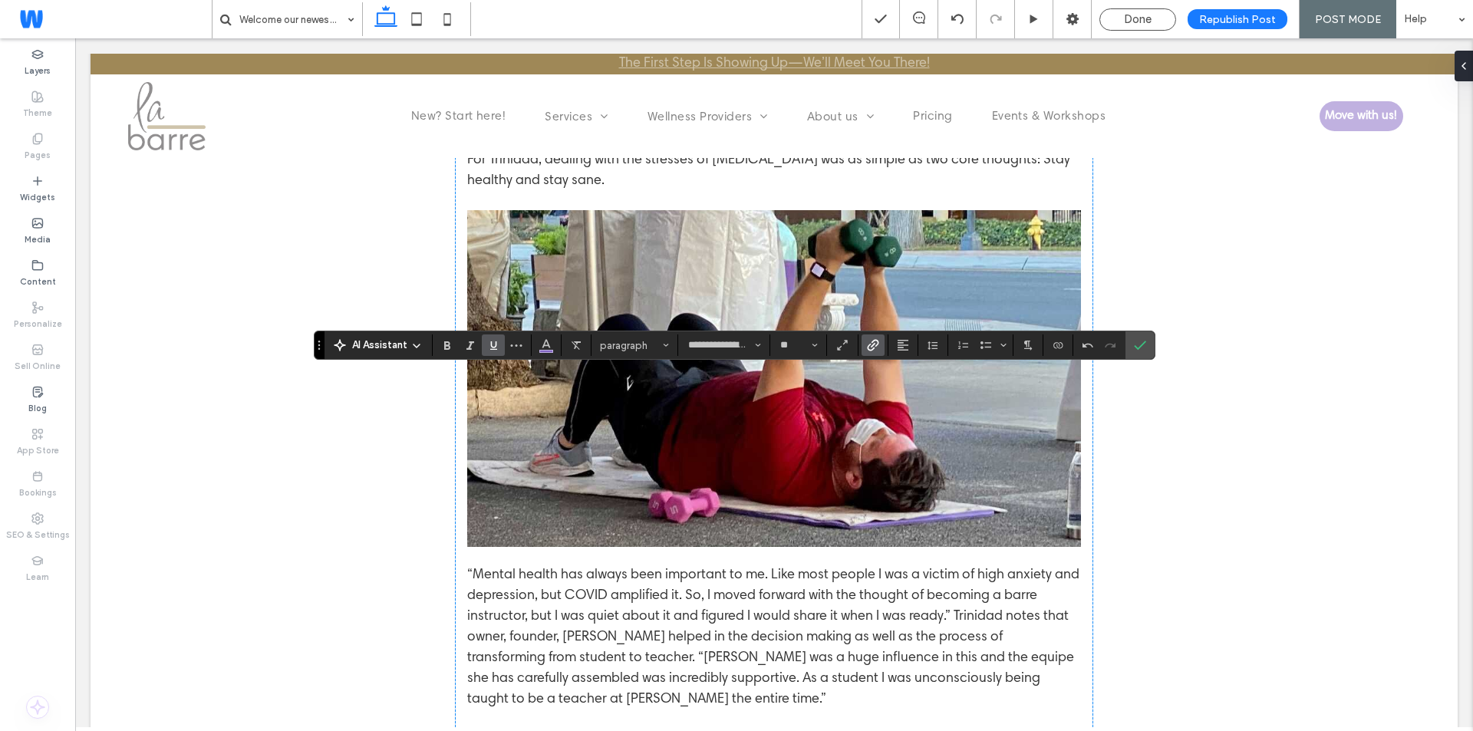
click at [868, 347] on use "Link" at bounding box center [873, 346] width 12 height 12
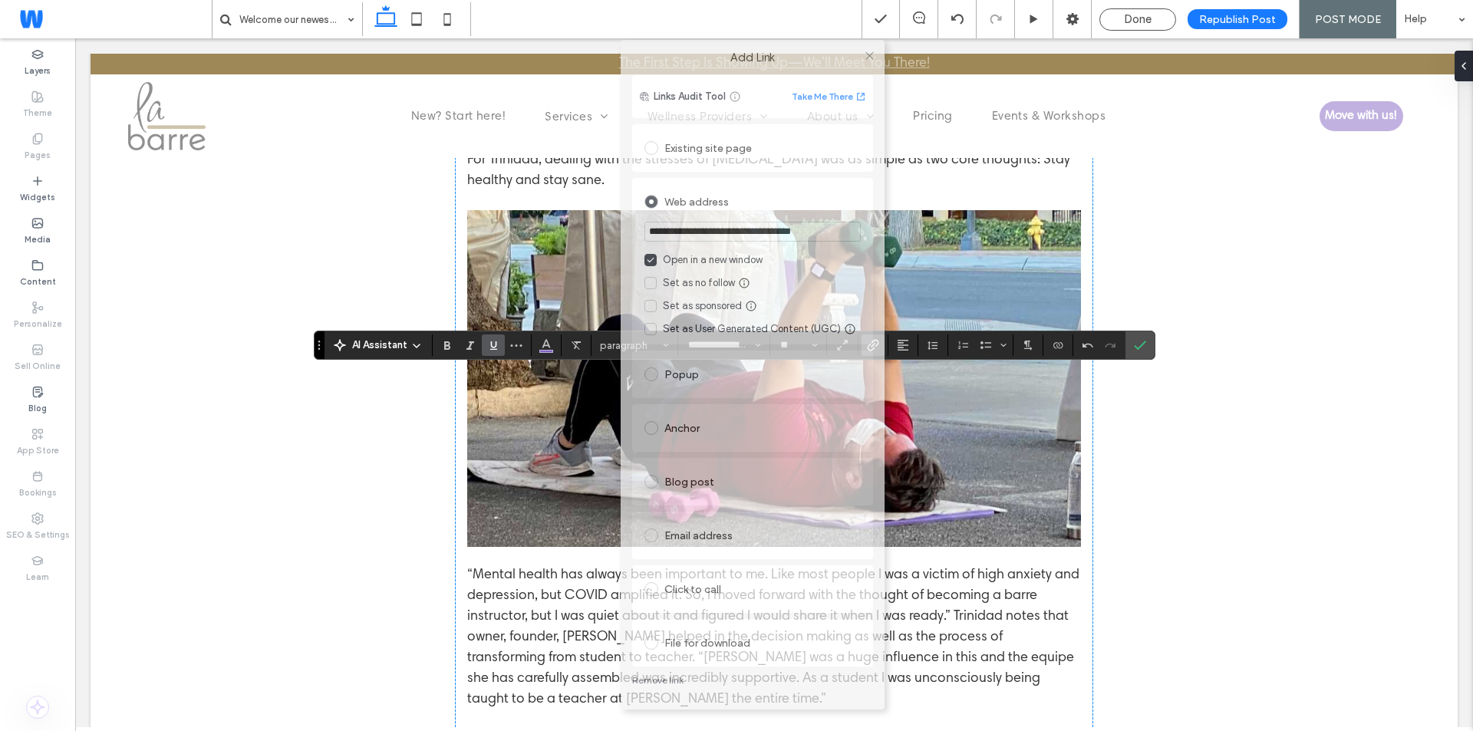
drag, startPoint x: 684, startPoint y: 110, endPoint x: 702, endPoint y: 42, distance: 70.5
click at [702, 42] on div "Add Link" at bounding box center [753, 57] width 264 height 35
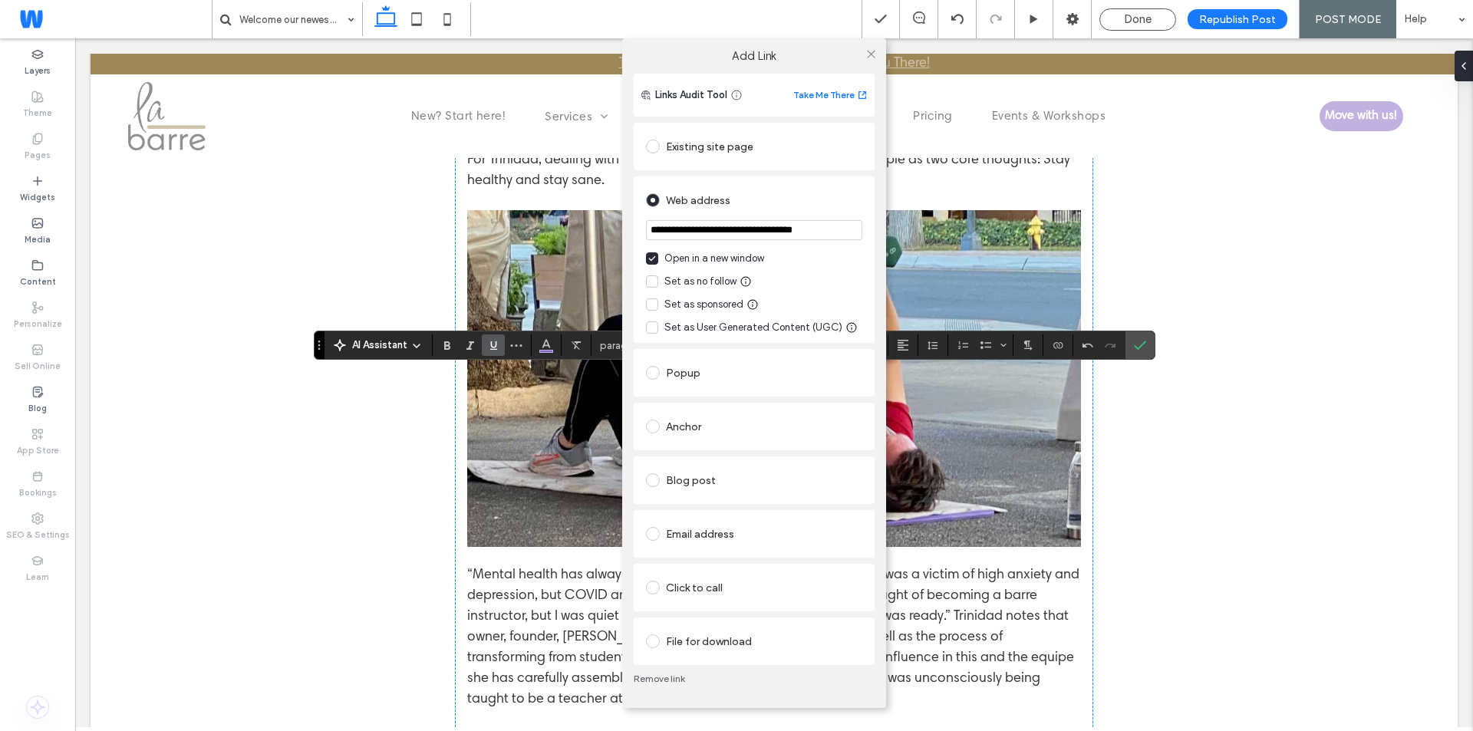
click at [680, 679] on link "Remove link" at bounding box center [754, 679] width 241 height 12
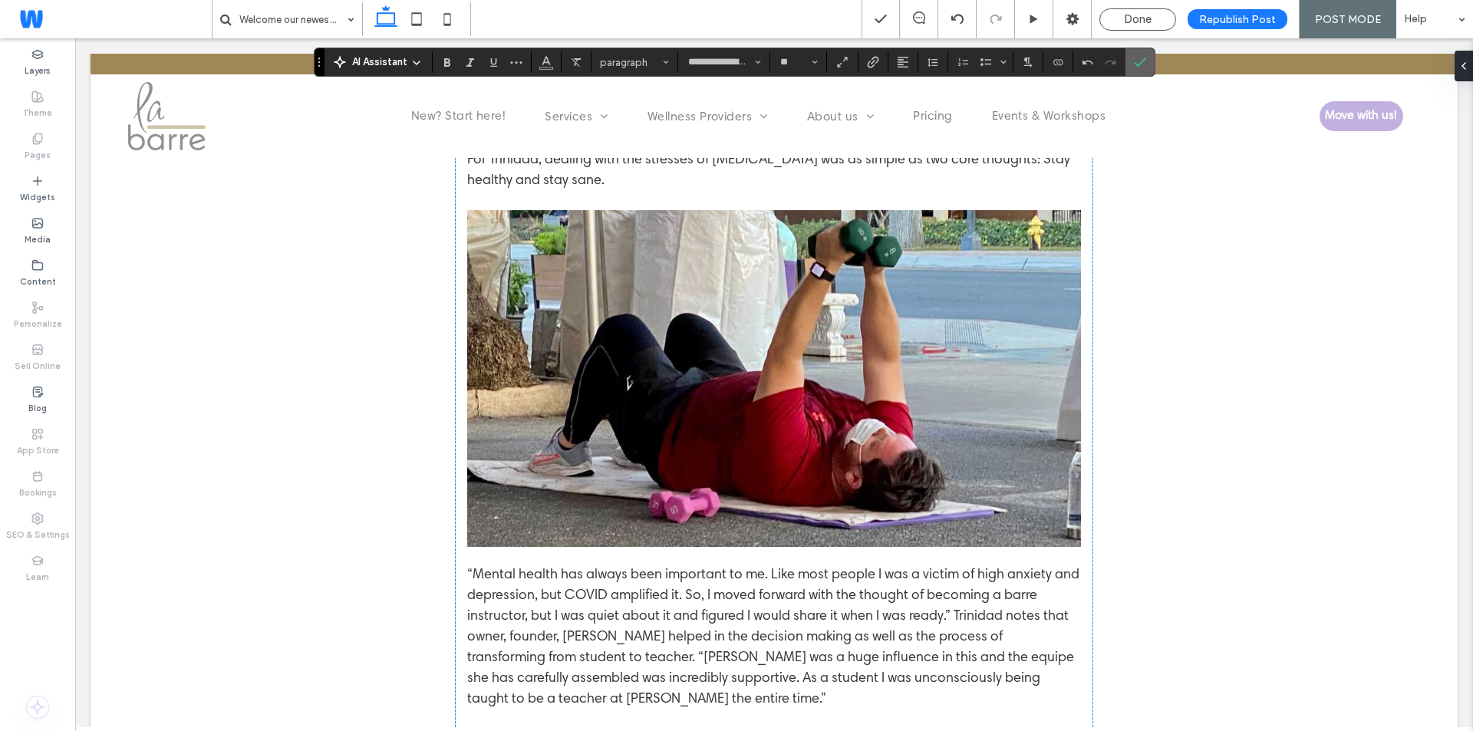
click at [1138, 62] on icon "Confirm" at bounding box center [1140, 62] width 12 height 12
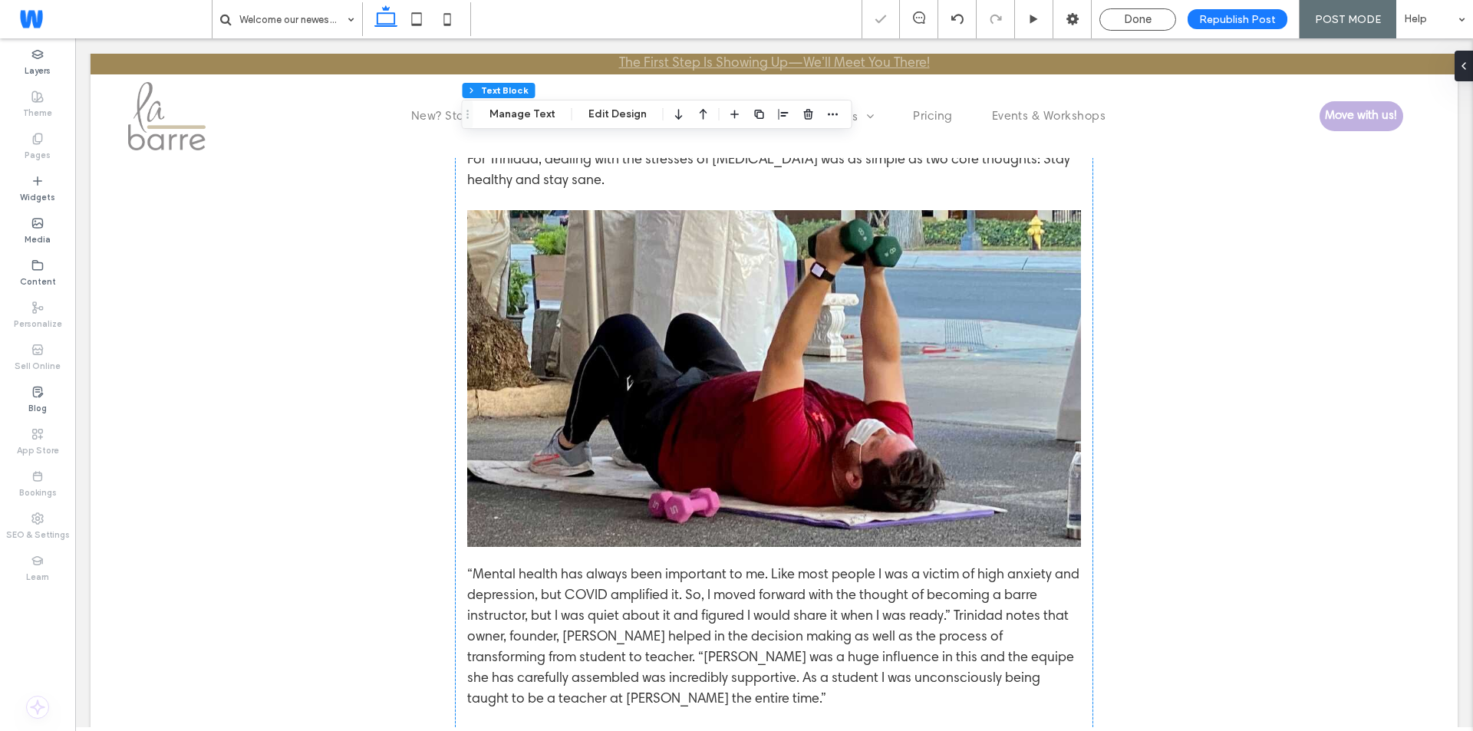
click at [1194, 18] on div "Republish Post" at bounding box center [1237, 19] width 100 height 20
click at [1145, 25] on span "Done" at bounding box center [1138, 19] width 28 height 14
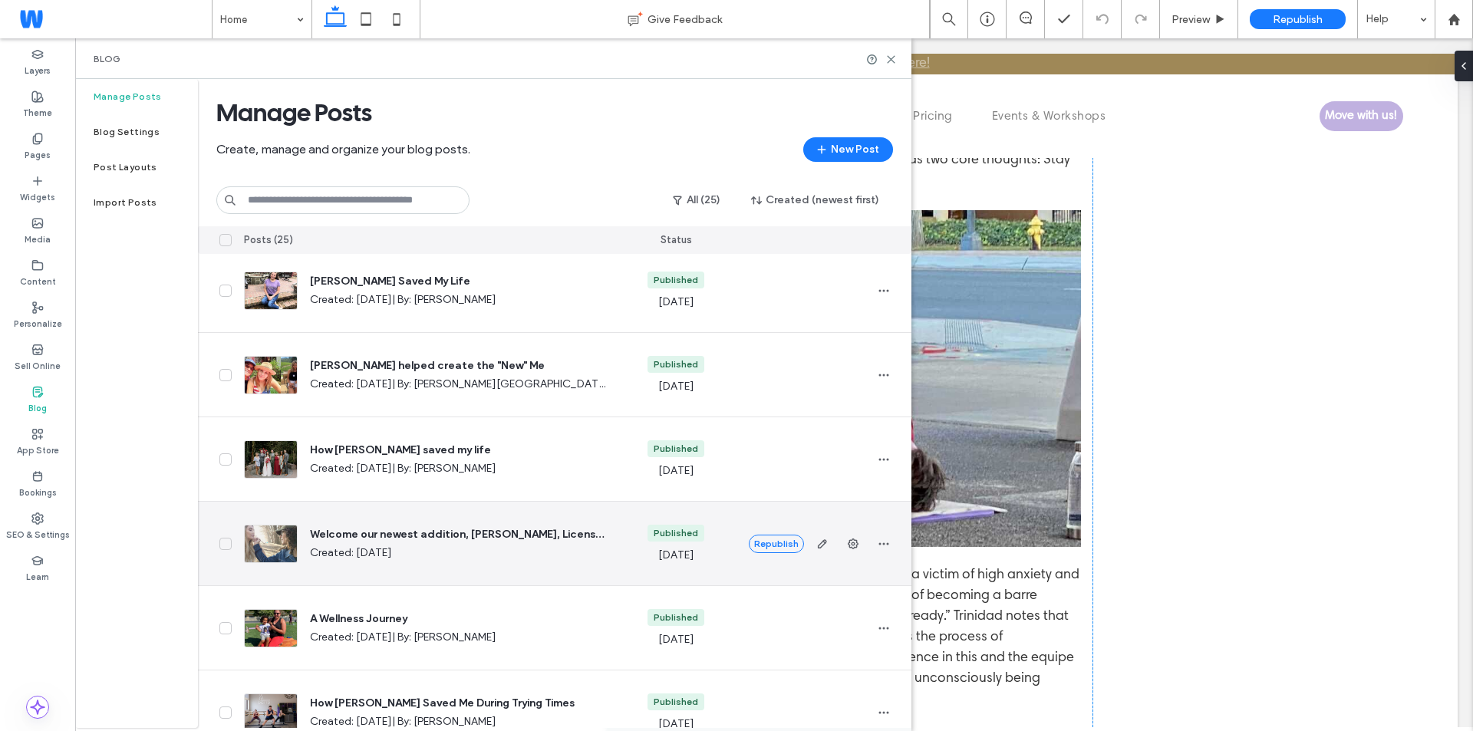
scroll to position [844, 0]
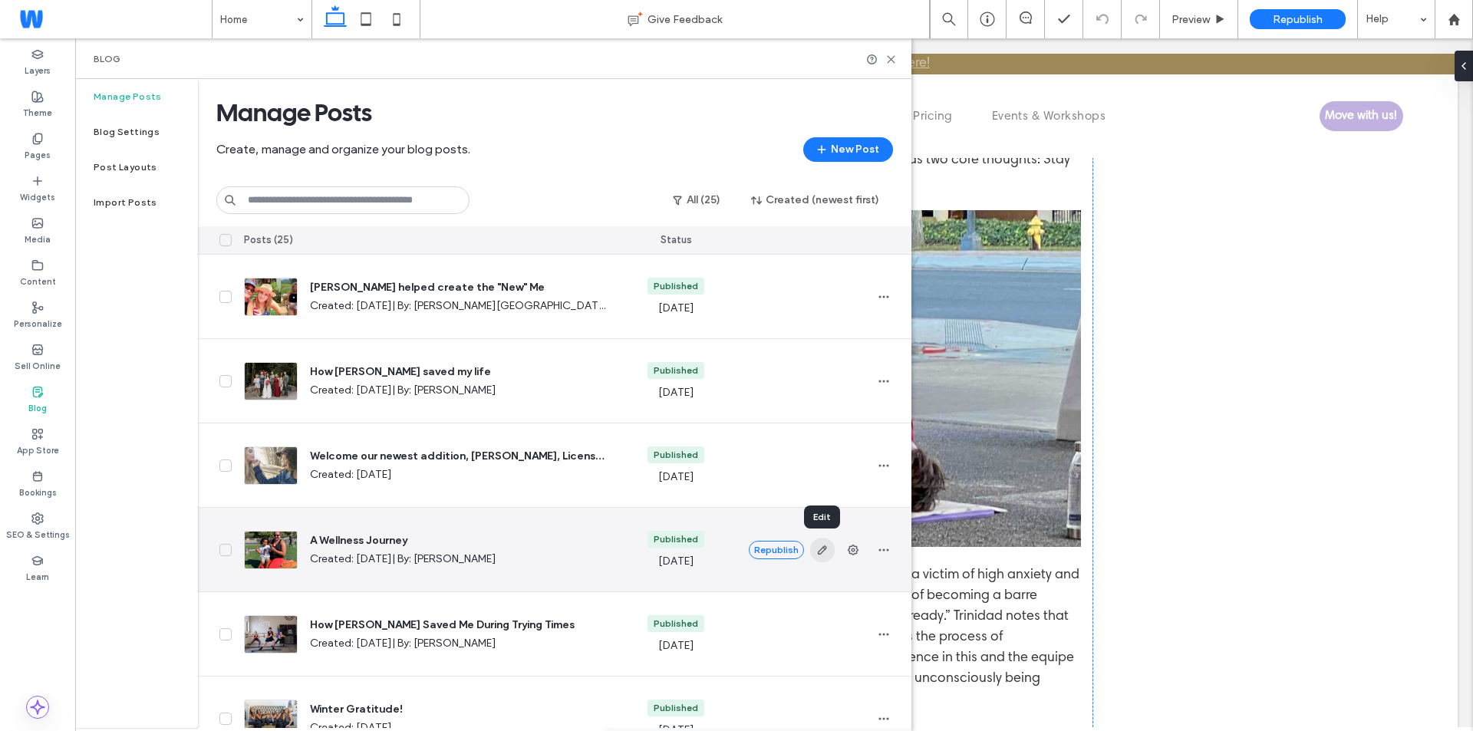
click at [818, 550] on icon "button" at bounding box center [822, 550] width 12 height 12
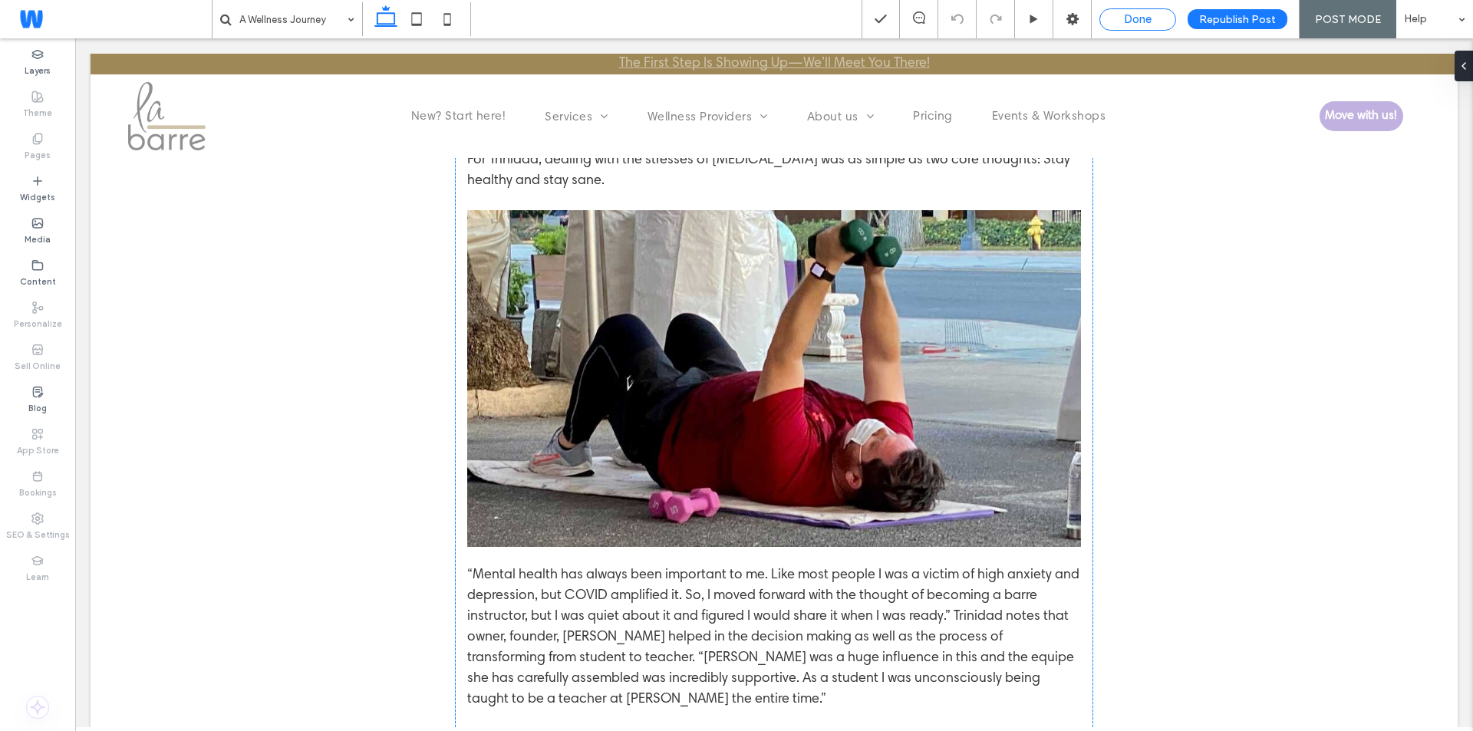
click at [1148, 27] on div "Done" at bounding box center [1137, 19] width 77 height 22
click at [1163, 20] on div "Done" at bounding box center [1137, 19] width 75 height 14
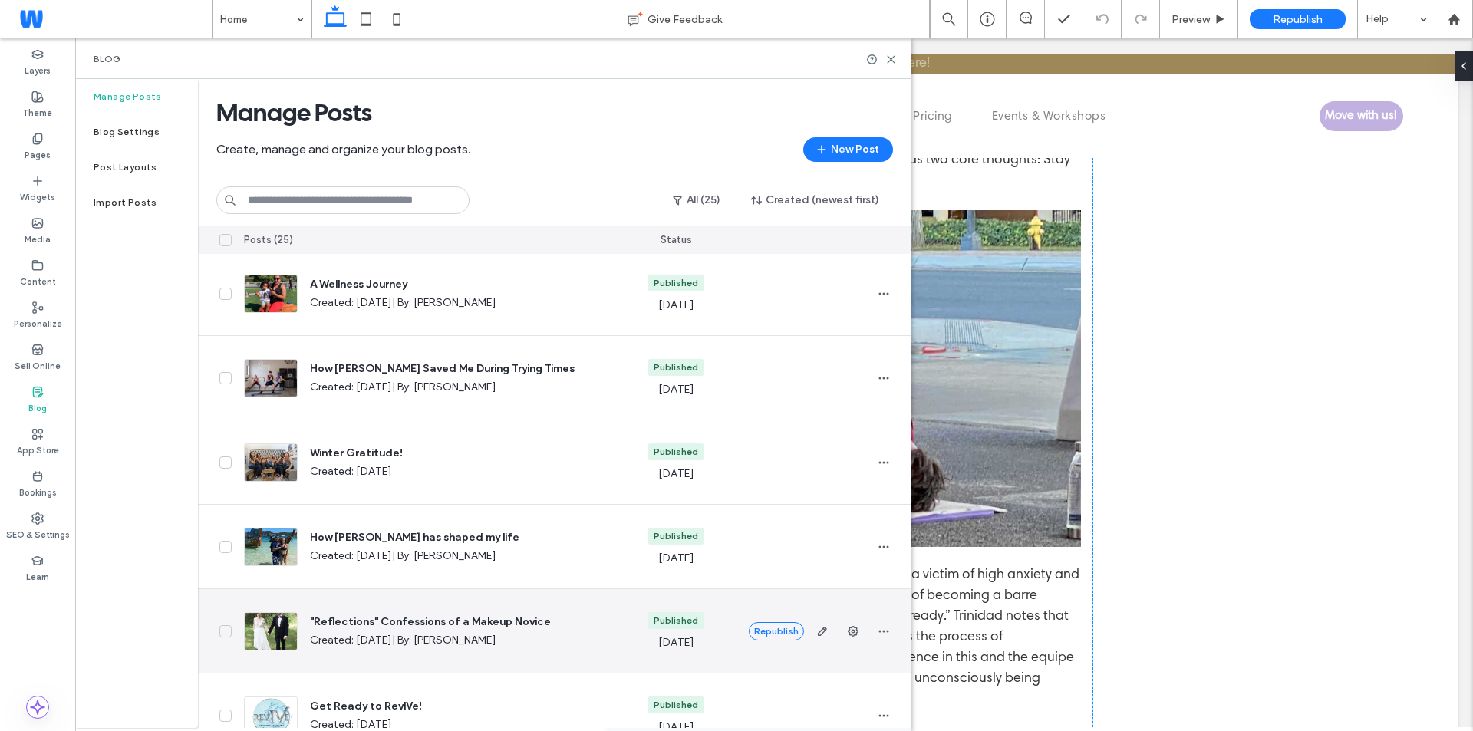
scroll to position [997, 0]
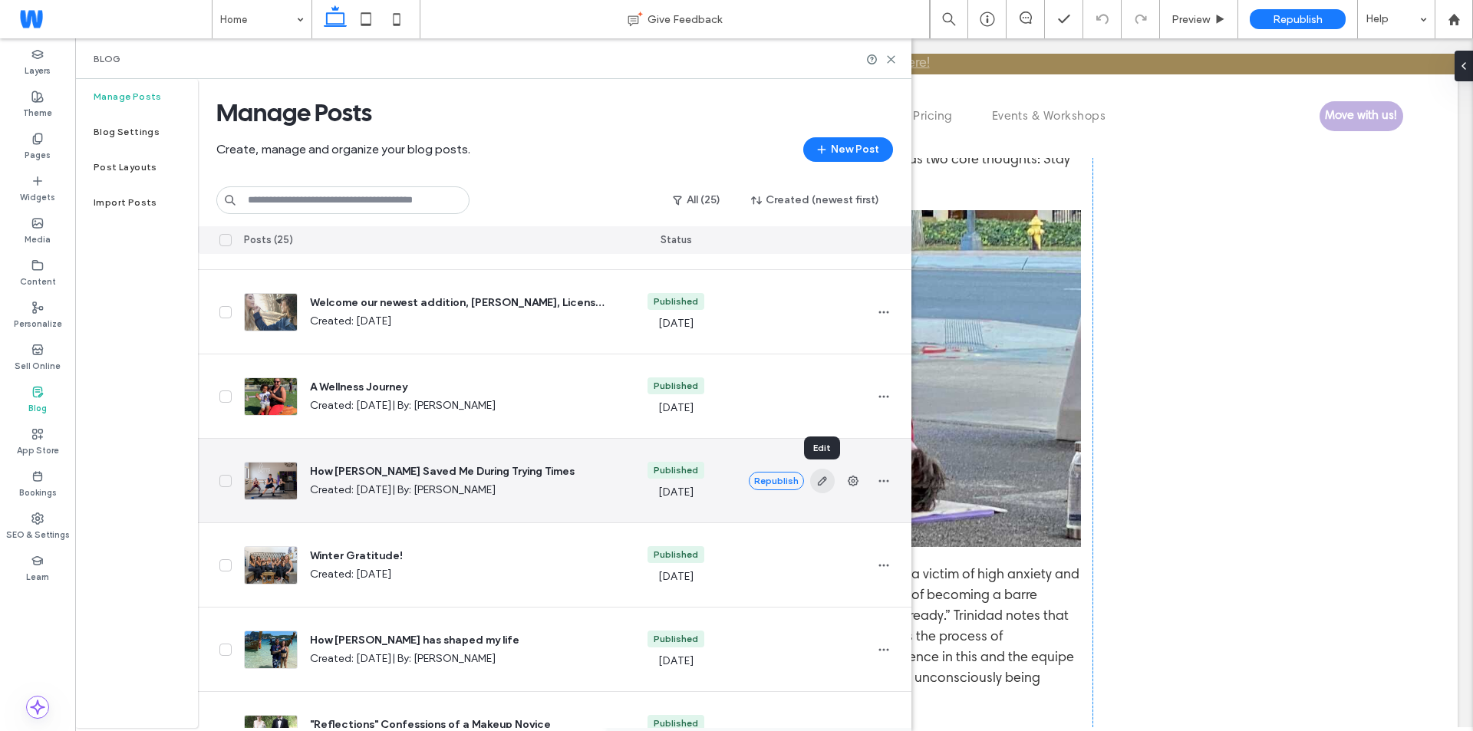
click at [828, 479] on icon "button" at bounding box center [822, 481] width 12 height 12
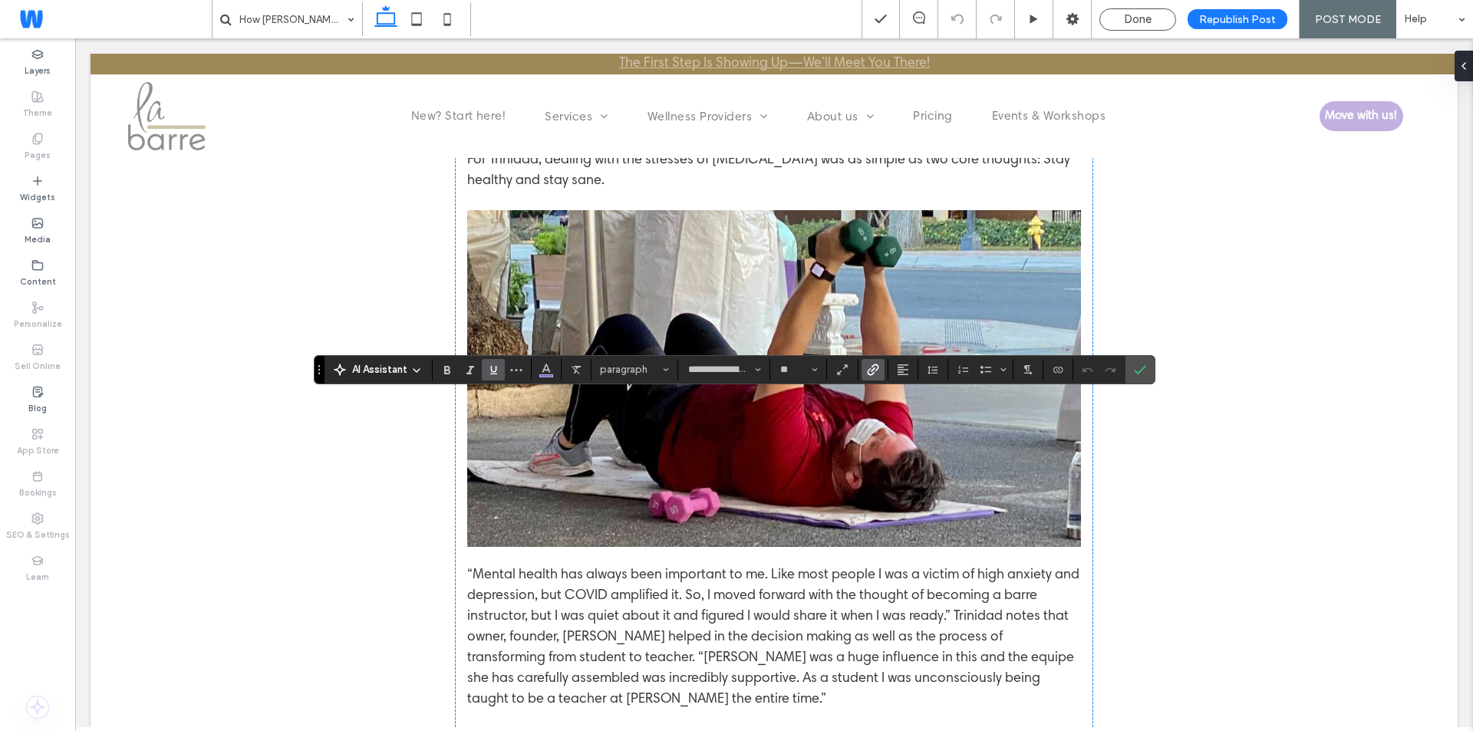
click at [872, 364] on icon "Link" at bounding box center [873, 370] width 12 height 12
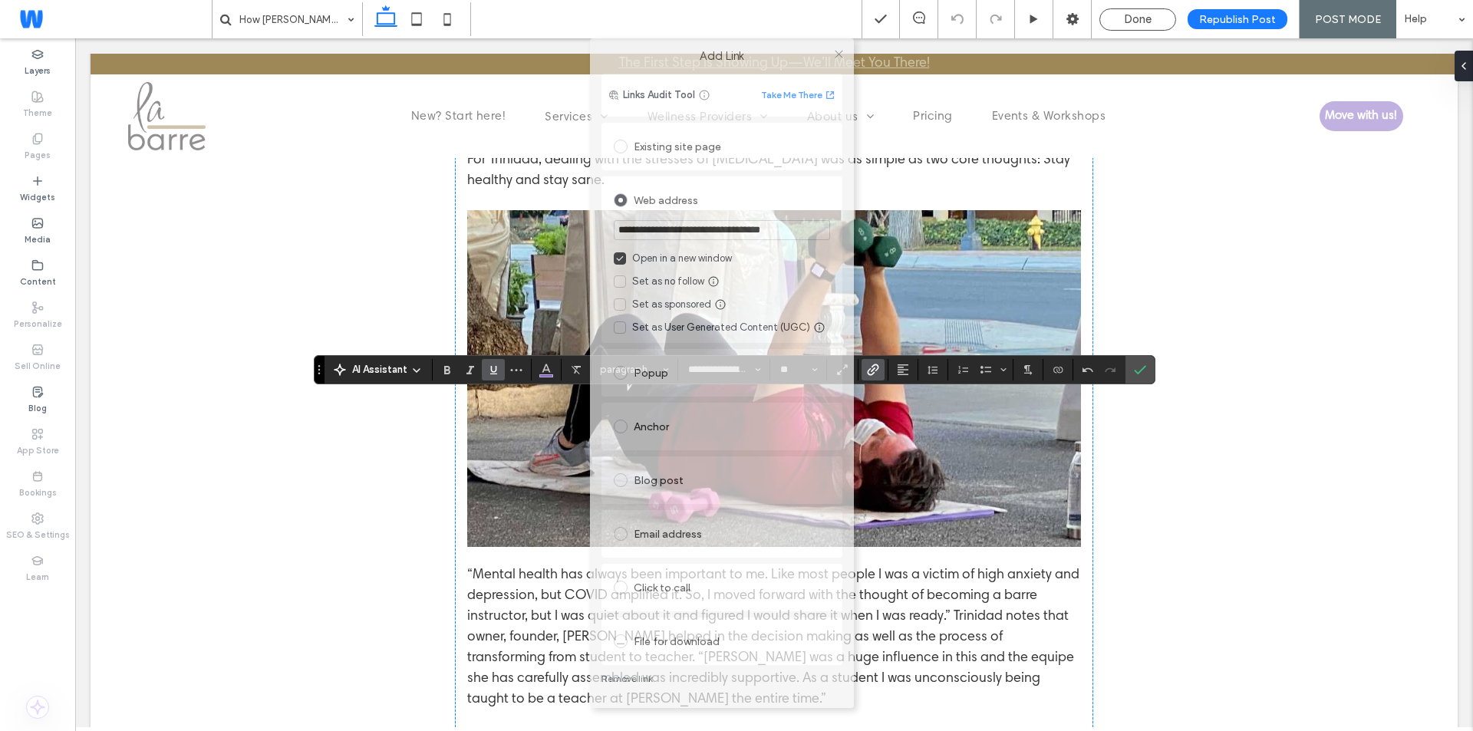
drag, startPoint x: 690, startPoint y: 117, endPoint x: 673, endPoint y: 41, distance: 77.6
click at [673, 41] on div "Add Link" at bounding box center [722, 55] width 264 height 35
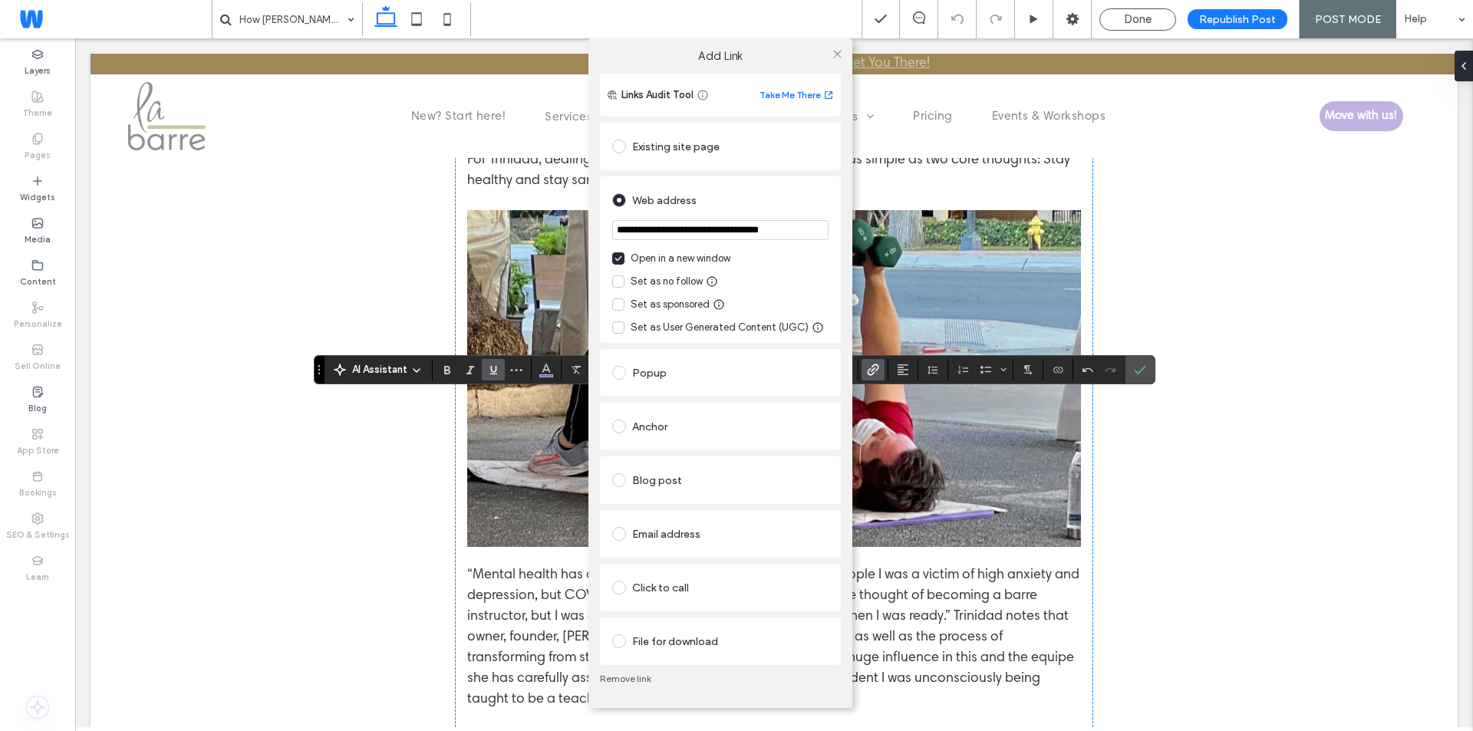
click at [619, 680] on link "Remove link" at bounding box center [720, 679] width 241 height 12
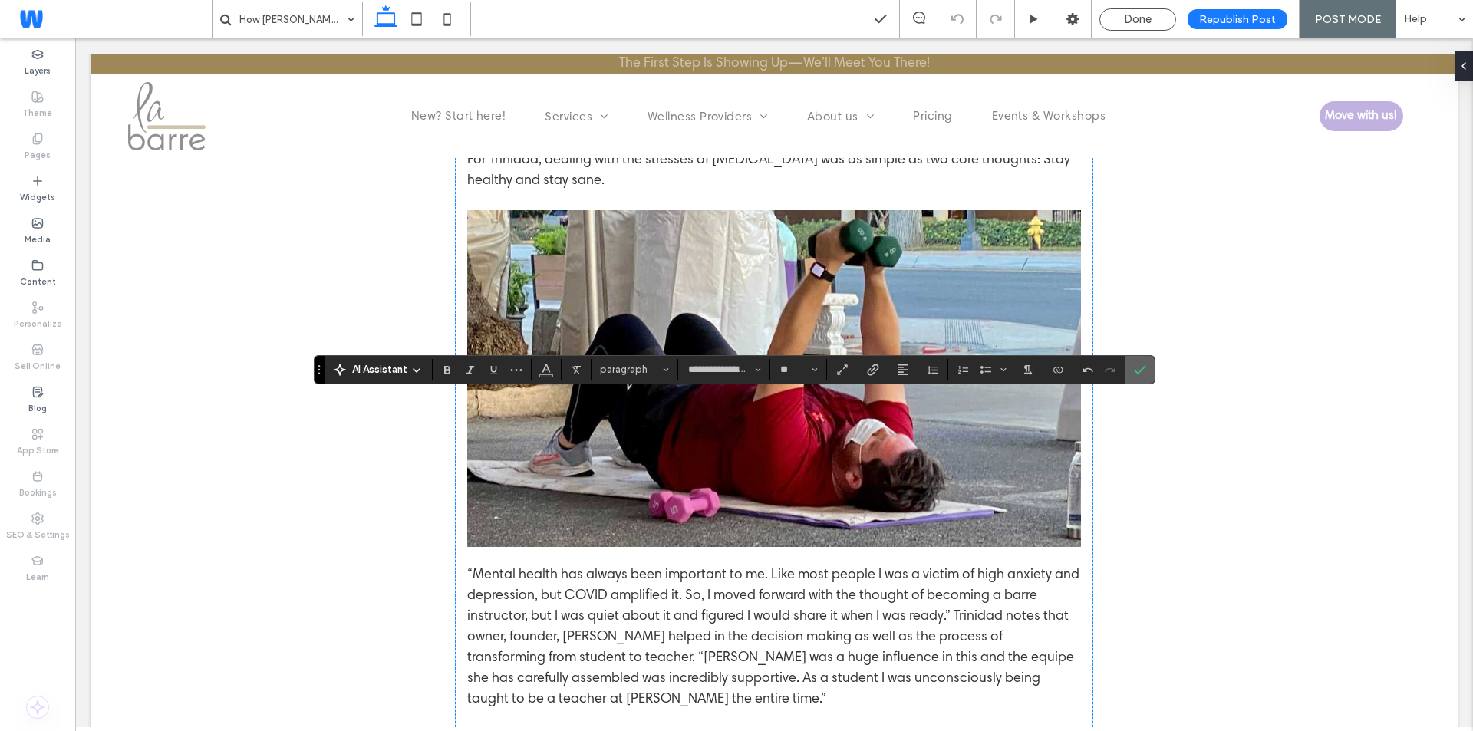
click at [1141, 368] on icon "Confirm" at bounding box center [1140, 370] width 12 height 12
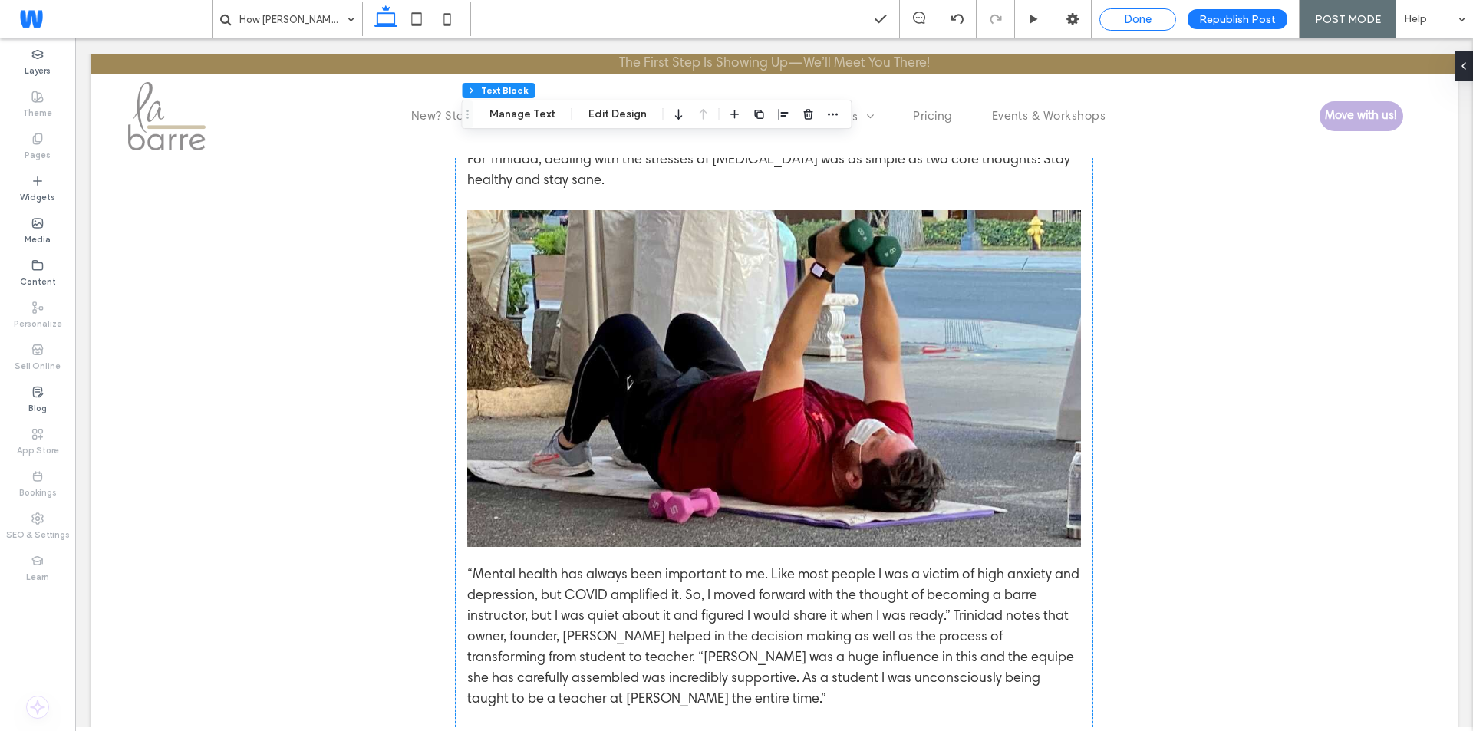
click at [1131, 21] on span "Done" at bounding box center [1138, 19] width 28 height 14
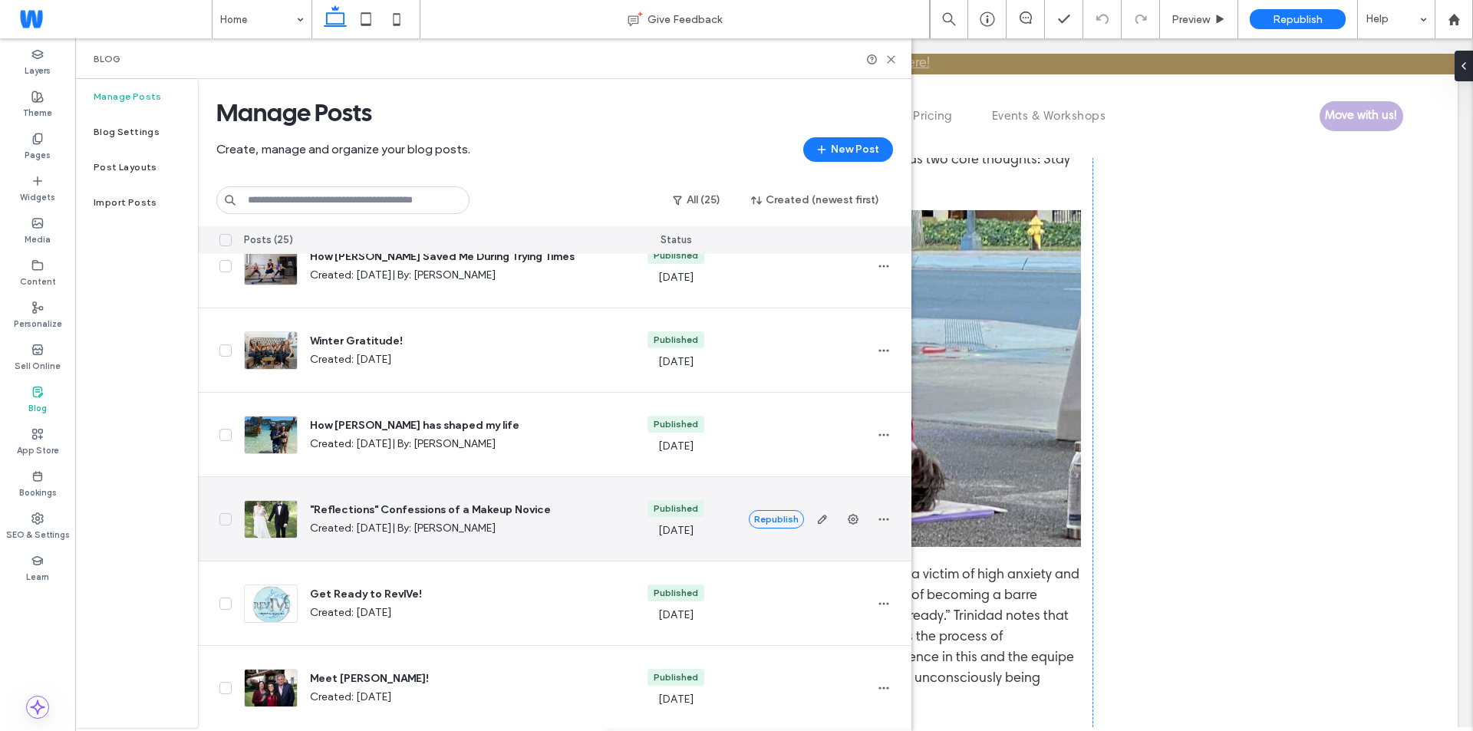
scroll to position [1227, 0]
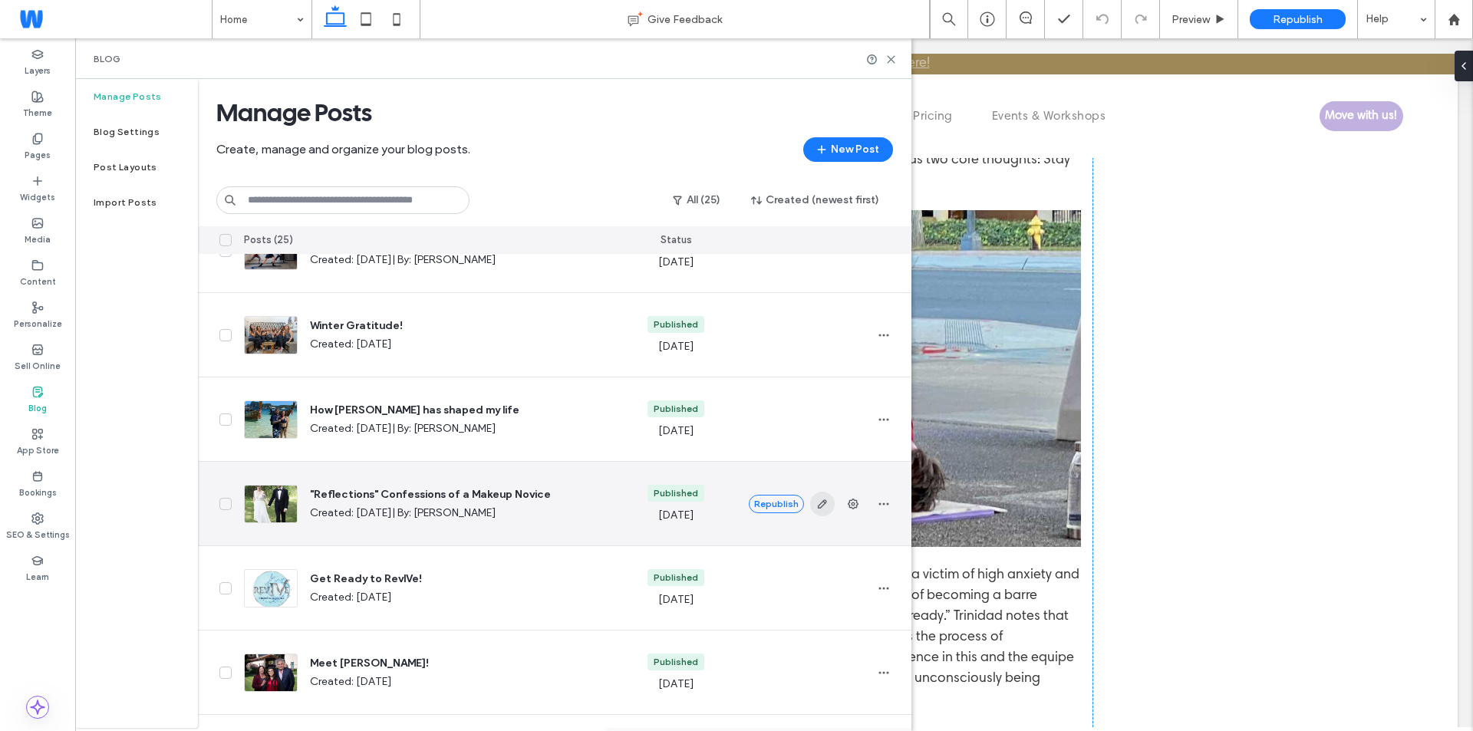
click at [817, 500] on icon "button" at bounding box center [822, 504] width 12 height 12
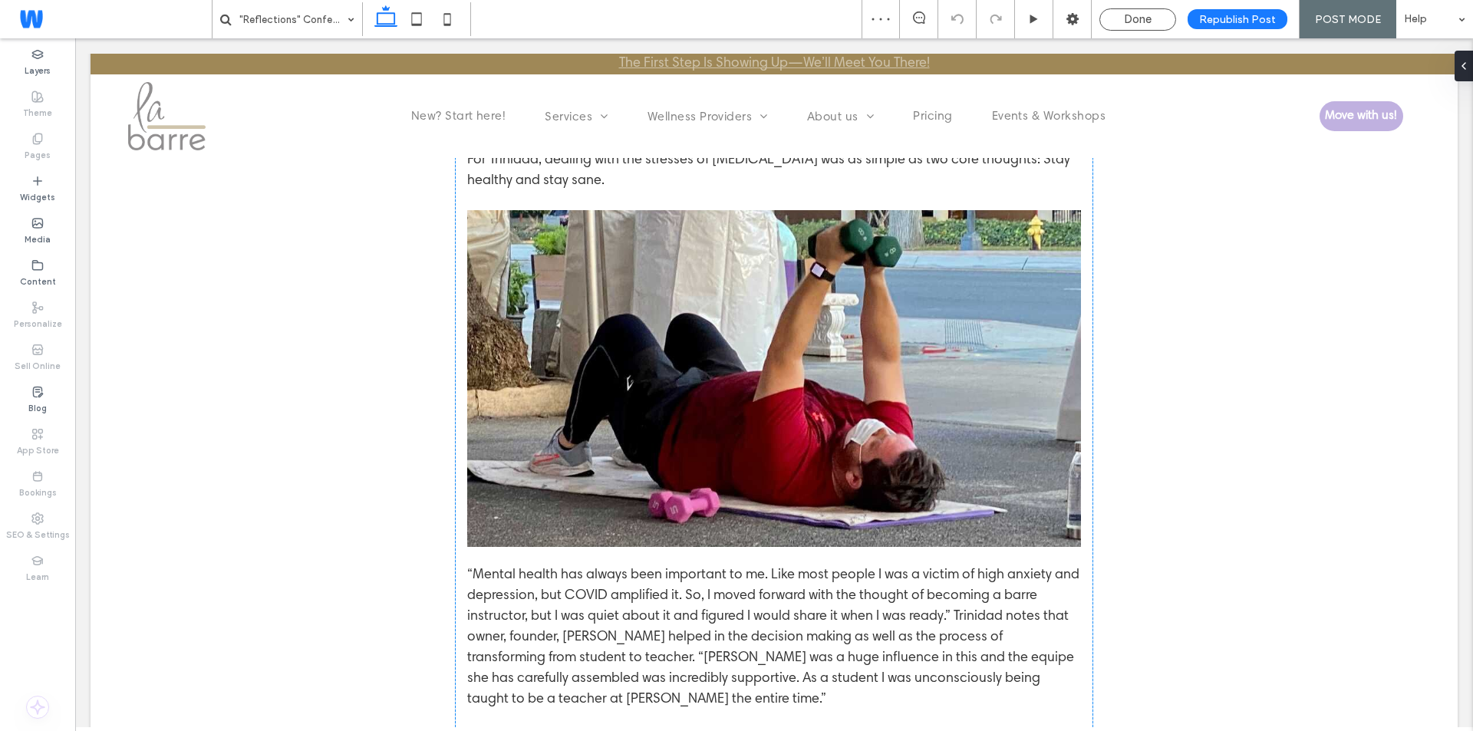
type input "**********"
type input "**"
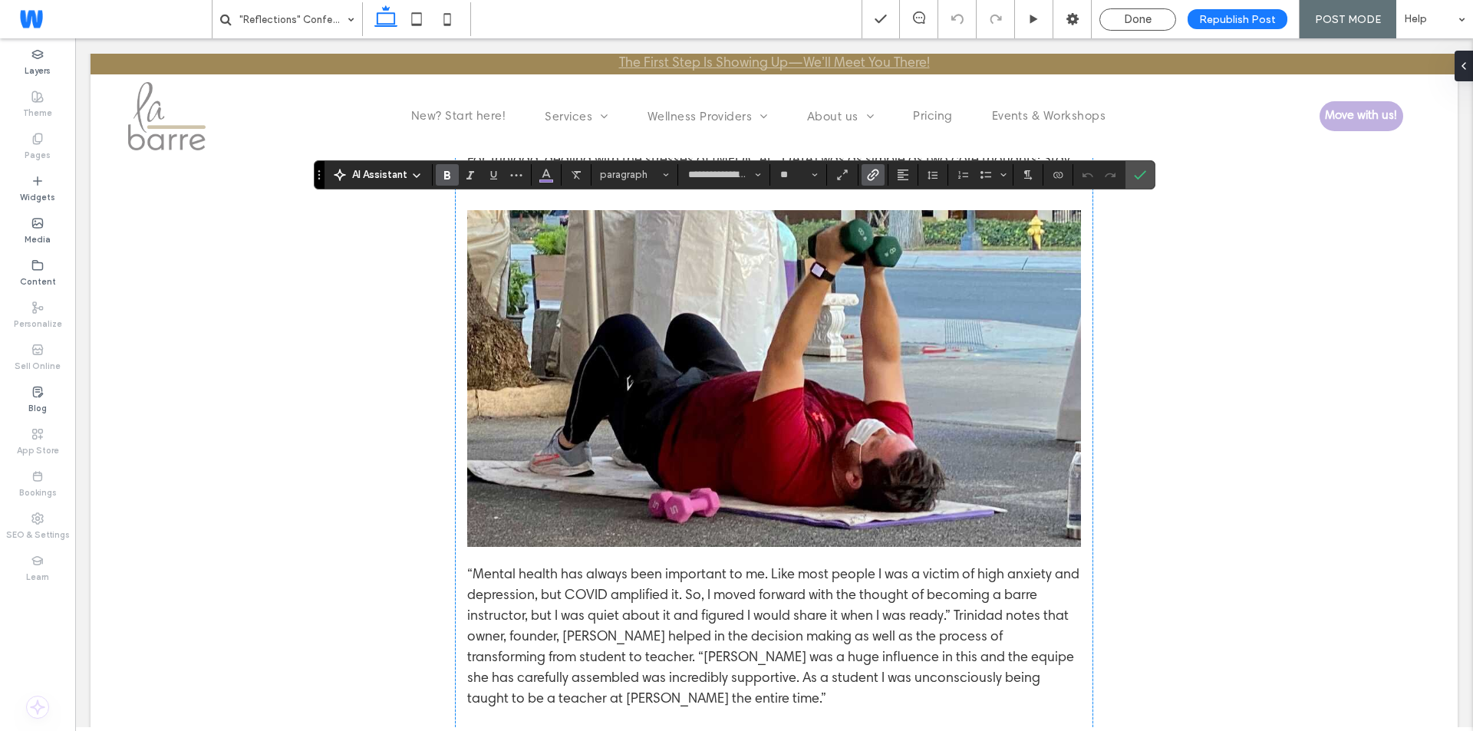
click at [870, 167] on span "Link" at bounding box center [870, 174] width 7 height 21
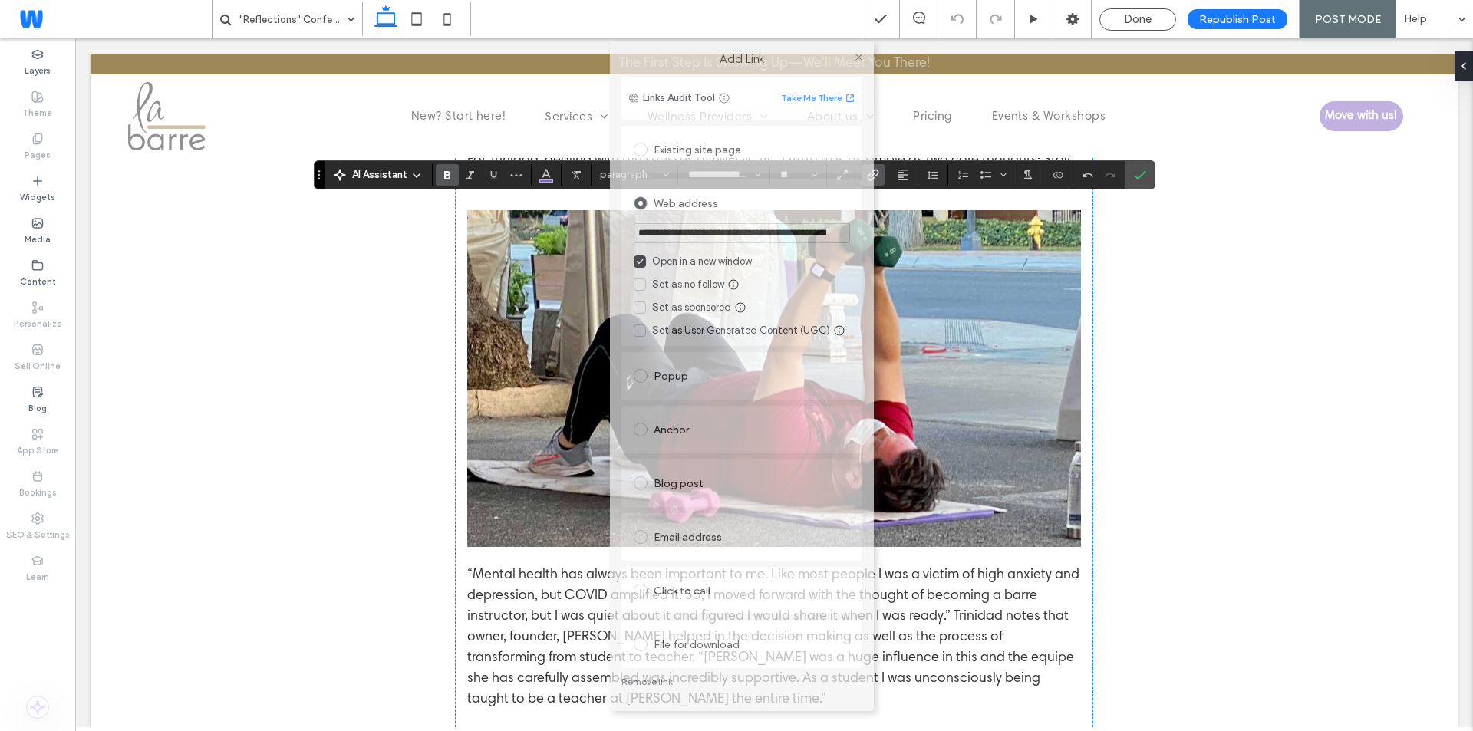
drag, startPoint x: 683, startPoint y: 114, endPoint x: 690, endPoint y: 45, distance: 69.5
click at [690, 41] on div "Add Link" at bounding box center [742, 58] width 264 height 35
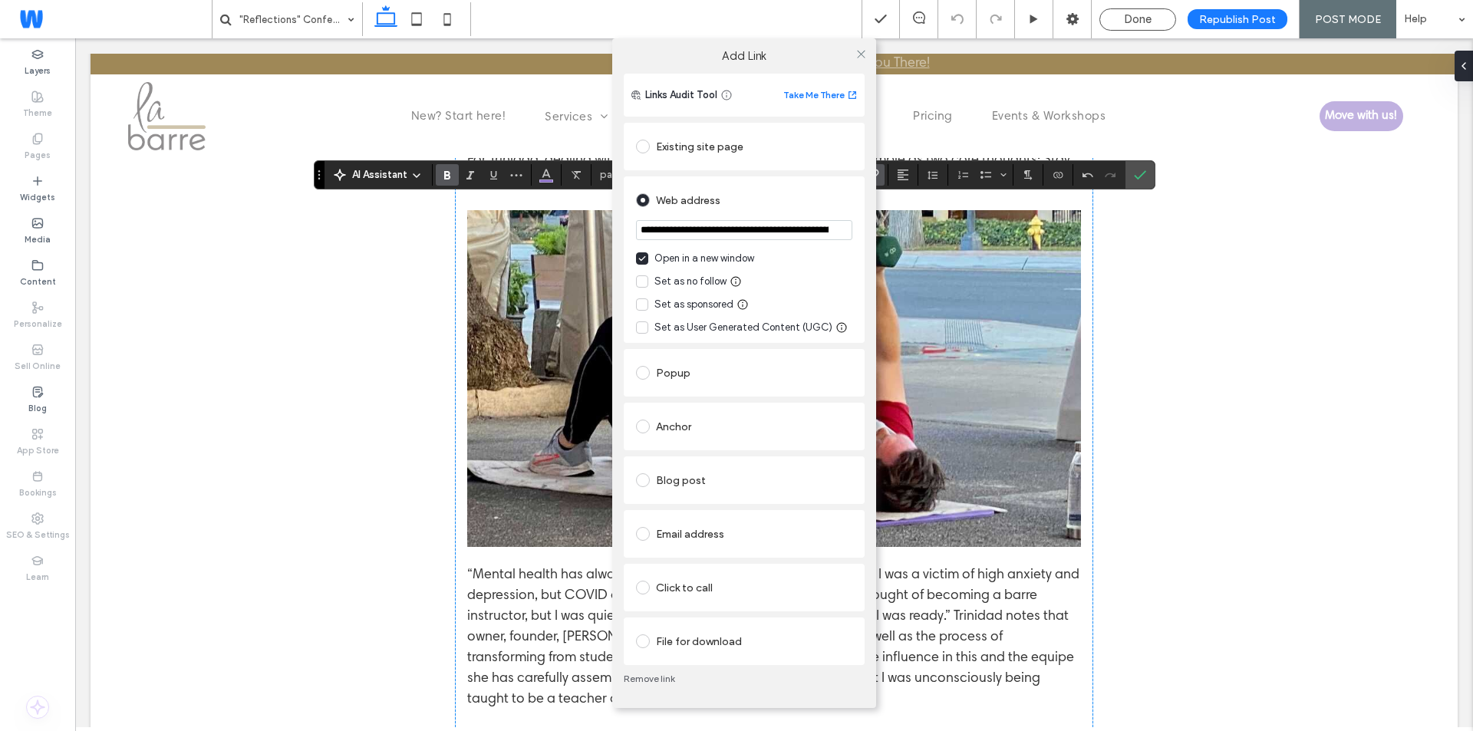
click at [647, 673] on link "Remove link" at bounding box center [744, 679] width 241 height 12
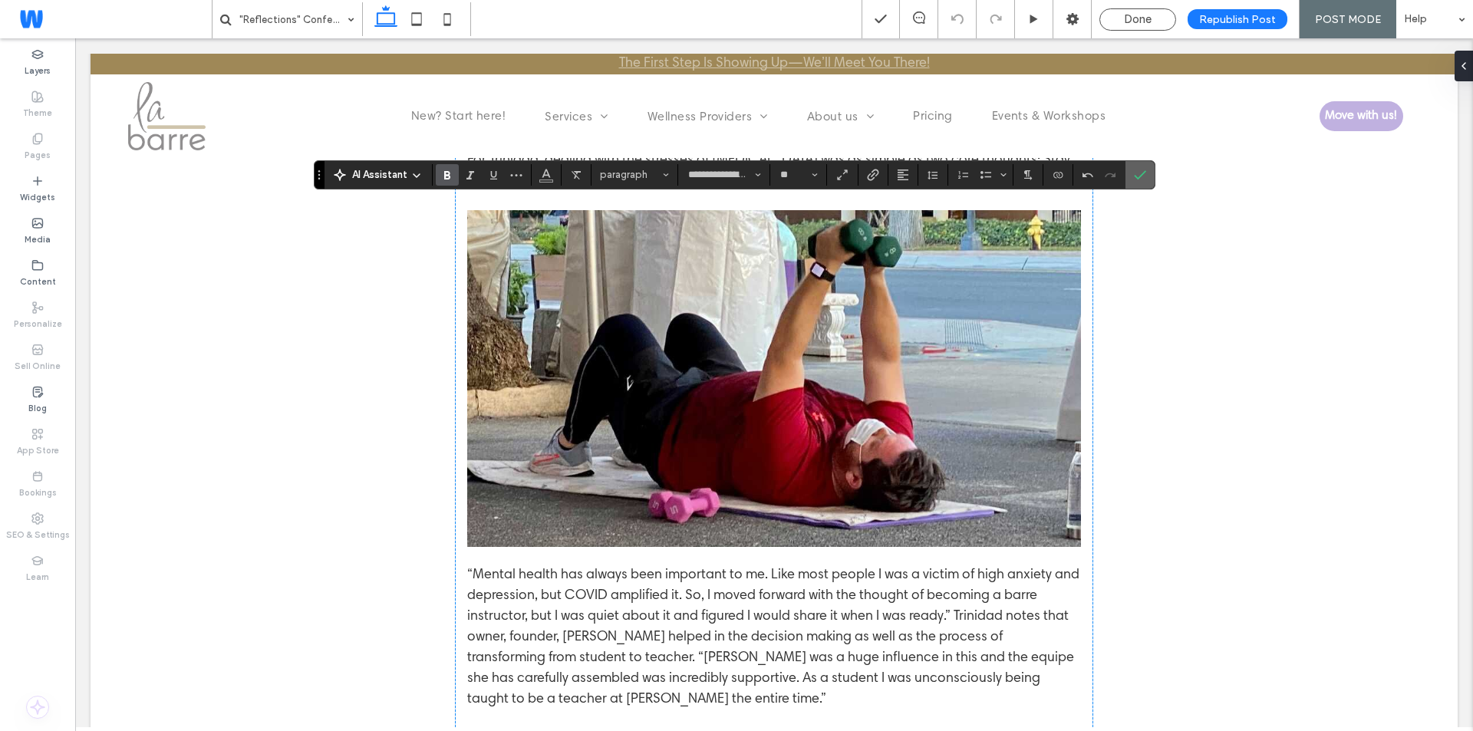
click at [1141, 173] on icon "Confirm" at bounding box center [1140, 175] width 12 height 12
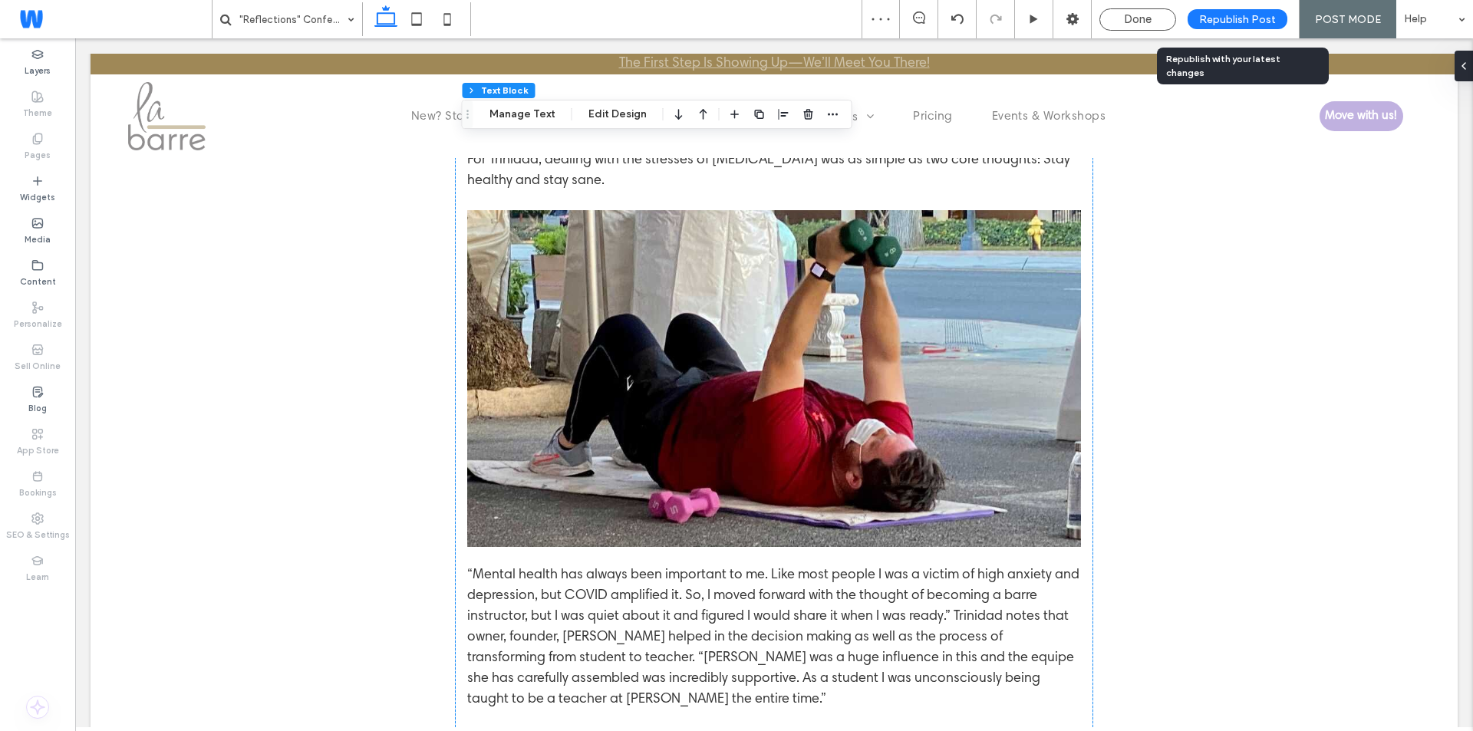
click at [1230, 21] on span "Republish Post" at bounding box center [1237, 19] width 77 height 13
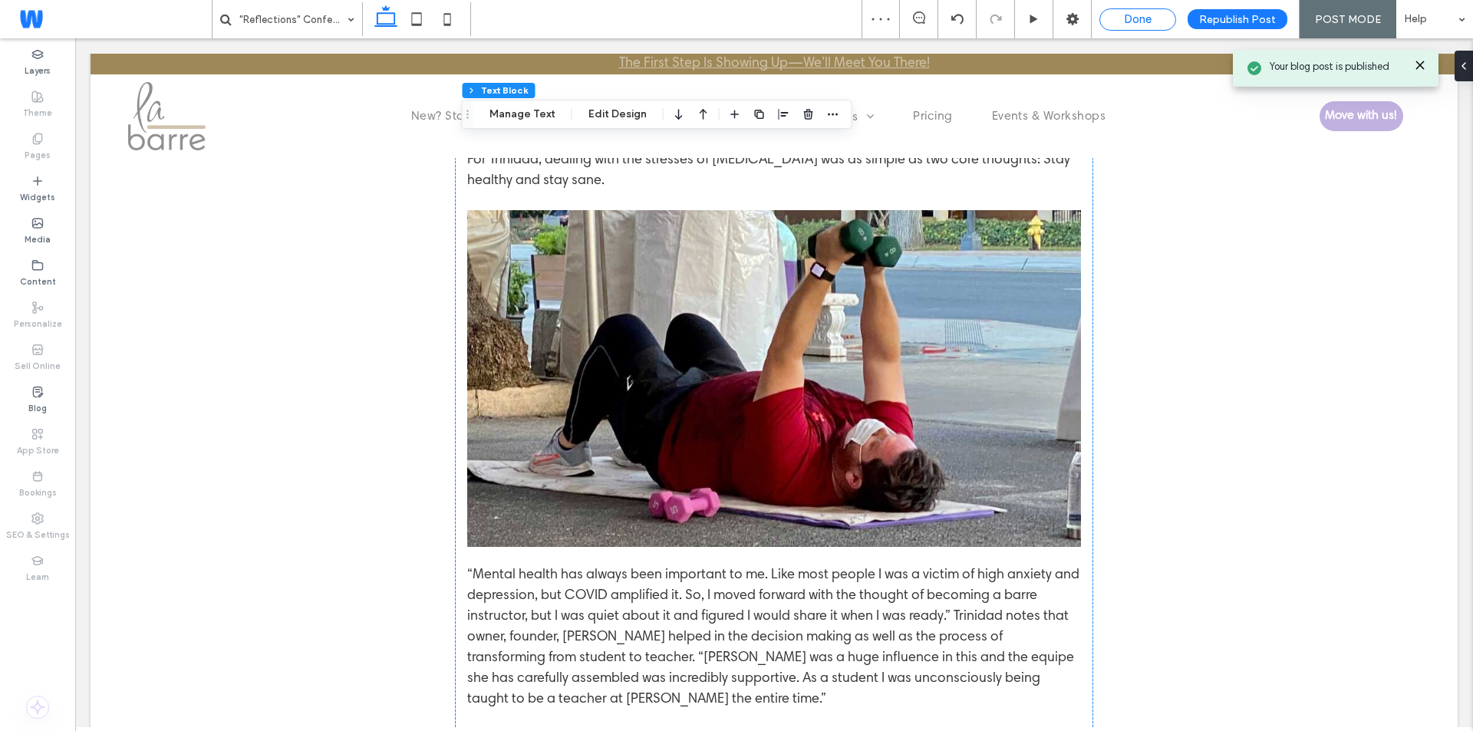
click at [1141, 16] on span "Done" at bounding box center [1138, 19] width 28 height 14
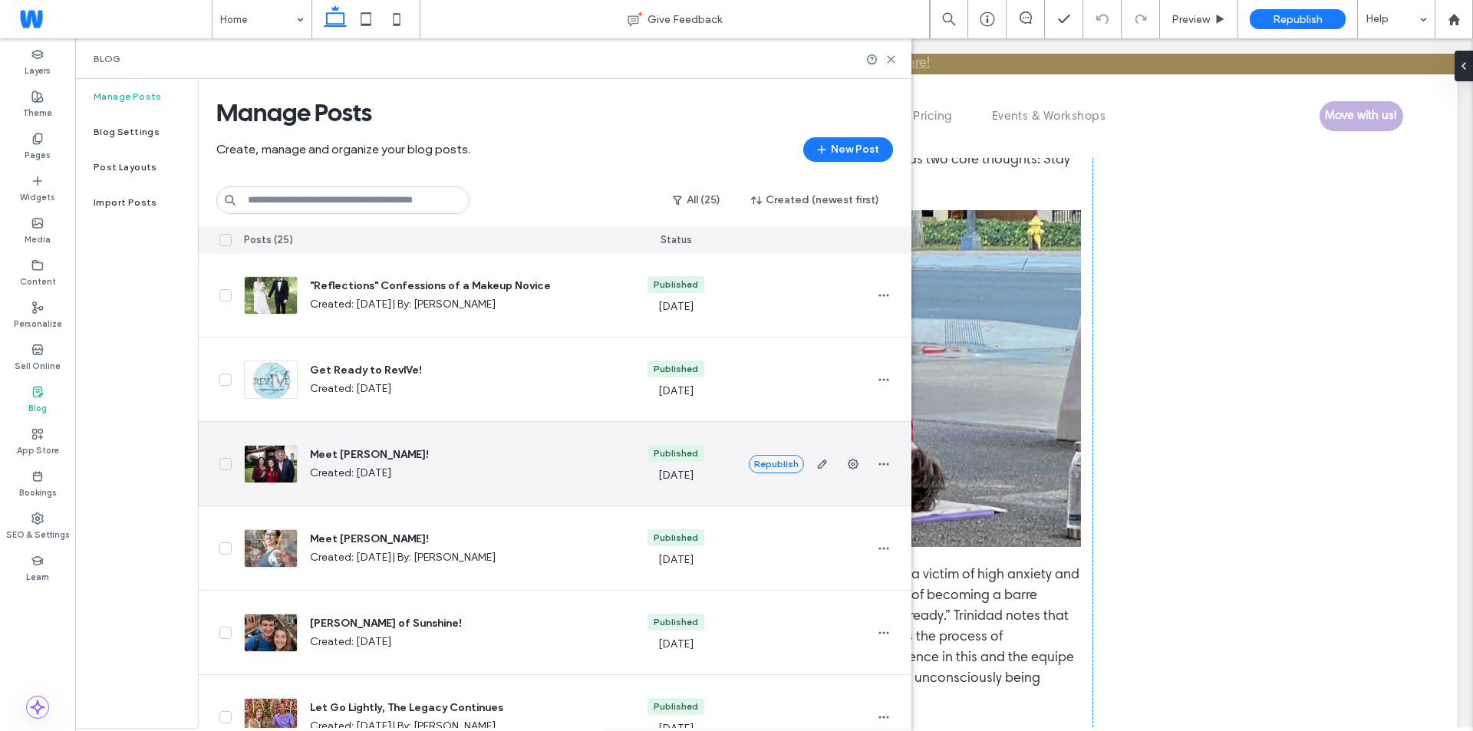
scroll to position [1412, 0]
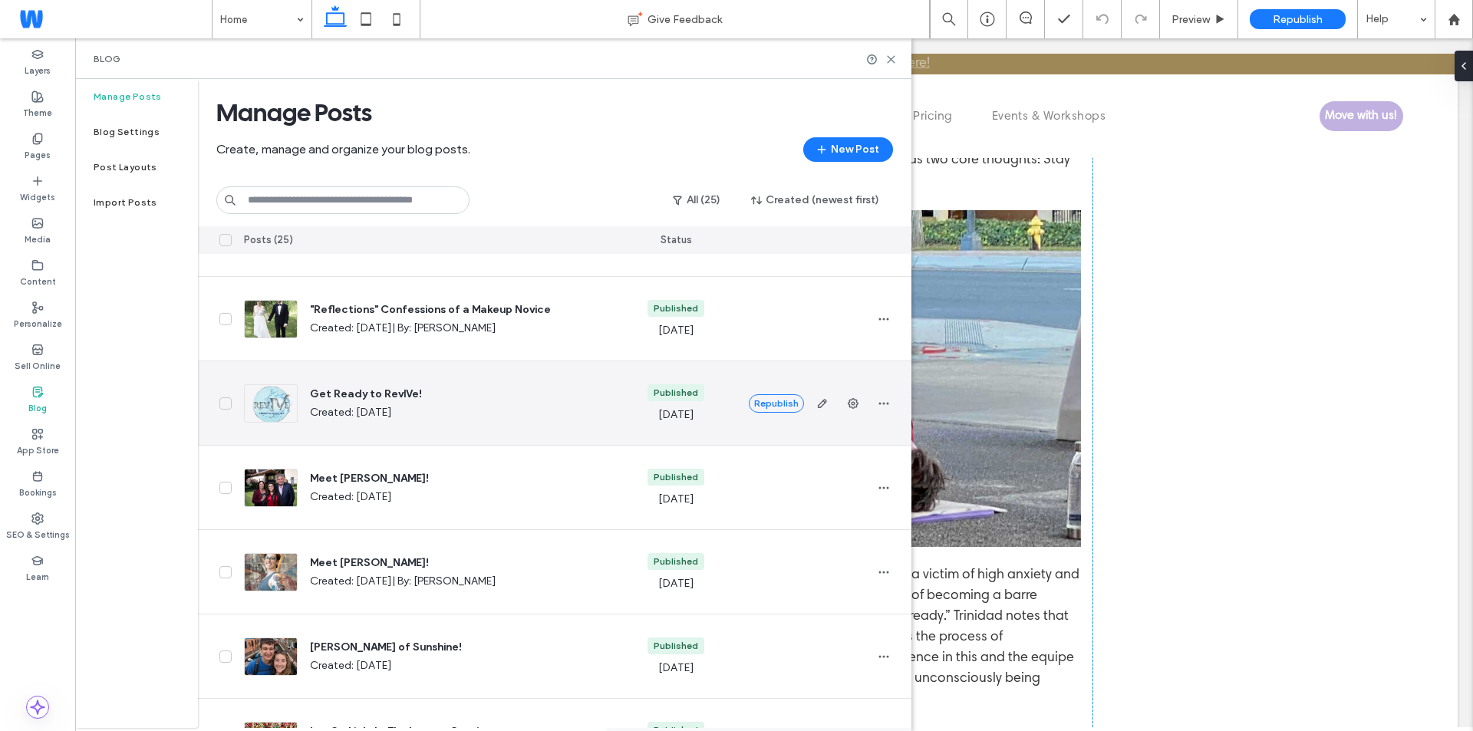
click at [821, 405] on icon "button" at bounding box center [822, 403] width 12 height 12
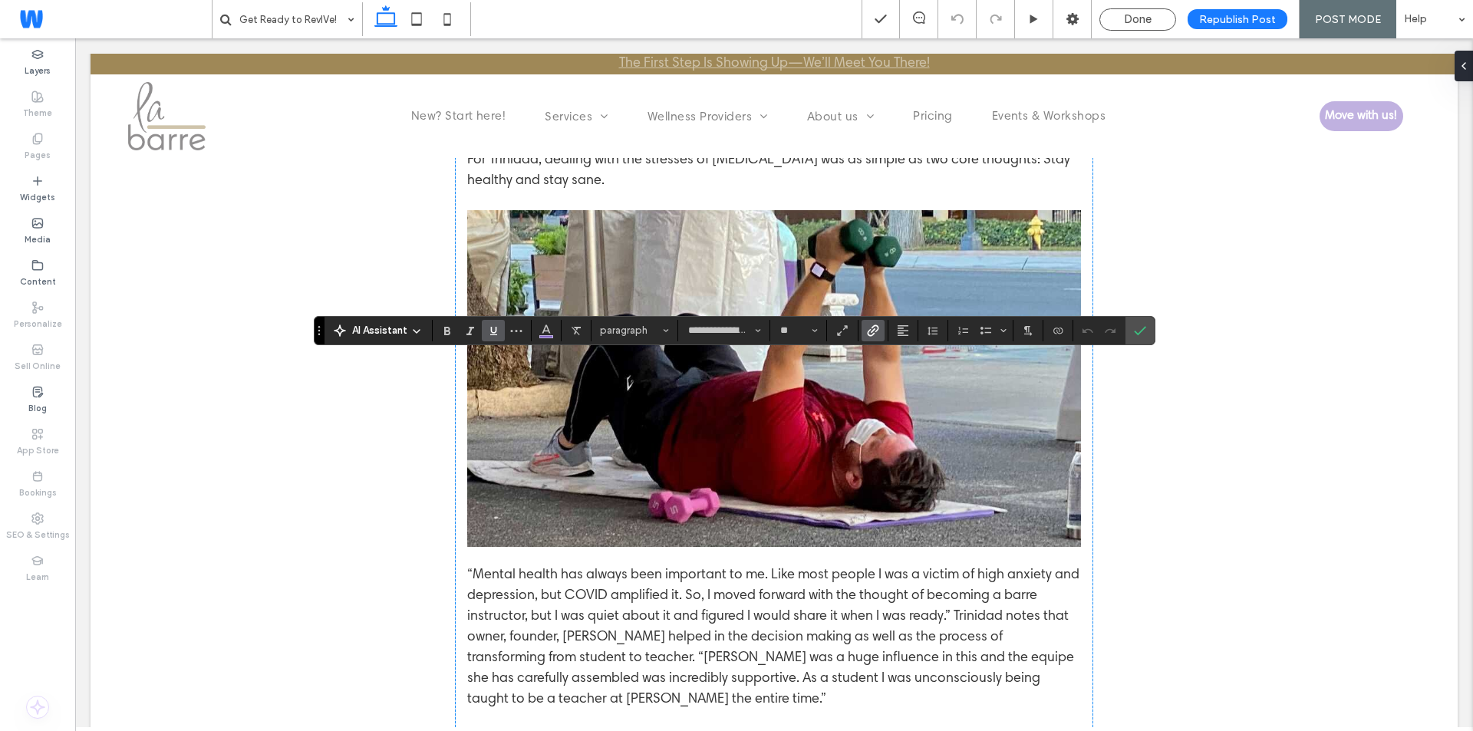
click at [872, 320] on span "Link" at bounding box center [870, 330] width 7 height 21
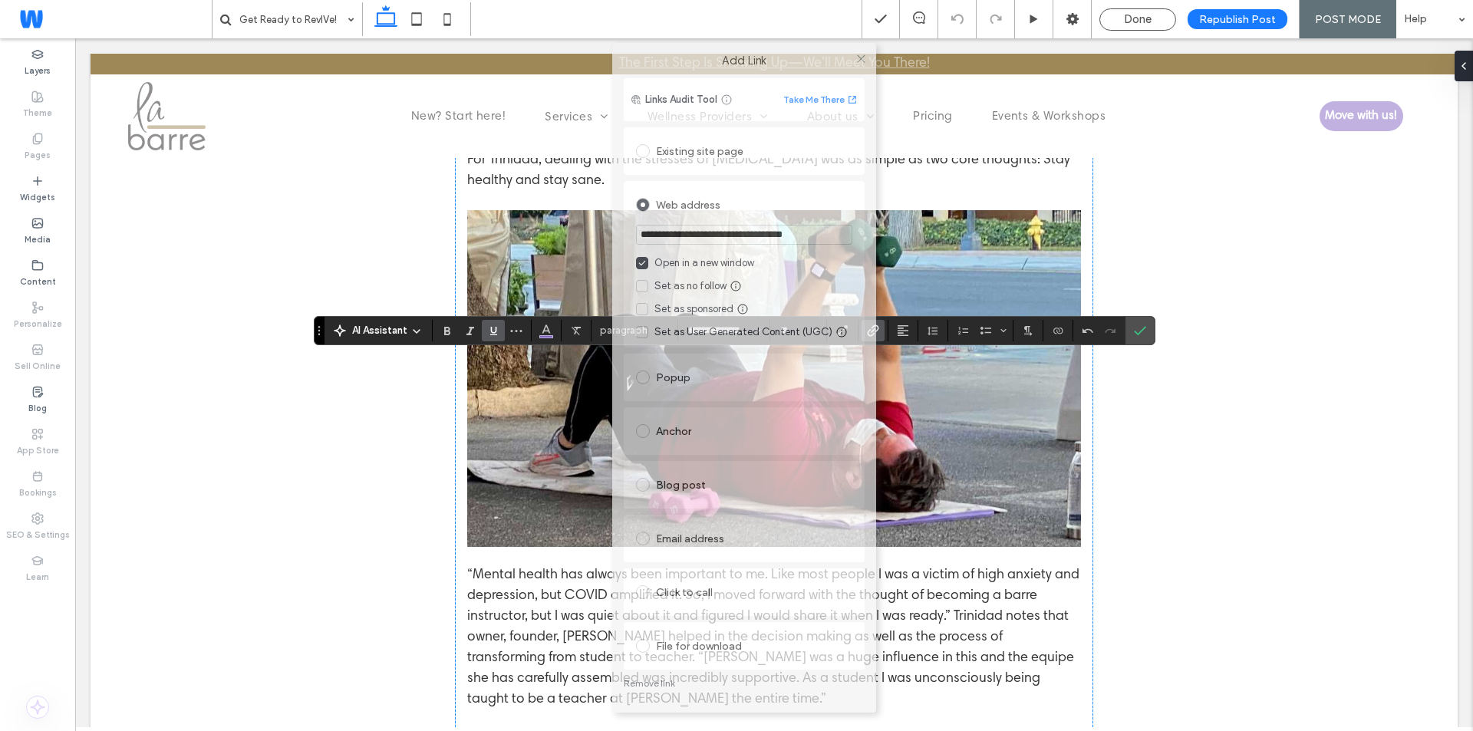
drag, startPoint x: 650, startPoint y: 119, endPoint x: 659, endPoint y: 54, distance: 65.1
click at [659, 54] on label "Add Link" at bounding box center [744, 61] width 242 height 14
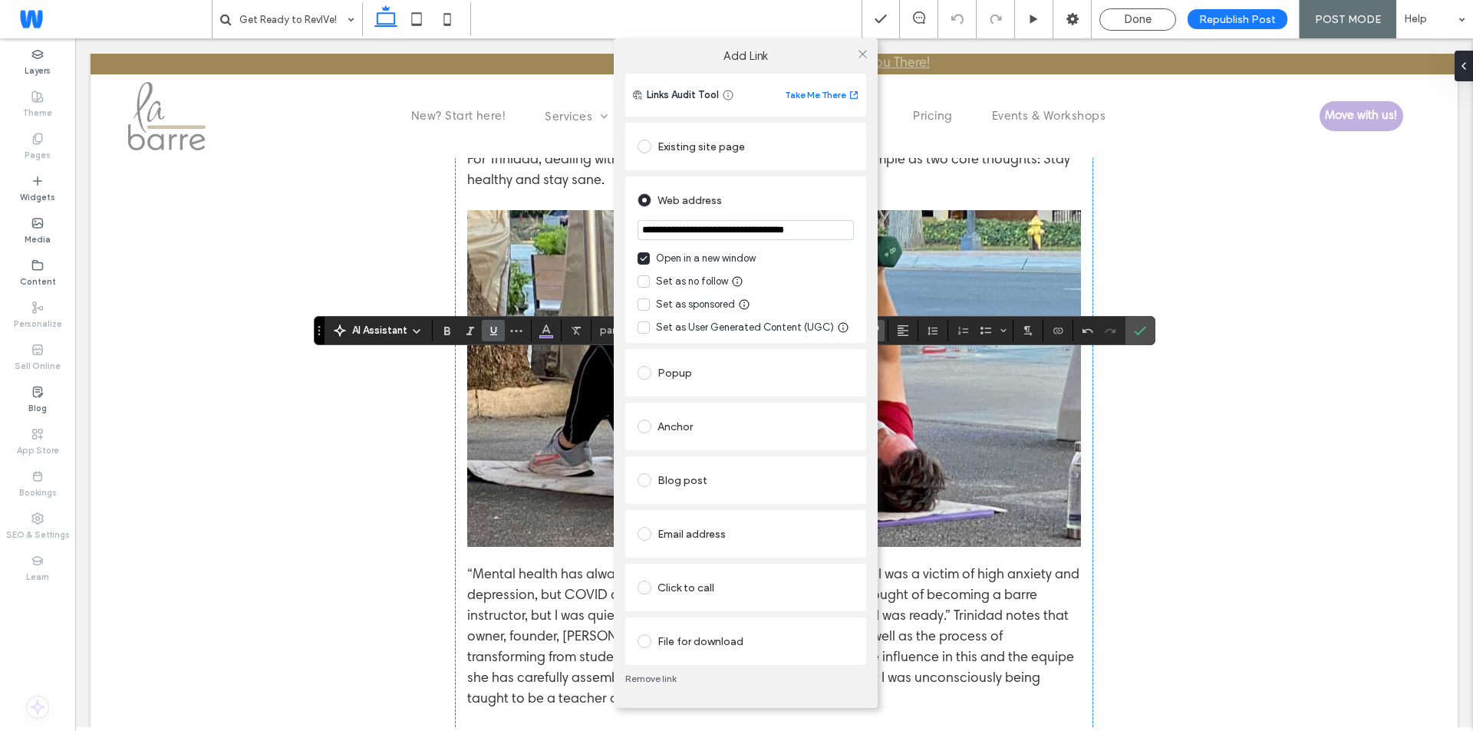
click at [651, 673] on link "Remove link" at bounding box center [745, 679] width 241 height 12
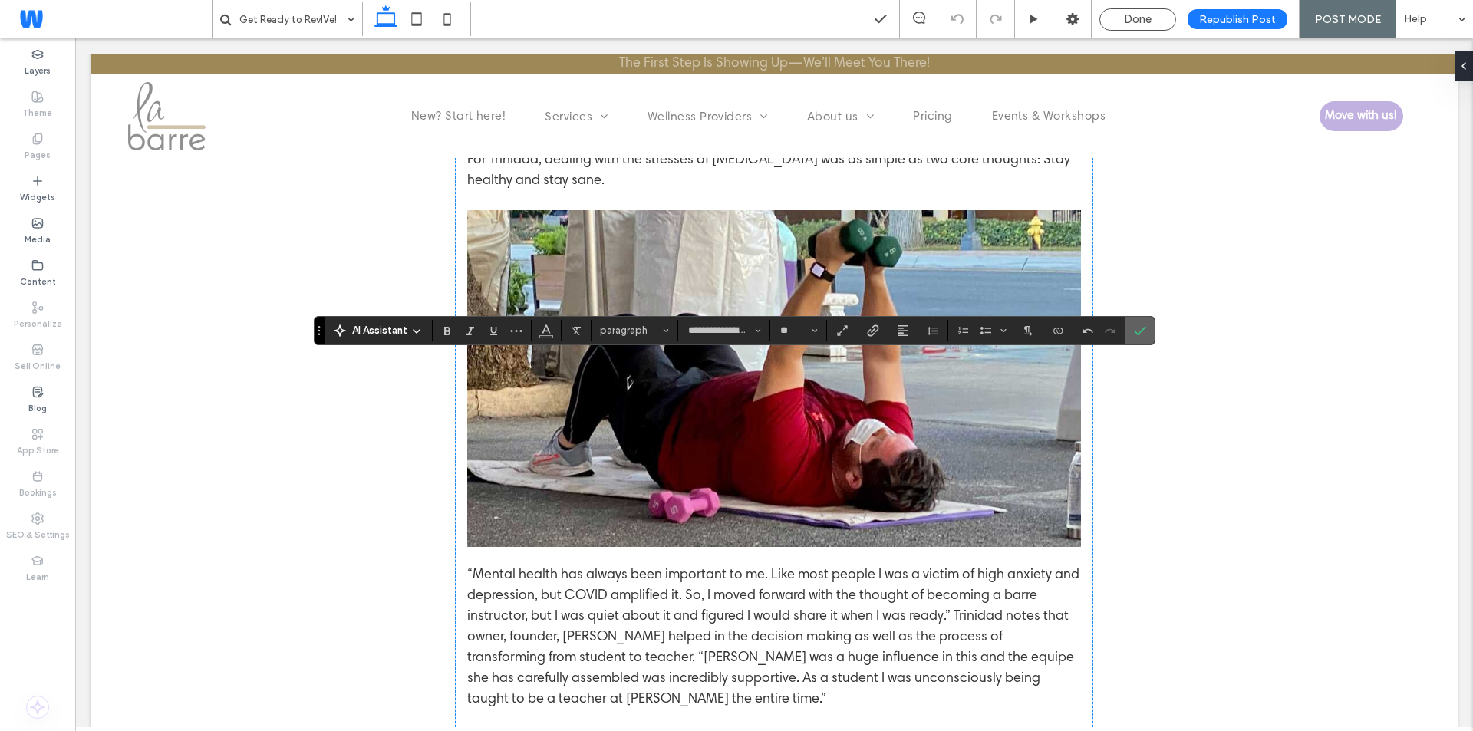
click at [1140, 331] on use "Confirm" at bounding box center [1140, 330] width 12 height 9
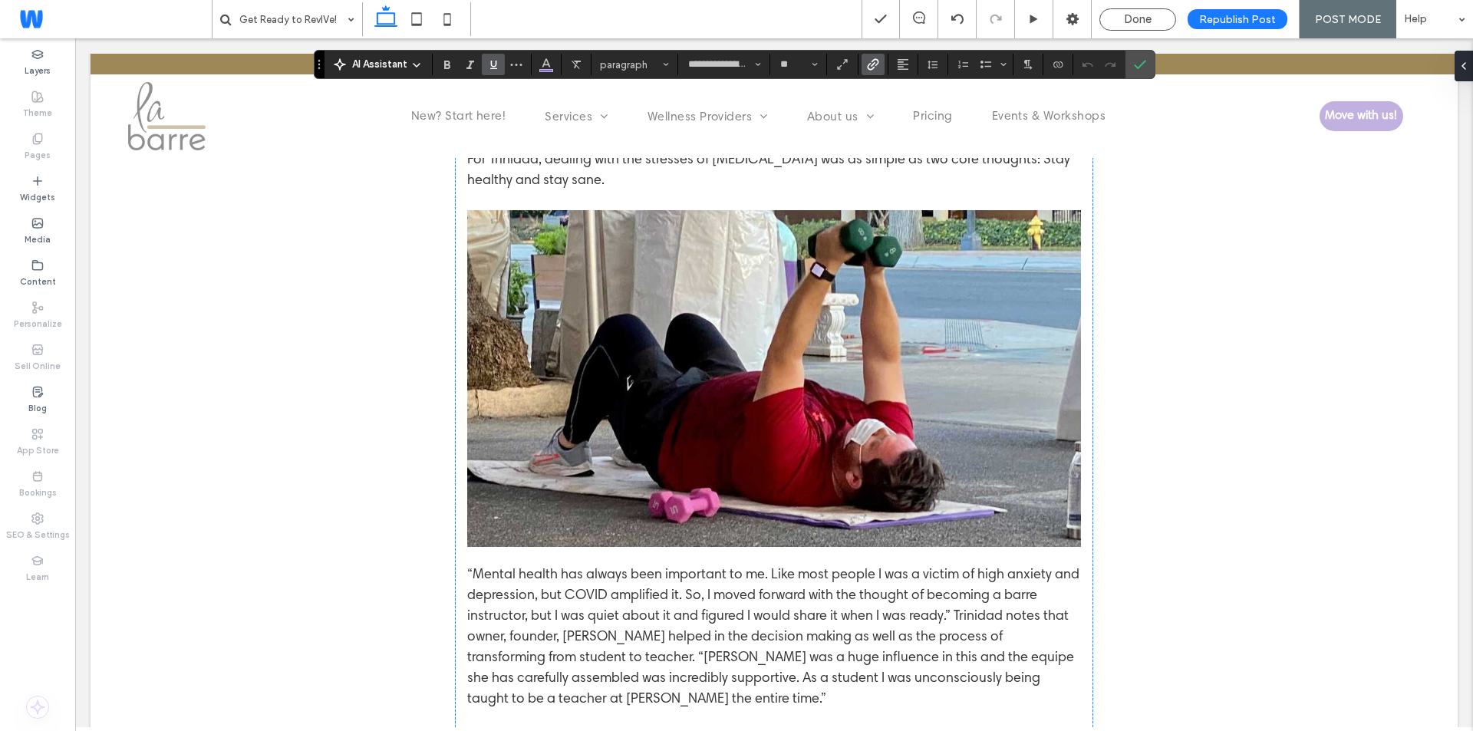
click at [868, 64] on icon "Link" at bounding box center [873, 64] width 12 height 12
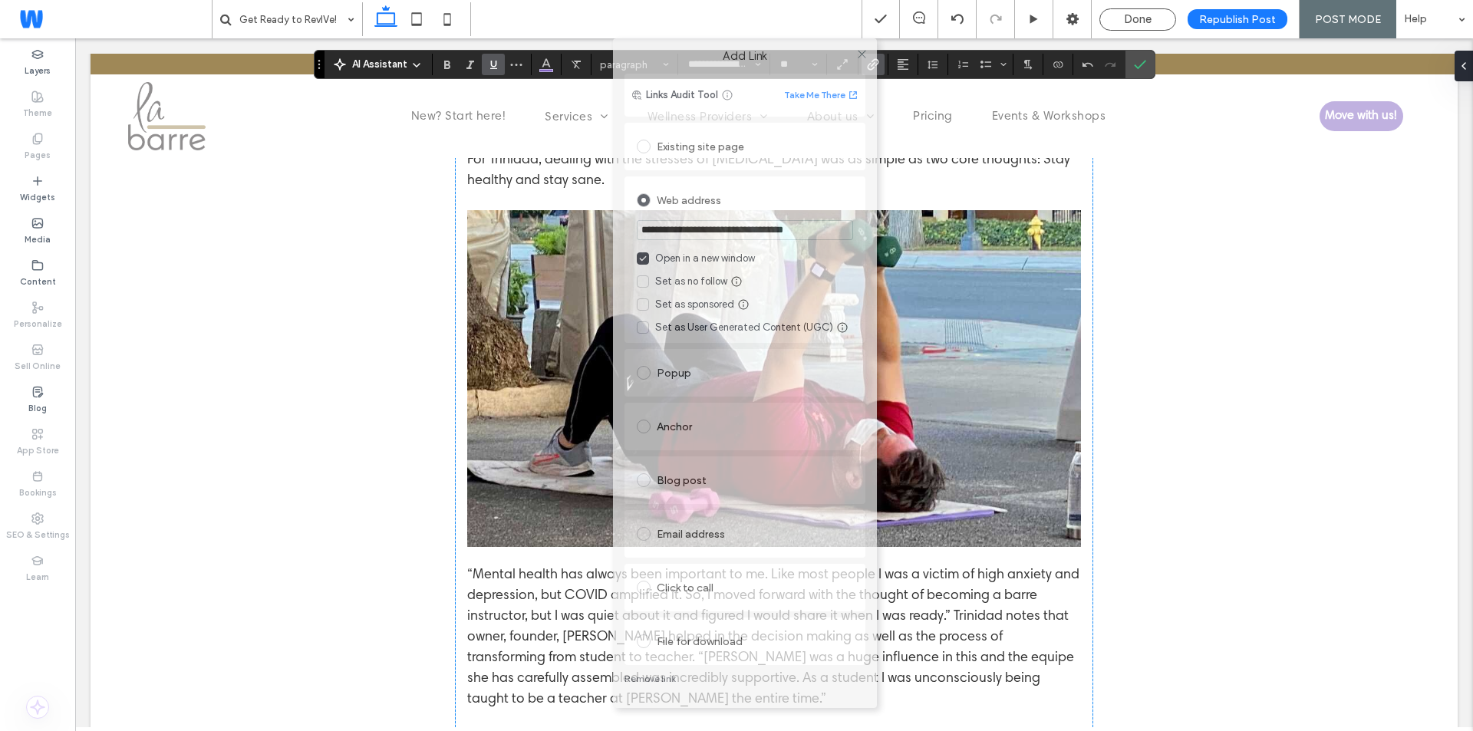
drag, startPoint x: 702, startPoint y: 117, endPoint x: 711, endPoint y: -5, distance: 122.3
click at [711, 0] on html ".wqwq-1{fill:#231f20;} .cls-1q, .cls-2q { fill-rule: evenodd; } .cls-2q { fill:…" at bounding box center [736, 365] width 1473 height 731
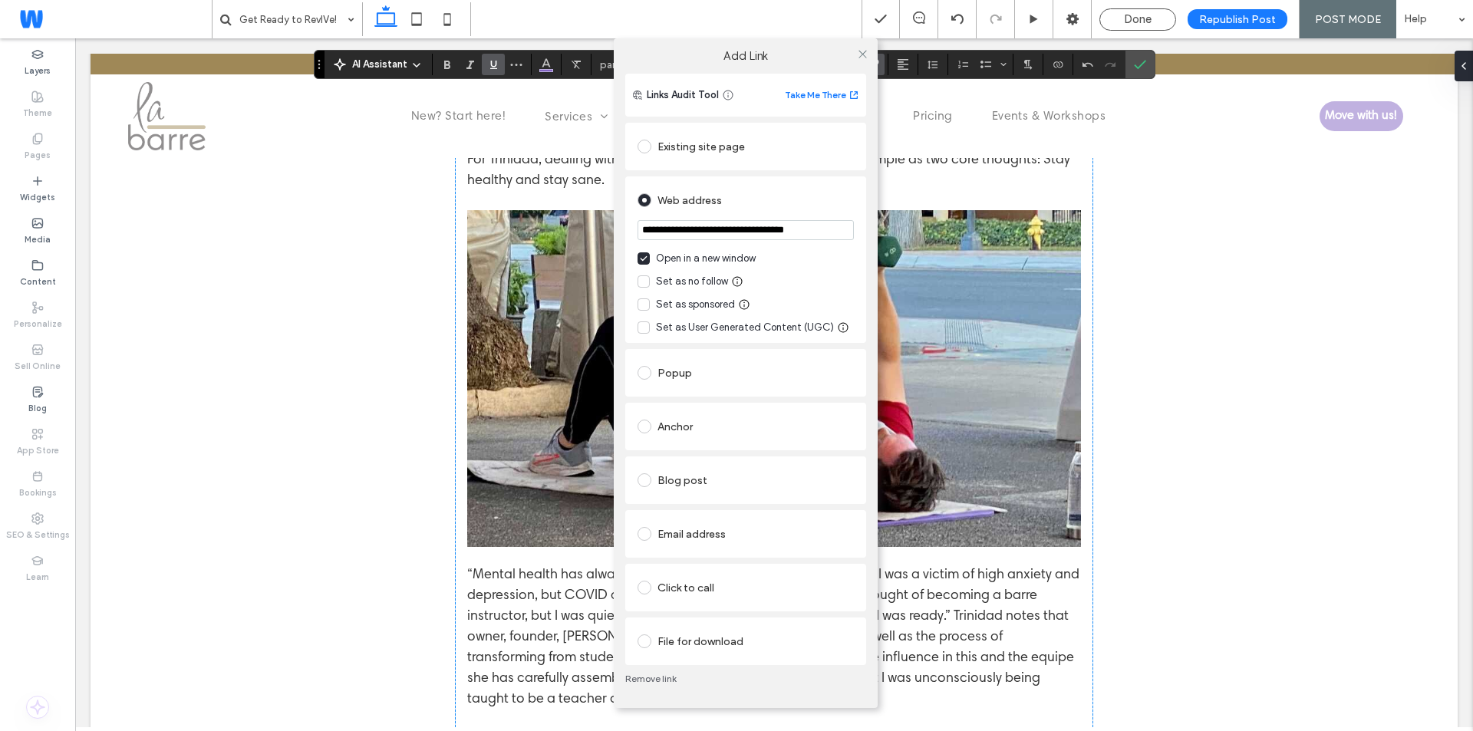
click at [655, 682] on link "Remove link" at bounding box center [745, 679] width 241 height 12
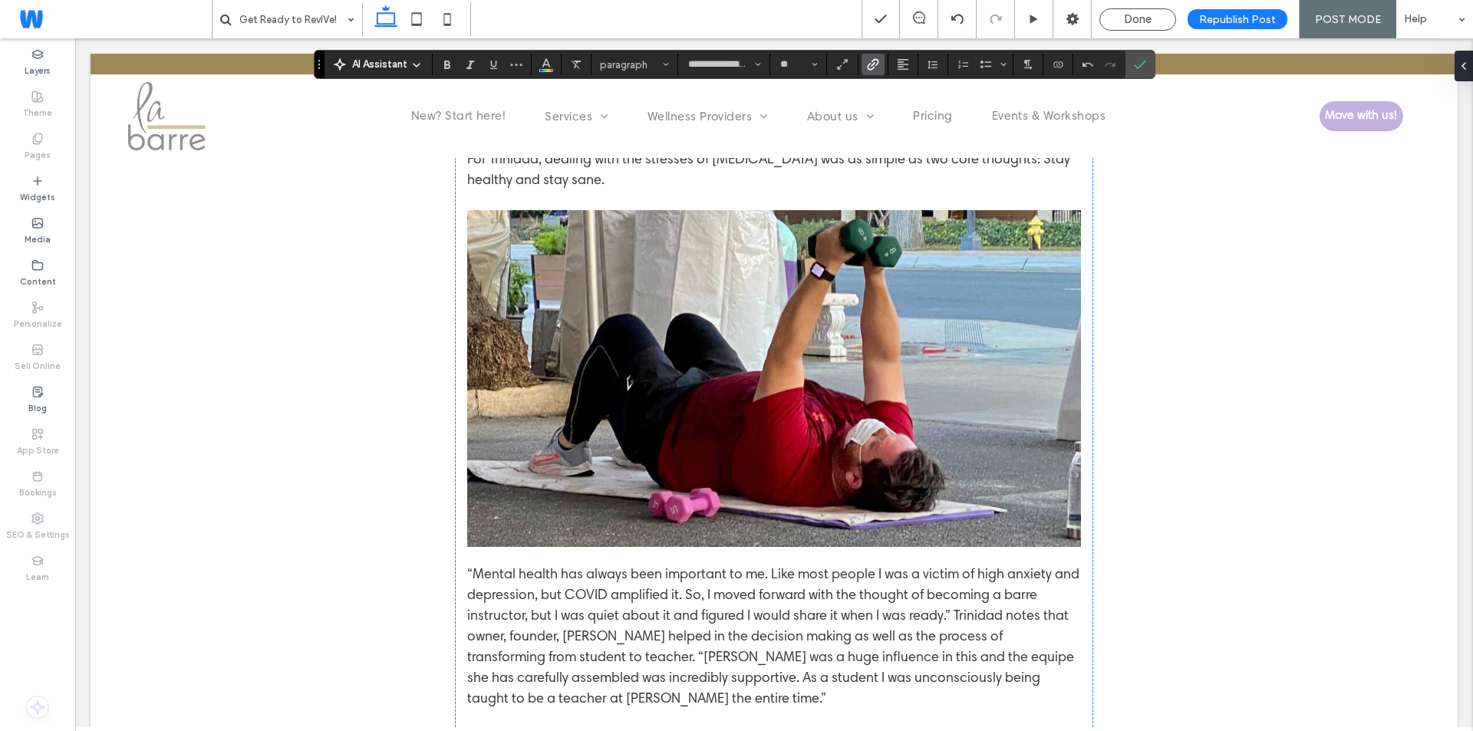
click at [869, 53] on div "**********" at bounding box center [734, 64] width 841 height 29
click at [869, 64] on icon "Link" at bounding box center [873, 64] width 12 height 12
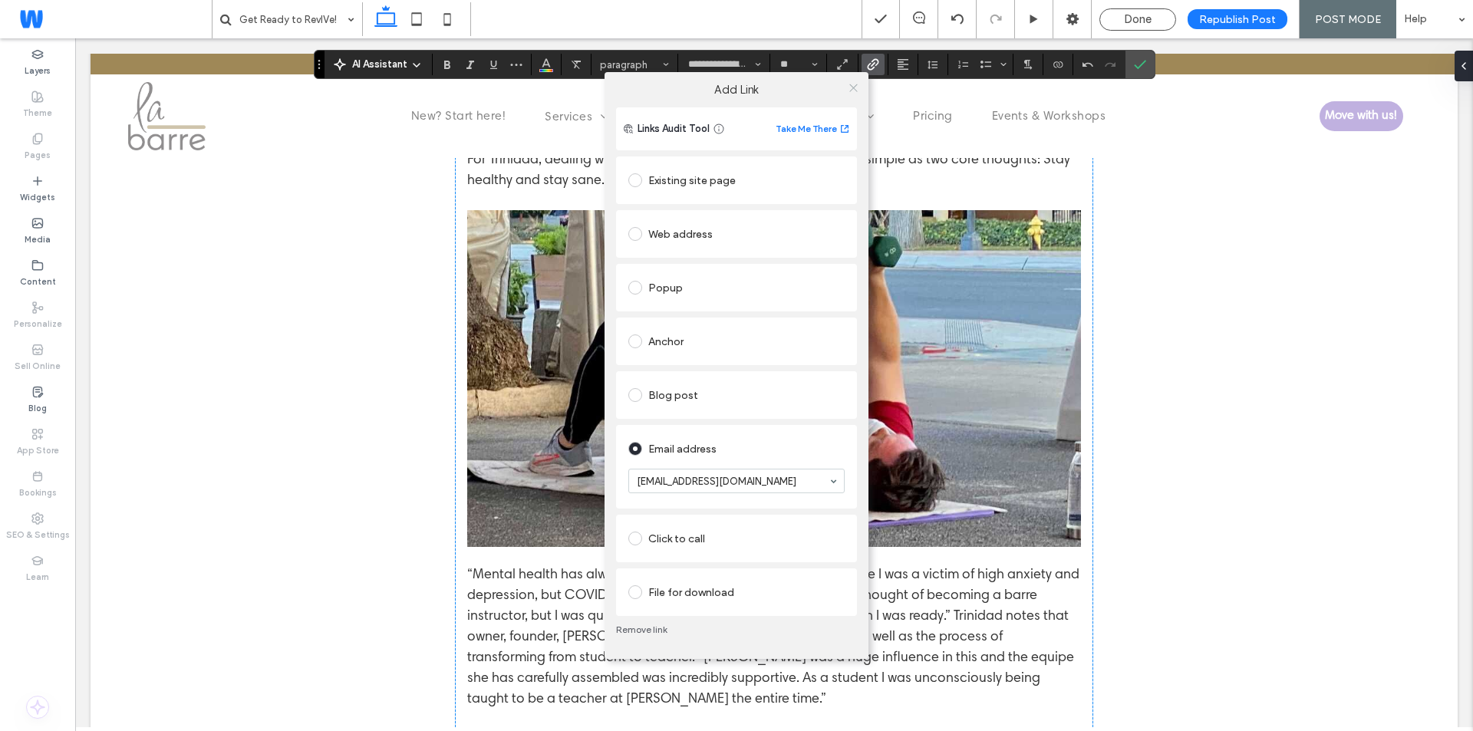
click at [848, 86] on icon at bounding box center [854, 88] width 12 height 12
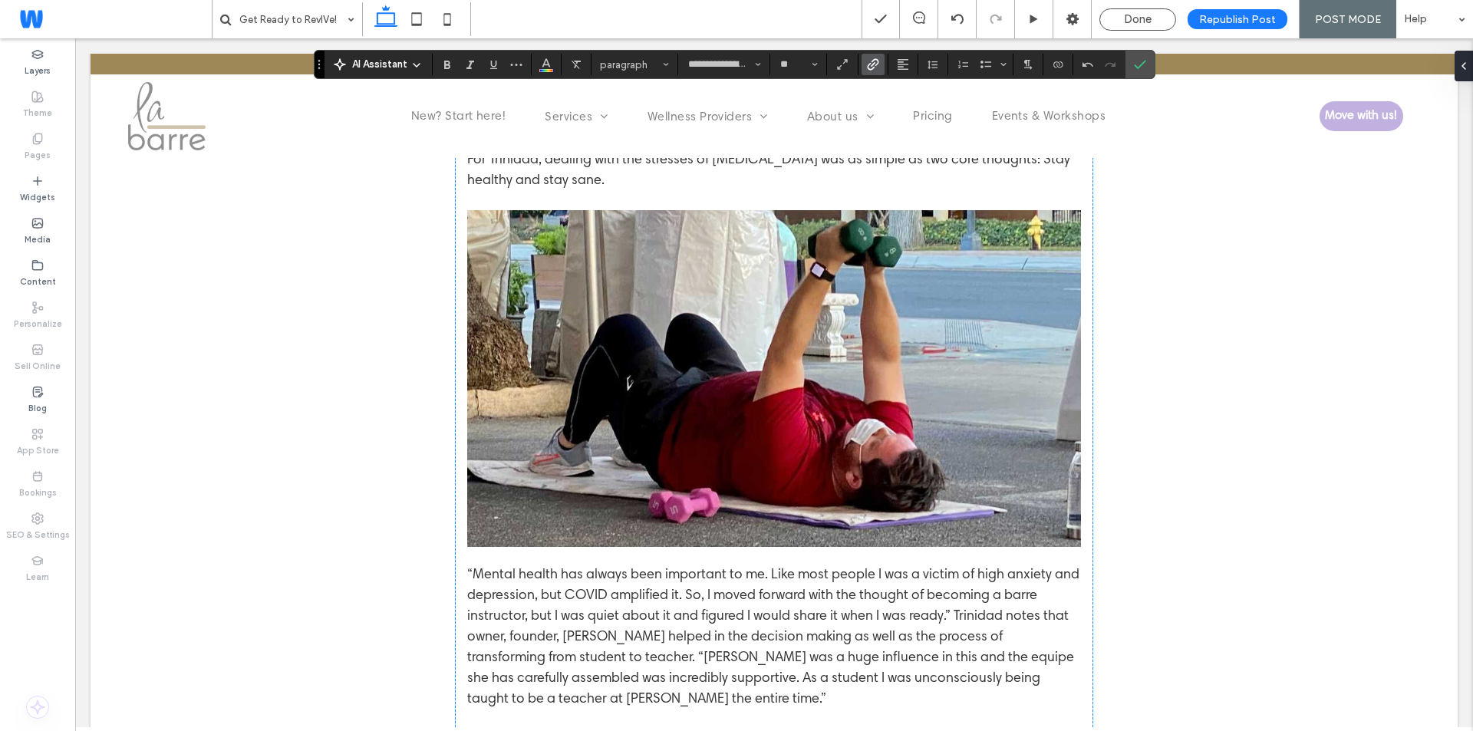
click at [870, 62] on icon "Link" at bounding box center [873, 64] width 12 height 12
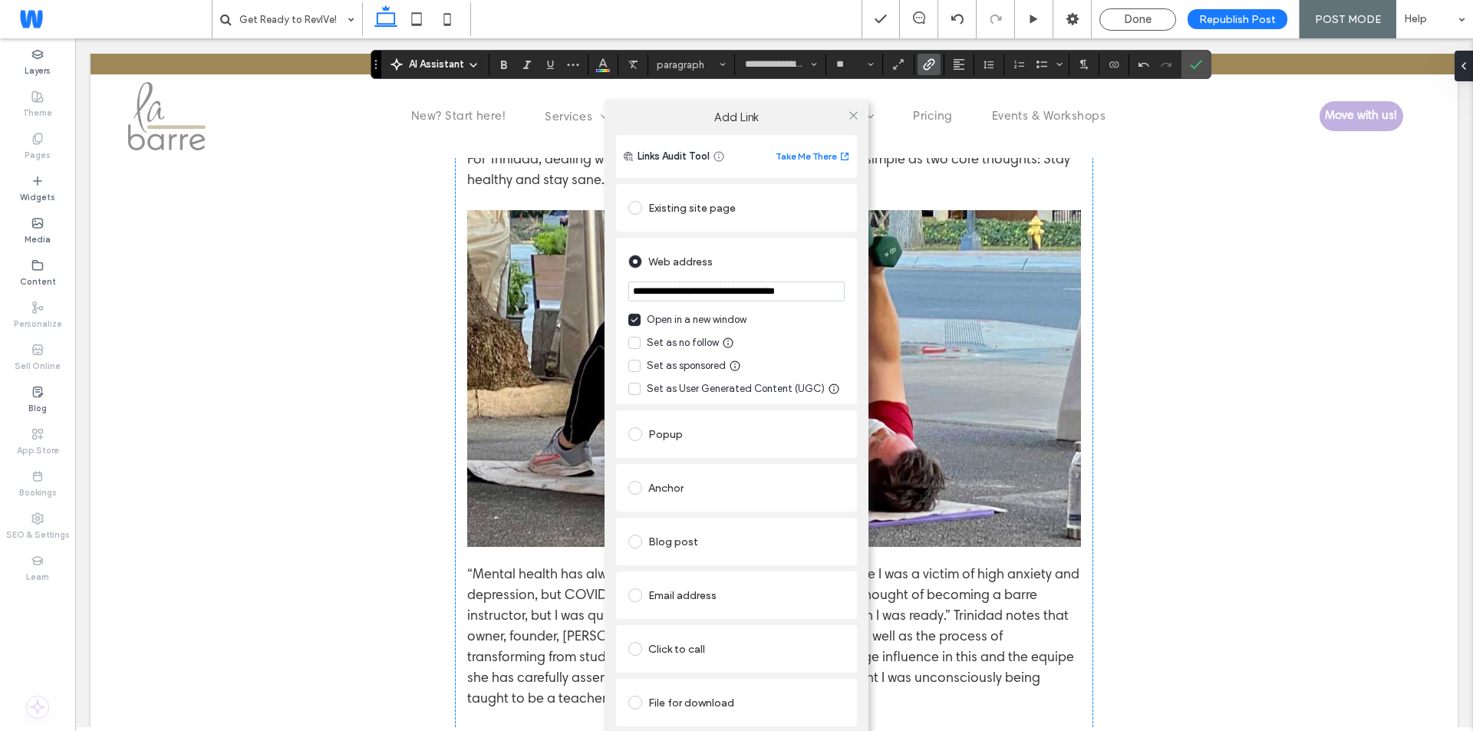
drag, startPoint x: 316, startPoint y: 63, endPoint x: 373, endPoint y: -11, distance: 93.0
click at [373, 0] on html ".wqwq-1{fill:#231f20;} .cls-1q, .cls-2q { fill-rule: evenodd; } .cls-2q { fill:…" at bounding box center [736, 365] width 1473 height 731
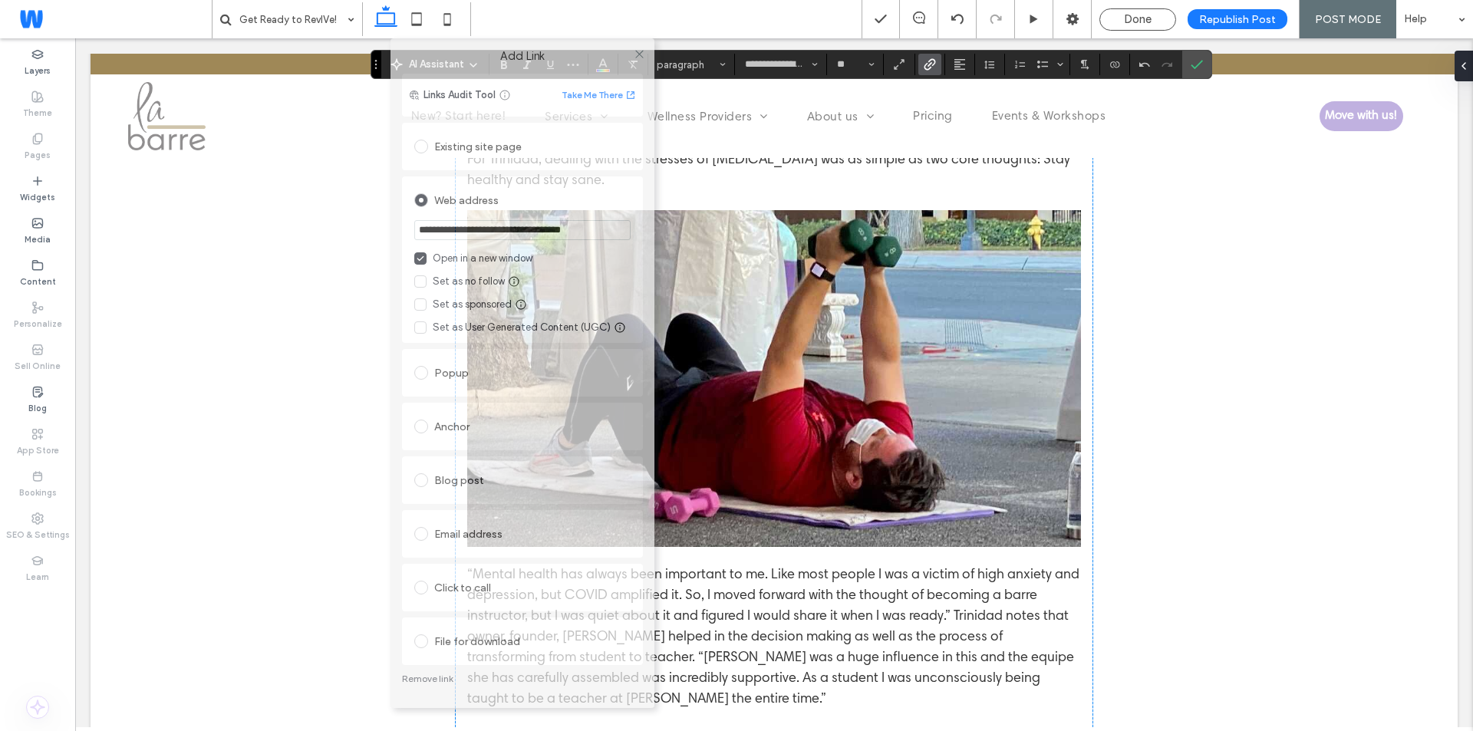
drag, startPoint x: 696, startPoint y: 109, endPoint x: 488, endPoint y: 621, distance: 553.0
click at [483, 0] on html ".wqwq-1{fill:#231f20;} .cls-1q, .cls-2q { fill-rule: evenodd; } .cls-2q { fill:…" at bounding box center [736, 365] width 1473 height 731
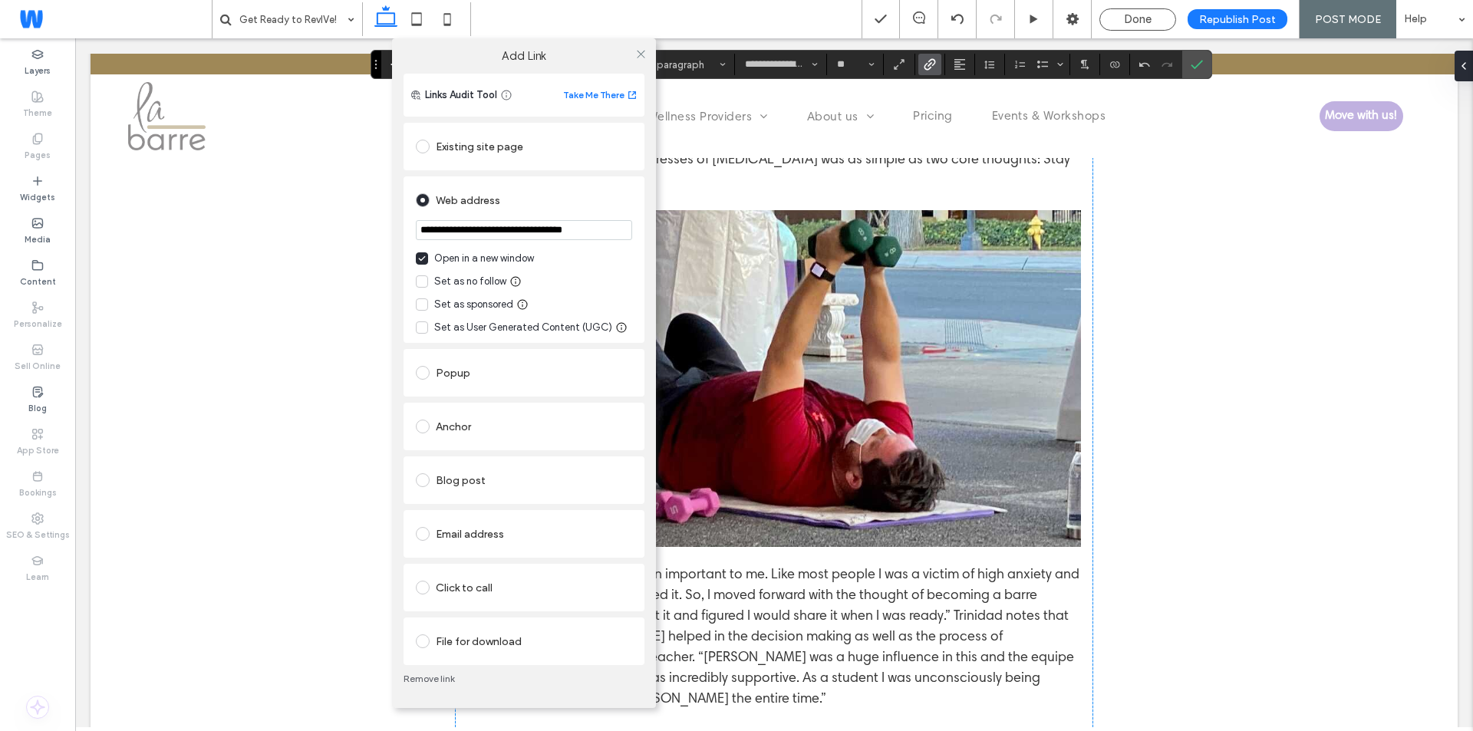
click at [438, 679] on link "Remove link" at bounding box center [523, 679] width 241 height 12
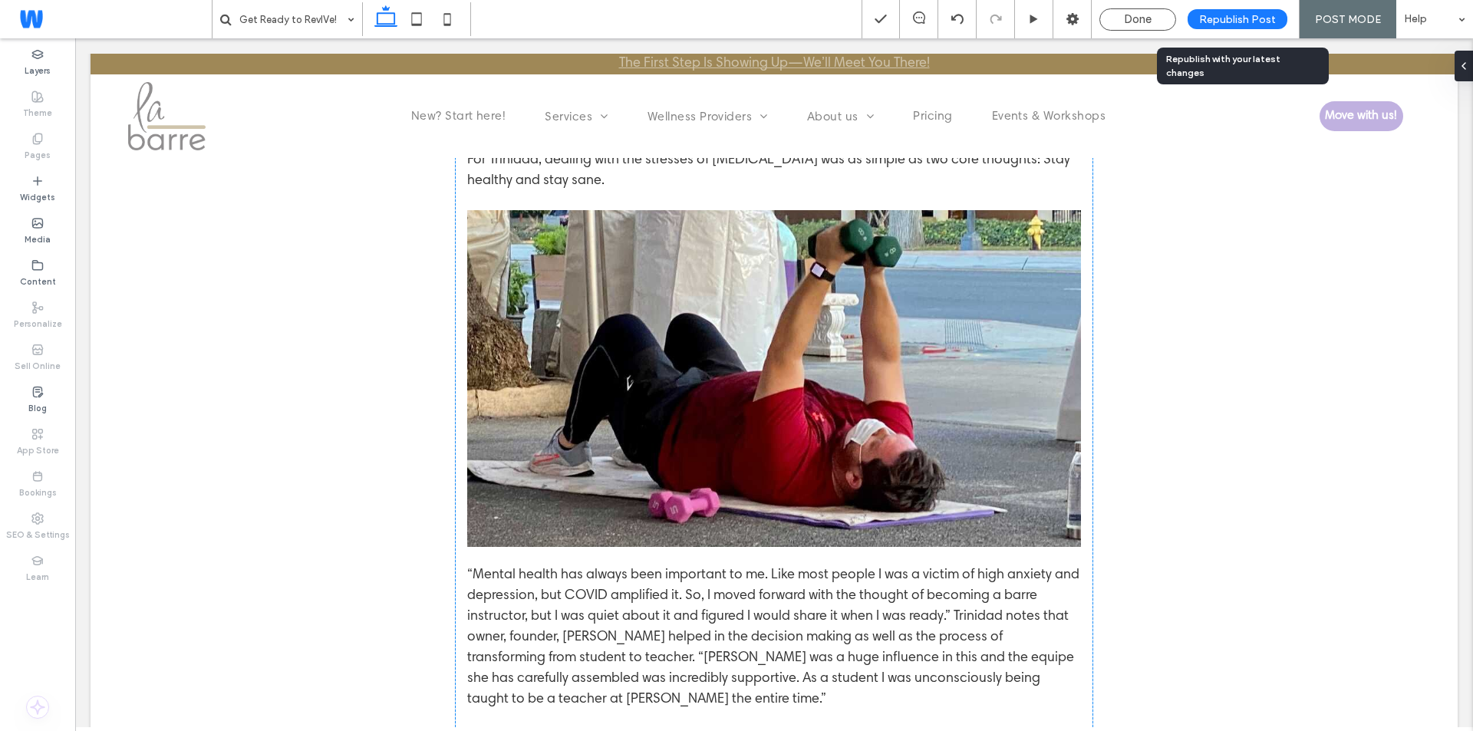
click at [1215, 11] on div "Republish Post" at bounding box center [1237, 19] width 100 height 20
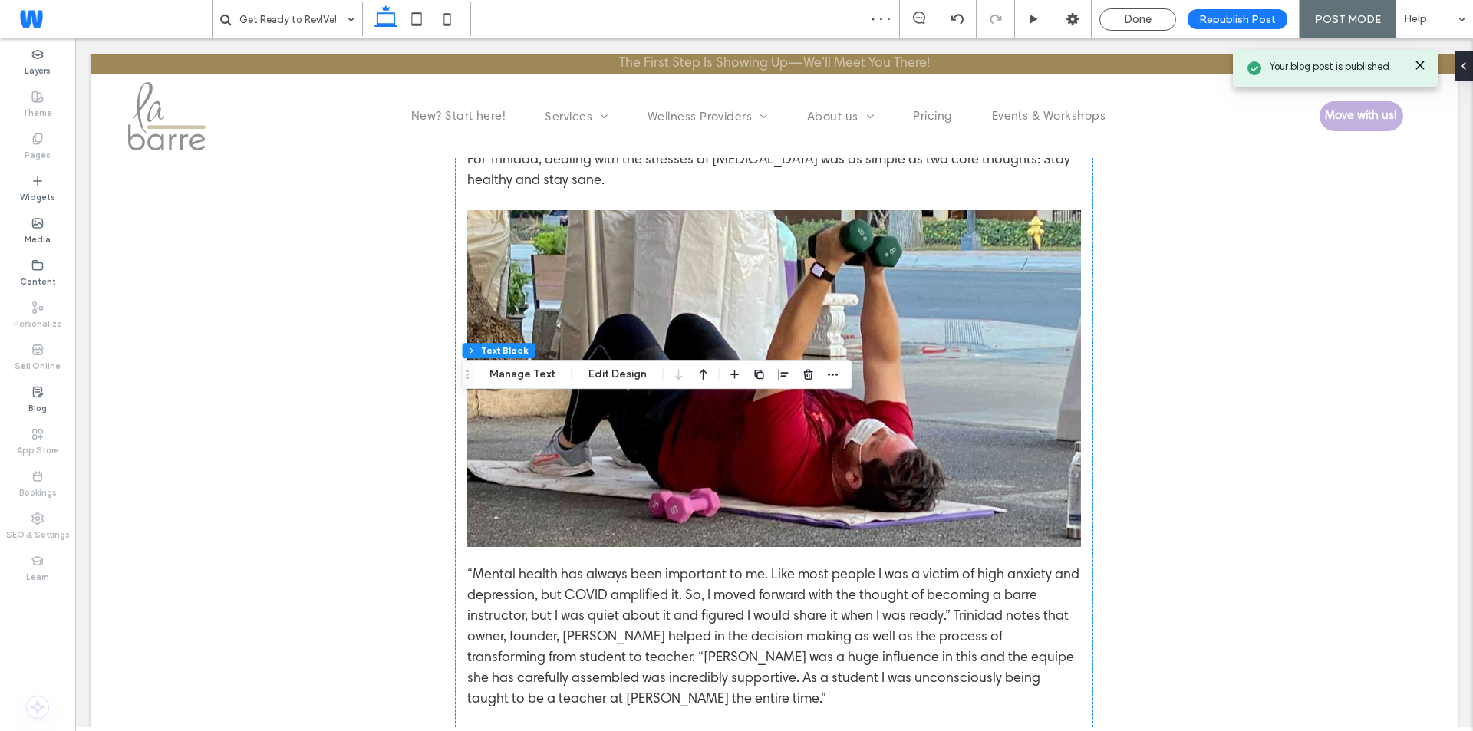
click at [1132, 22] on span "Done" at bounding box center [1138, 19] width 28 height 14
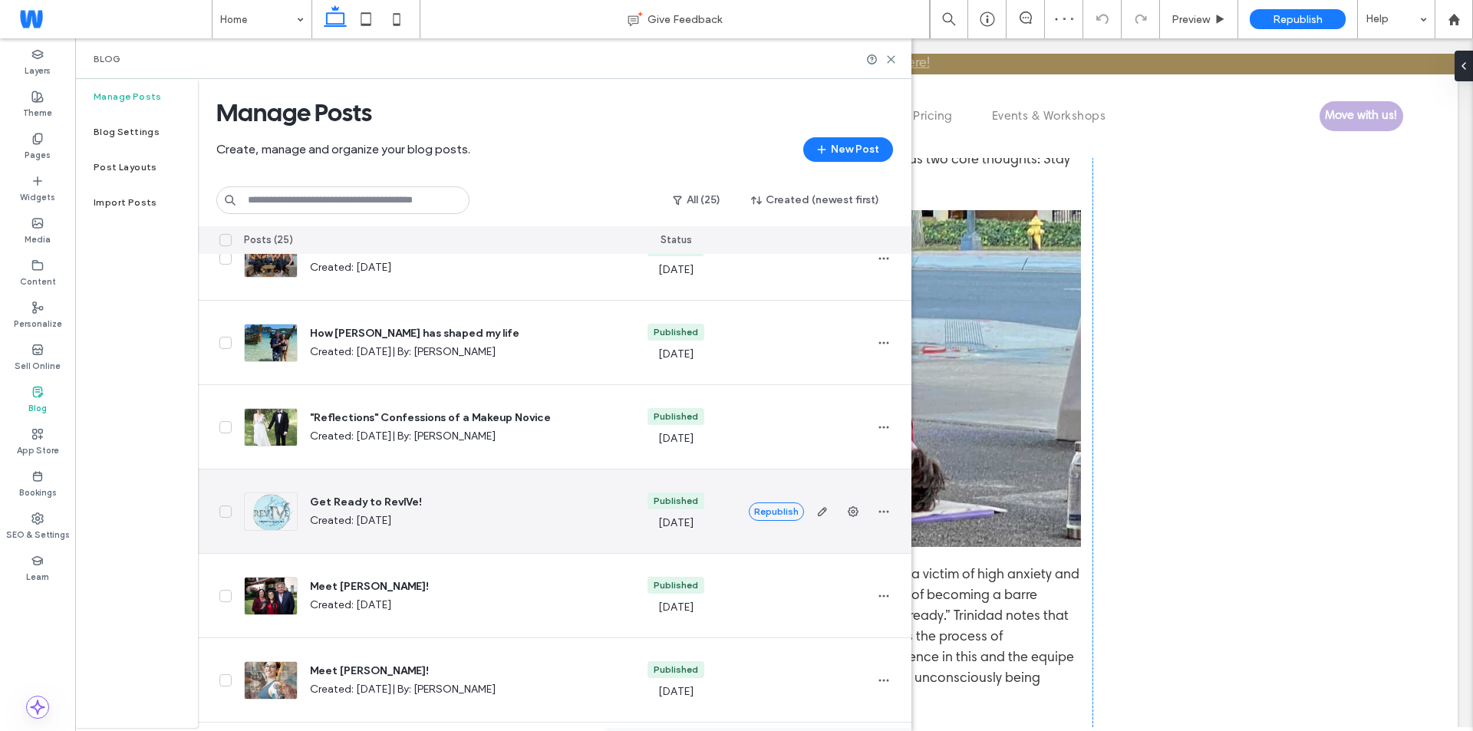
scroll to position [1457, 0]
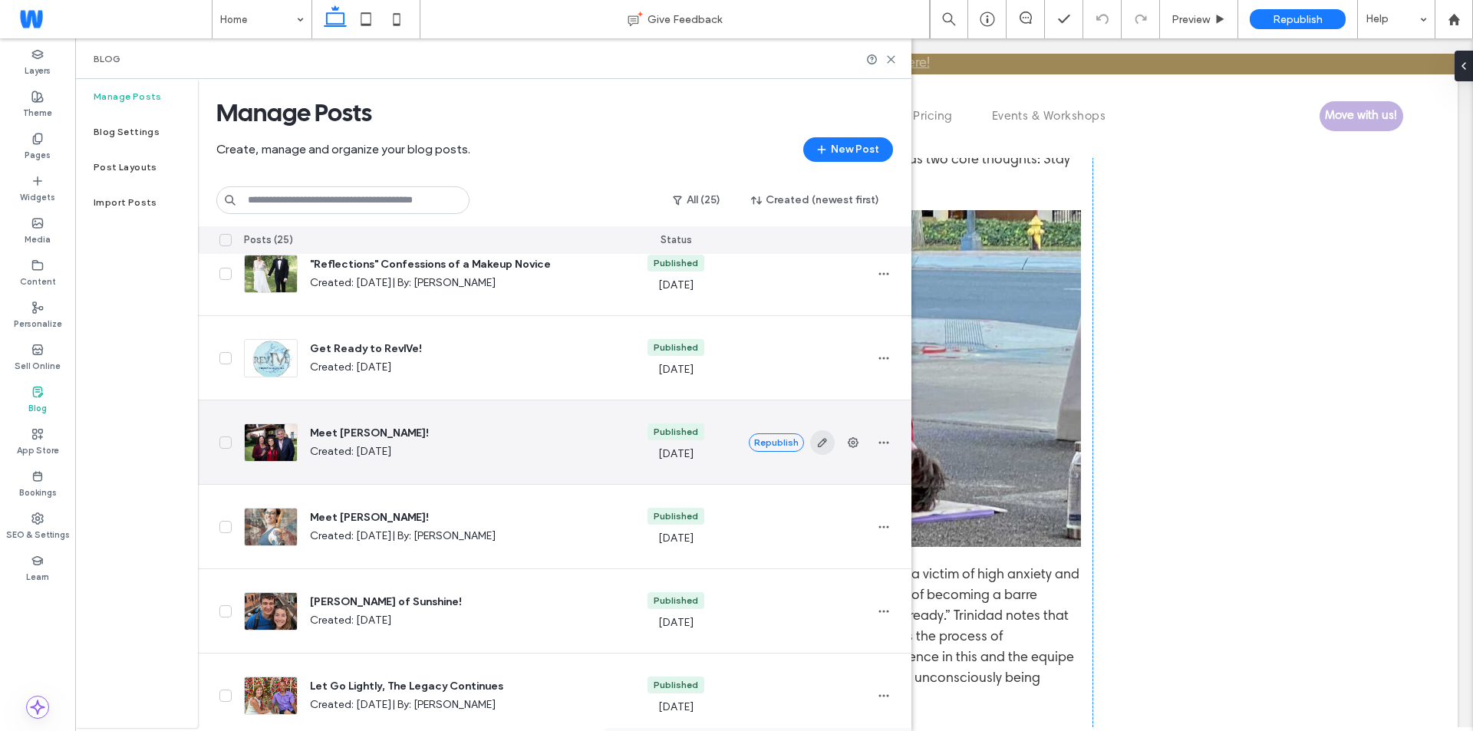
click at [816, 442] on icon "button" at bounding box center [822, 442] width 12 height 12
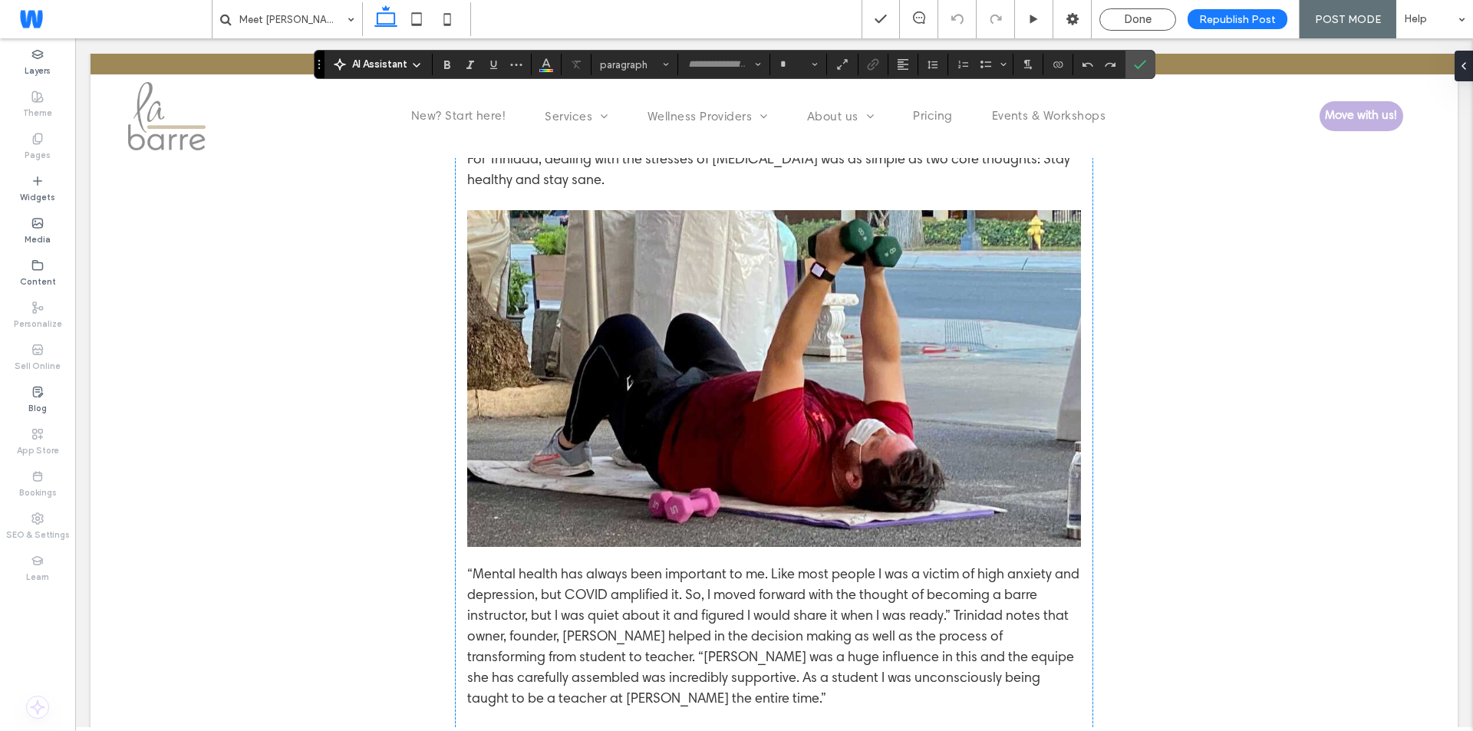
type input "**********"
type input "**"
click at [874, 54] on label "Link" at bounding box center [872, 64] width 23 height 21
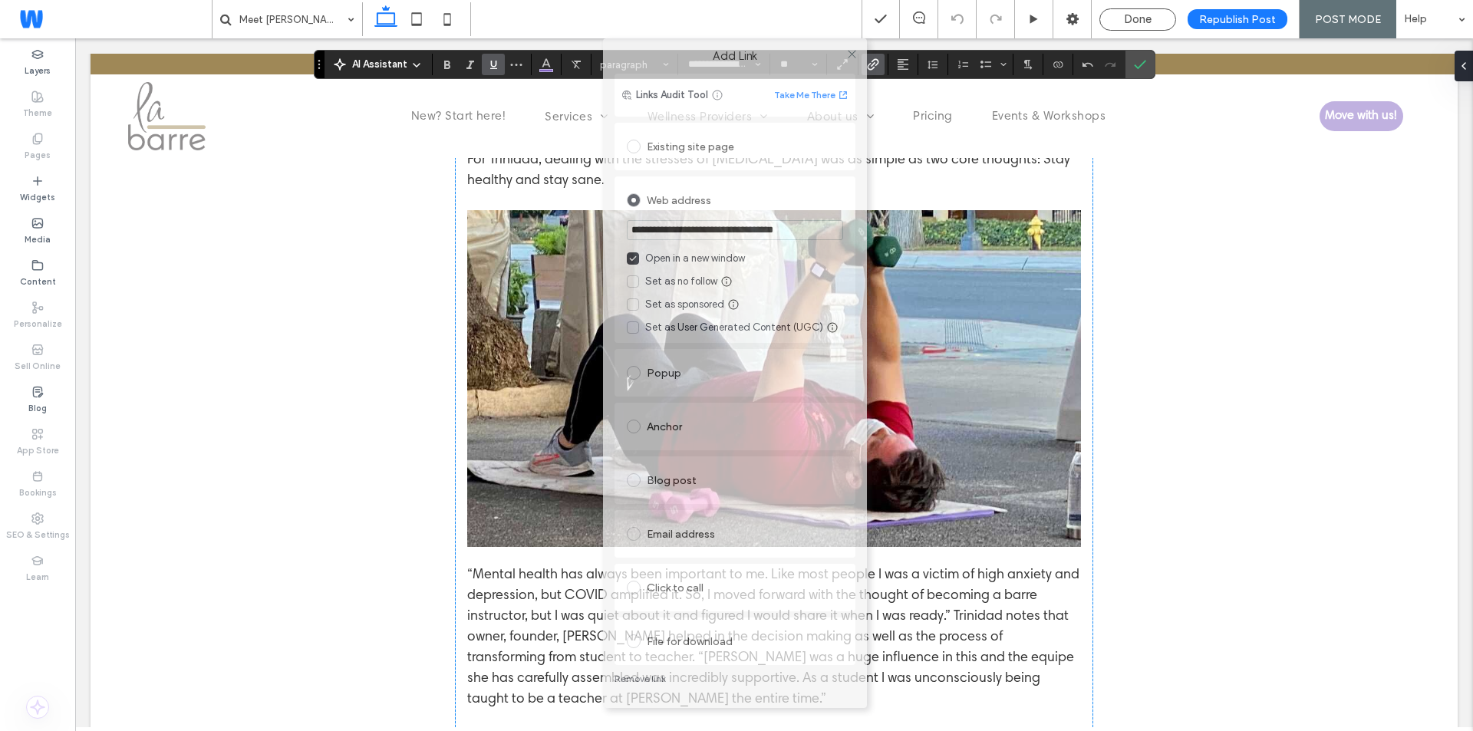
drag, startPoint x: 700, startPoint y: 108, endPoint x: 703, endPoint y: 80, distance: 28.5
click at [699, 18] on body ".wqwq-1{fill:#231f20;} .cls-1q, .cls-2q { fill-rule: evenodd; } .cls-2q { fill:…" at bounding box center [736, 365] width 1473 height 731
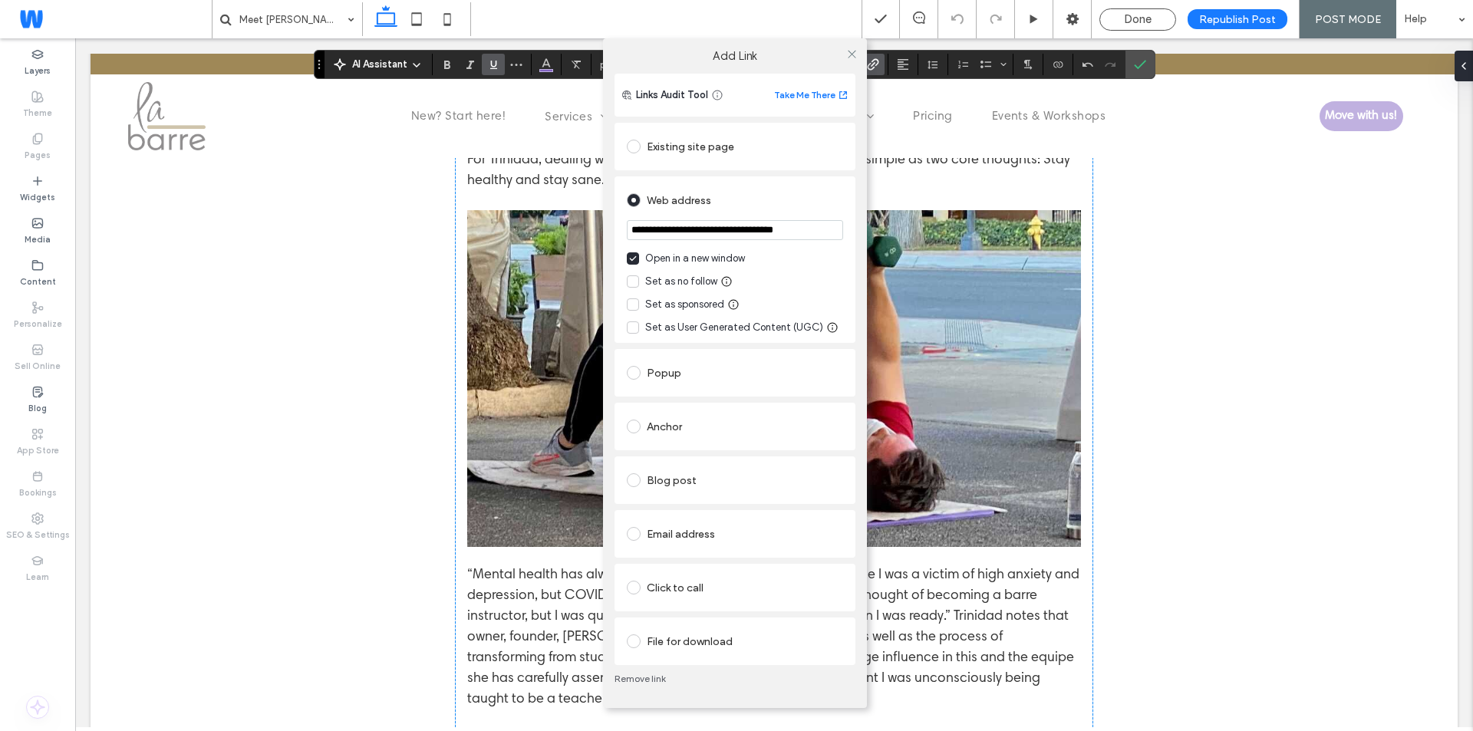
click at [644, 677] on link "Remove link" at bounding box center [734, 679] width 241 height 12
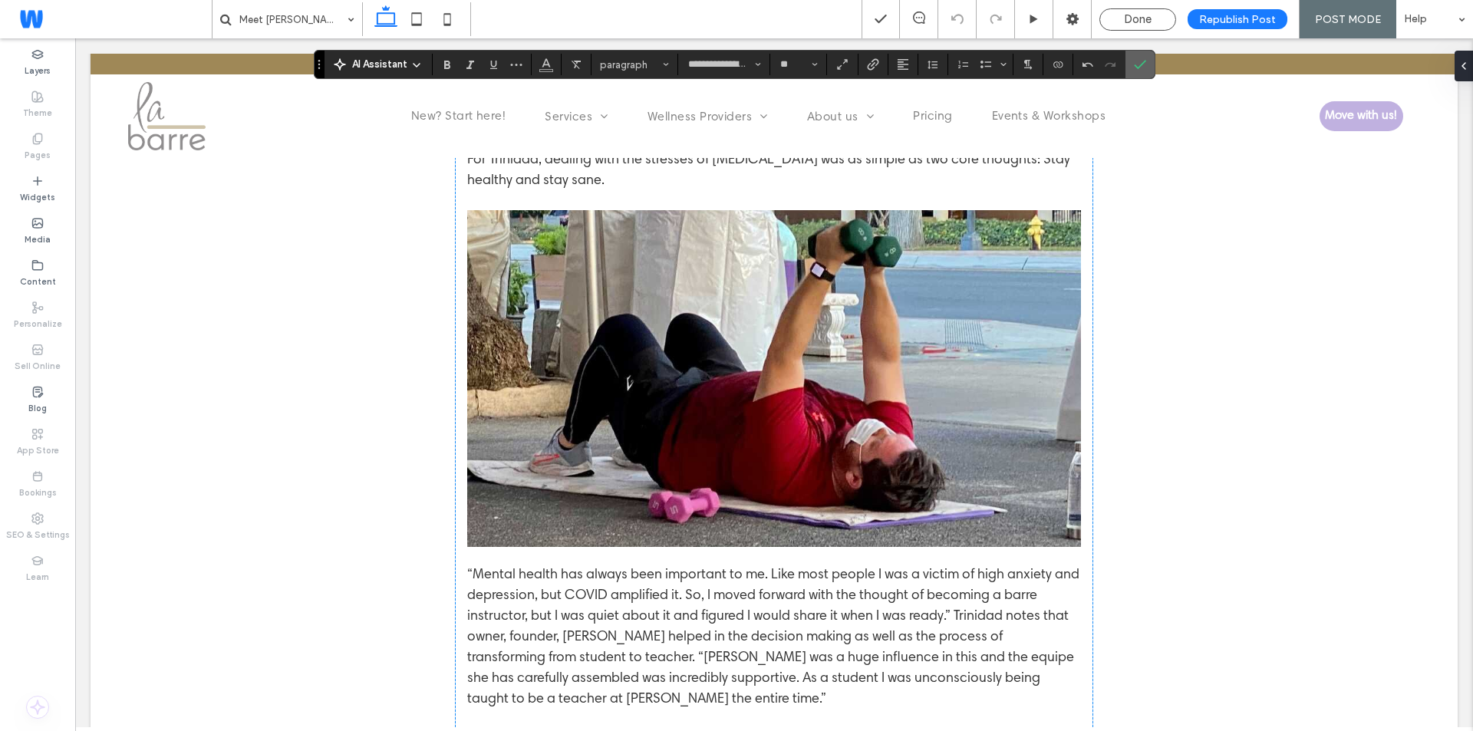
click at [1142, 62] on icon "Confirm" at bounding box center [1140, 64] width 12 height 12
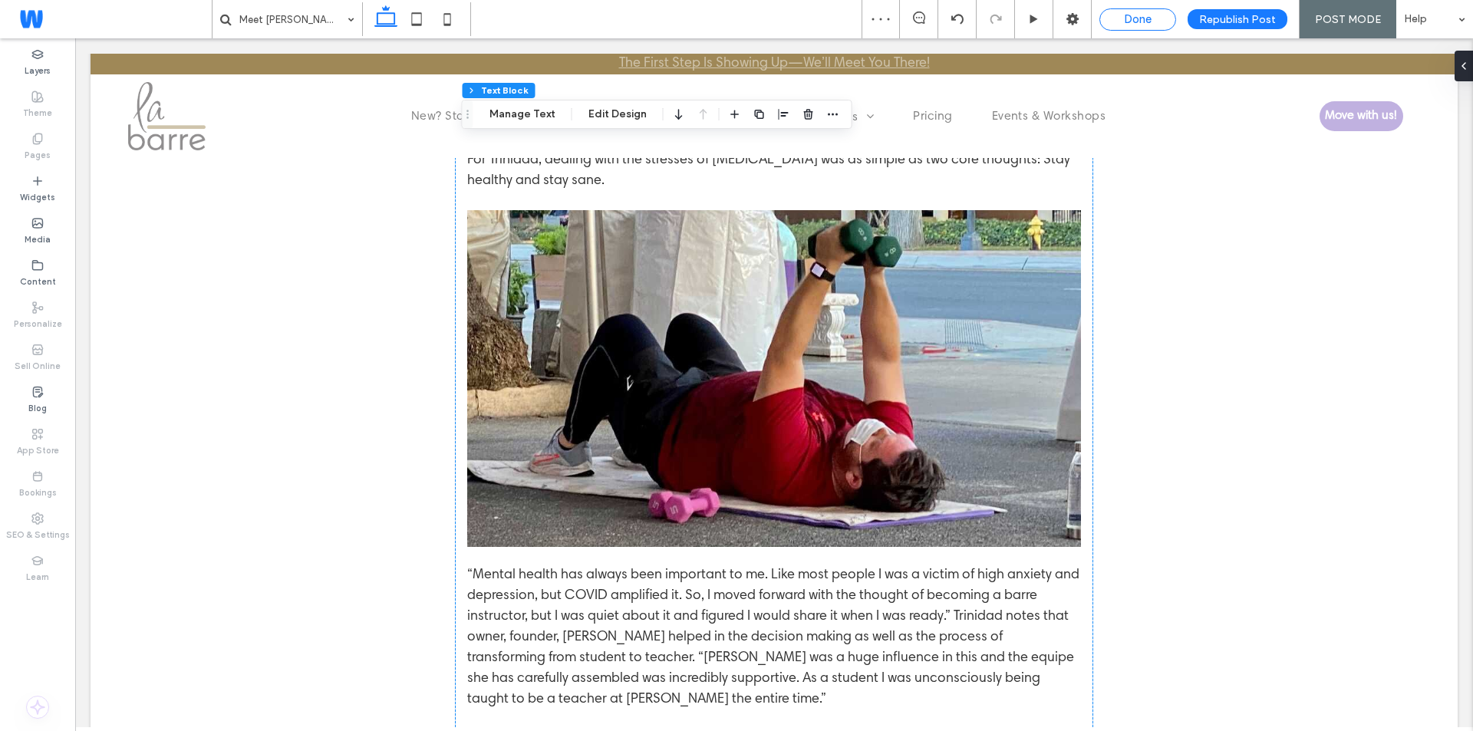
click at [1111, 12] on div "Done" at bounding box center [1137, 19] width 75 height 14
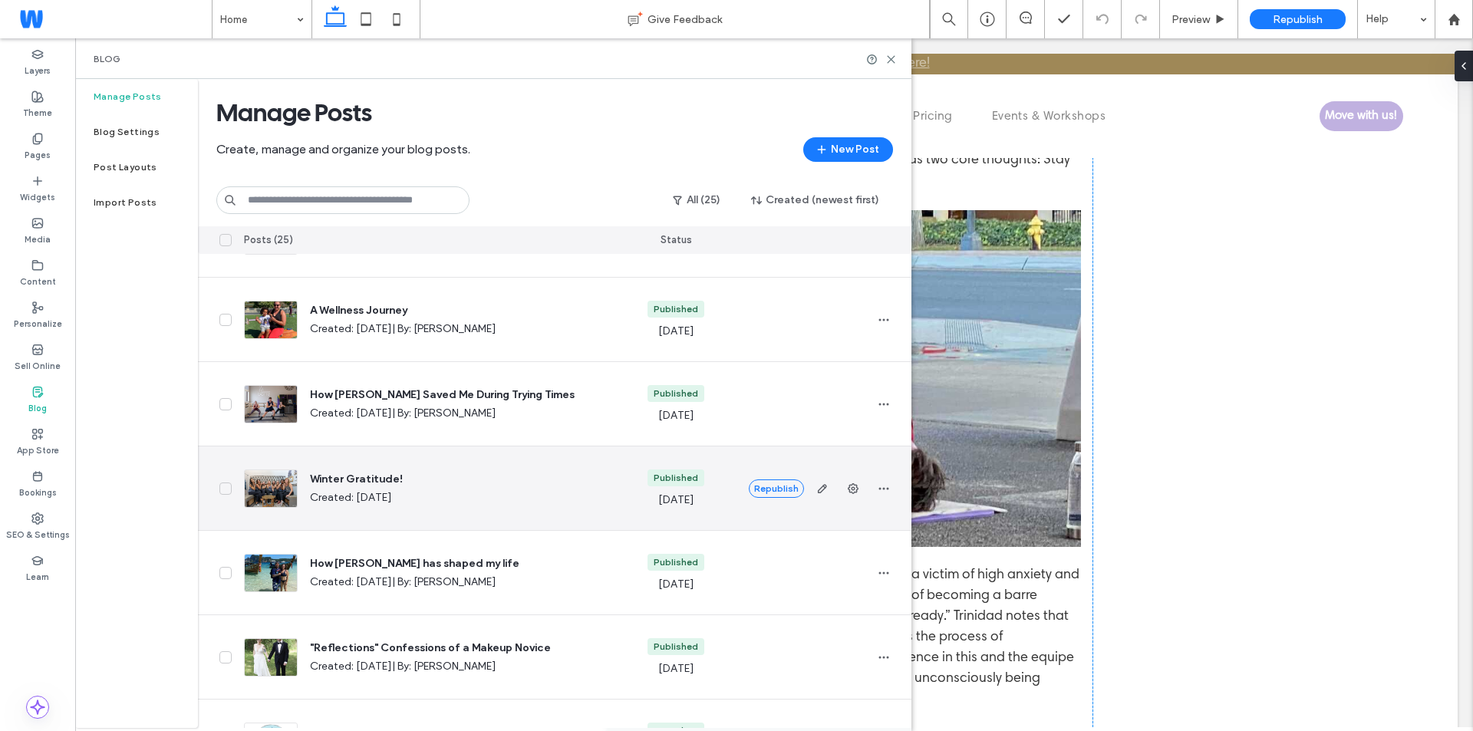
scroll to position [1534, 0]
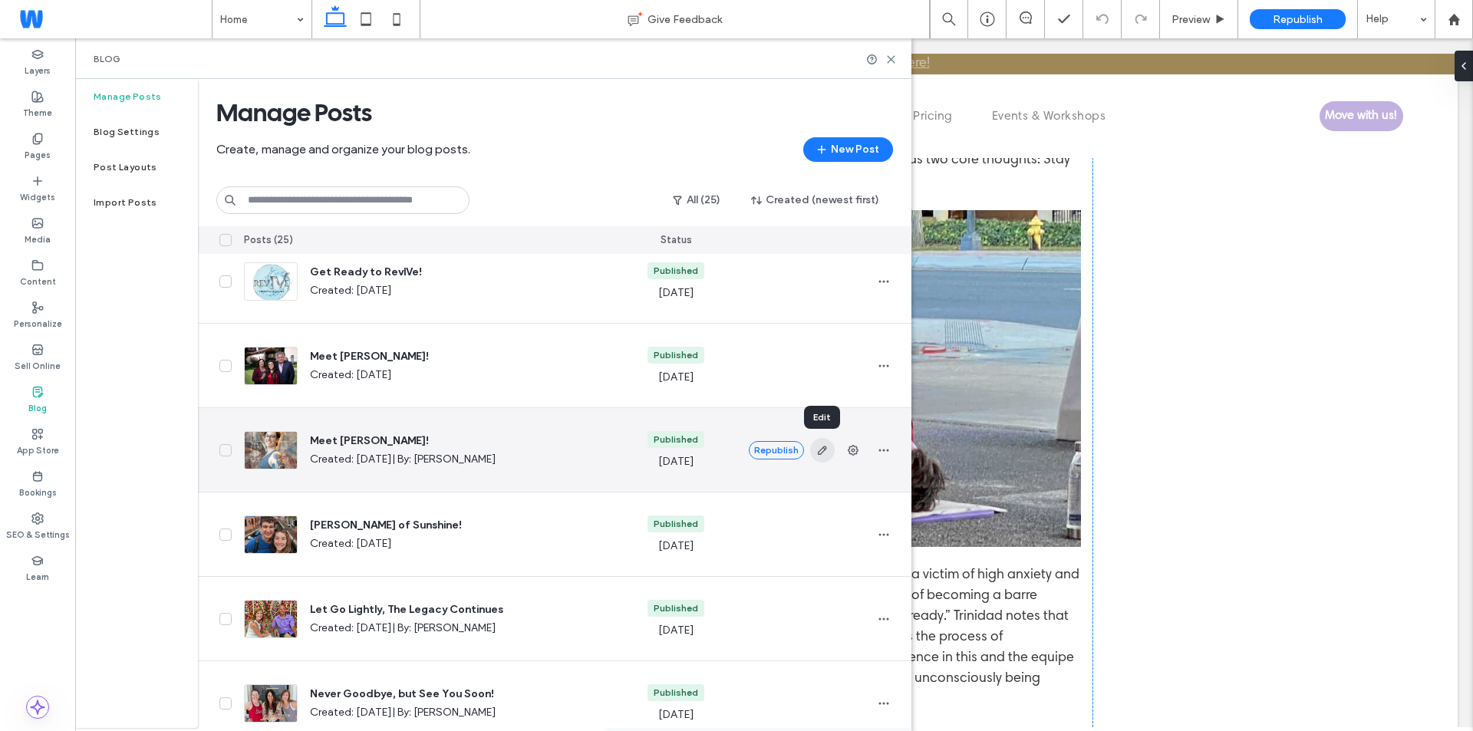
click at [820, 449] on use "button" at bounding box center [821, 450] width 9 height 9
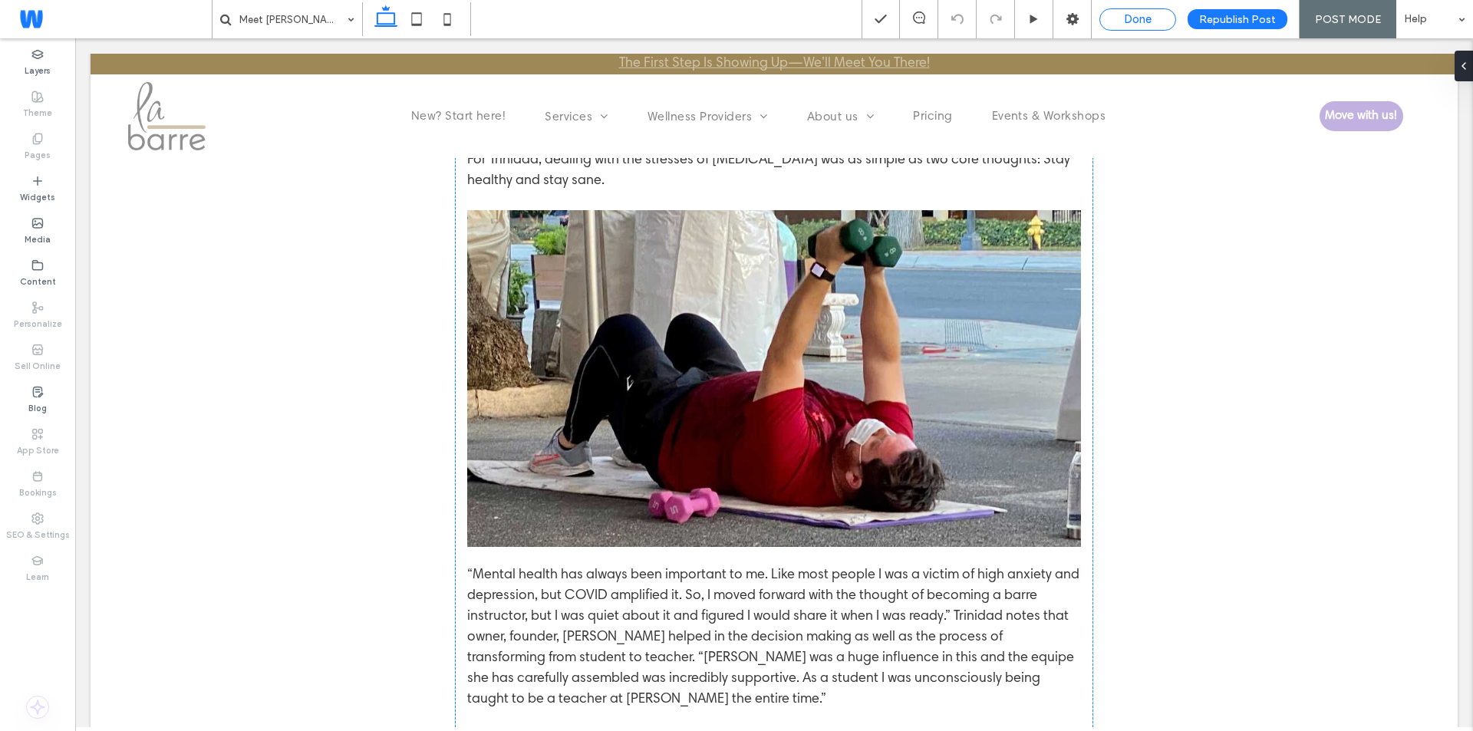
click at [1118, 16] on div "Done" at bounding box center [1137, 19] width 75 height 14
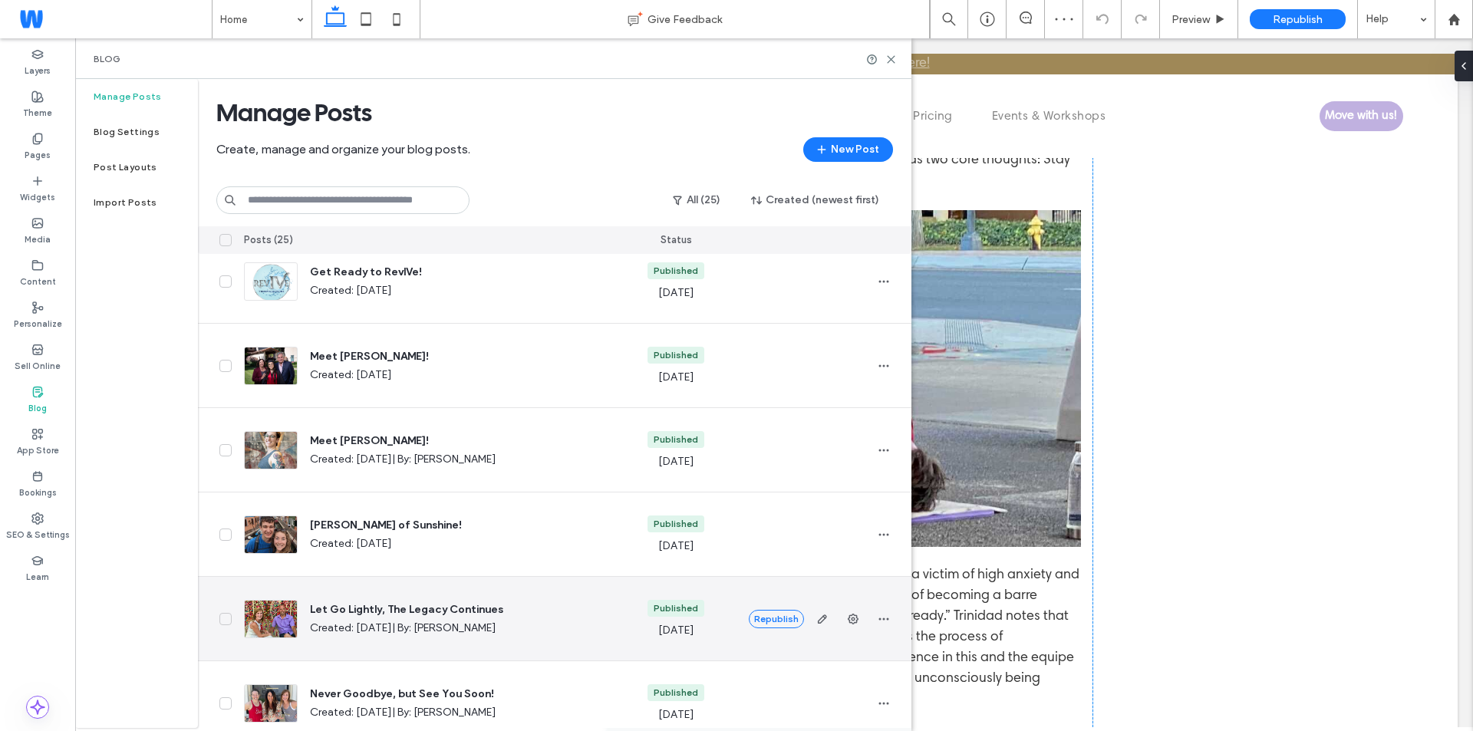
scroll to position [1642, 0]
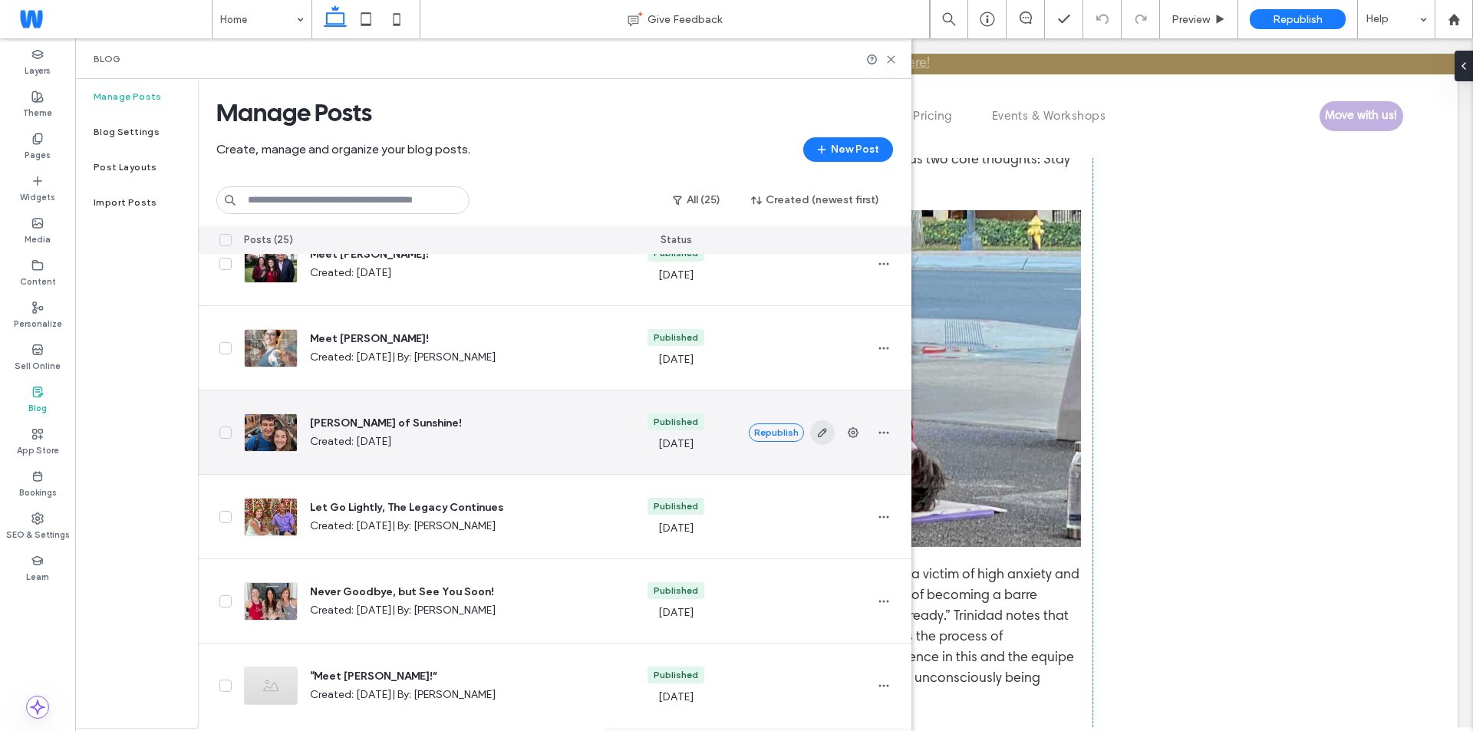
click at [823, 428] on use "button" at bounding box center [821, 432] width 9 height 9
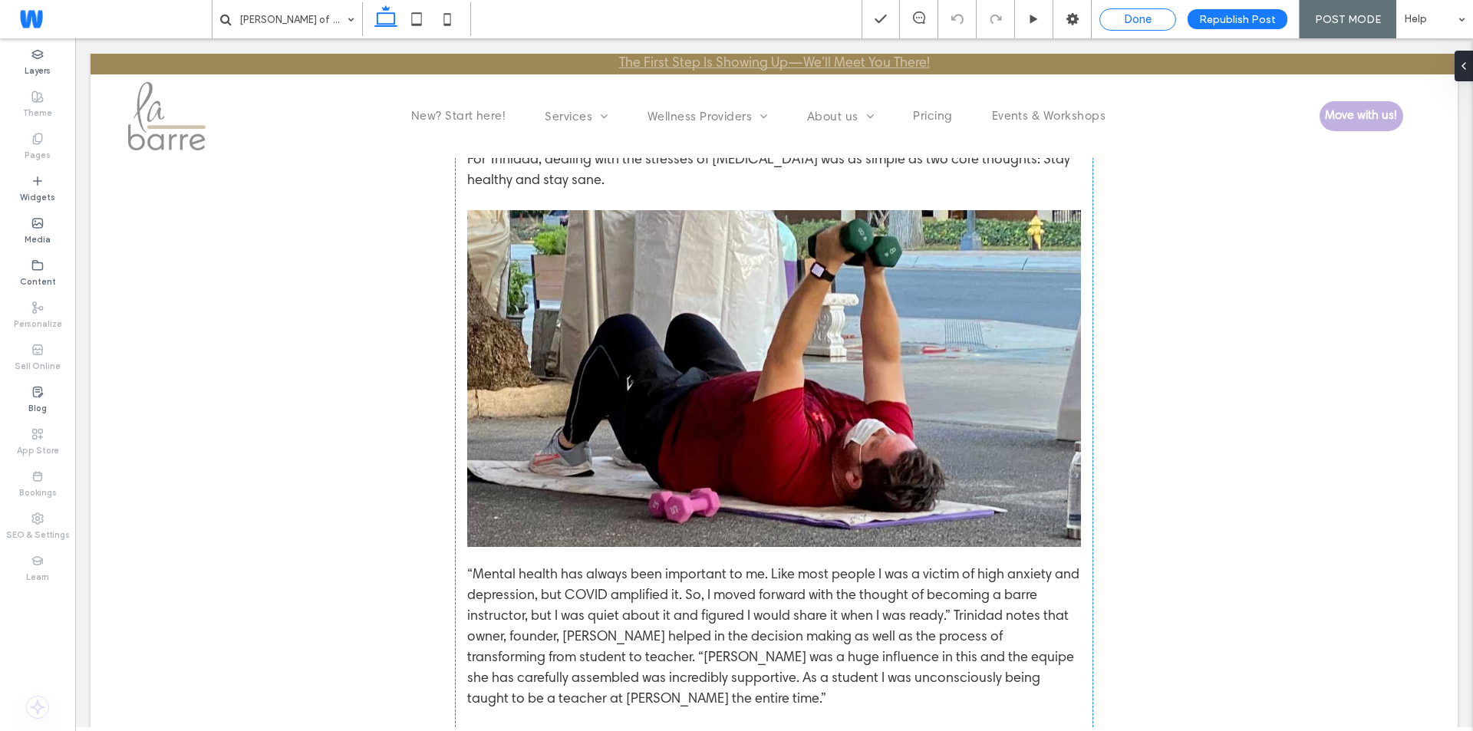
click at [1164, 22] on div "Done" at bounding box center [1137, 19] width 75 height 14
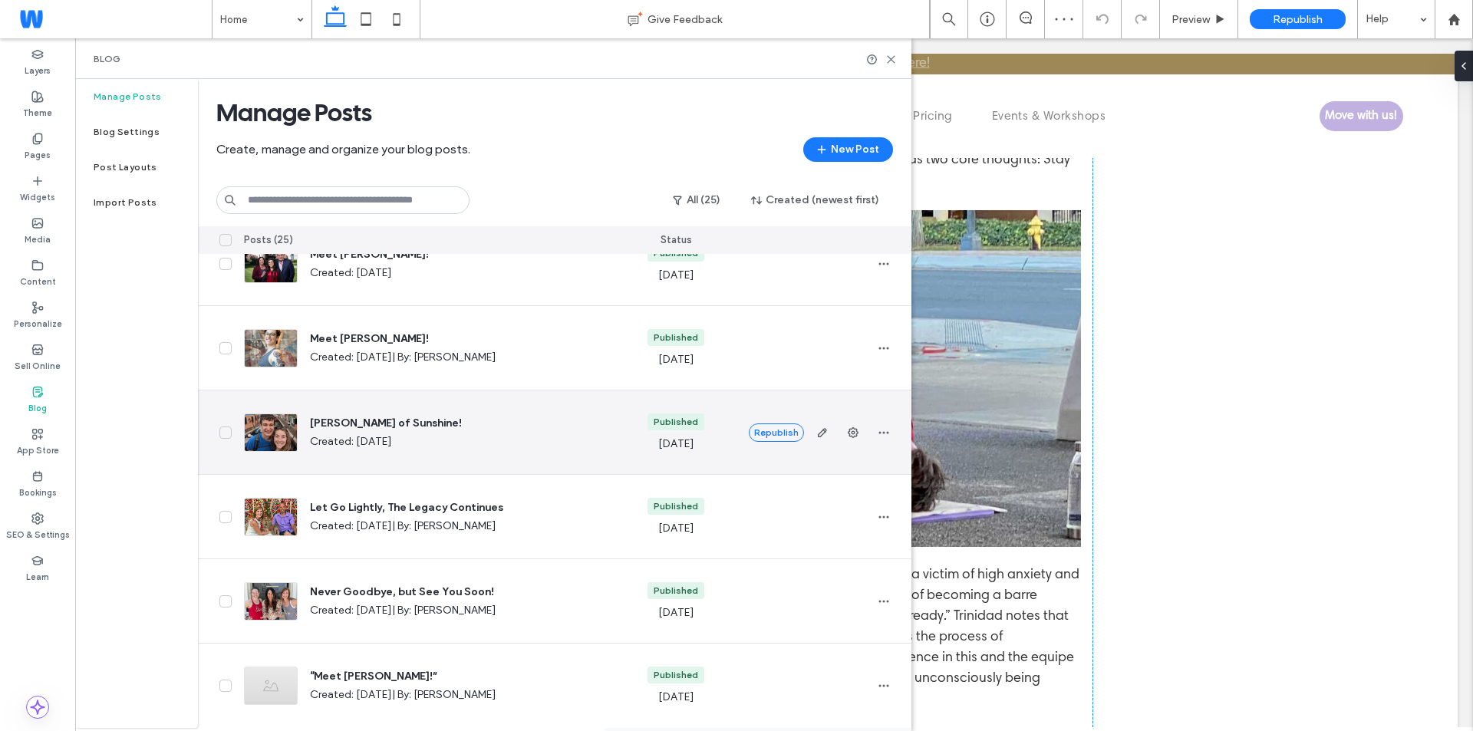
scroll to position [1642, 0]
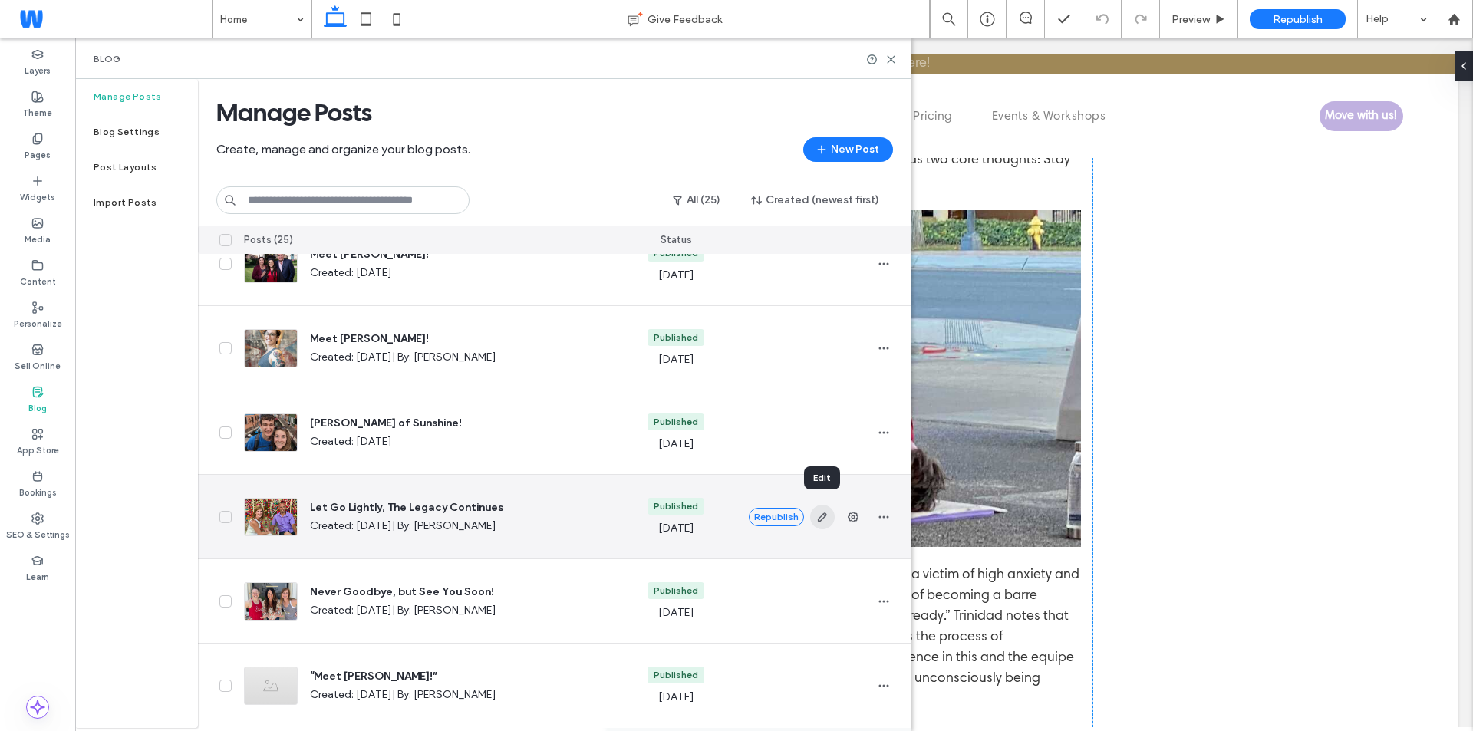
click at [826, 514] on icon "button" at bounding box center [822, 517] width 12 height 12
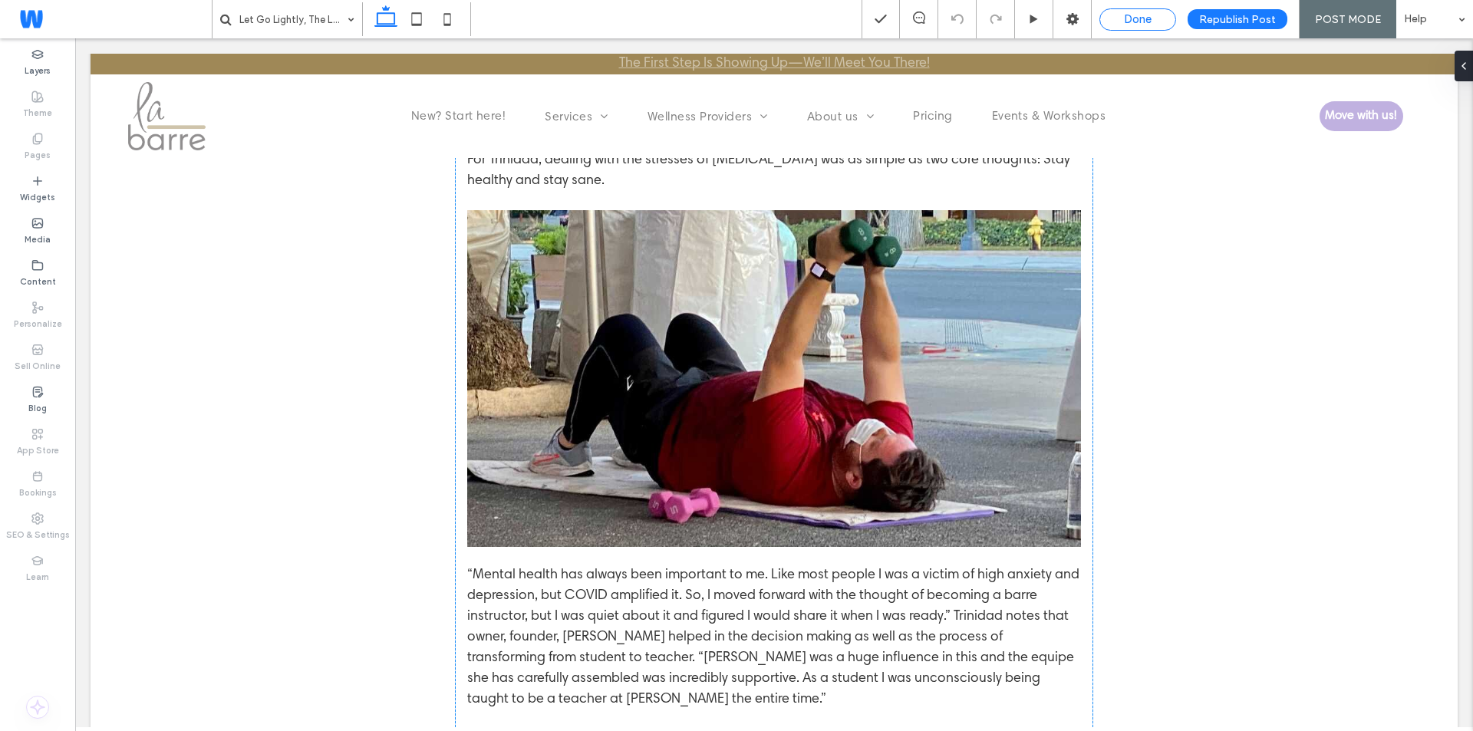
click at [1128, 21] on span "Done" at bounding box center [1138, 19] width 28 height 14
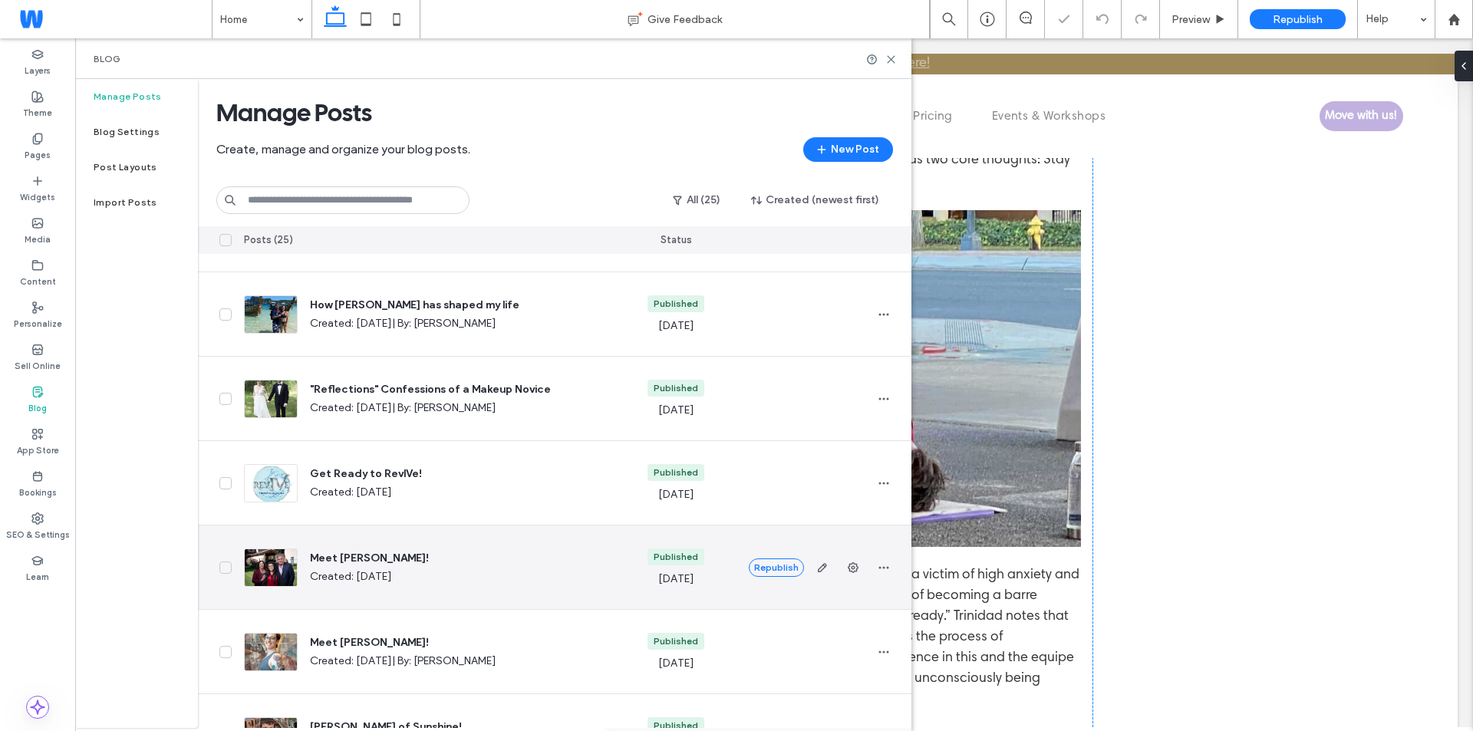
scroll to position [1642, 0]
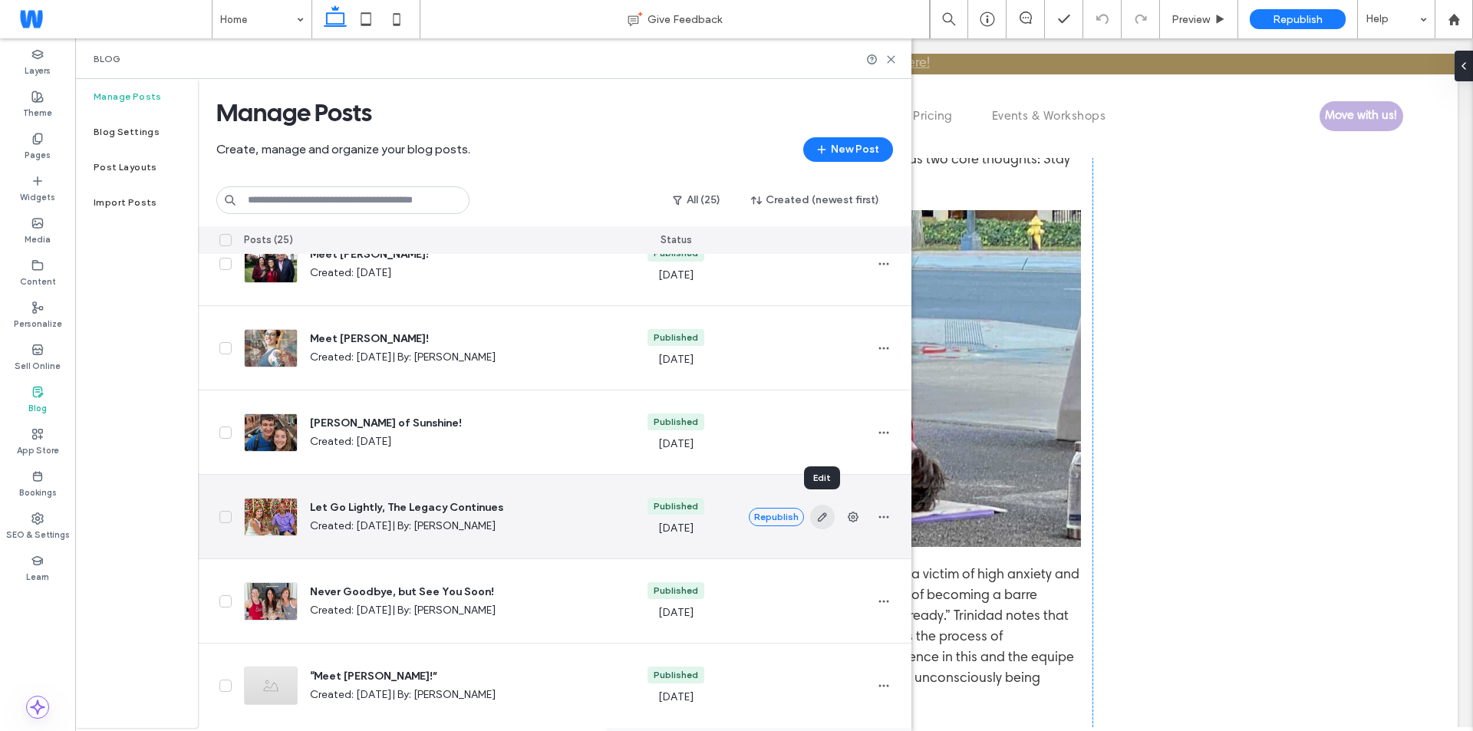
click at [825, 511] on icon "button" at bounding box center [822, 517] width 12 height 12
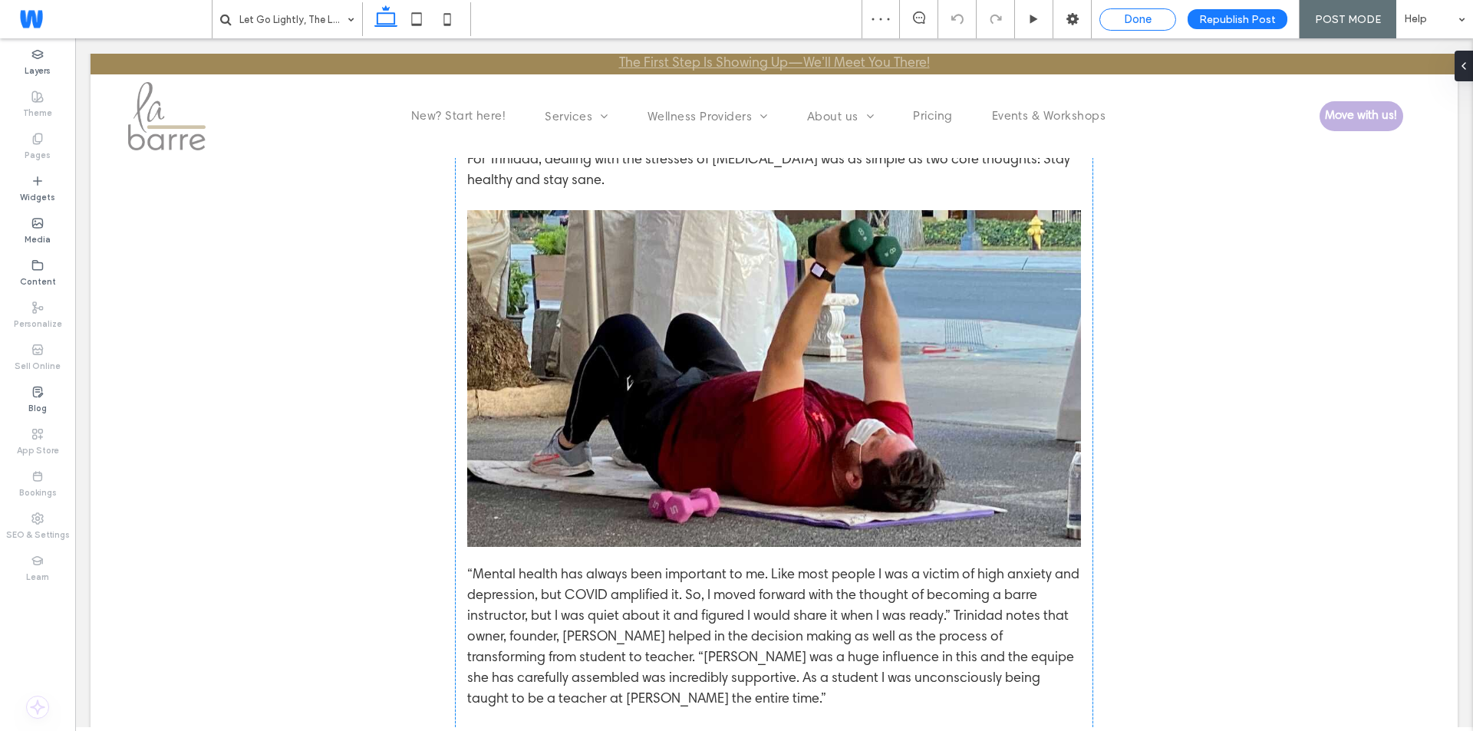
click at [1132, 28] on div "Done" at bounding box center [1137, 19] width 77 height 22
click at [1108, 15] on div "Done" at bounding box center [1137, 19] width 75 height 14
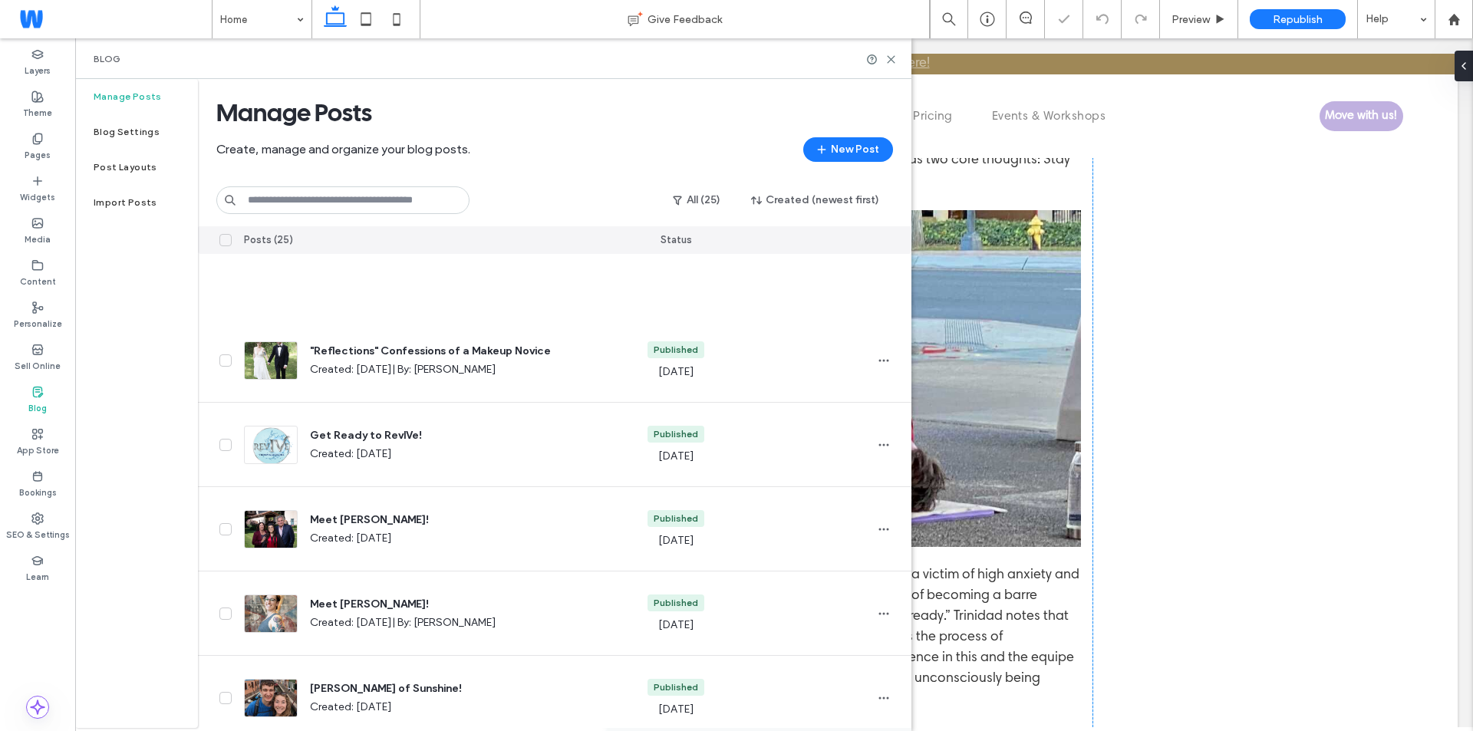
scroll to position [1642, 0]
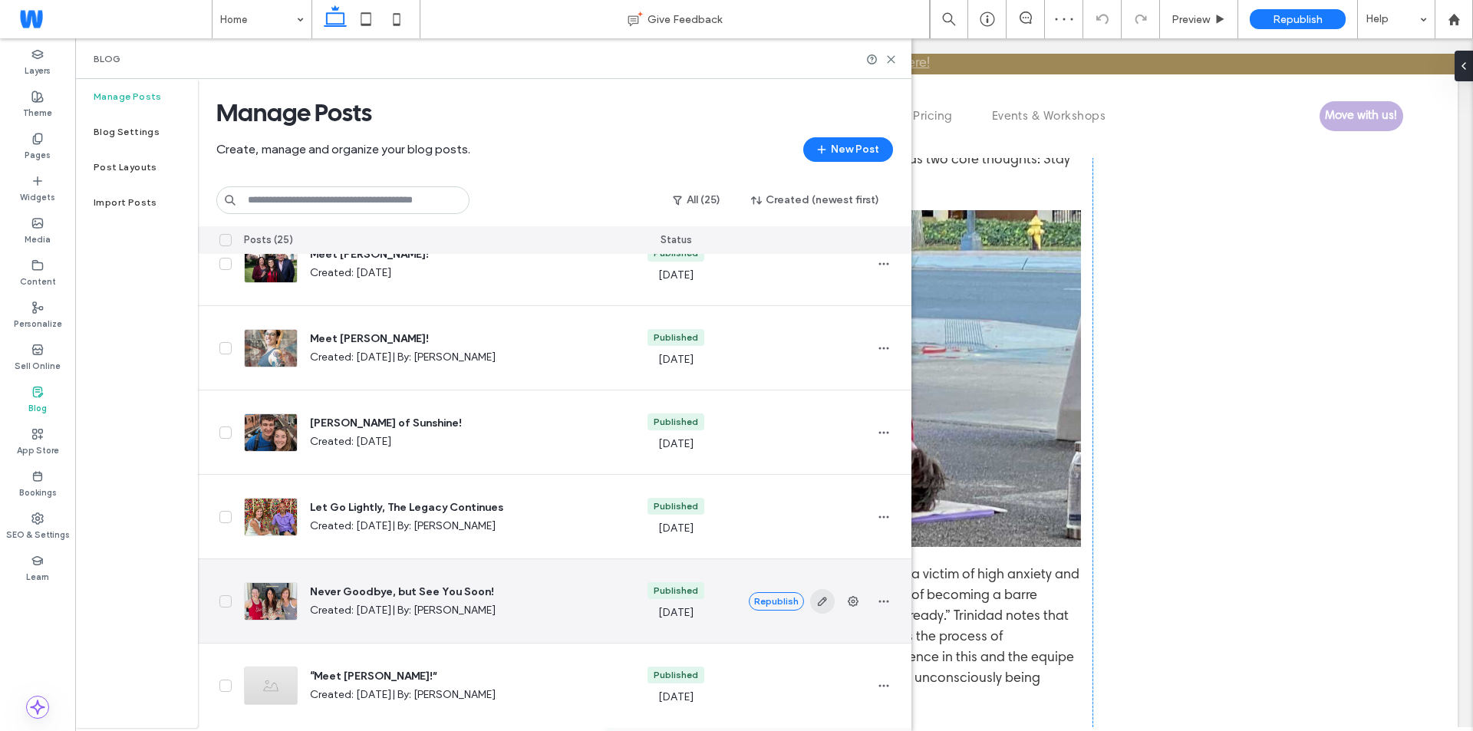
click at [825, 597] on icon "button" at bounding box center [822, 601] width 12 height 12
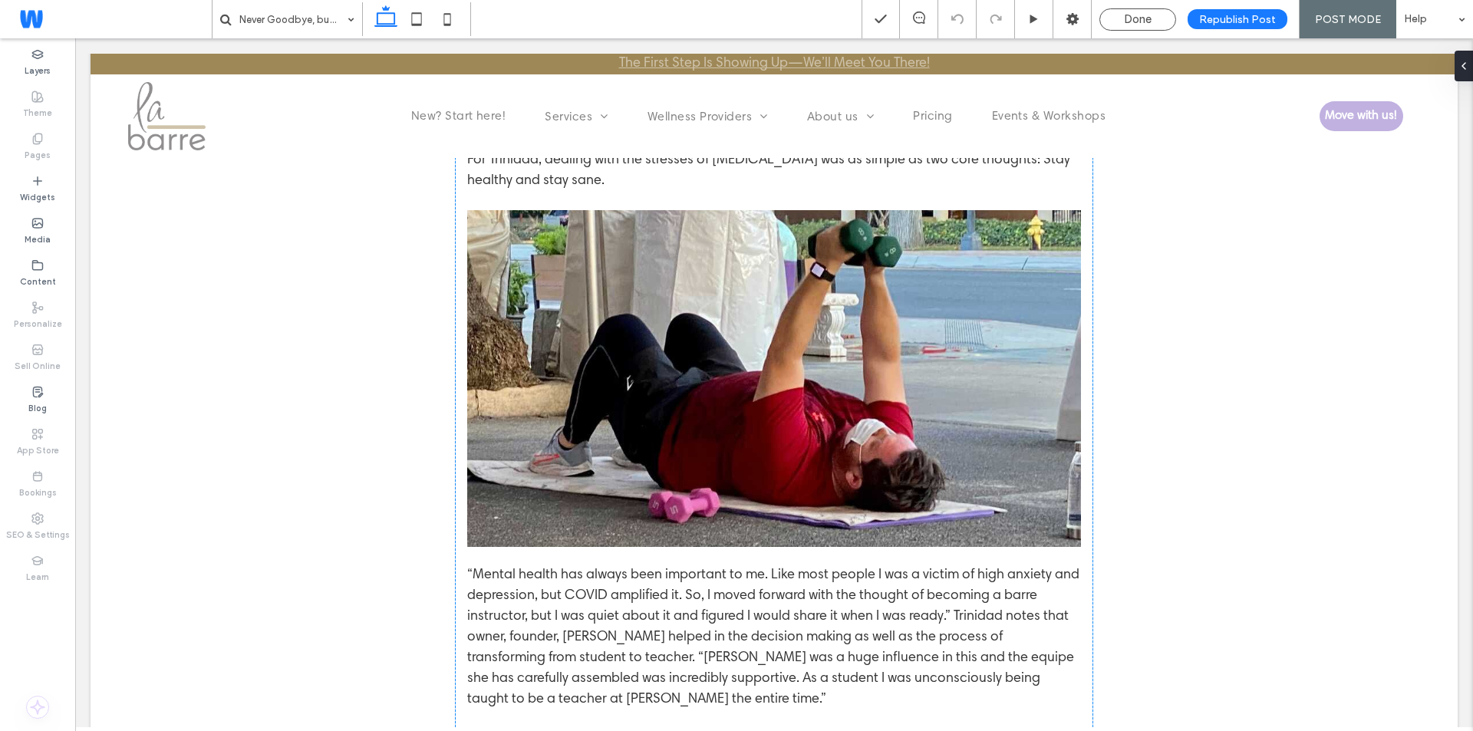
click at [1141, 13] on span "Done" at bounding box center [1138, 19] width 28 height 14
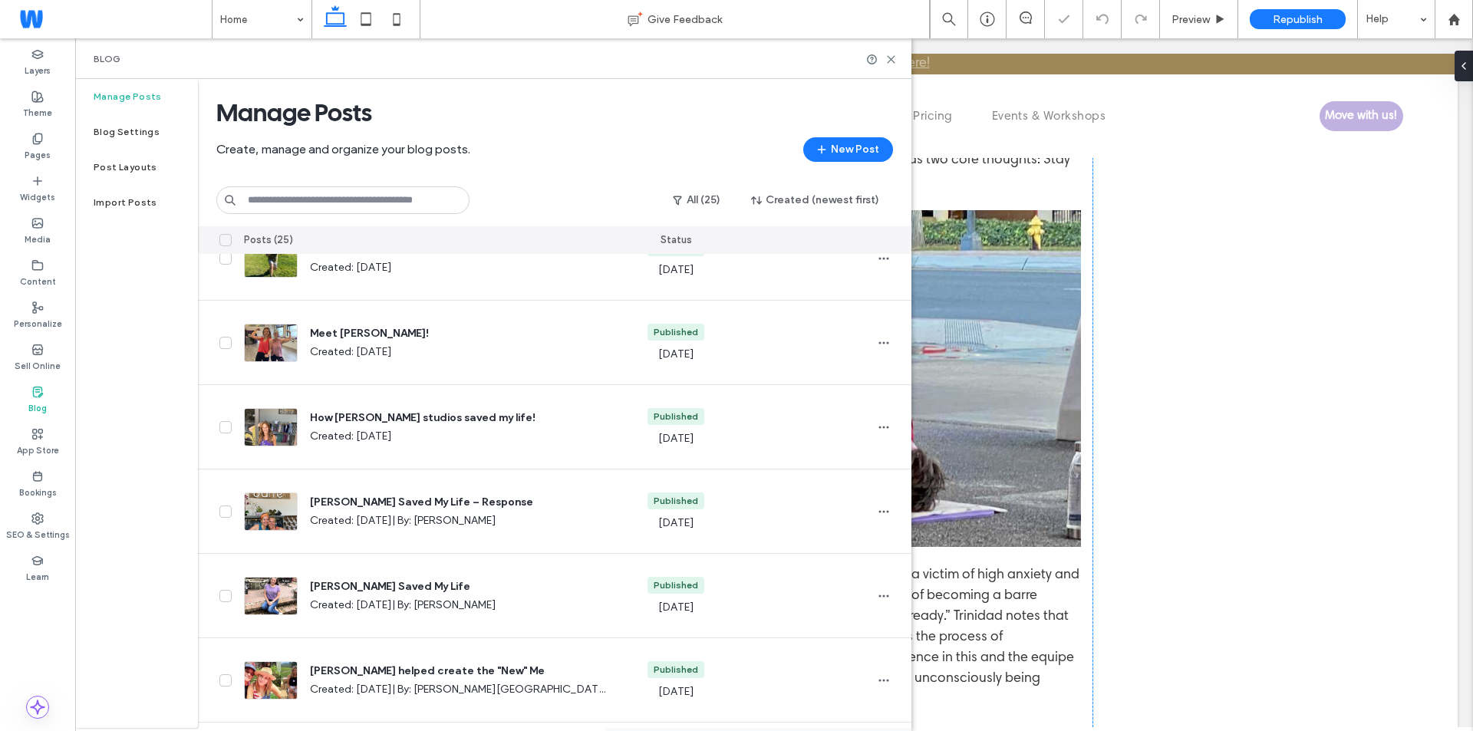
scroll to position [1642, 0]
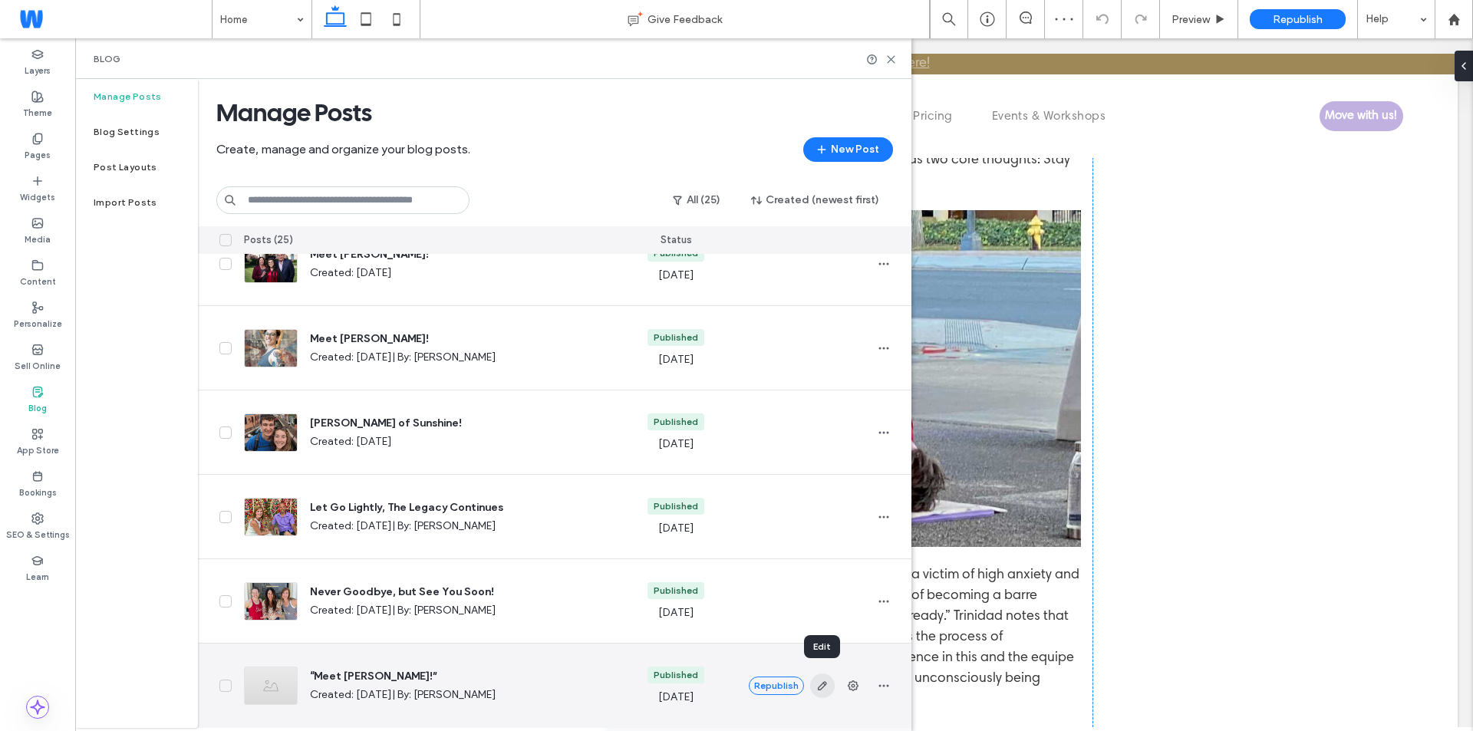
click at [826, 680] on icon "button" at bounding box center [822, 686] width 12 height 12
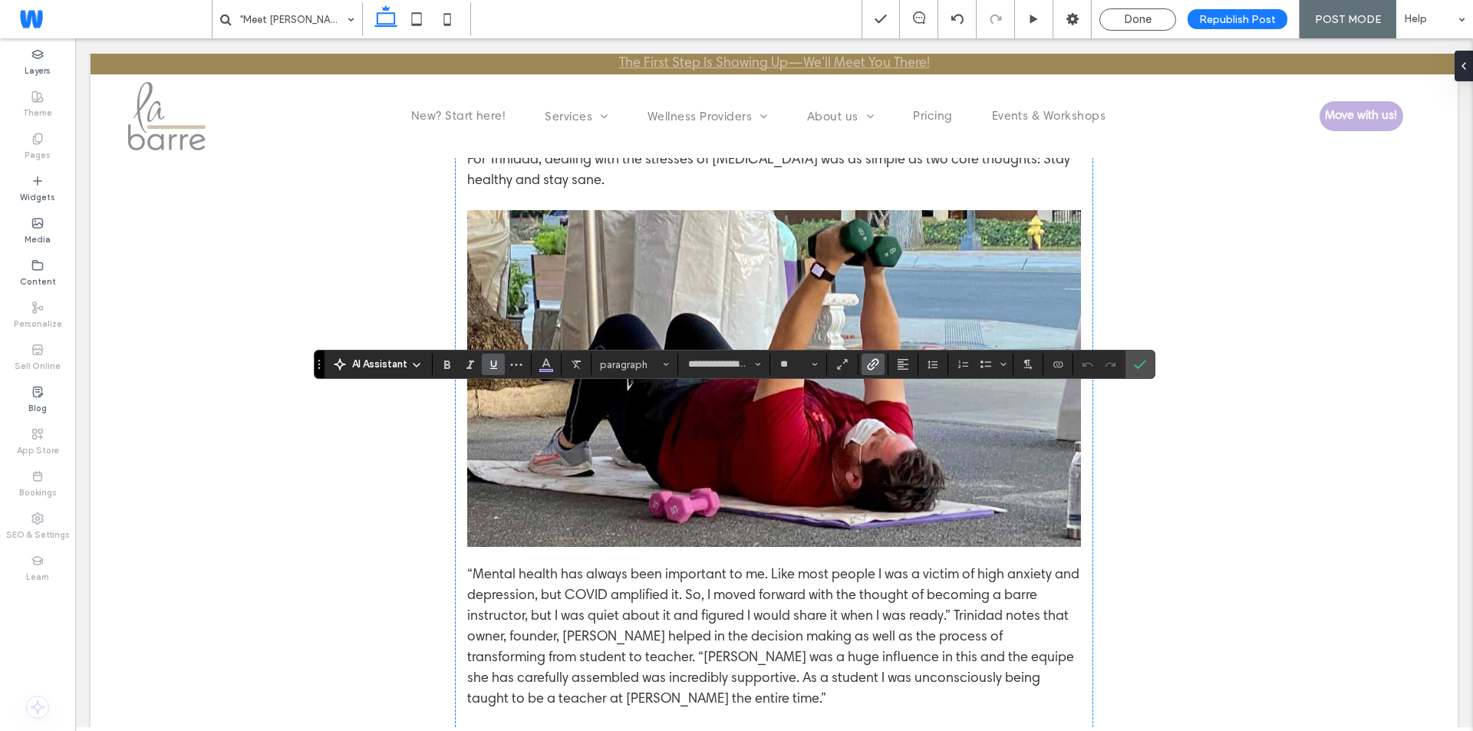
click at [872, 363] on icon "Link" at bounding box center [873, 364] width 12 height 12
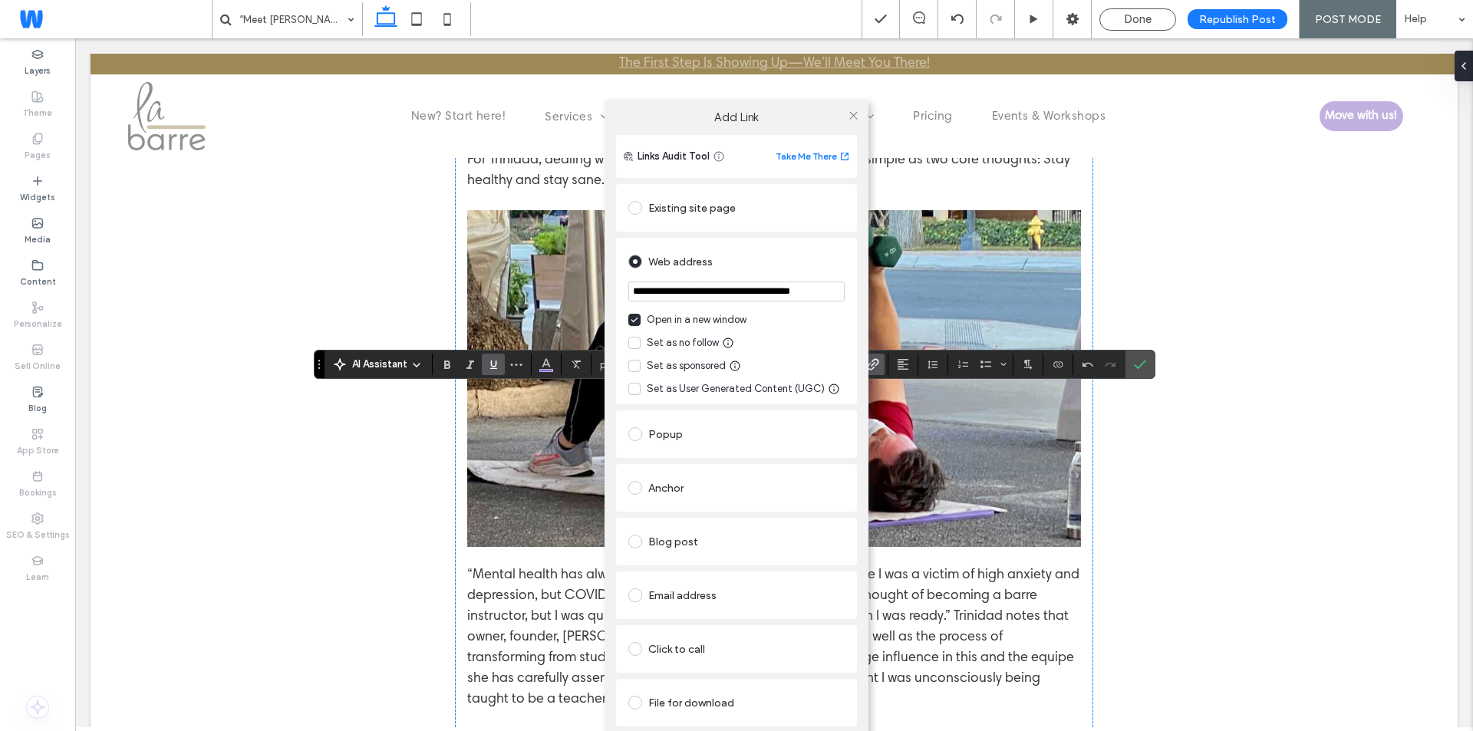
click at [695, 209] on div "Existing site page" at bounding box center [736, 208] width 216 height 25
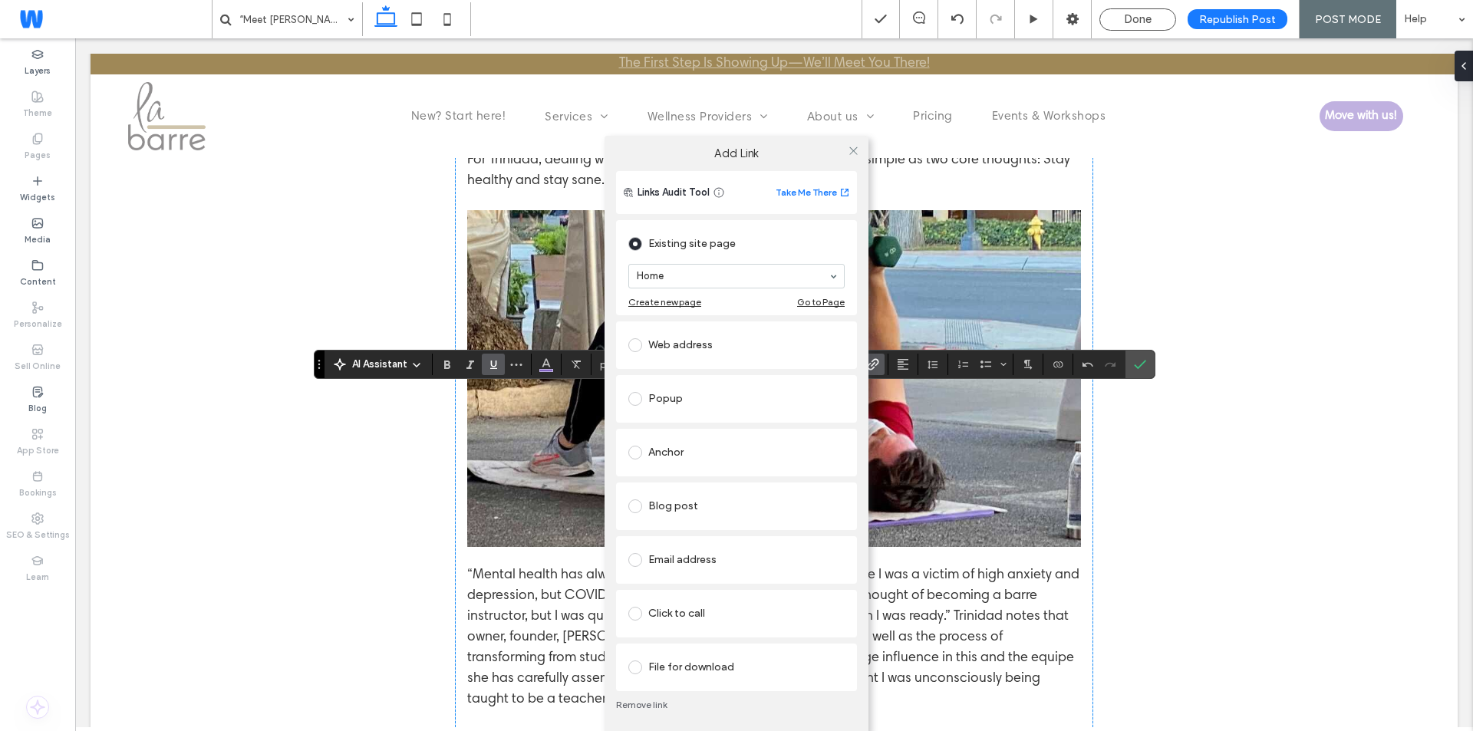
click at [703, 262] on section "Home" at bounding box center [736, 276] width 216 height 40
click at [848, 152] on icon at bounding box center [854, 151] width 12 height 12
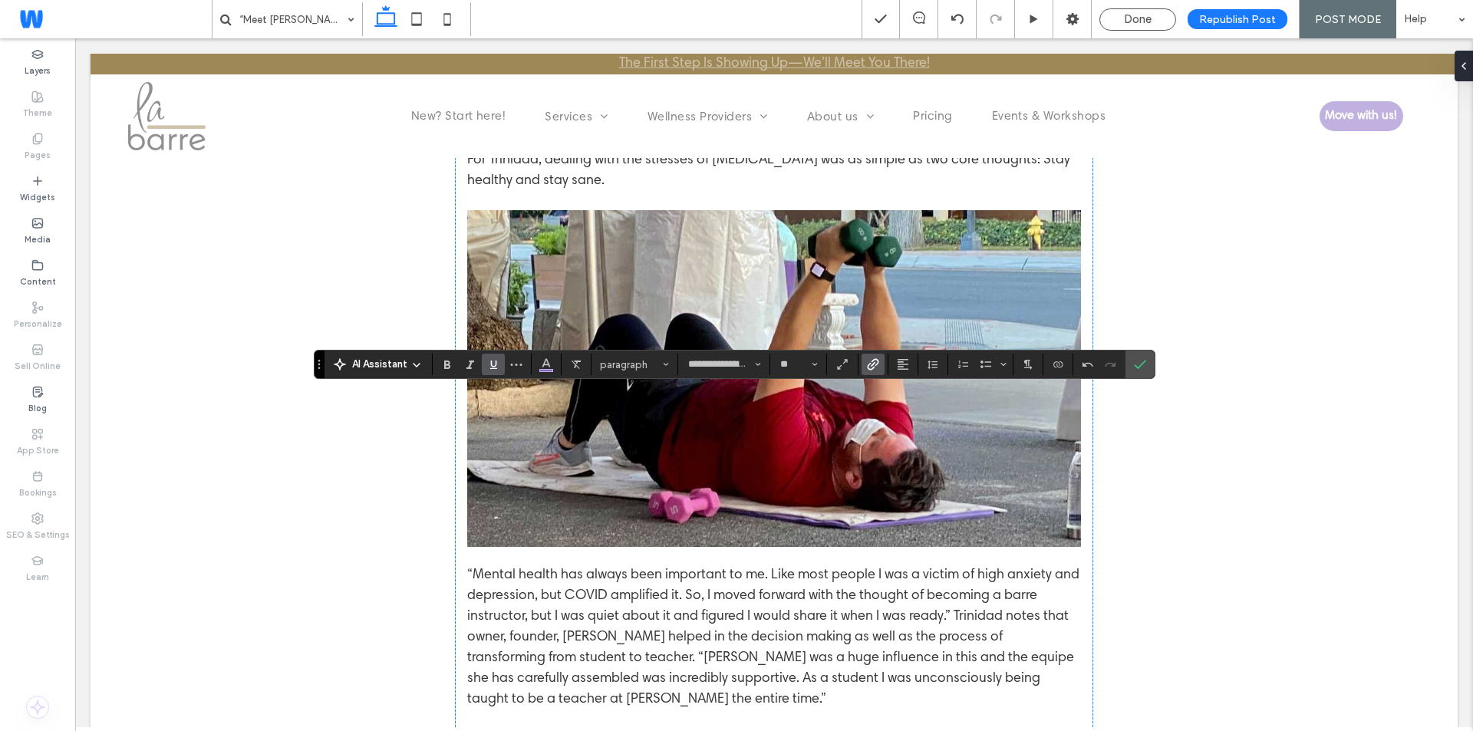
click at [871, 364] on icon "Link" at bounding box center [873, 364] width 12 height 12
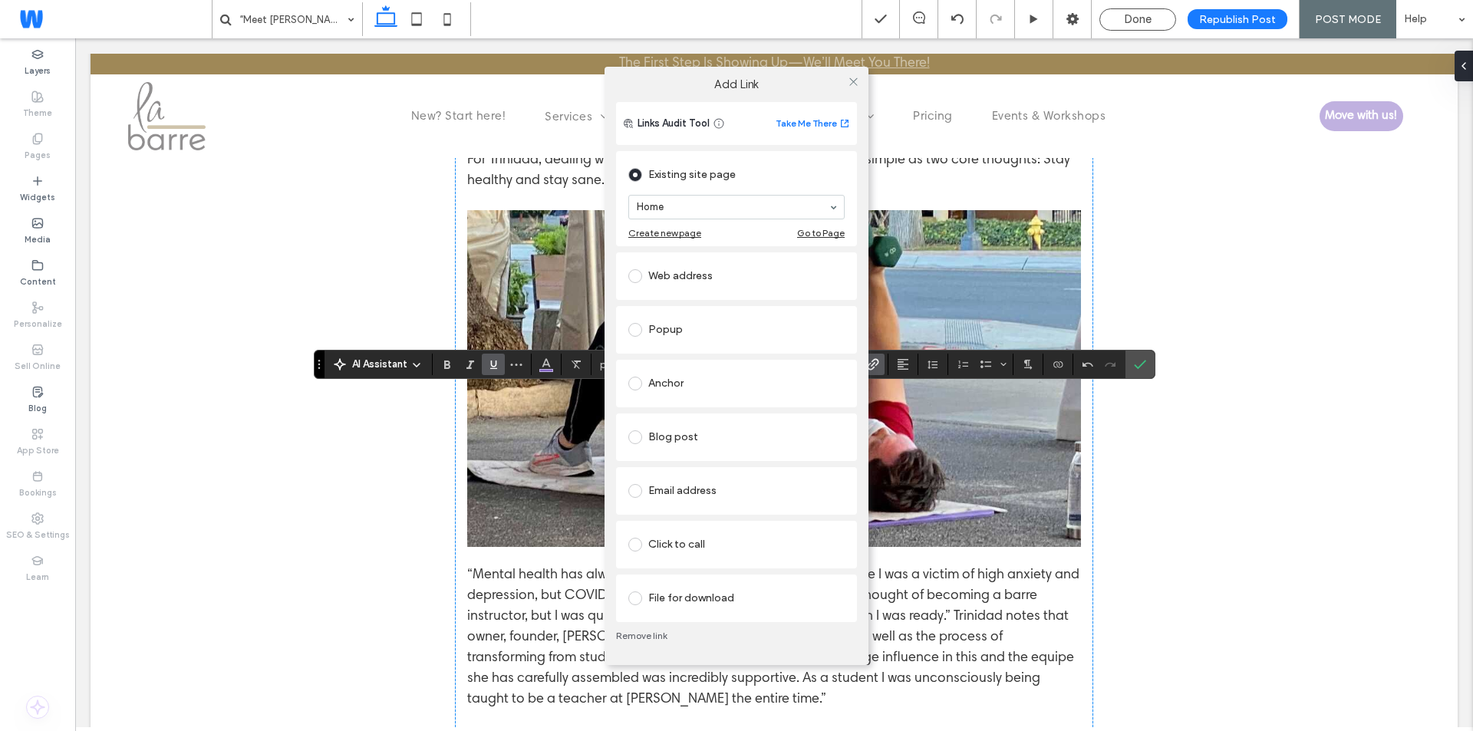
click at [640, 631] on link "Remove link" at bounding box center [736, 636] width 241 height 12
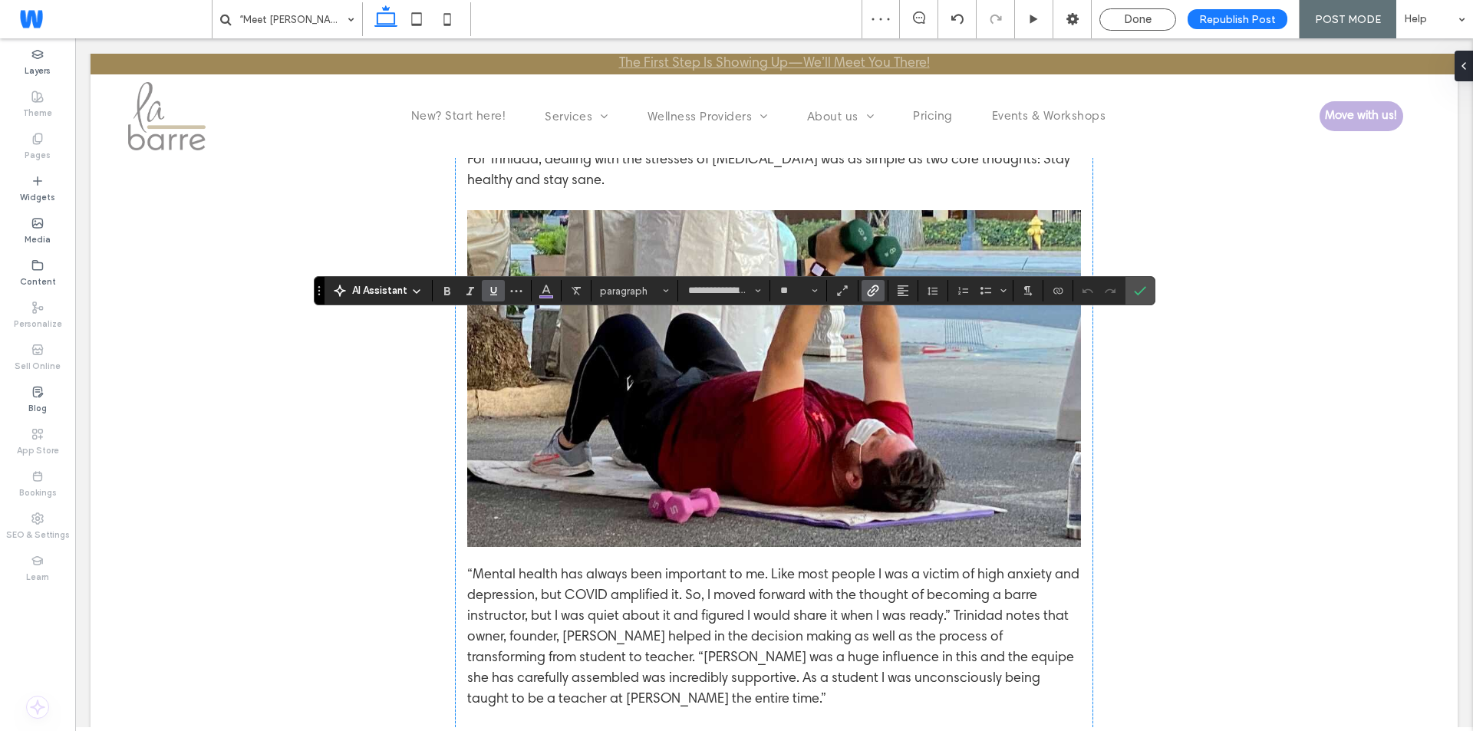
click at [856, 281] on section at bounding box center [842, 290] width 31 height 21
click at [868, 289] on icon "Link" at bounding box center [873, 291] width 12 height 12
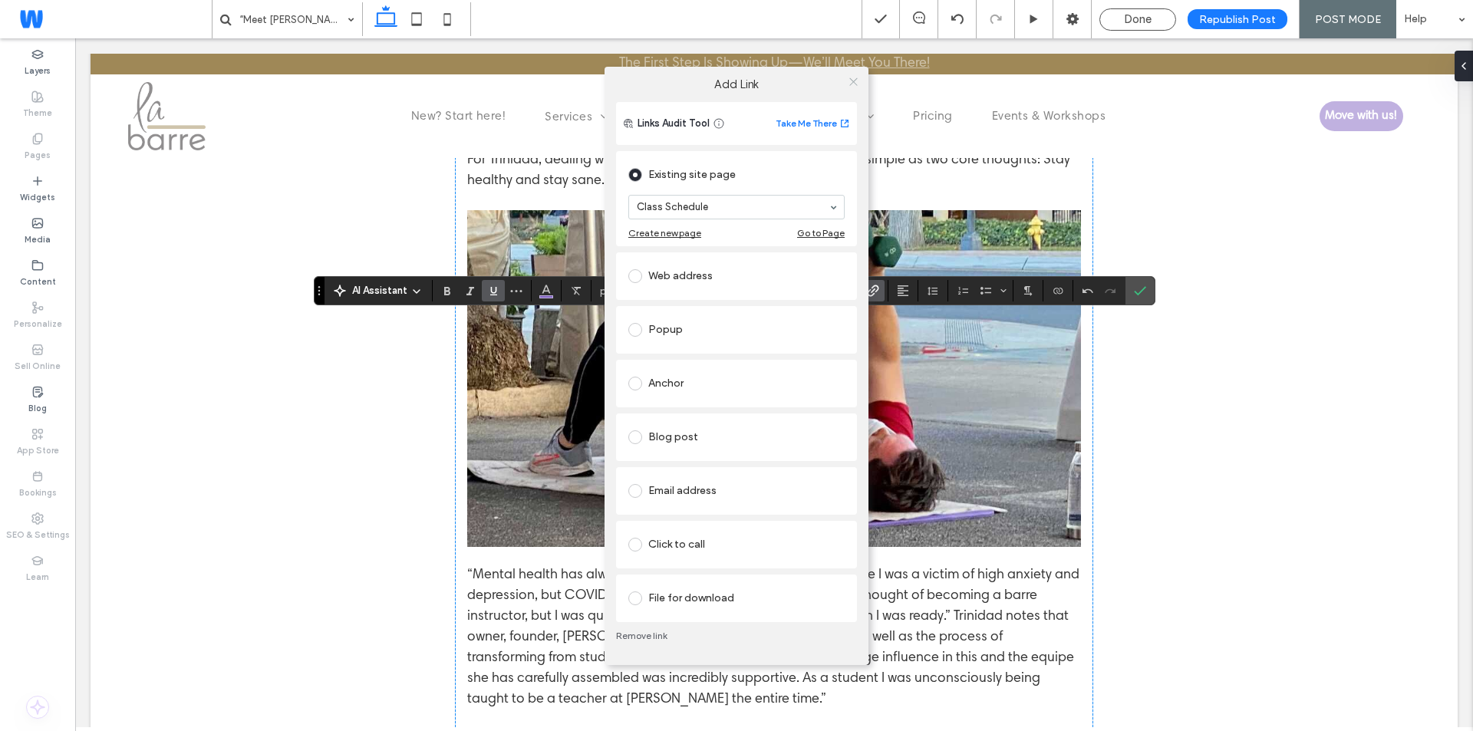
click at [848, 81] on icon at bounding box center [854, 82] width 12 height 12
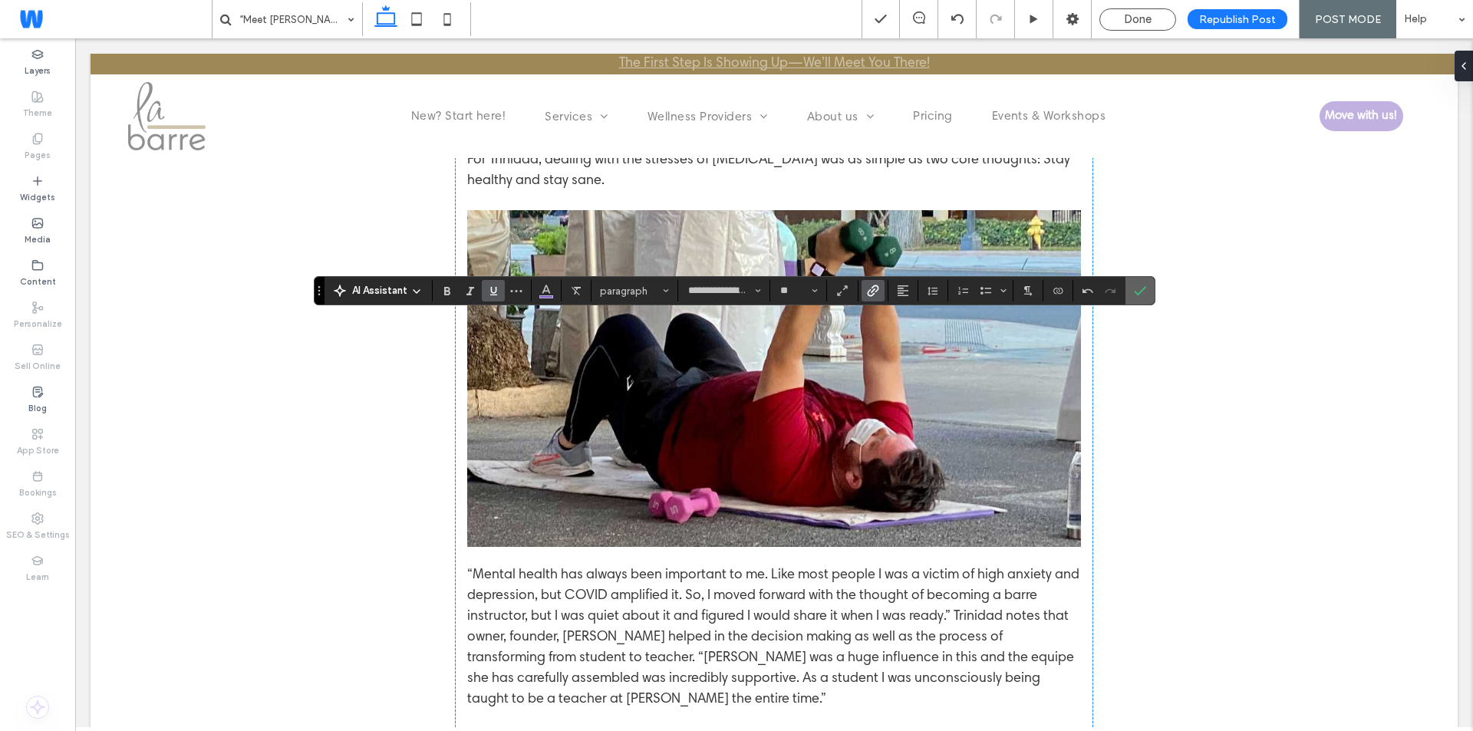
click at [1145, 298] on span "Confirm" at bounding box center [1140, 291] width 12 height 26
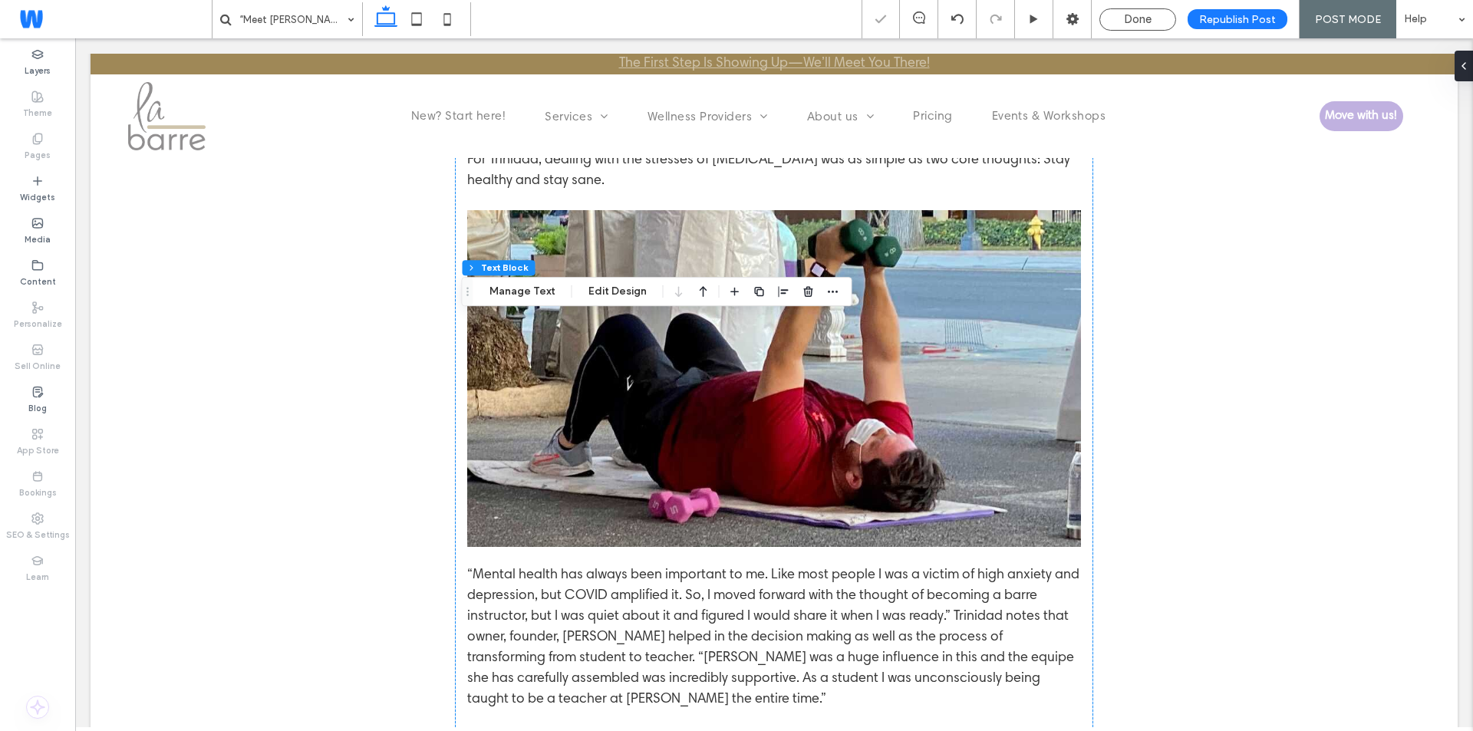
click at [1117, 15] on div "Done" at bounding box center [1137, 19] width 75 height 14
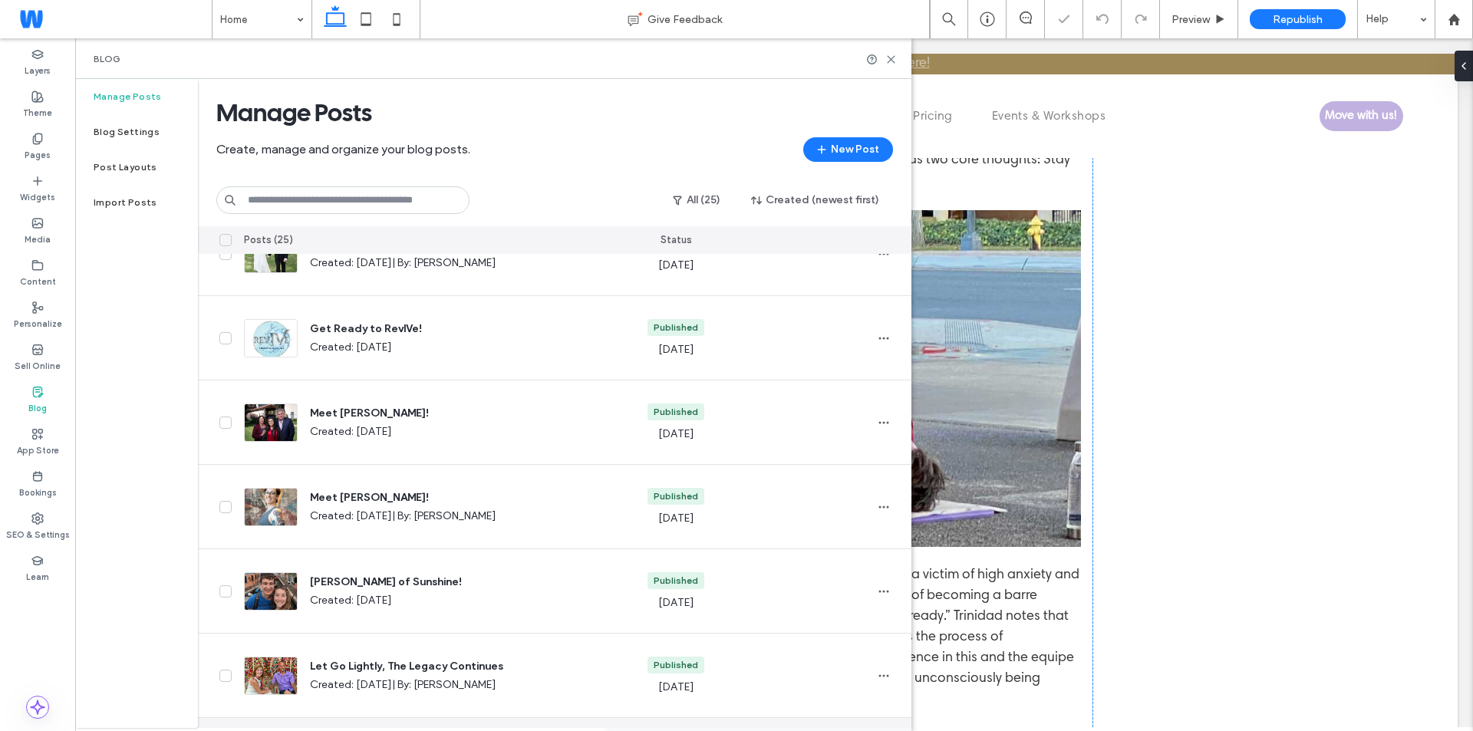
scroll to position [1642, 0]
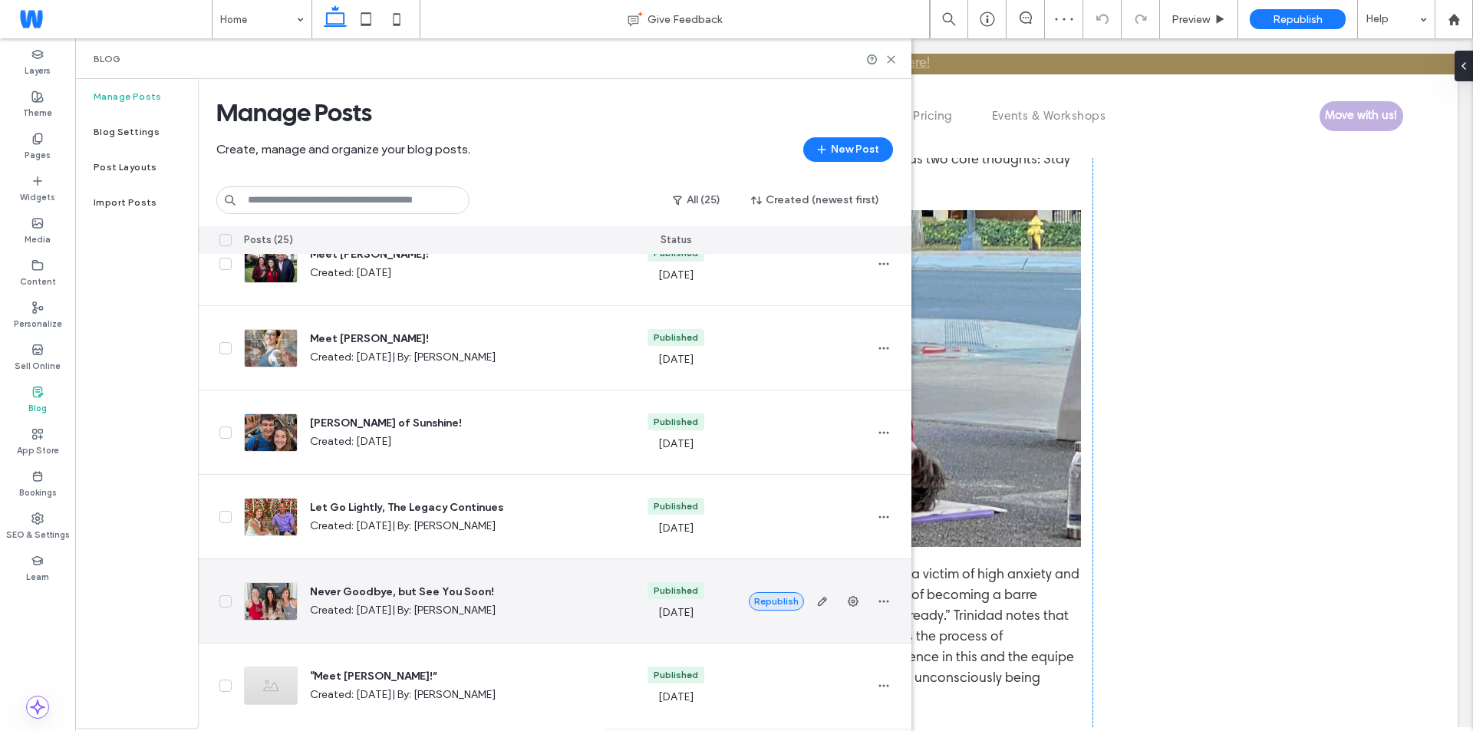
click at [766, 592] on button "Republish" at bounding box center [776, 601] width 55 height 18
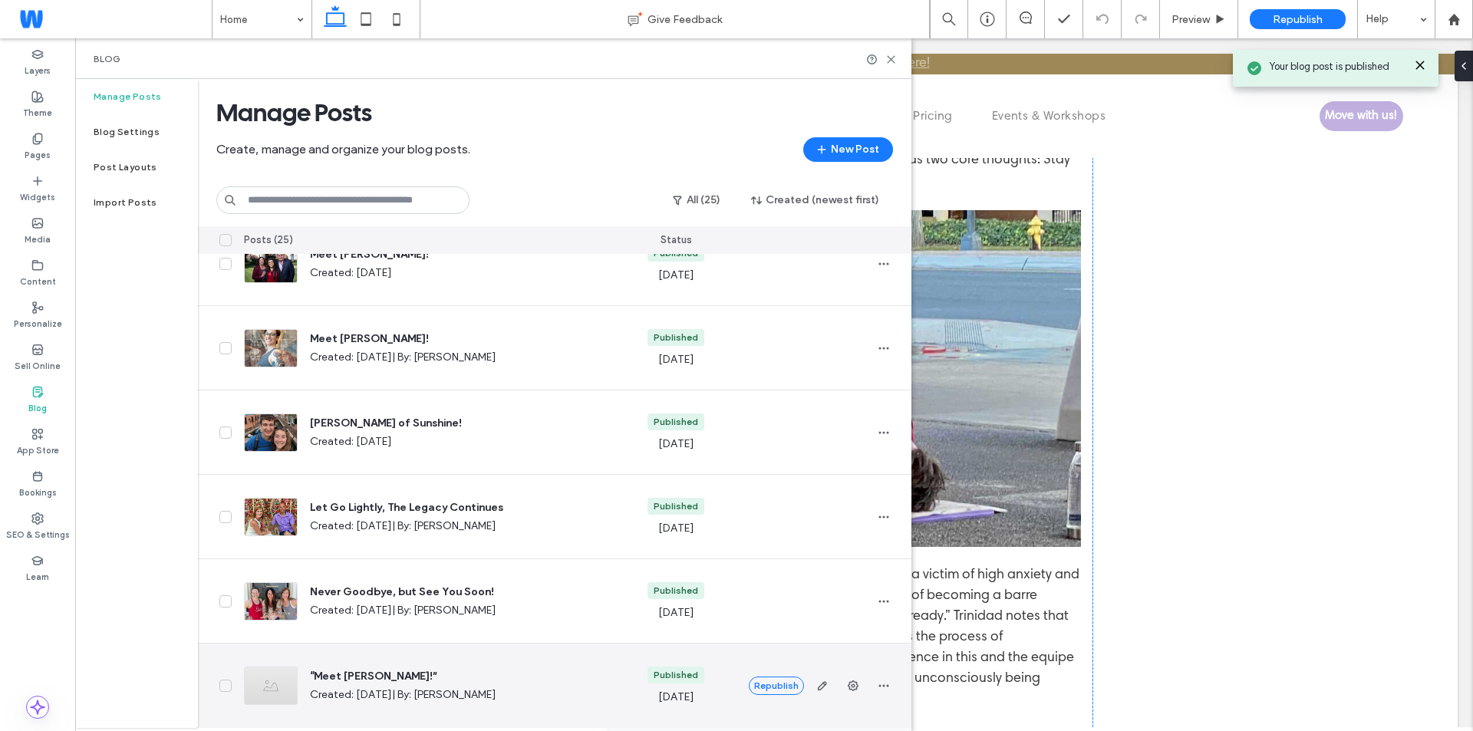
click at [823, 680] on icon "button" at bounding box center [822, 686] width 12 height 12
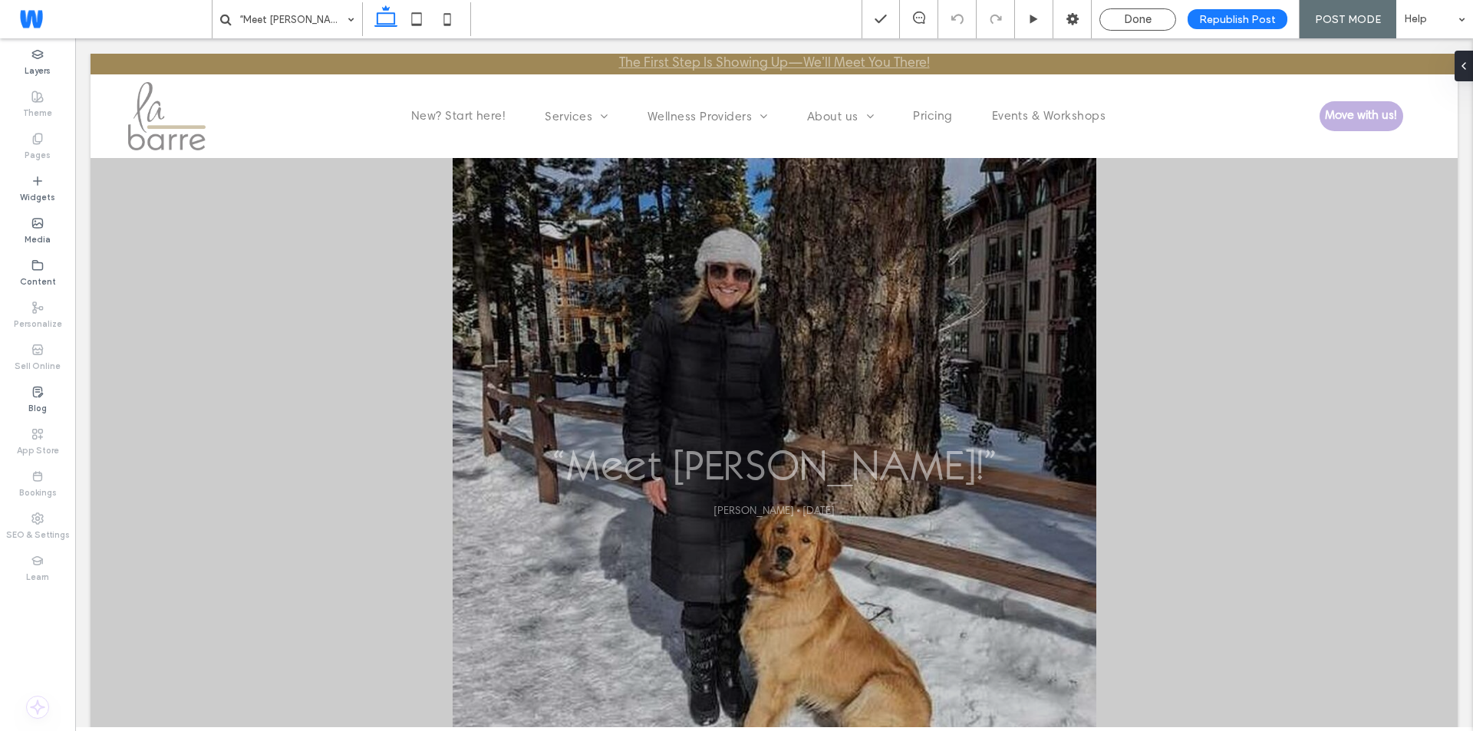
click at [1136, 21] on span "Done" at bounding box center [1138, 19] width 28 height 14
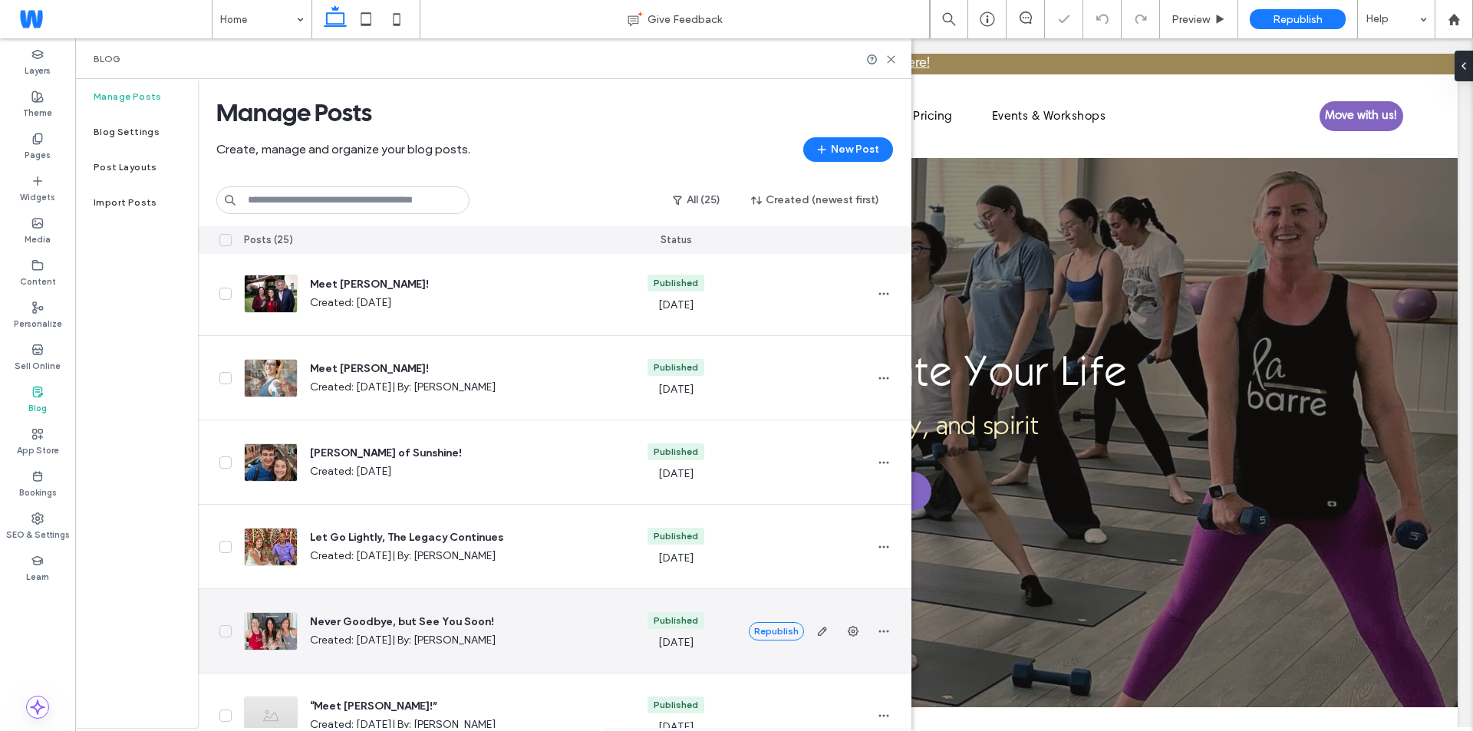
scroll to position [1642, 0]
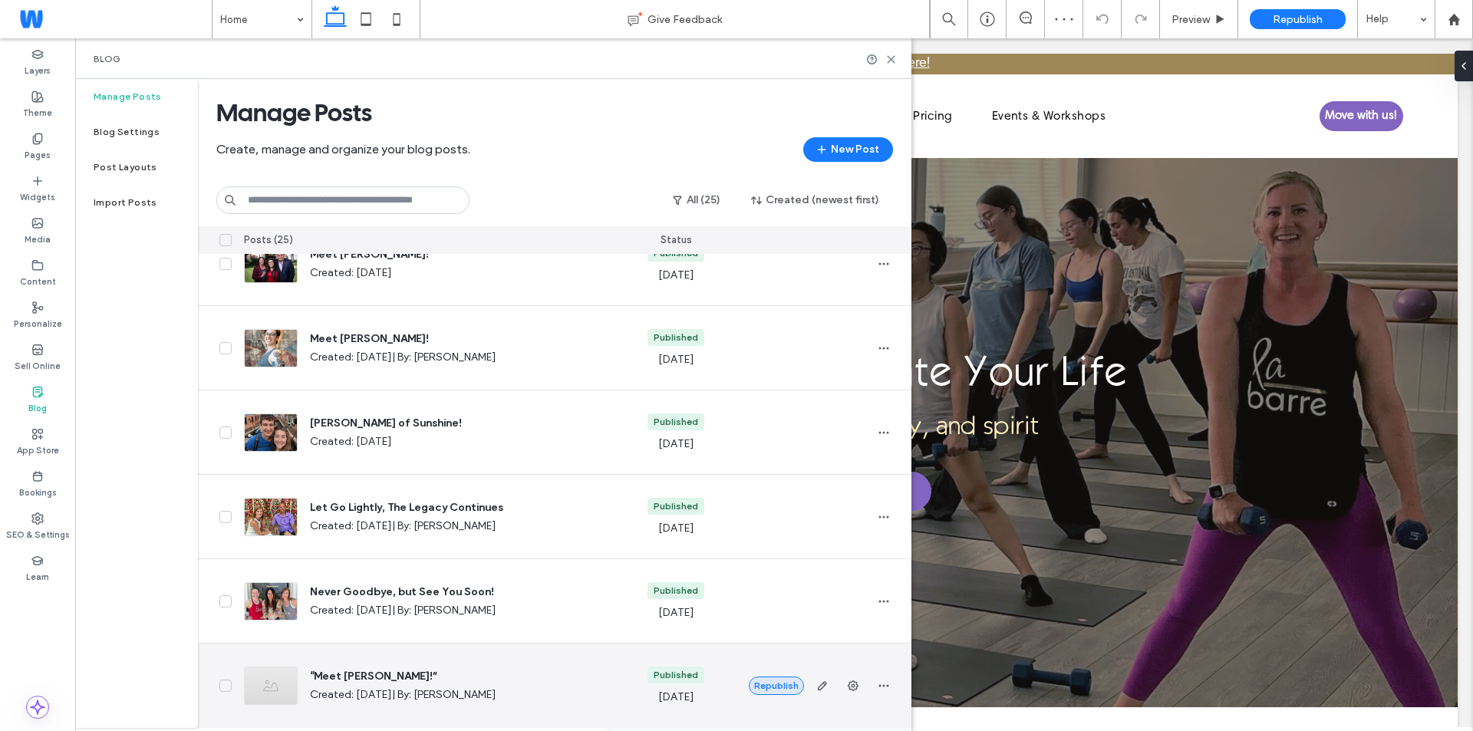
click at [772, 677] on button "Republish" at bounding box center [776, 686] width 55 height 18
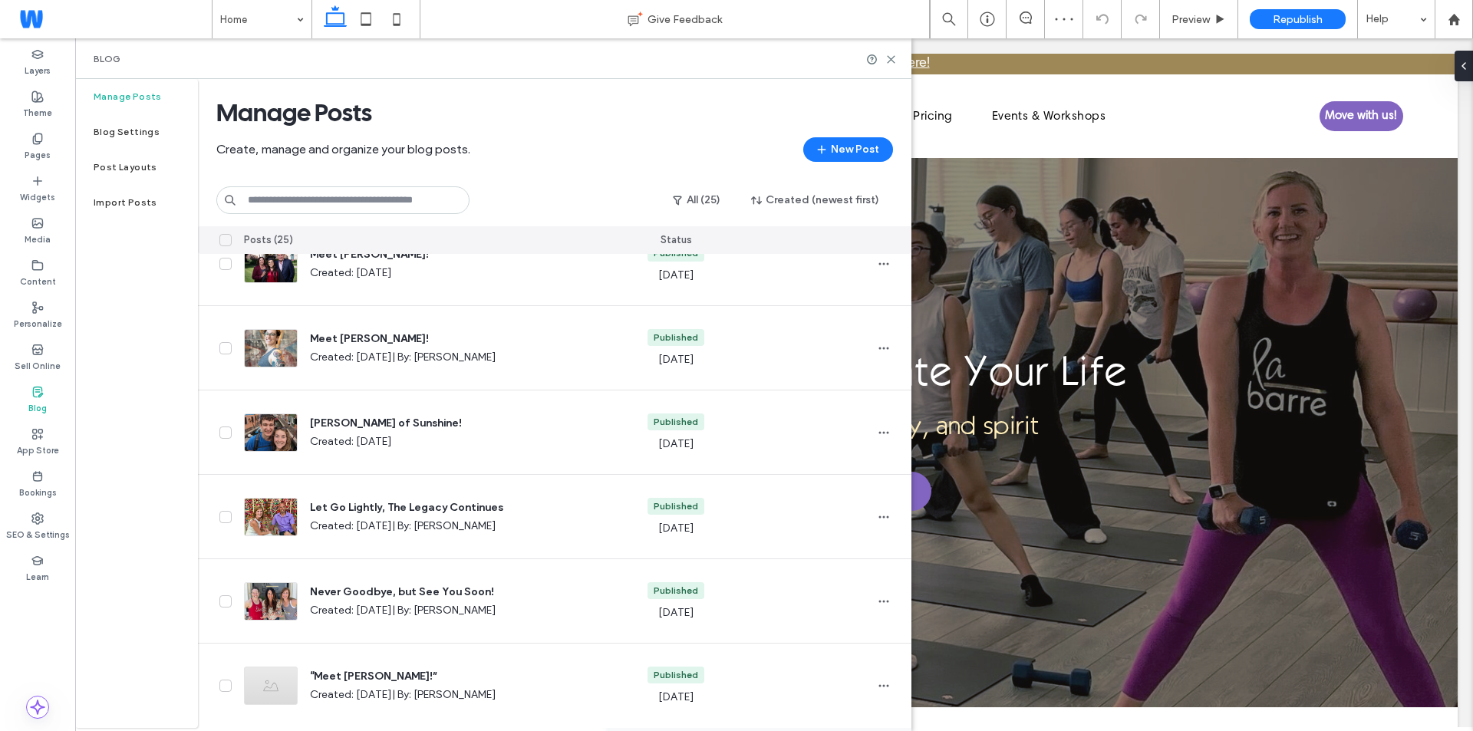
click at [772, 591] on div "Home Give Feedback Preview Republish Help Design Panel Site Comments Team & Cli…" at bounding box center [736, 365] width 1473 height 731
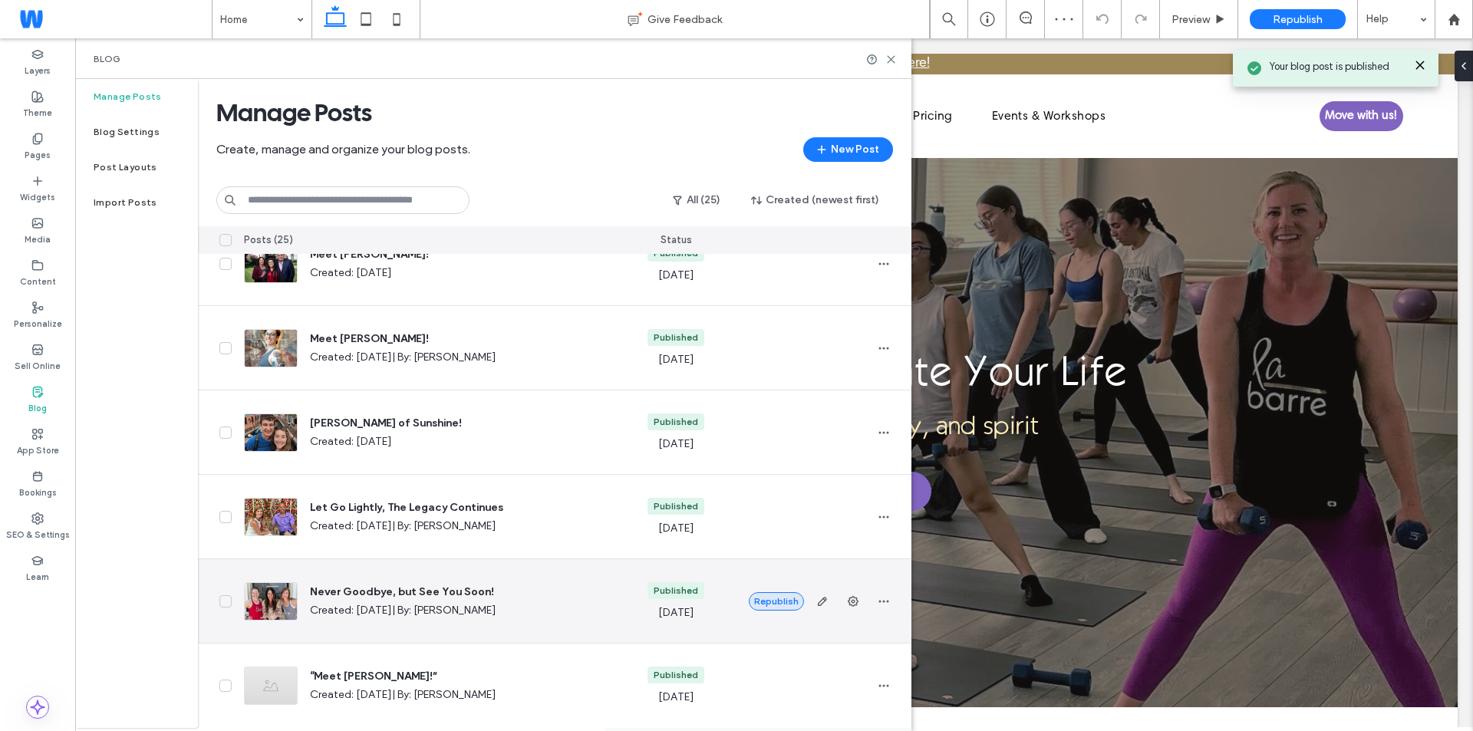
click at [772, 593] on button "Republish" at bounding box center [776, 601] width 55 height 18
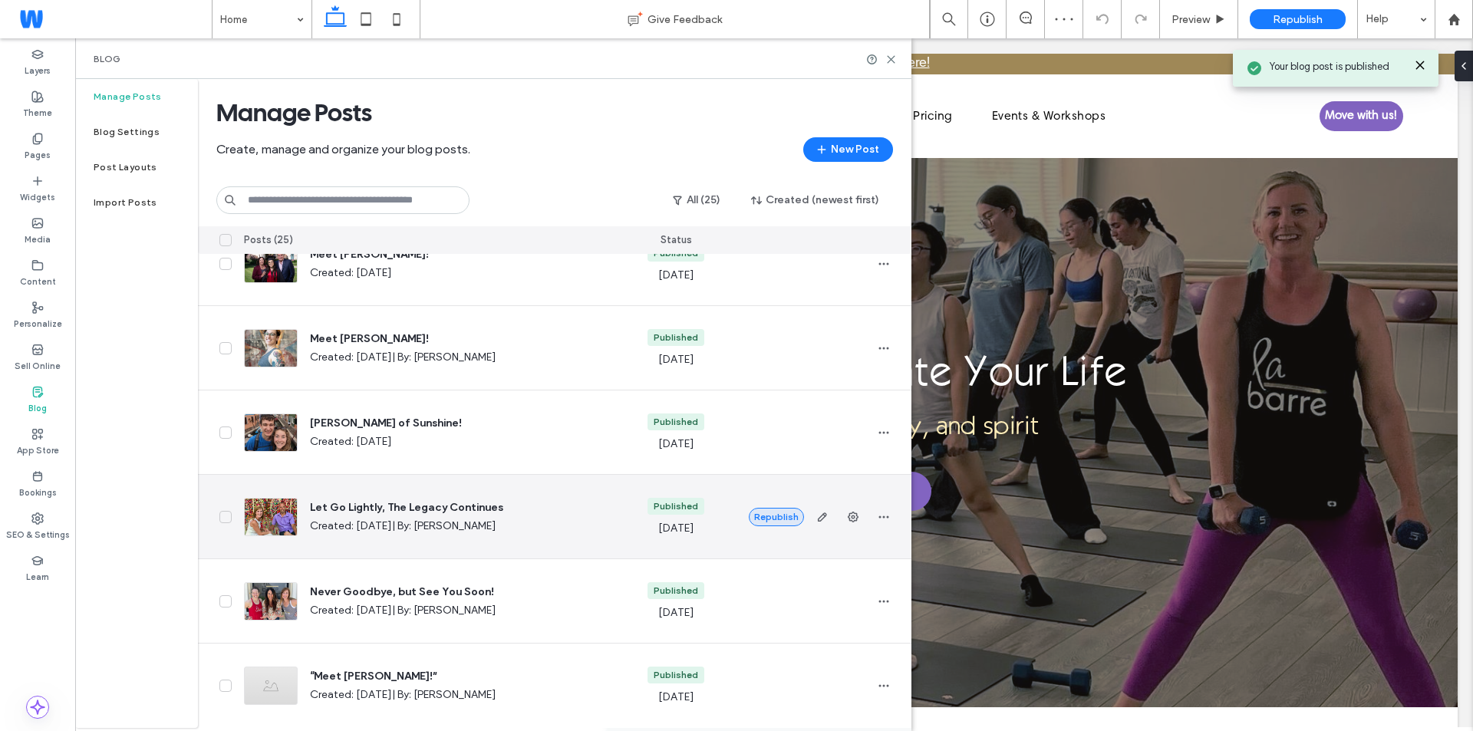
click at [763, 512] on button "Republish" at bounding box center [776, 517] width 55 height 18
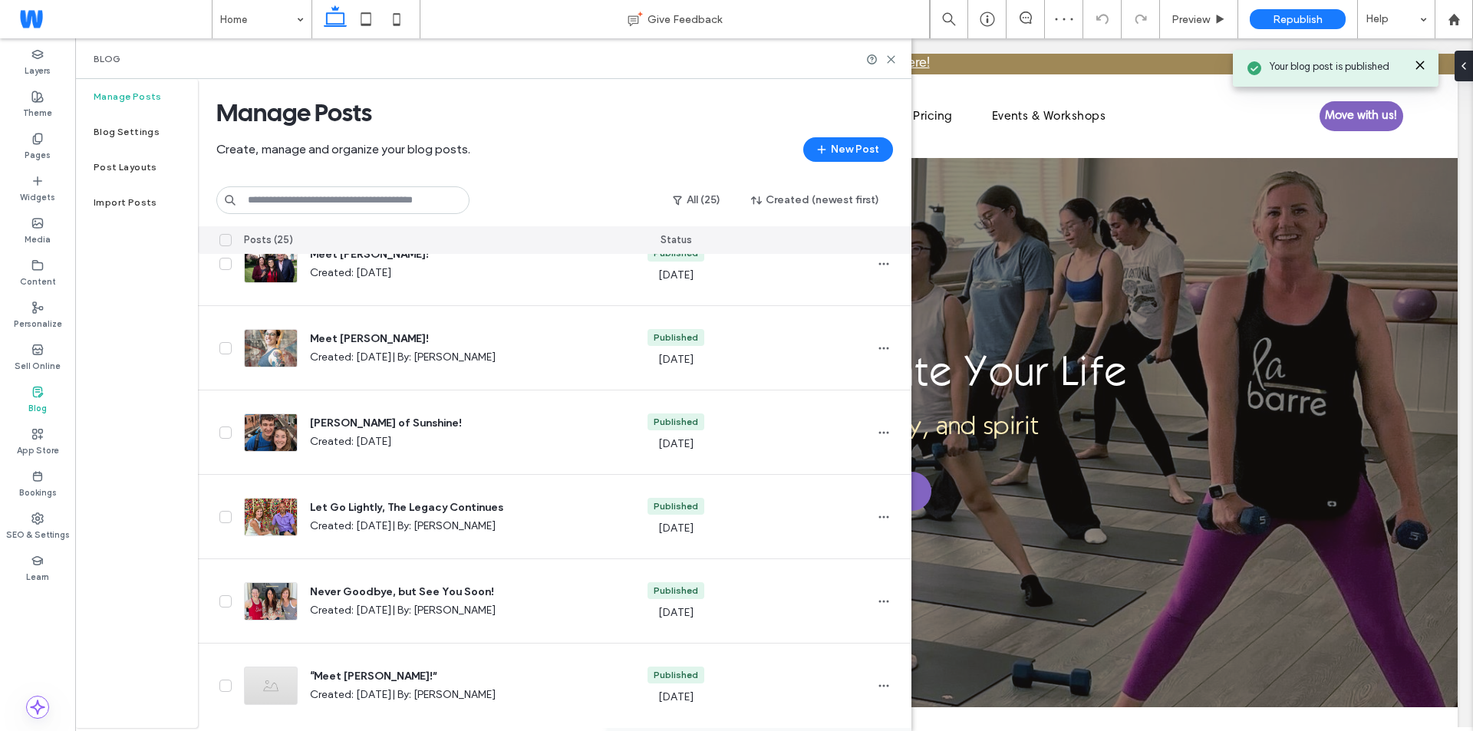
click at [753, 423] on div "Republish" at bounding box center [822, 432] width 147 height 21
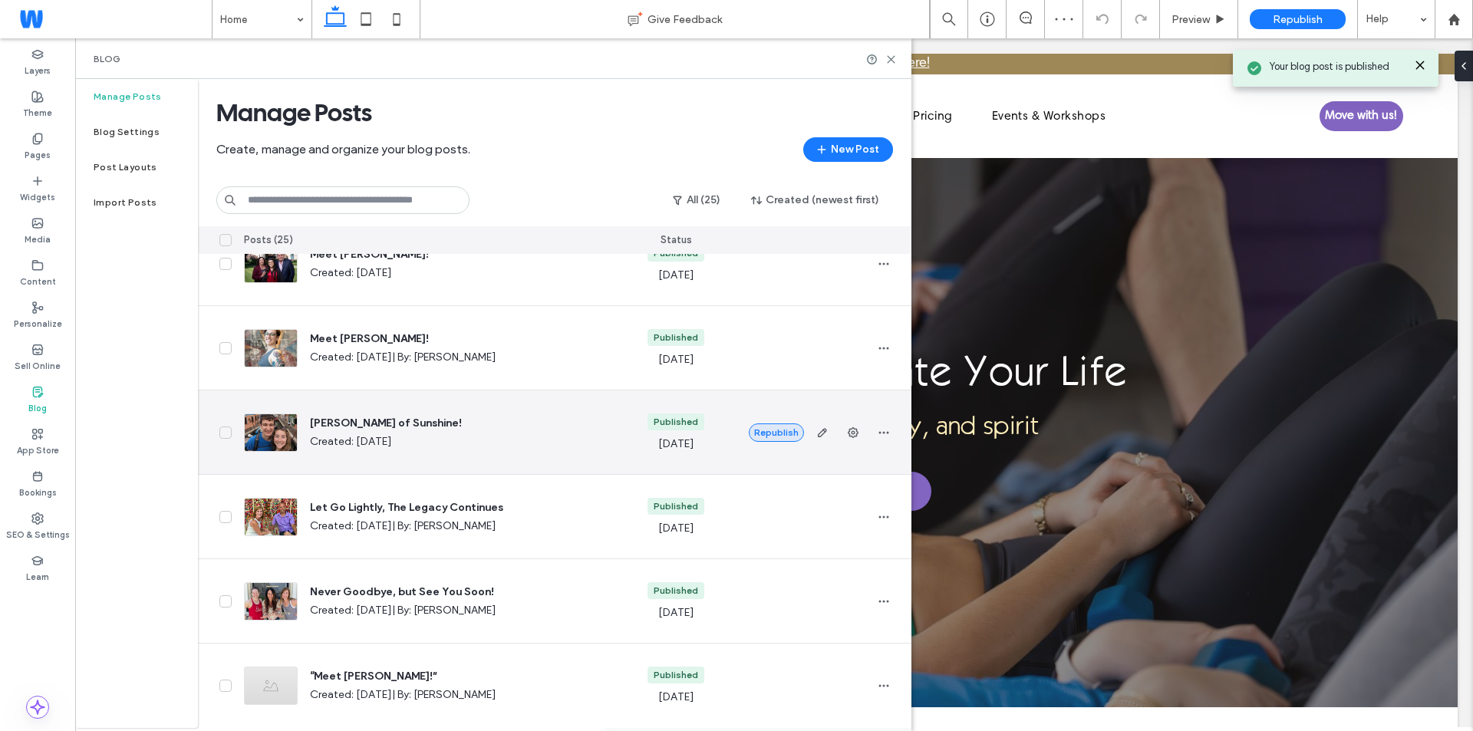
click at [761, 423] on button "Republish" at bounding box center [776, 432] width 55 height 18
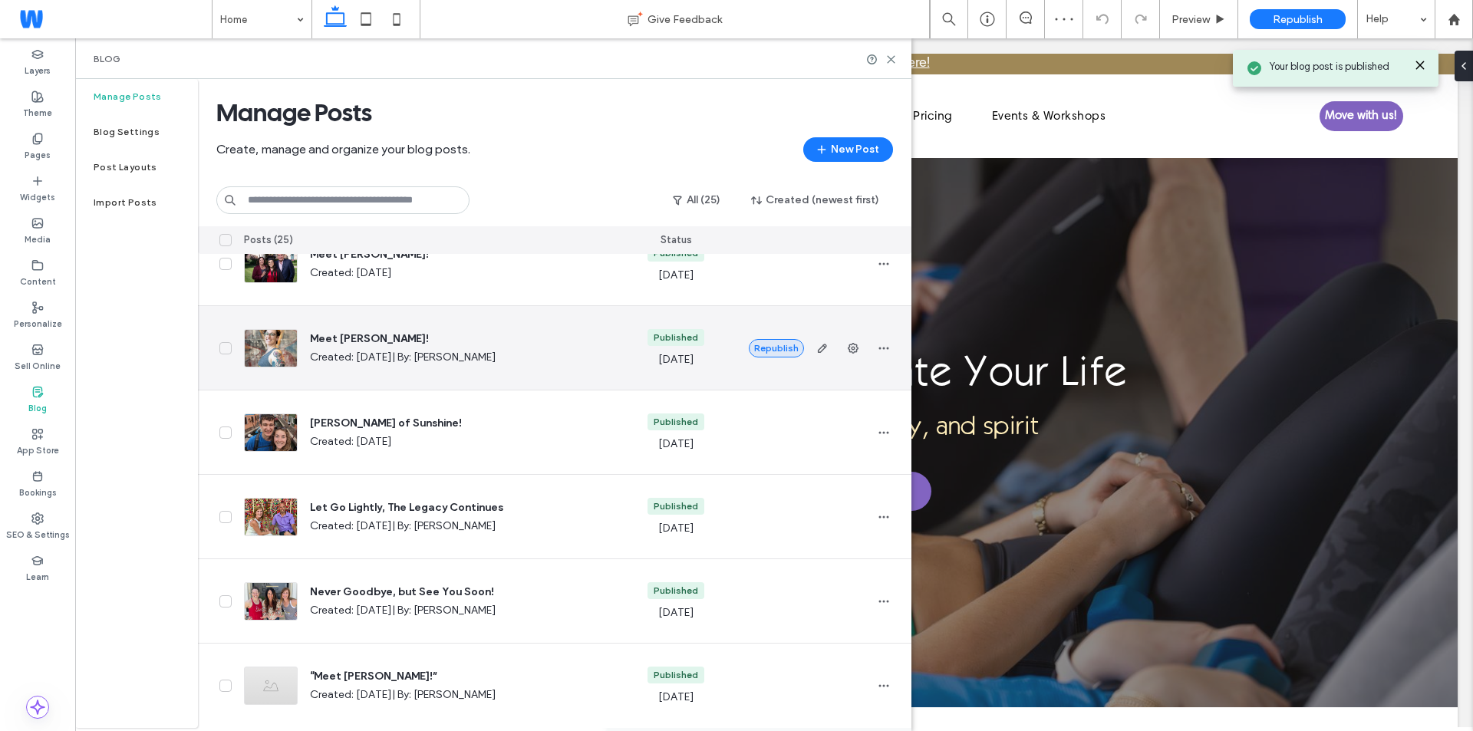
click at [772, 342] on button "Republish" at bounding box center [776, 348] width 55 height 18
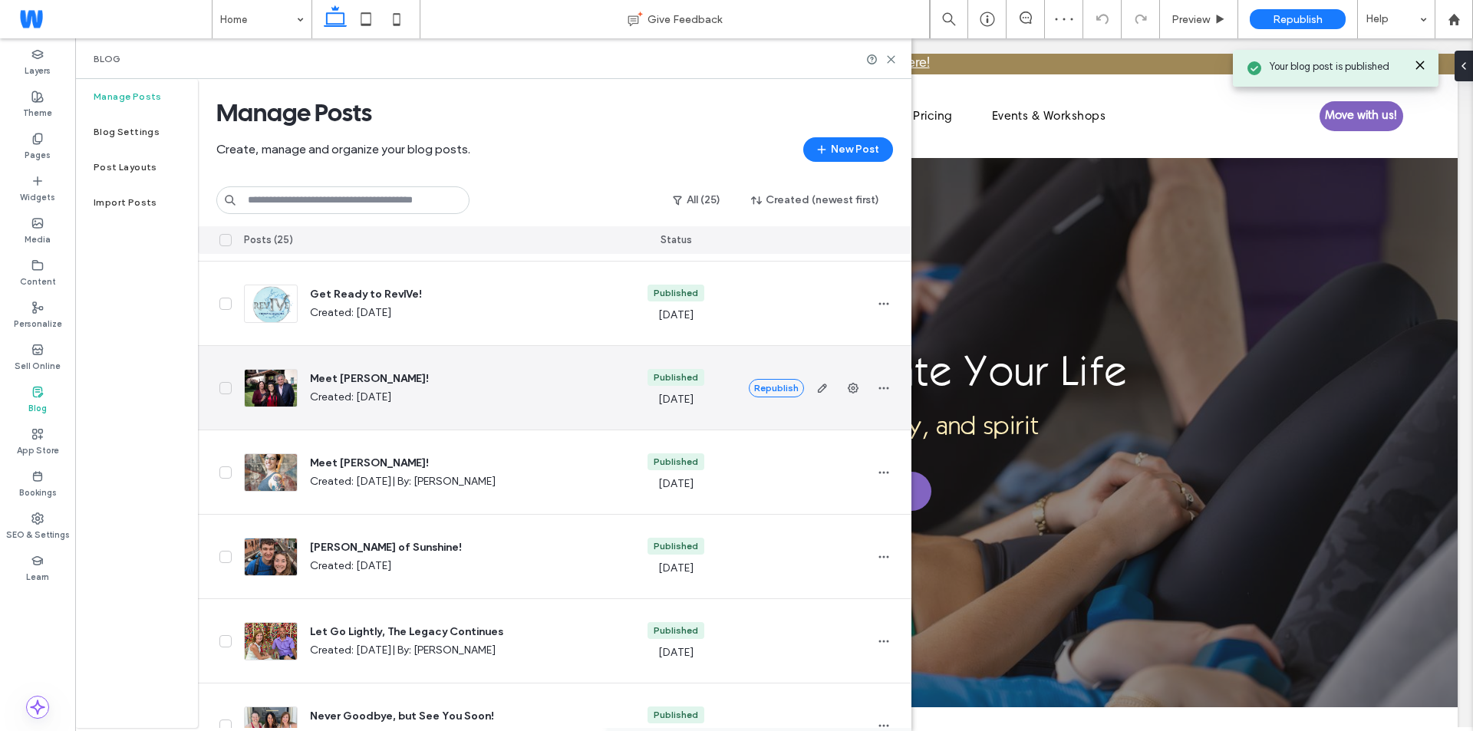
scroll to position [1412, 0]
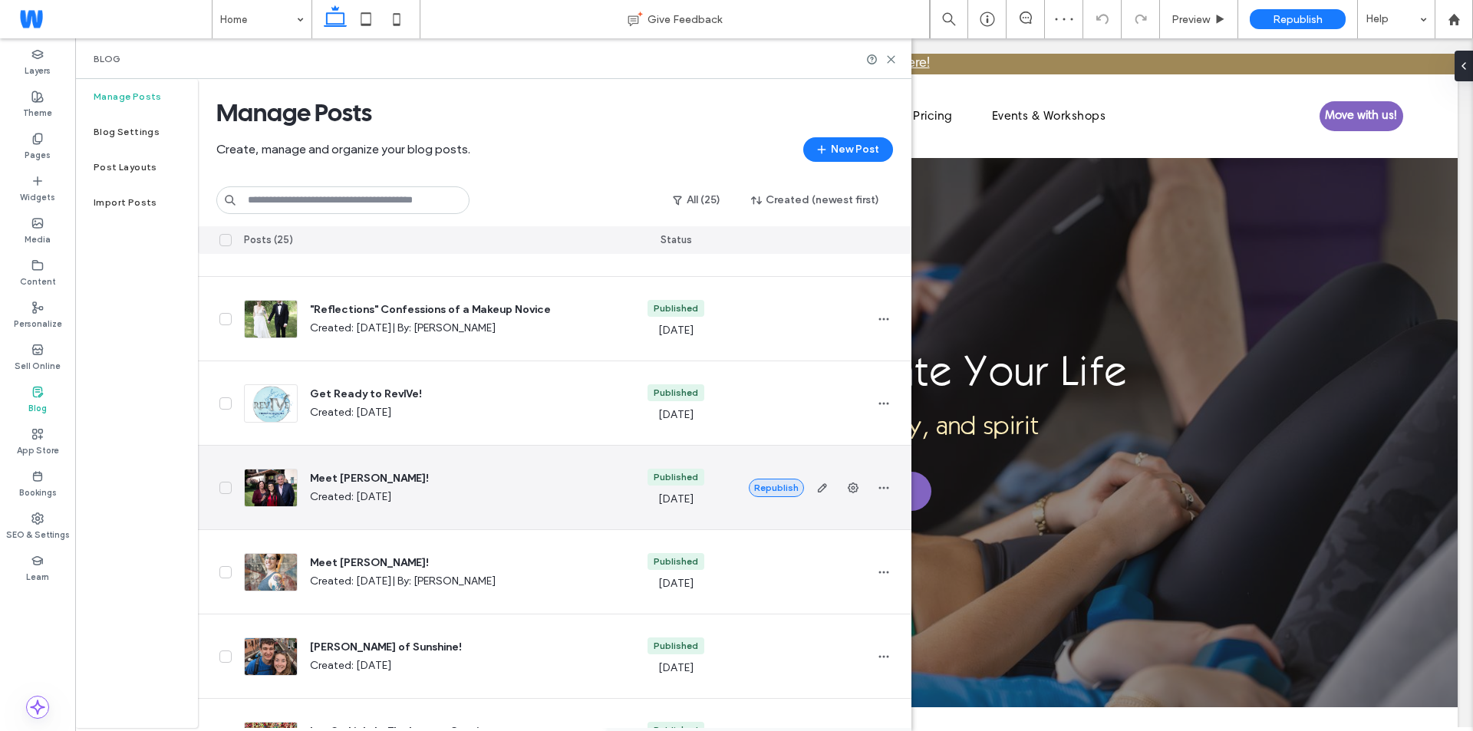
click at [779, 487] on button "Republish" at bounding box center [776, 488] width 55 height 18
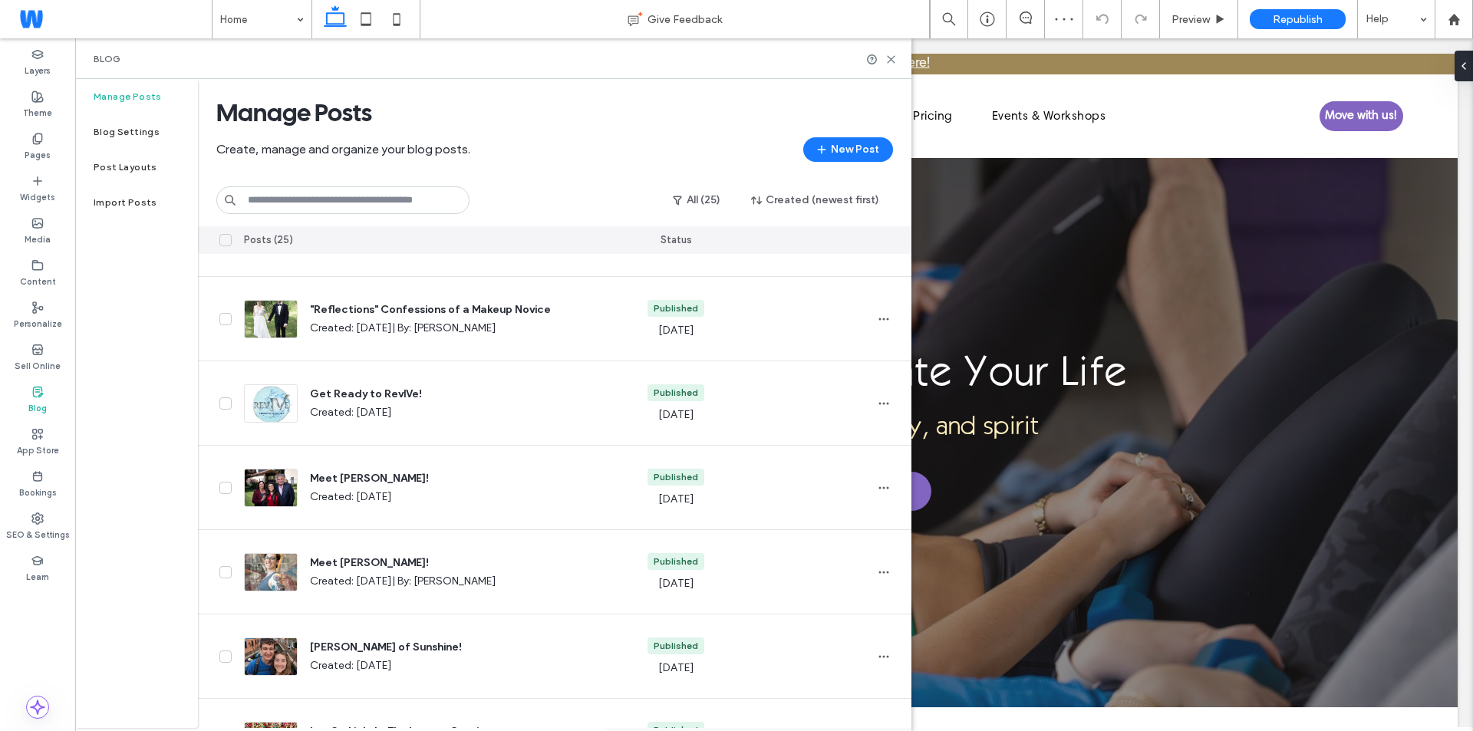
click at [780, 408] on button "Republish" at bounding box center [776, 403] width 55 height 18
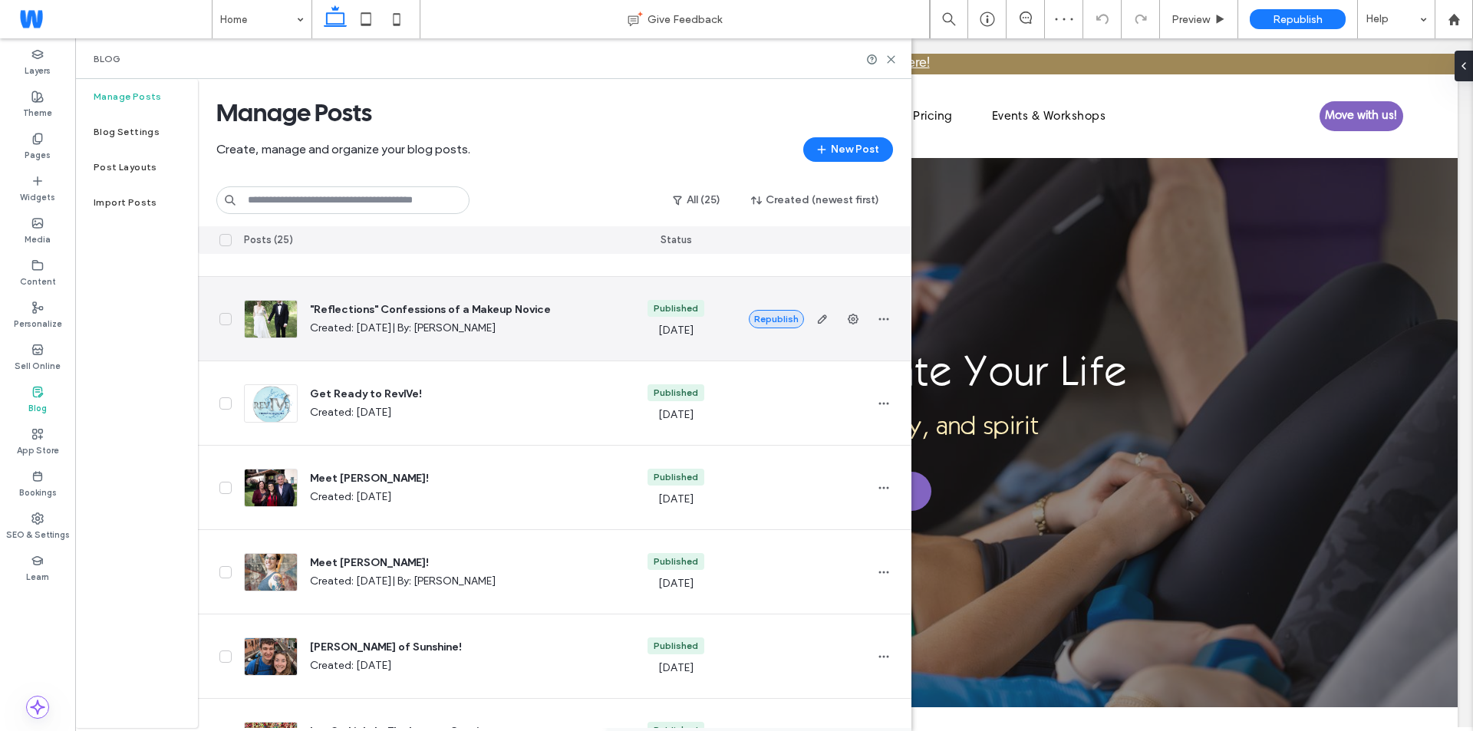
click at [775, 318] on button "Republish" at bounding box center [776, 319] width 55 height 18
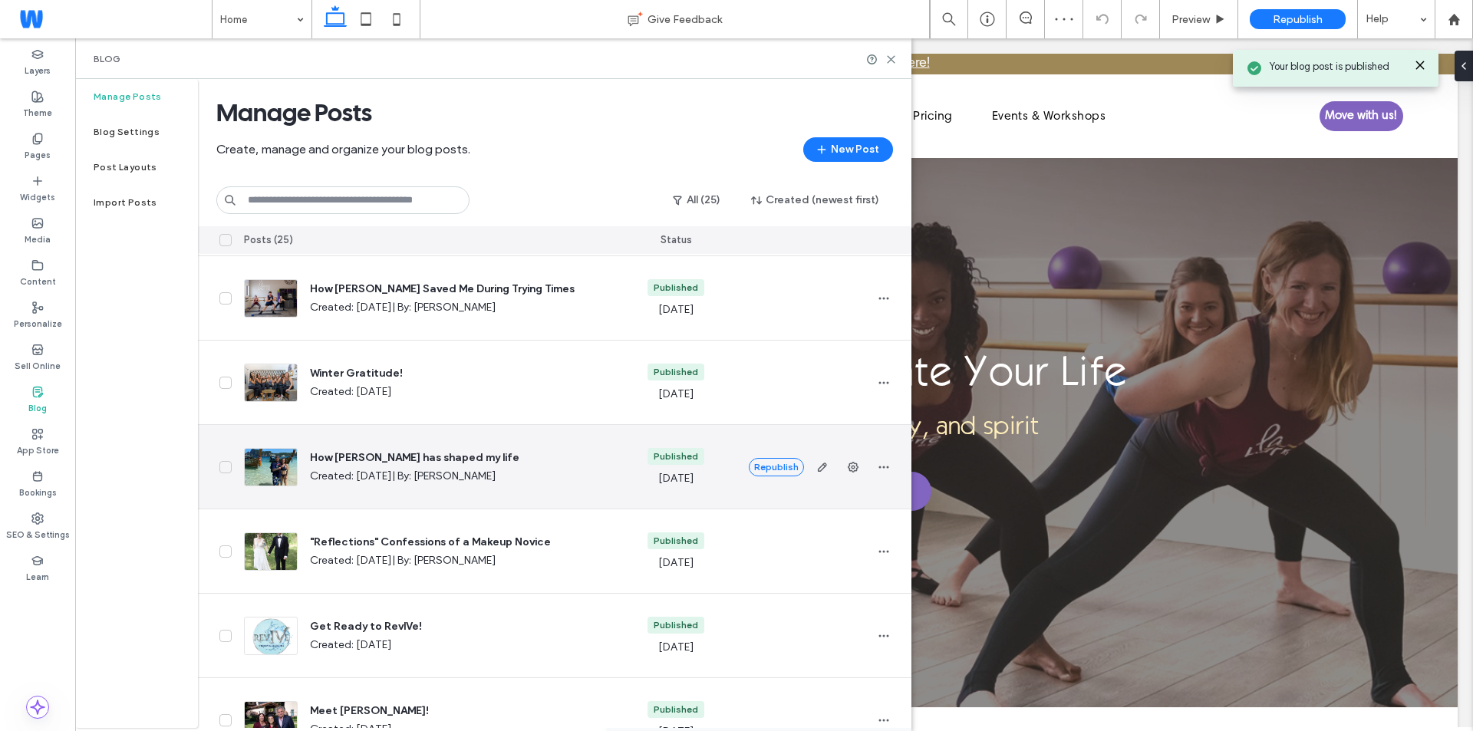
scroll to position [1029, 0]
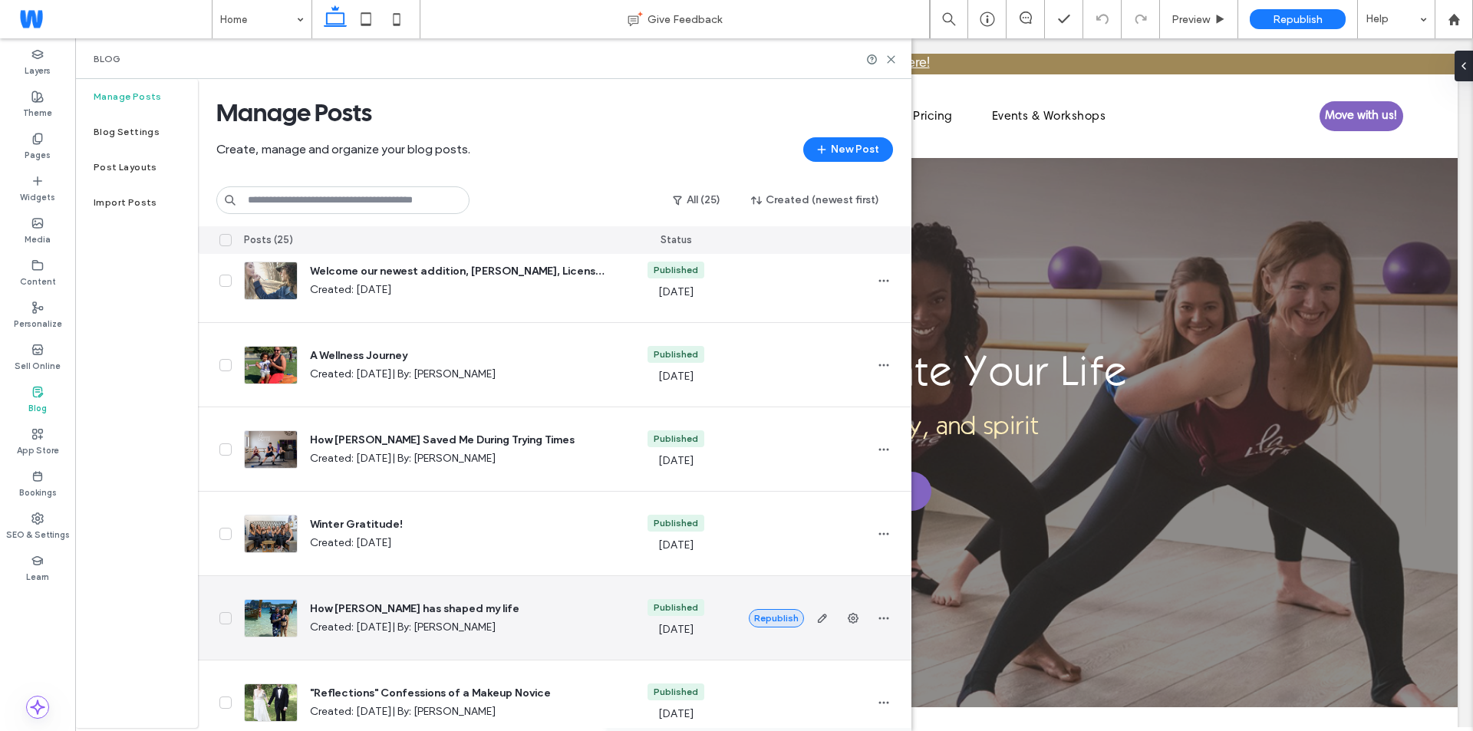
click at [761, 612] on button "Republish" at bounding box center [776, 618] width 55 height 18
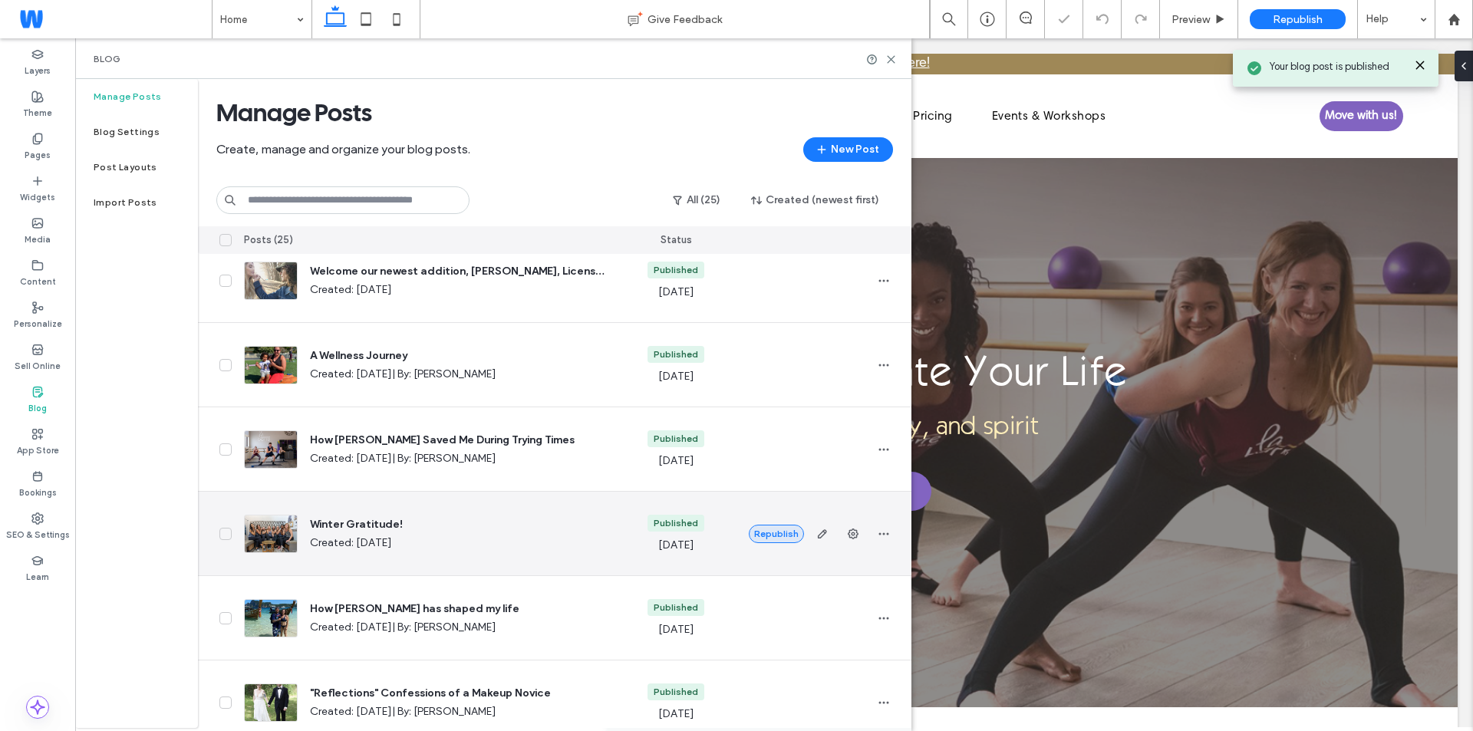
click at [769, 540] on button "Republish" at bounding box center [776, 534] width 55 height 18
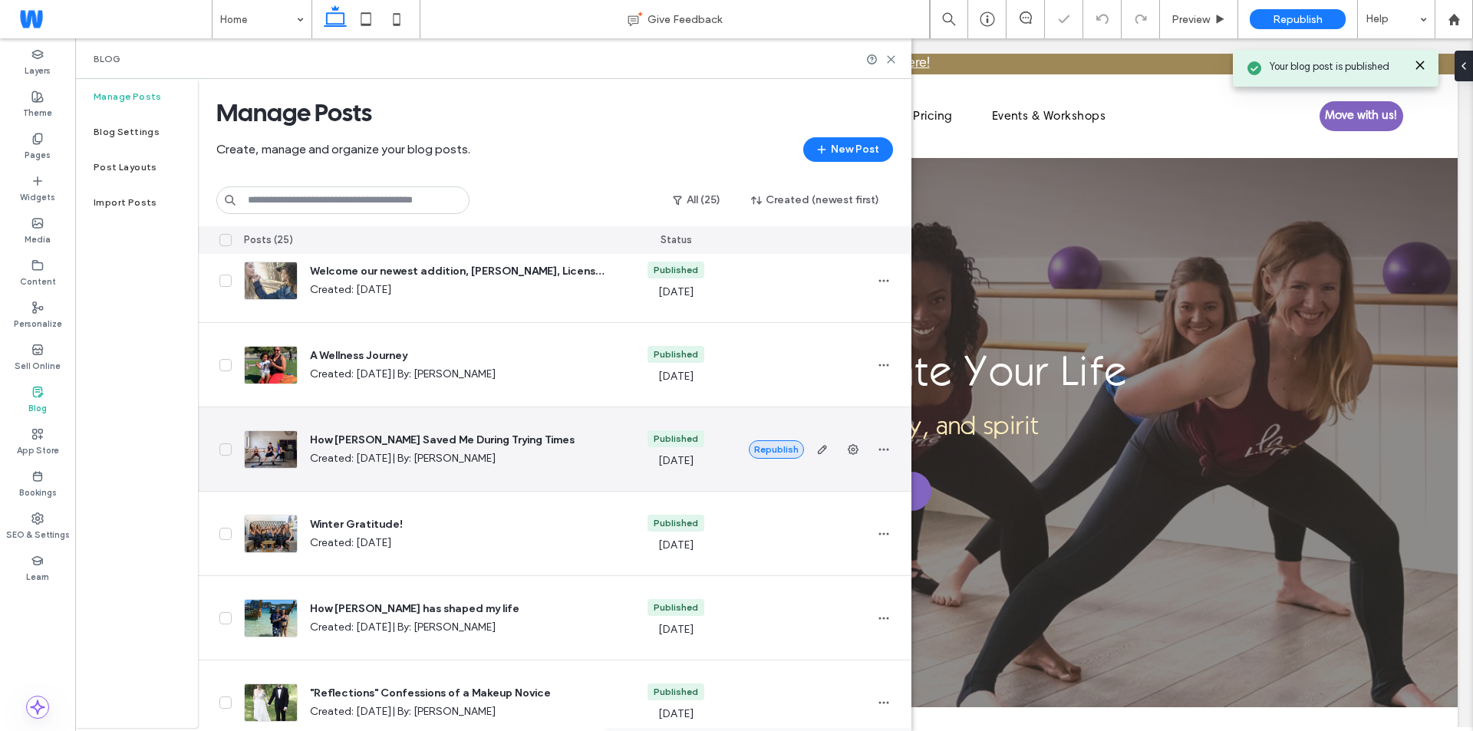
click at [775, 443] on button "Republish" at bounding box center [776, 449] width 55 height 18
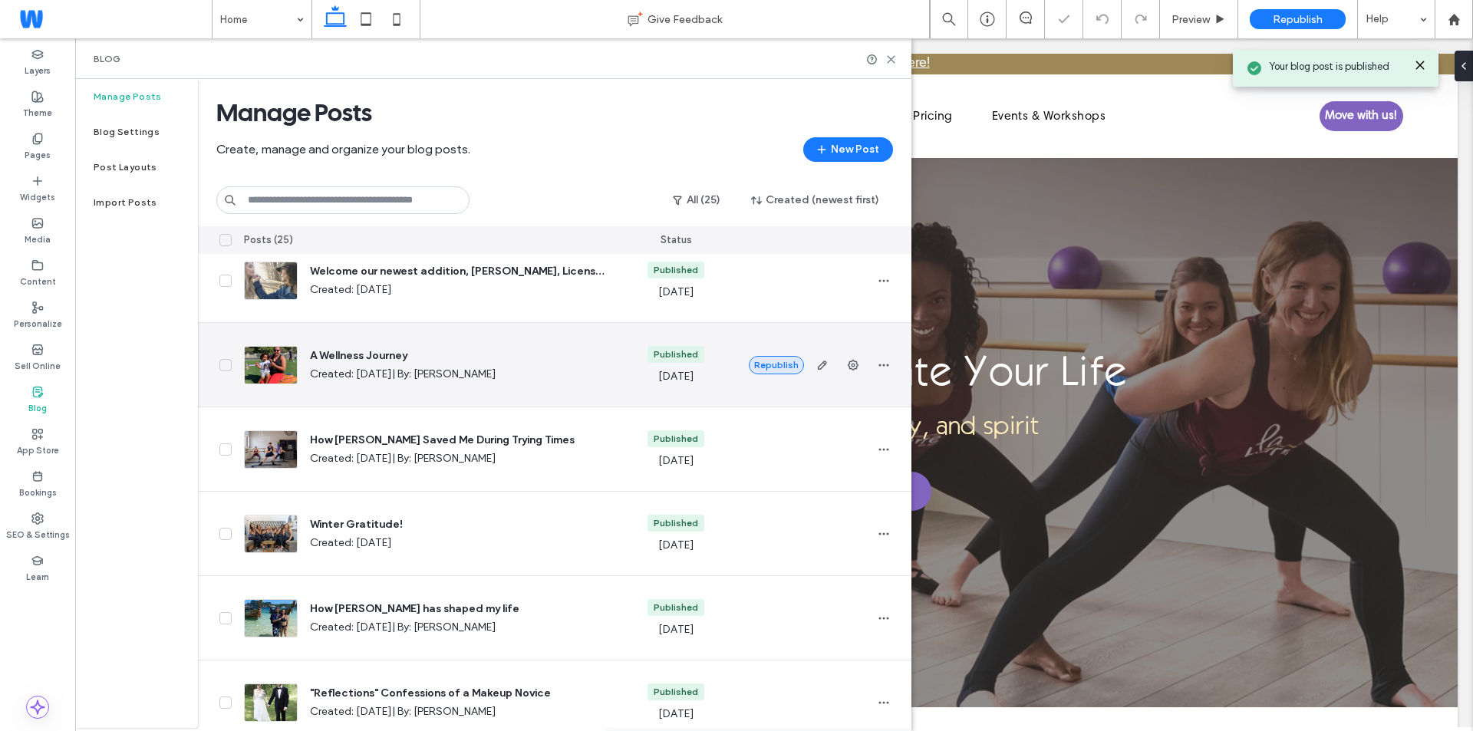
click at [774, 364] on button "Republish" at bounding box center [776, 365] width 55 height 18
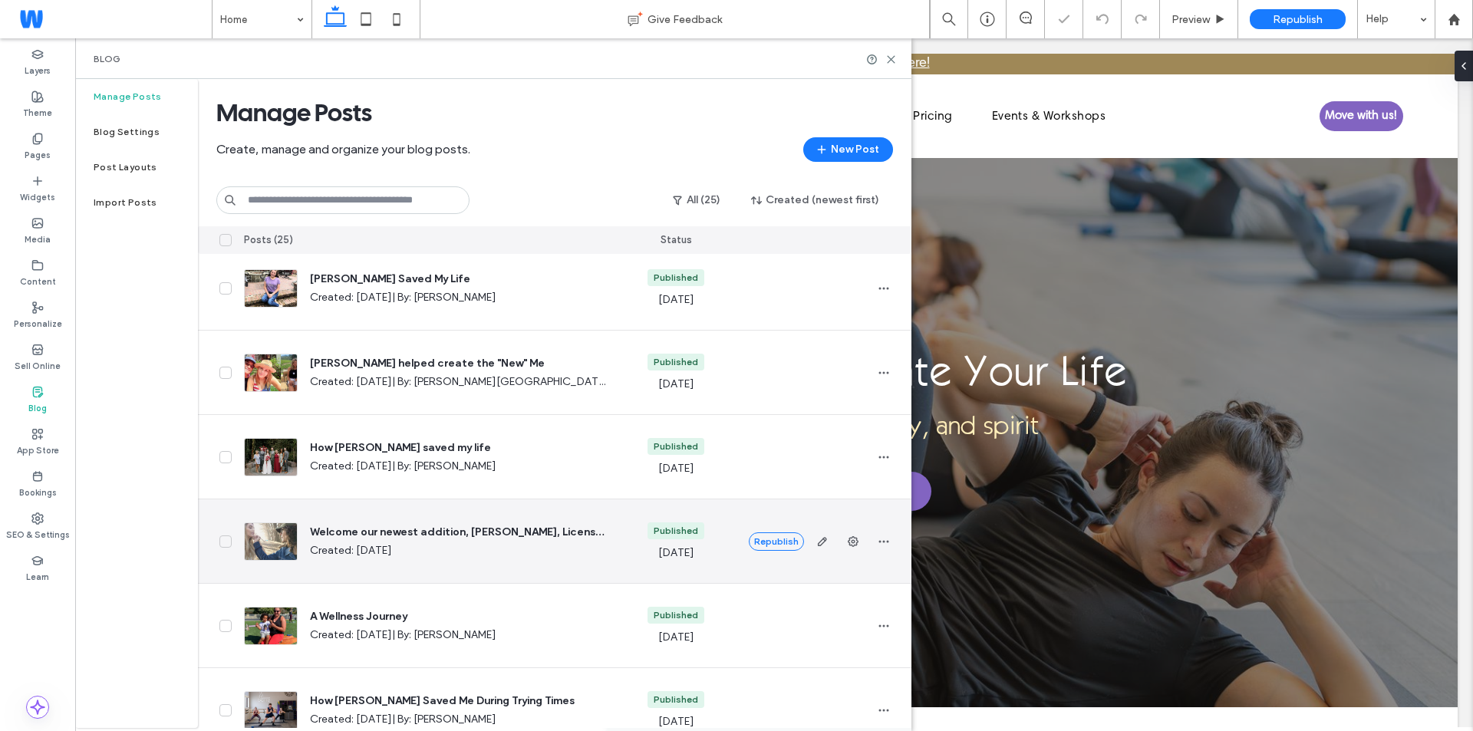
scroll to position [722, 0]
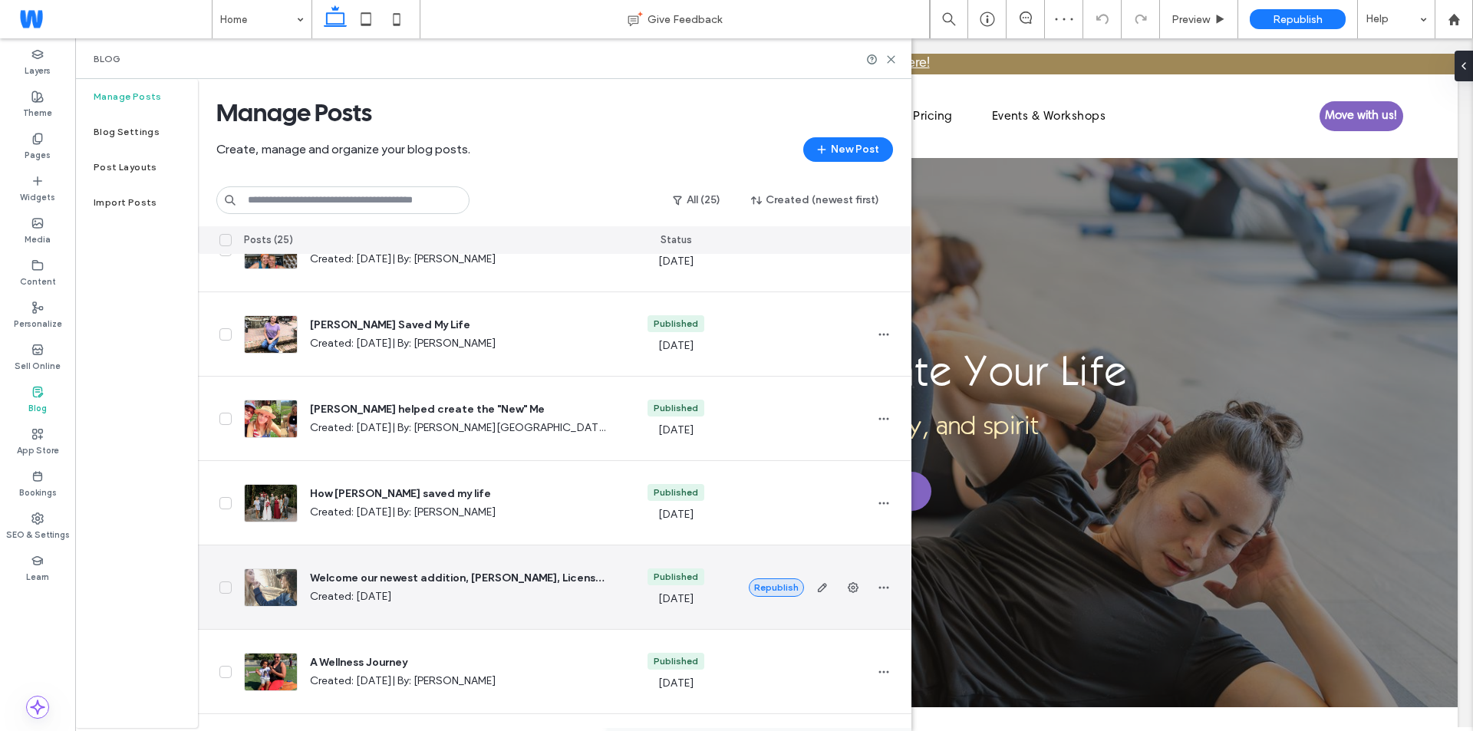
click at [767, 585] on button "Republish" at bounding box center [776, 587] width 55 height 18
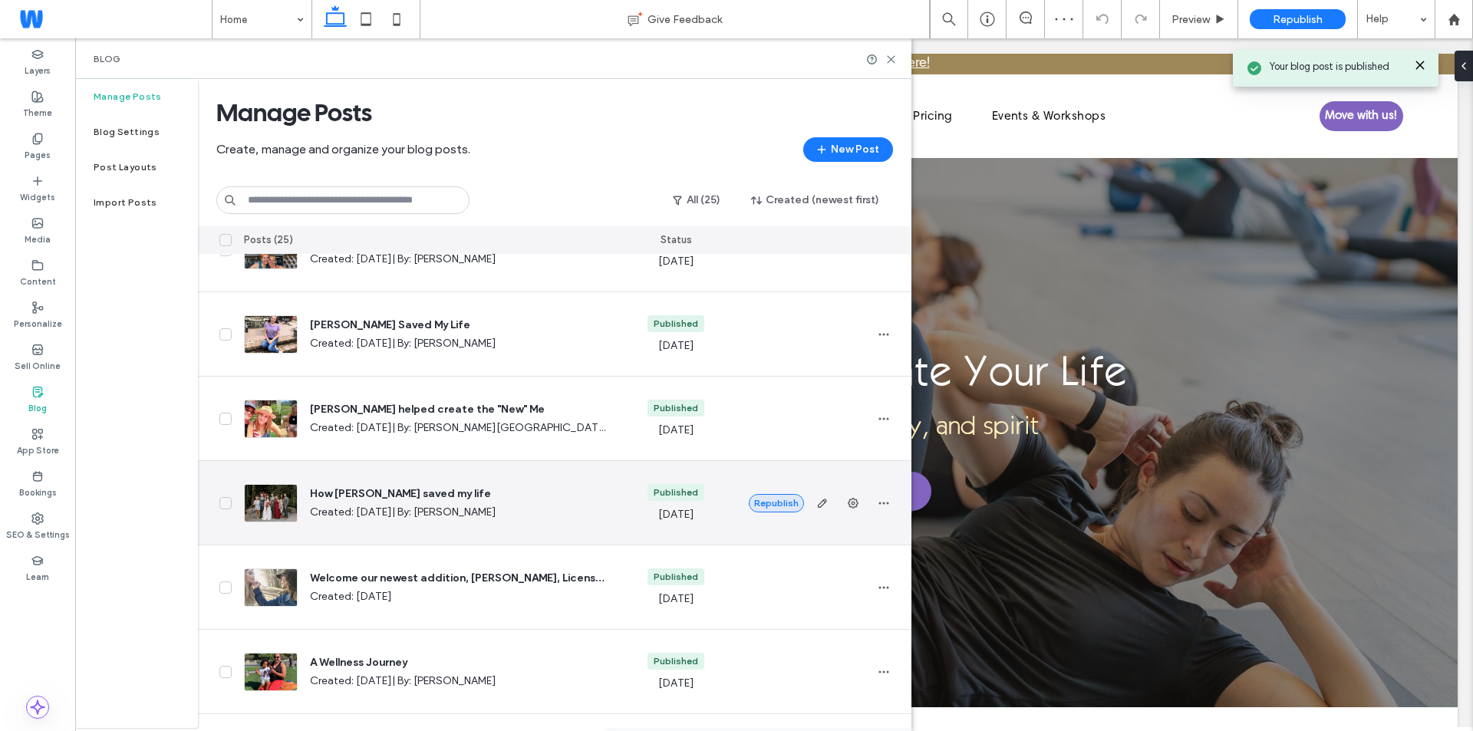
click at [775, 505] on button "Republish" at bounding box center [776, 503] width 55 height 18
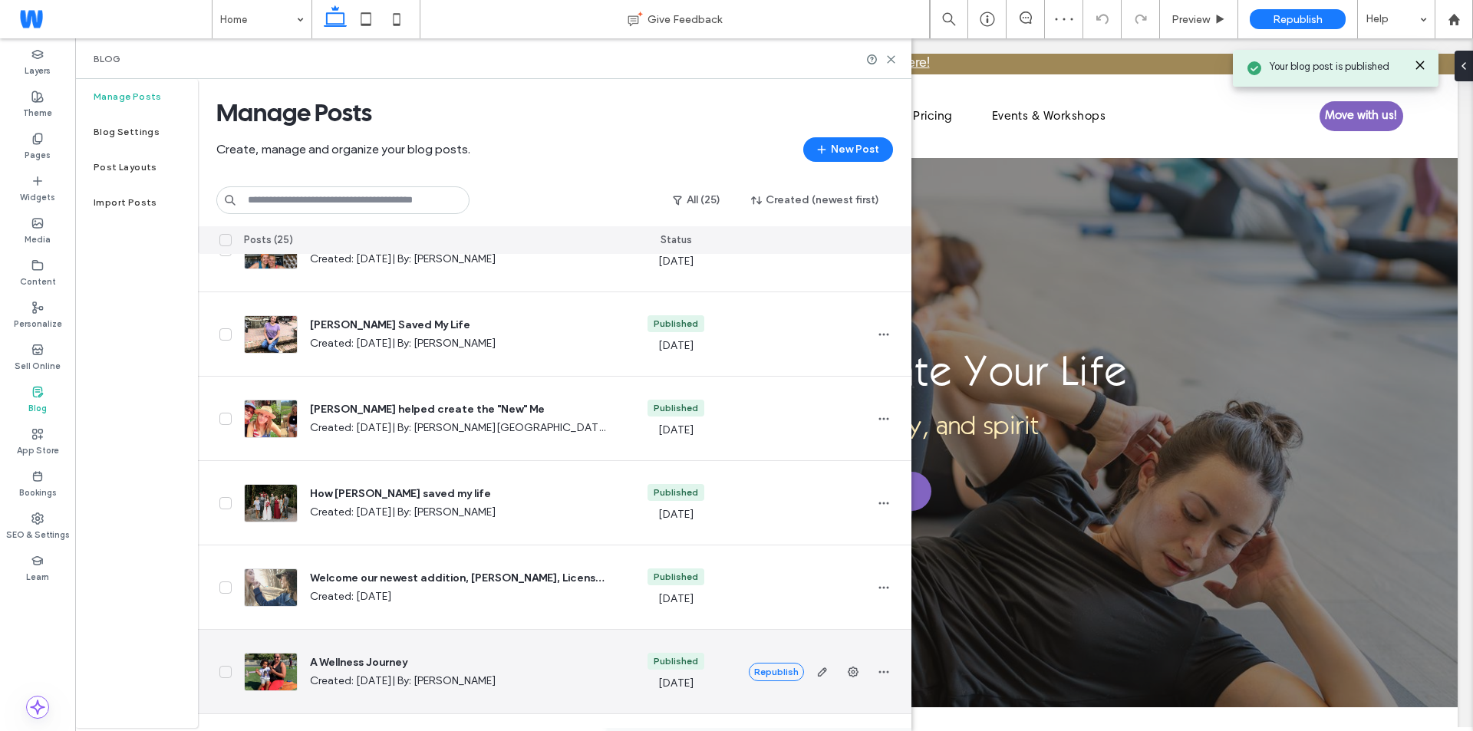
click at [773, 673] on button "Republish" at bounding box center [776, 672] width 55 height 18
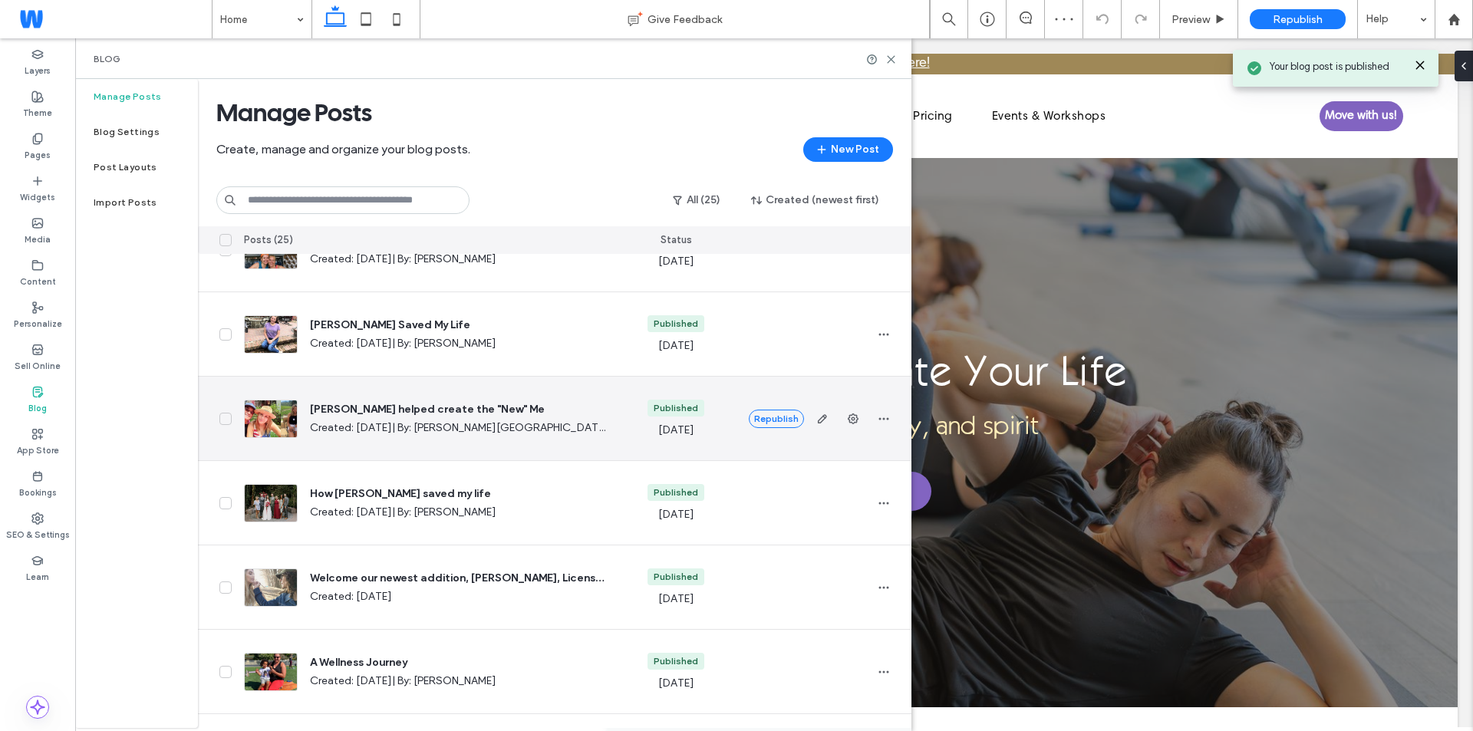
click at [777, 419] on button "Republish" at bounding box center [776, 419] width 55 height 18
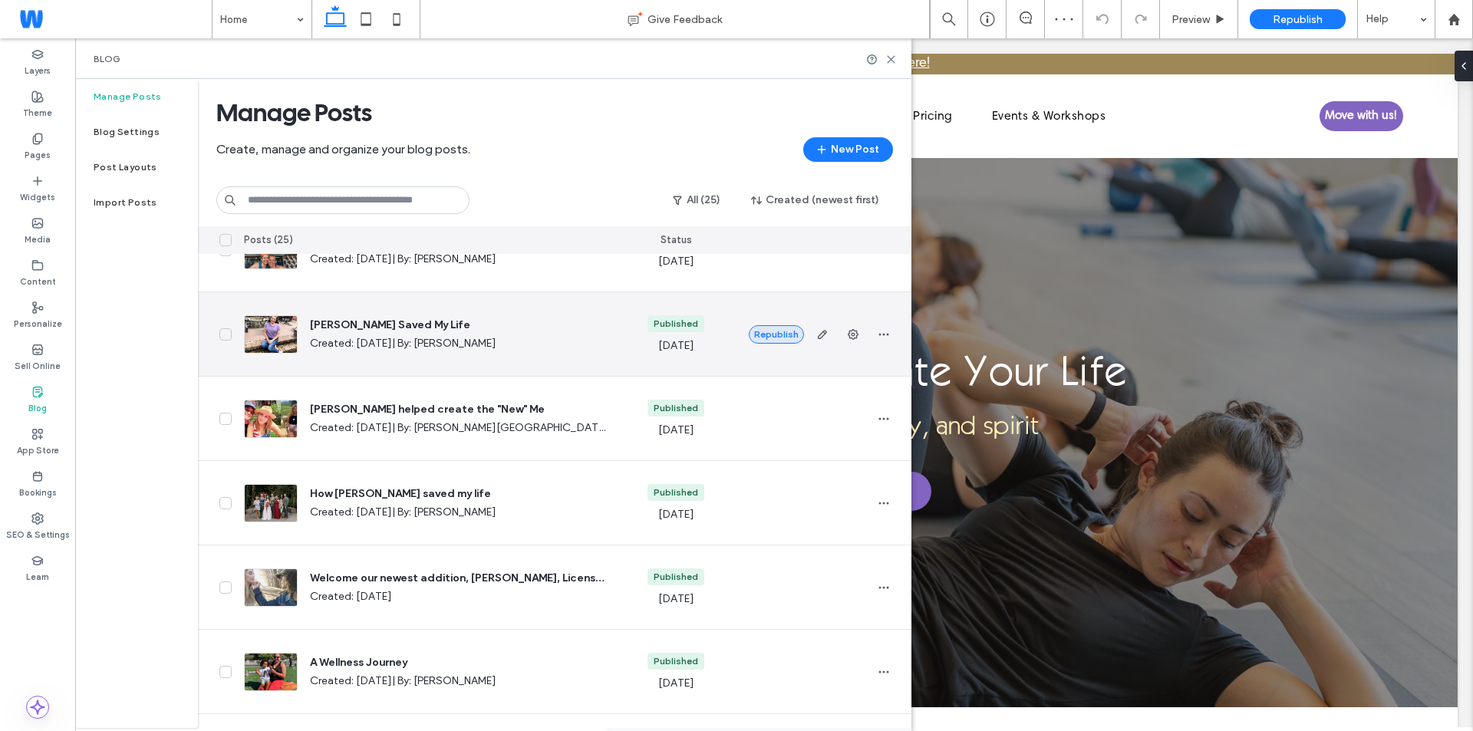
click at [776, 338] on button "Republish" at bounding box center [776, 334] width 55 height 18
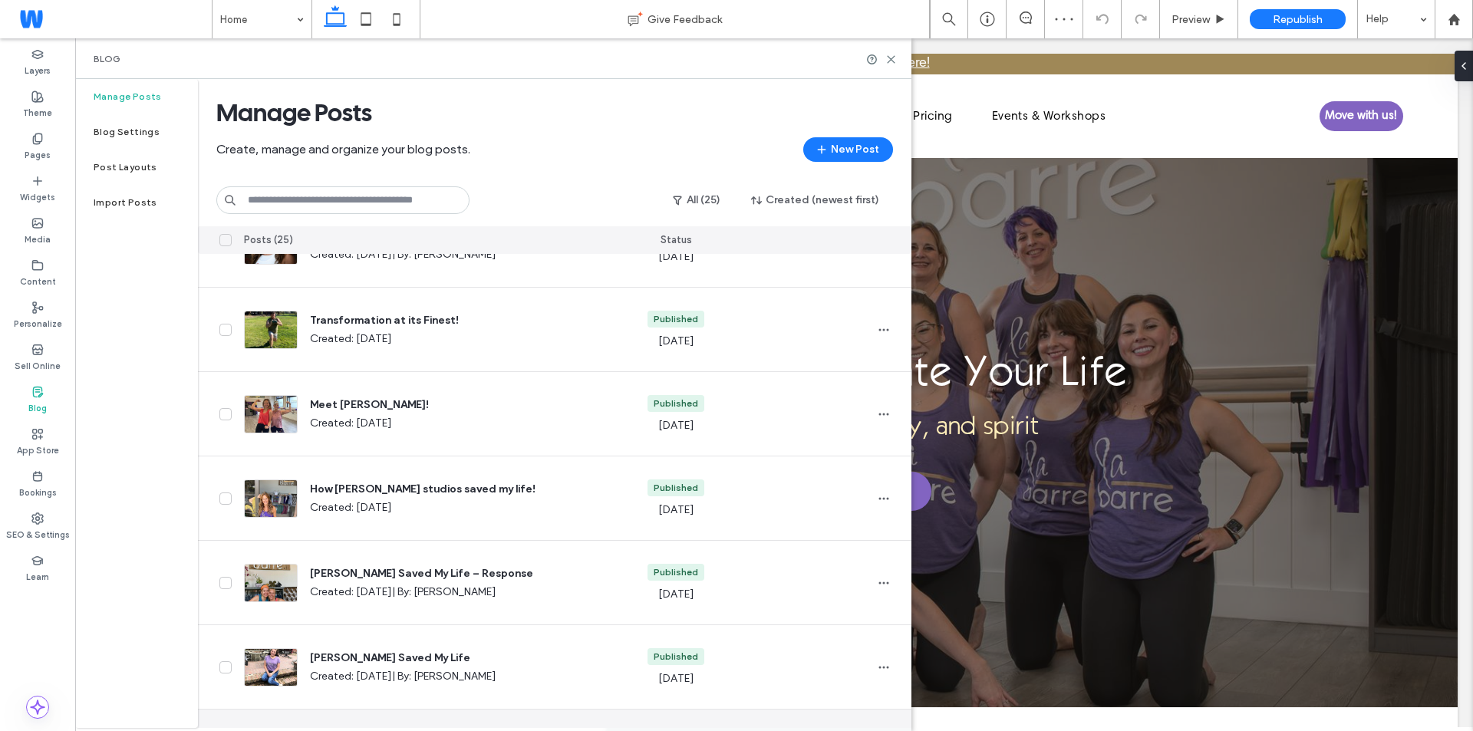
scroll to position [338, 0]
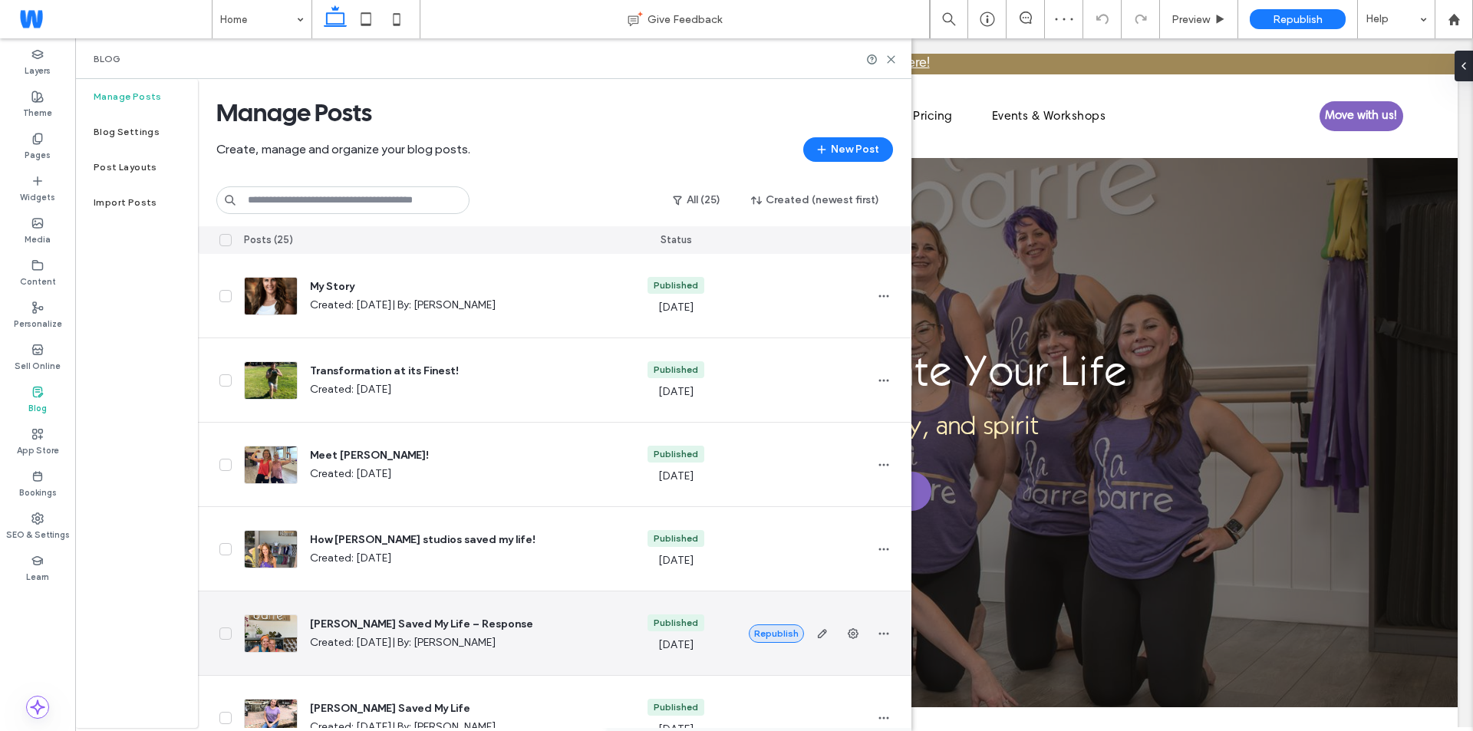
click at [775, 627] on button "Republish" at bounding box center [776, 633] width 55 height 18
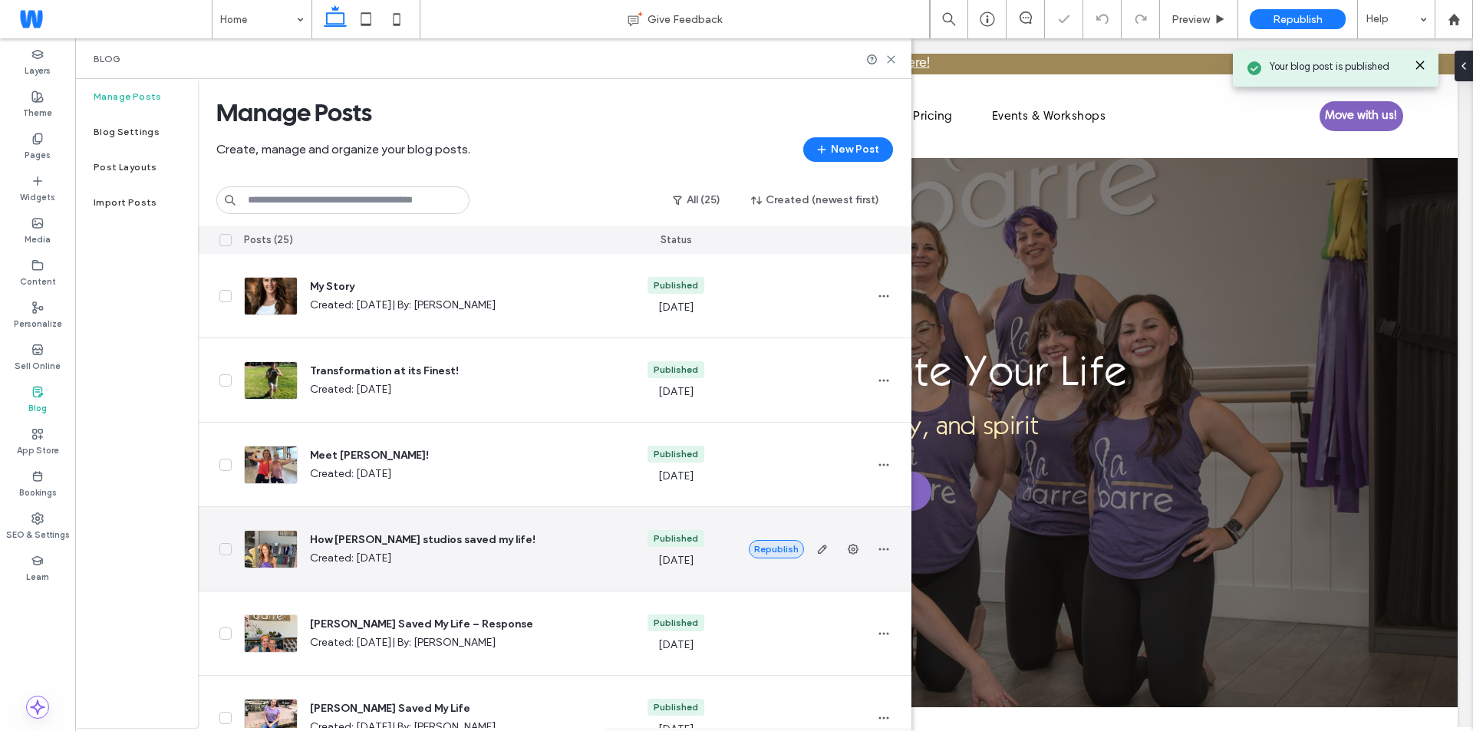
click at [772, 547] on button "Republish" at bounding box center [776, 549] width 55 height 18
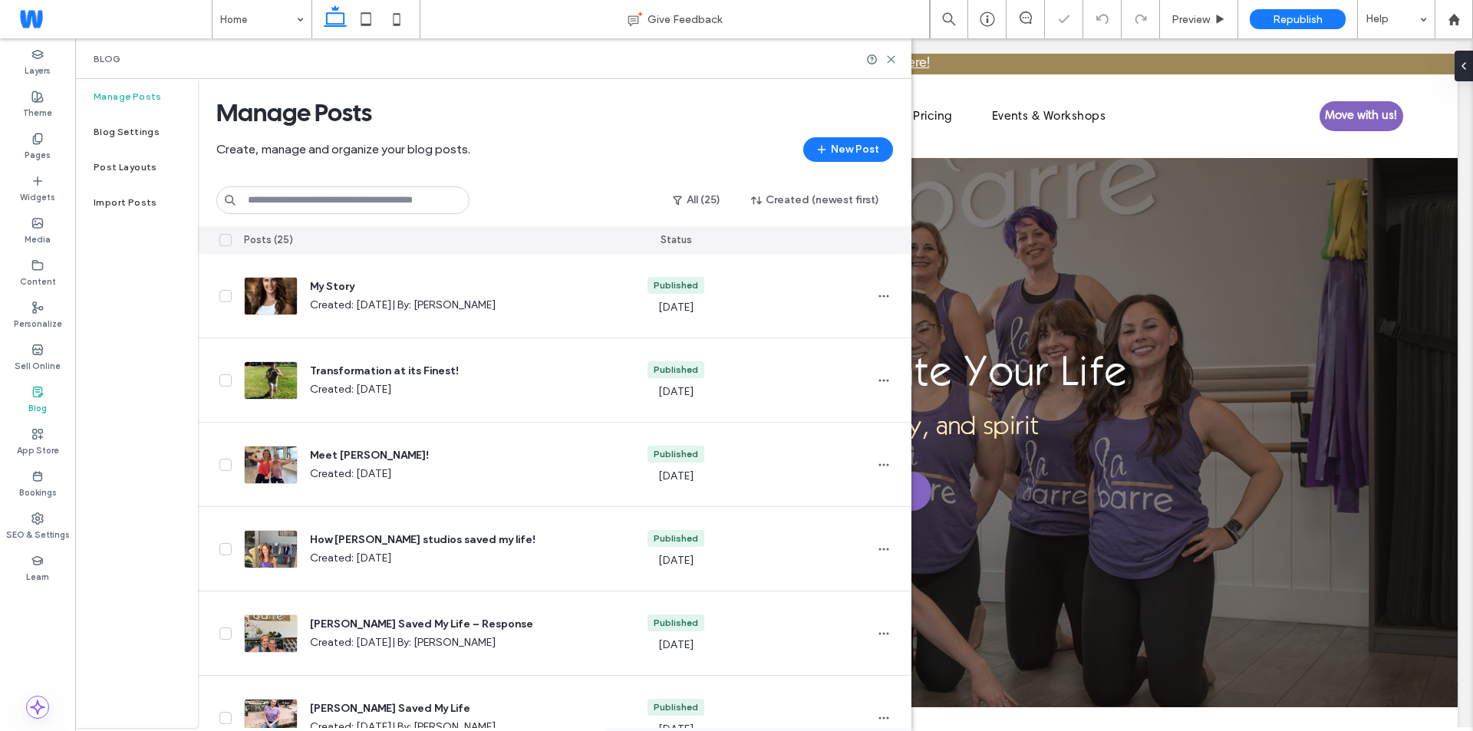
click at [756, 463] on div "Home Give Feedback Preview Republish Help Design Panel Site Comments Team & Cli…" at bounding box center [736, 365] width 1473 height 731
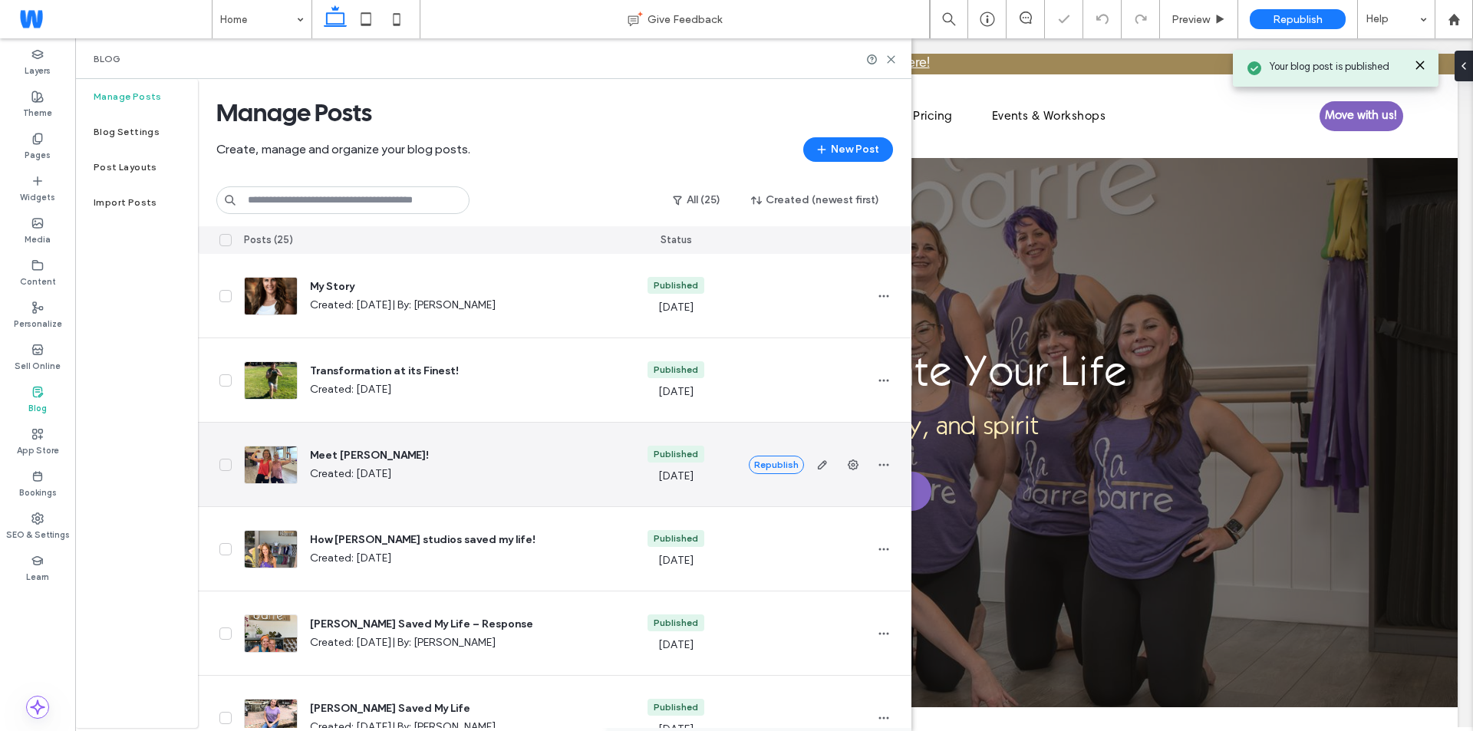
click at [756, 463] on button "Republish" at bounding box center [776, 465] width 55 height 18
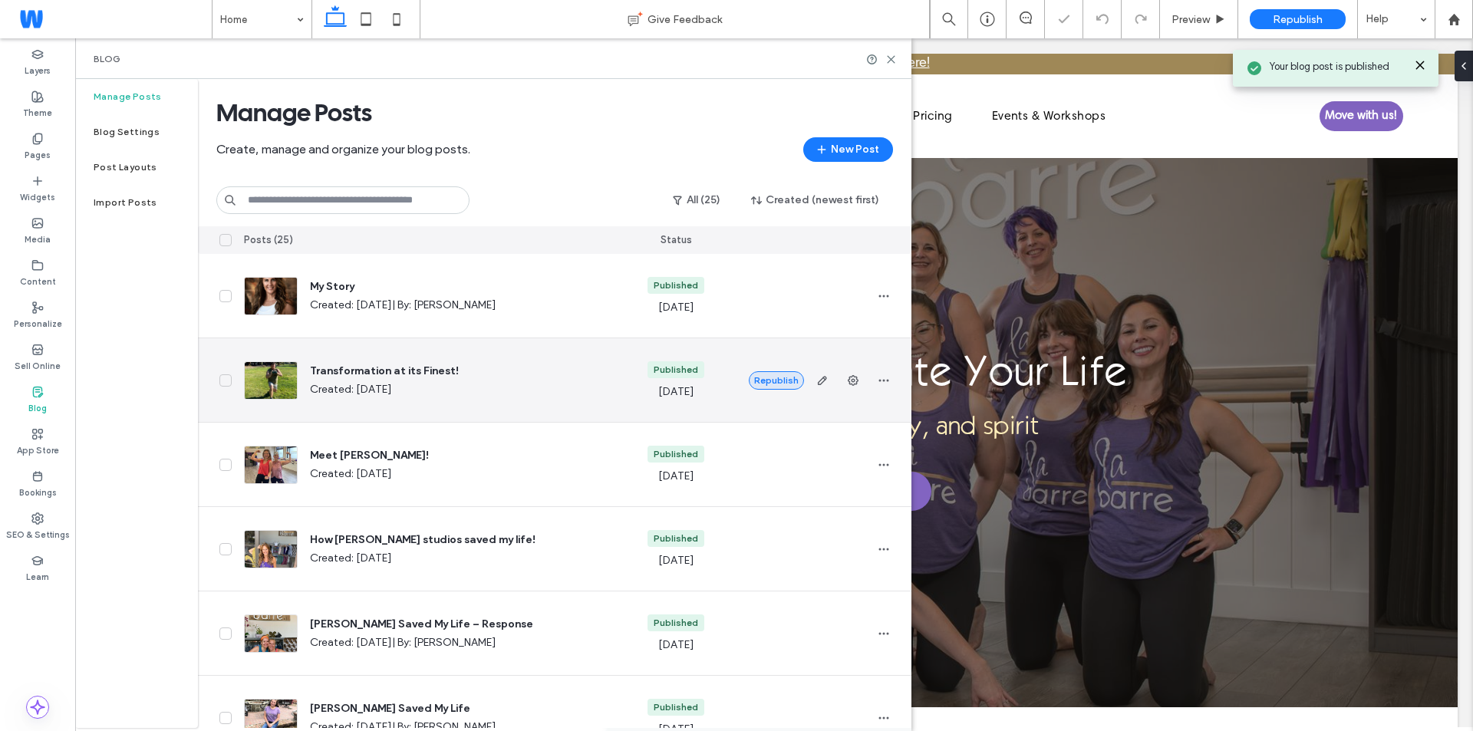
click at [778, 377] on button "Republish" at bounding box center [776, 380] width 55 height 18
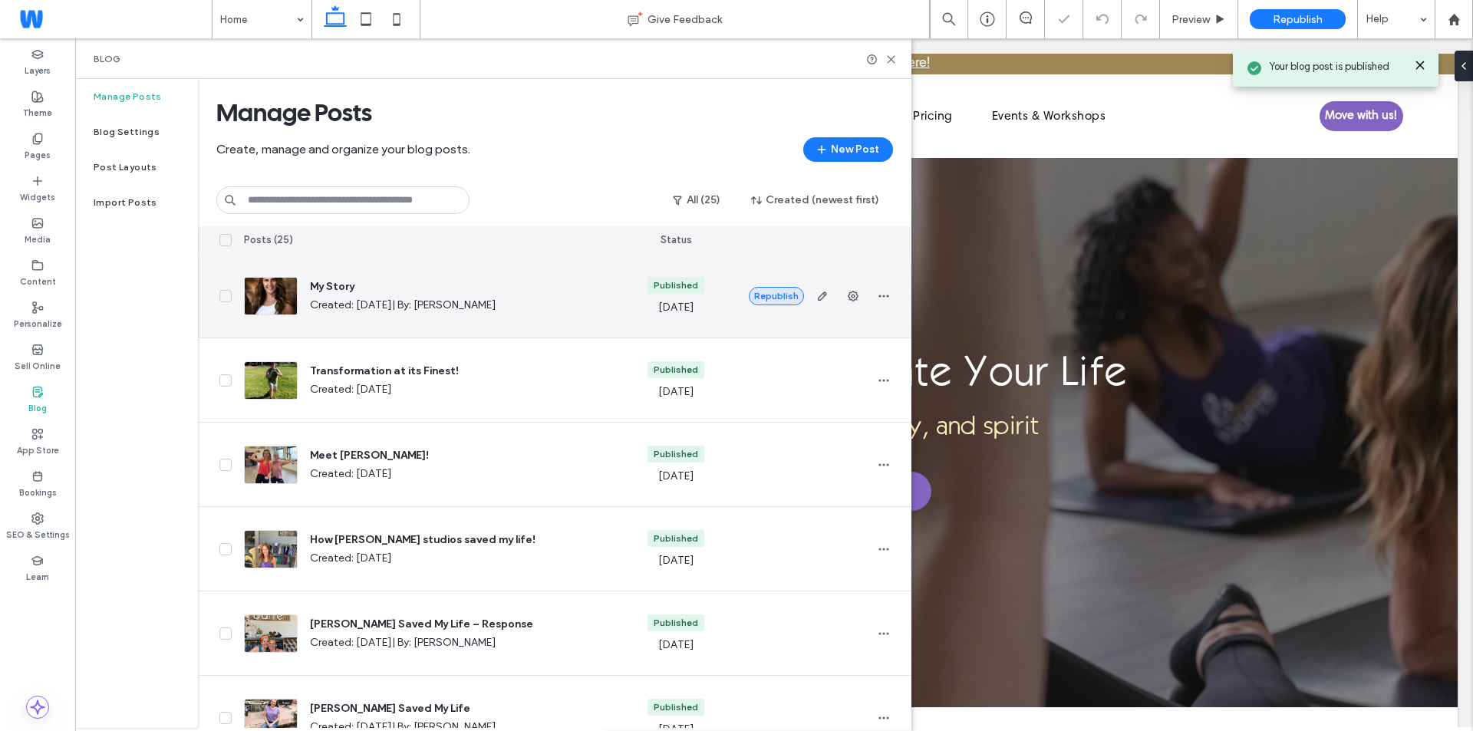
click at [783, 295] on button "Republish" at bounding box center [776, 296] width 55 height 18
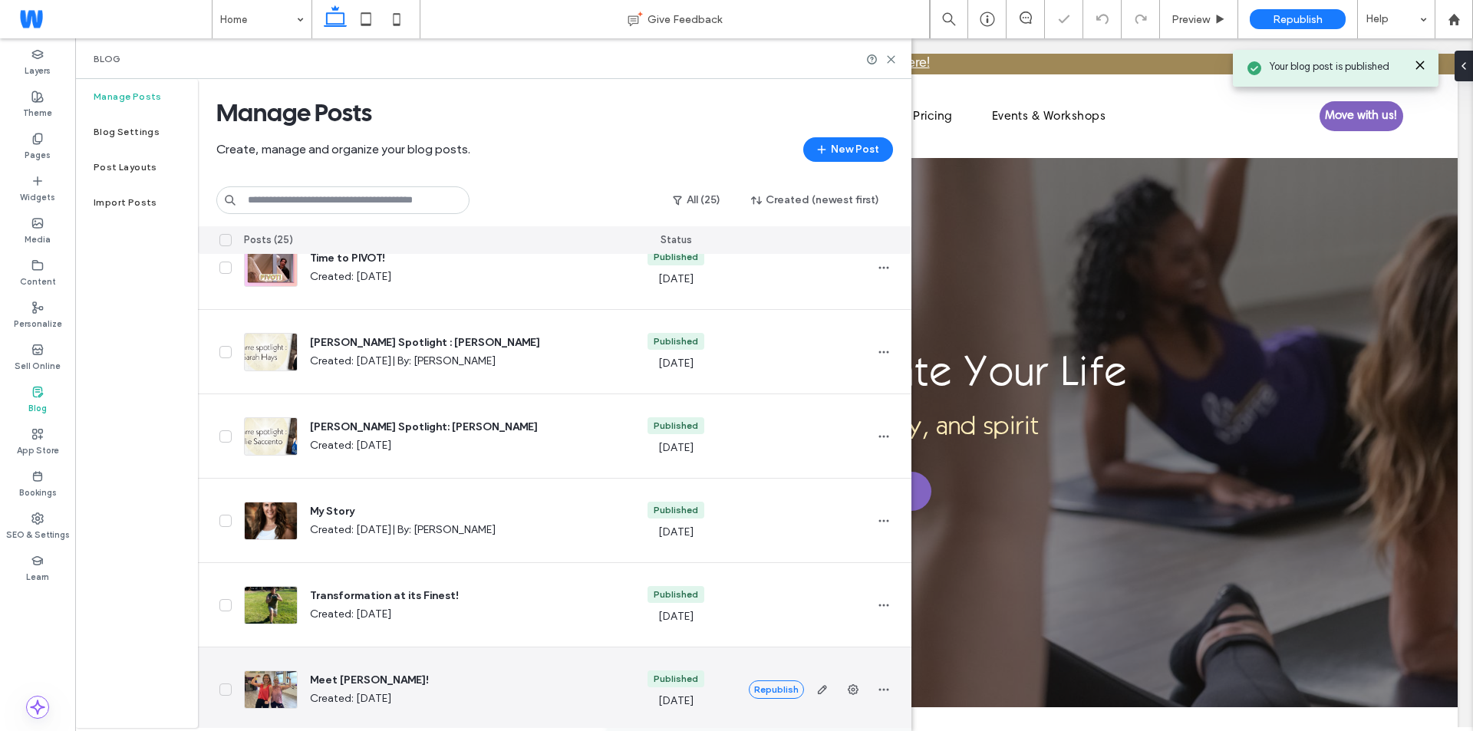
scroll to position [108, 0]
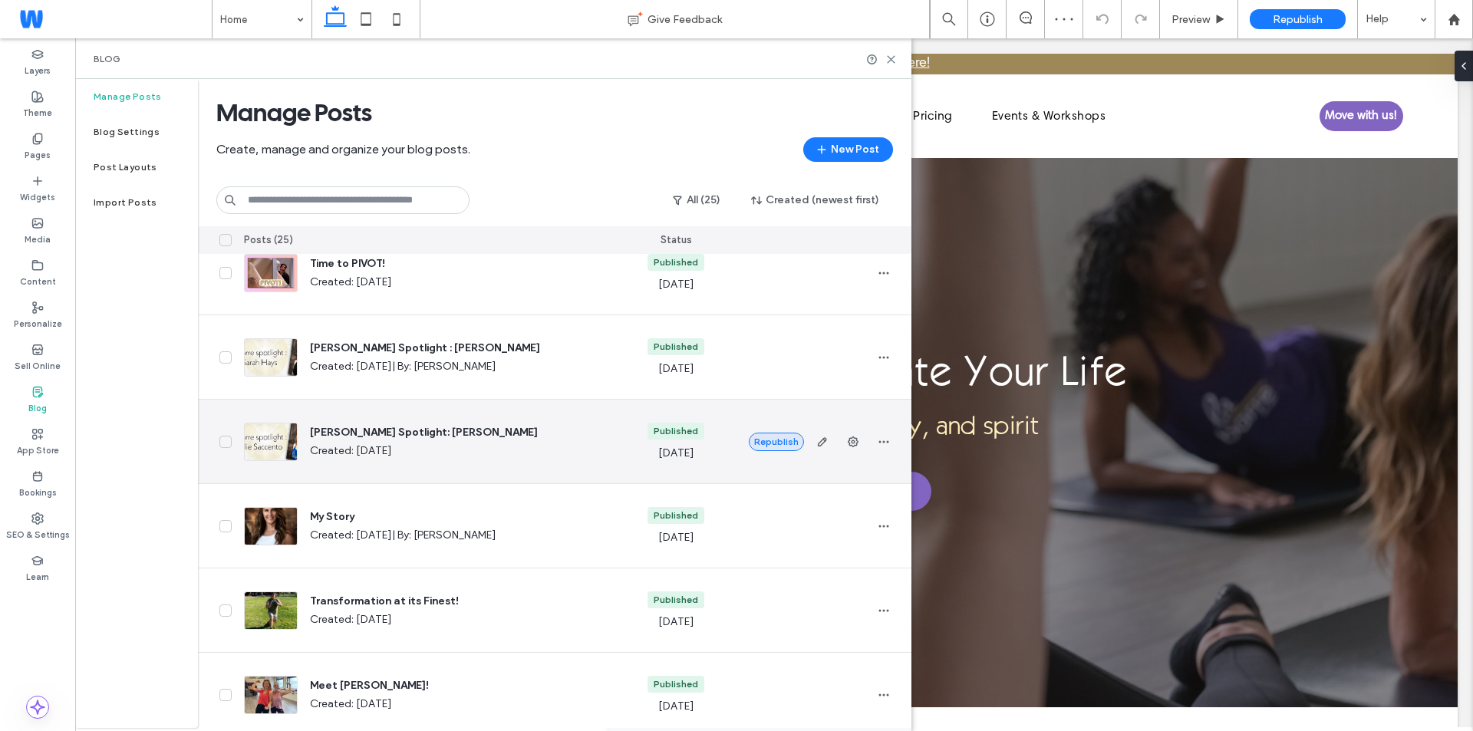
click at [768, 442] on button "Republish" at bounding box center [776, 442] width 55 height 18
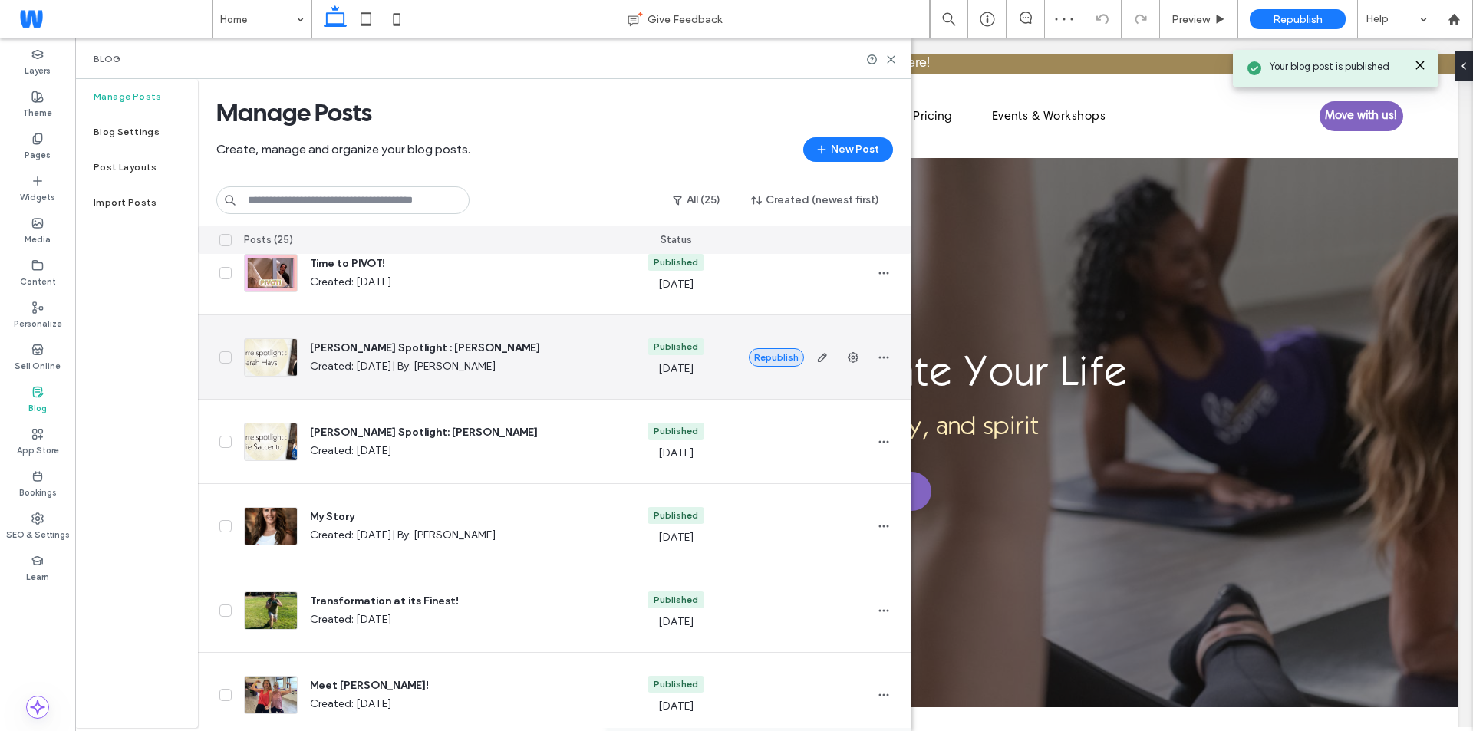
click at [771, 354] on button "Republish" at bounding box center [776, 357] width 55 height 18
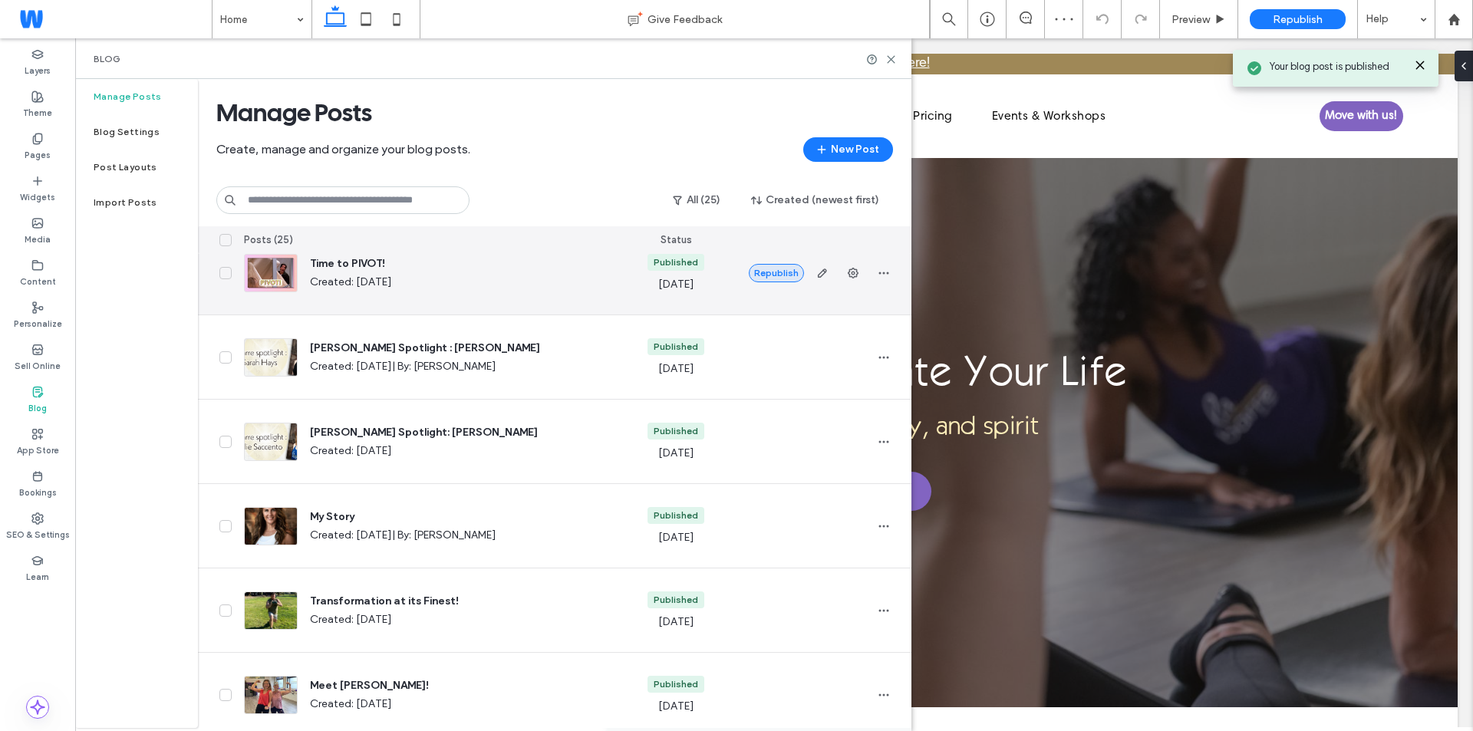
click at [775, 275] on button "Republish" at bounding box center [776, 273] width 55 height 18
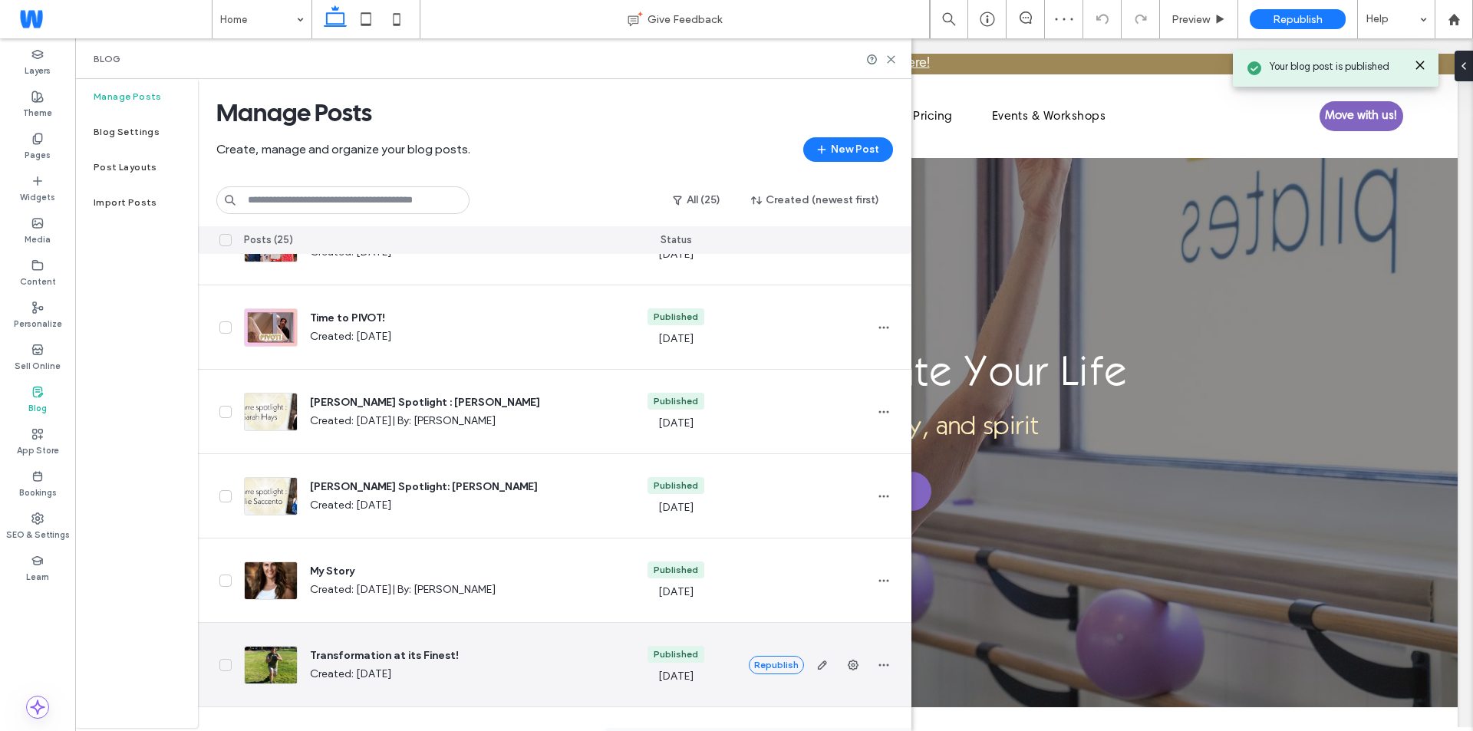
scroll to position [0, 0]
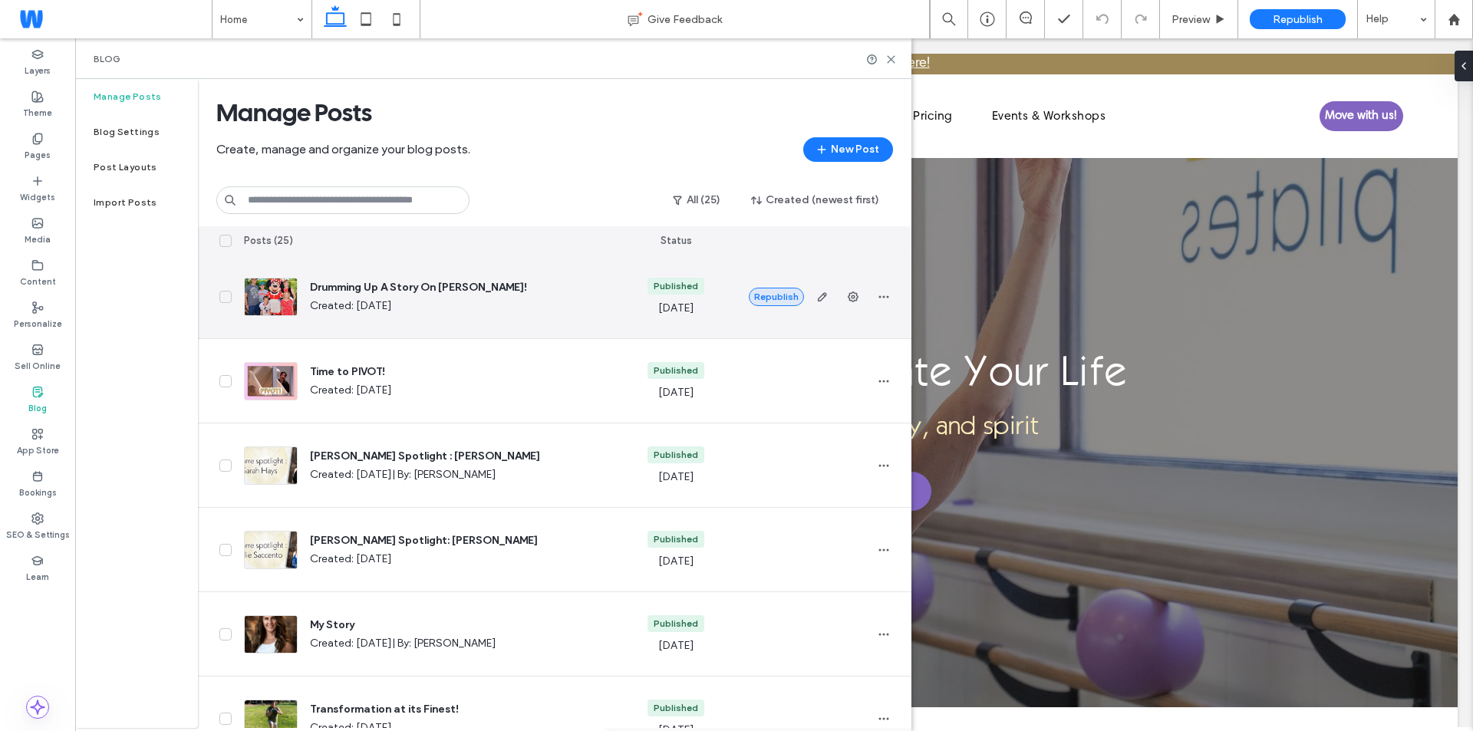
click at [773, 296] on button "Republish" at bounding box center [776, 297] width 55 height 18
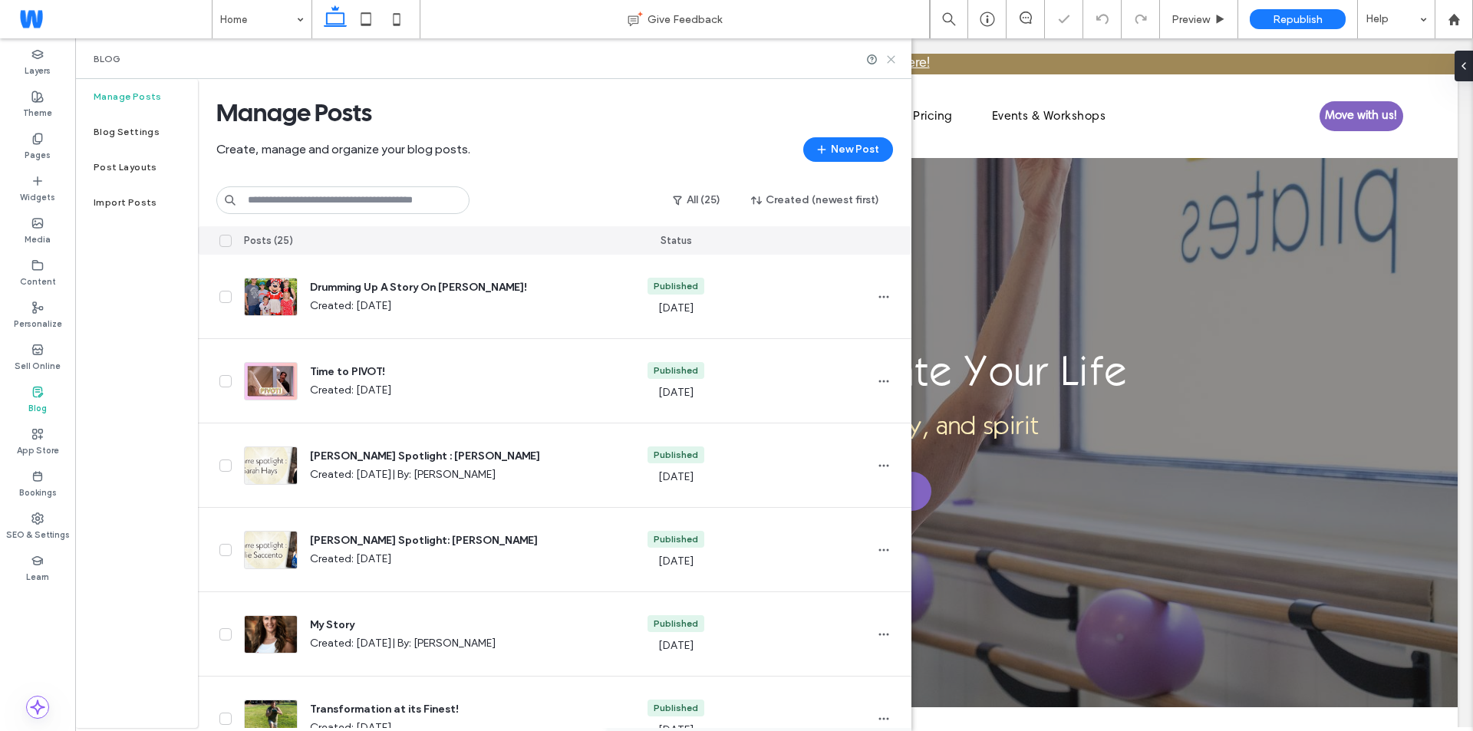
click at [887, 60] on icon at bounding box center [891, 60] width 12 height 12
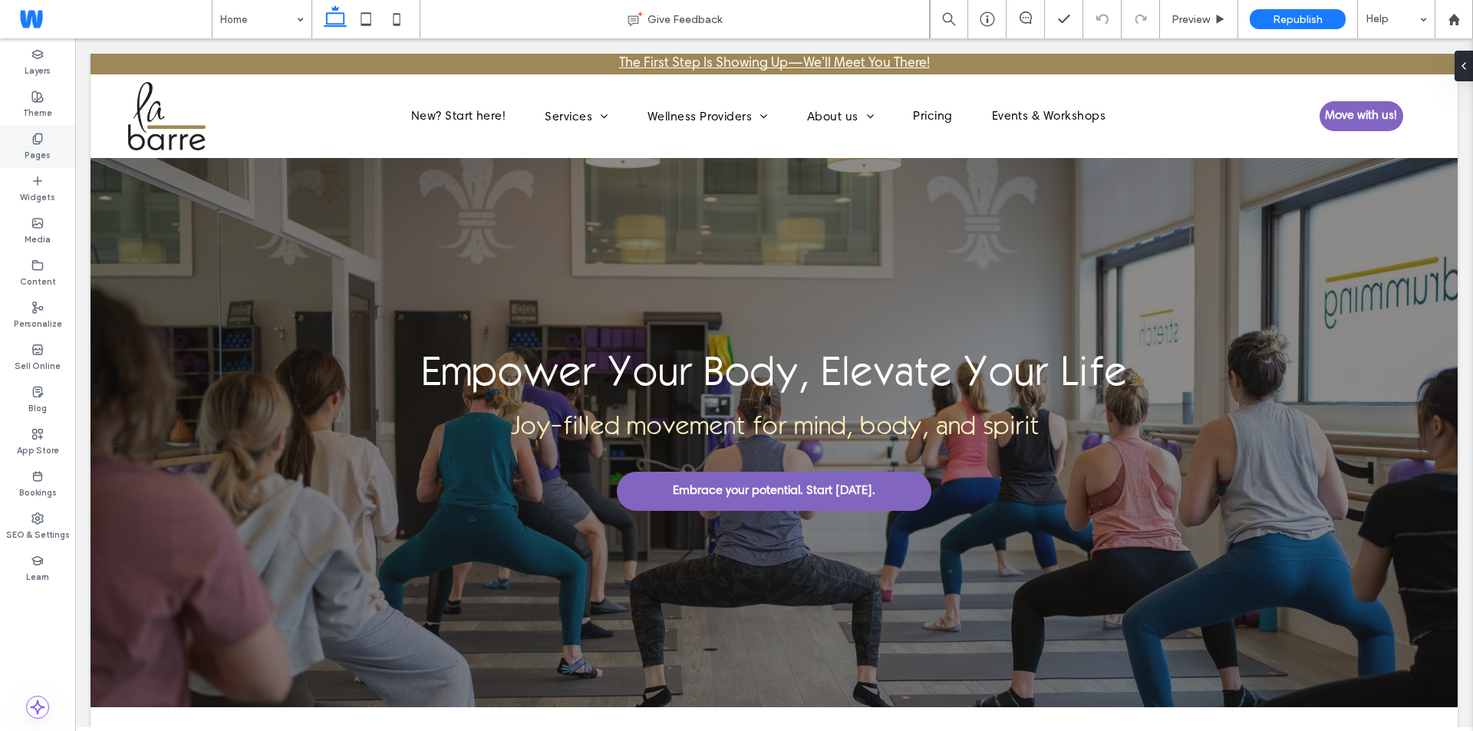
click at [31, 153] on label "Pages" at bounding box center [38, 153] width 26 height 17
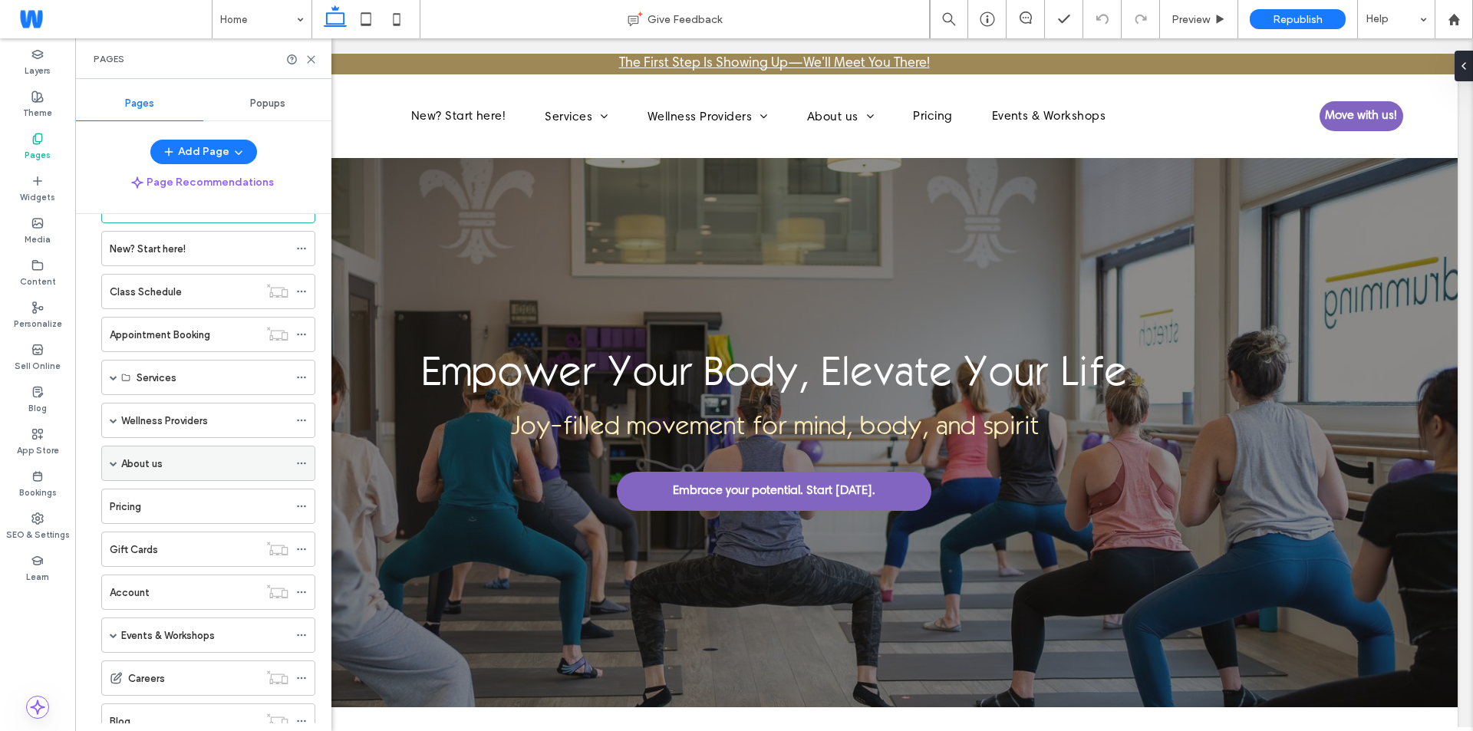
scroll to position [106, 0]
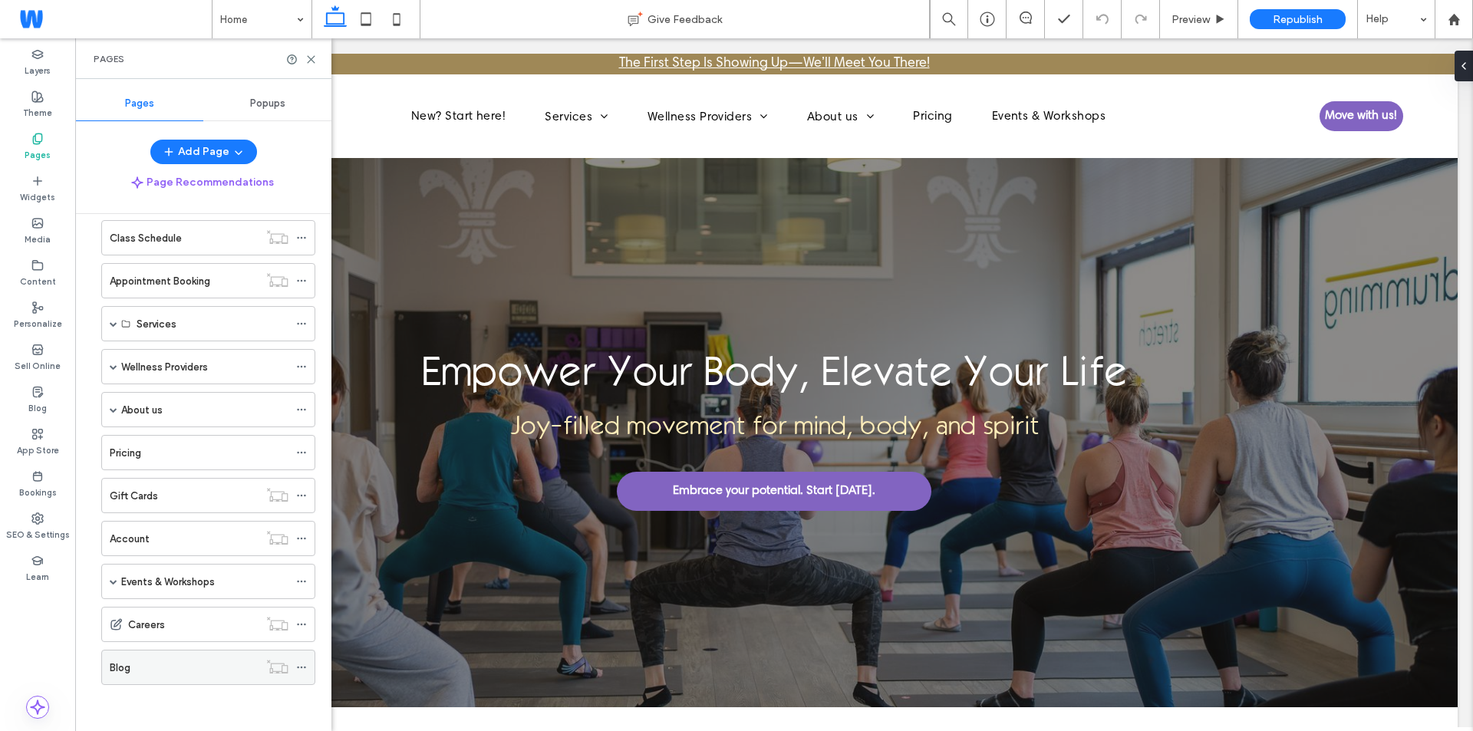
click at [303, 666] on icon at bounding box center [301, 667] width 11 height 11
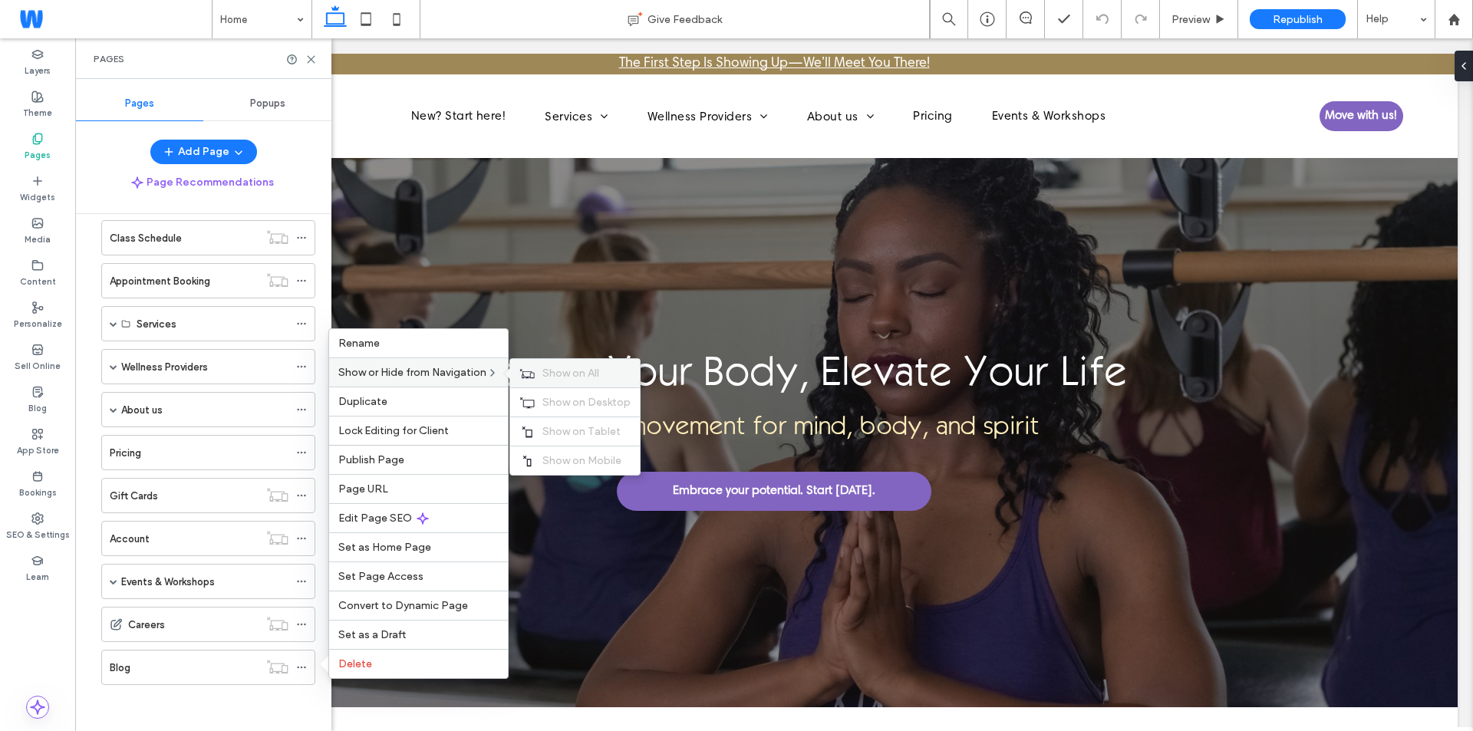
click at [541, 370] on div "Show on All" at bounding box center [575, 373] width 130 height 28
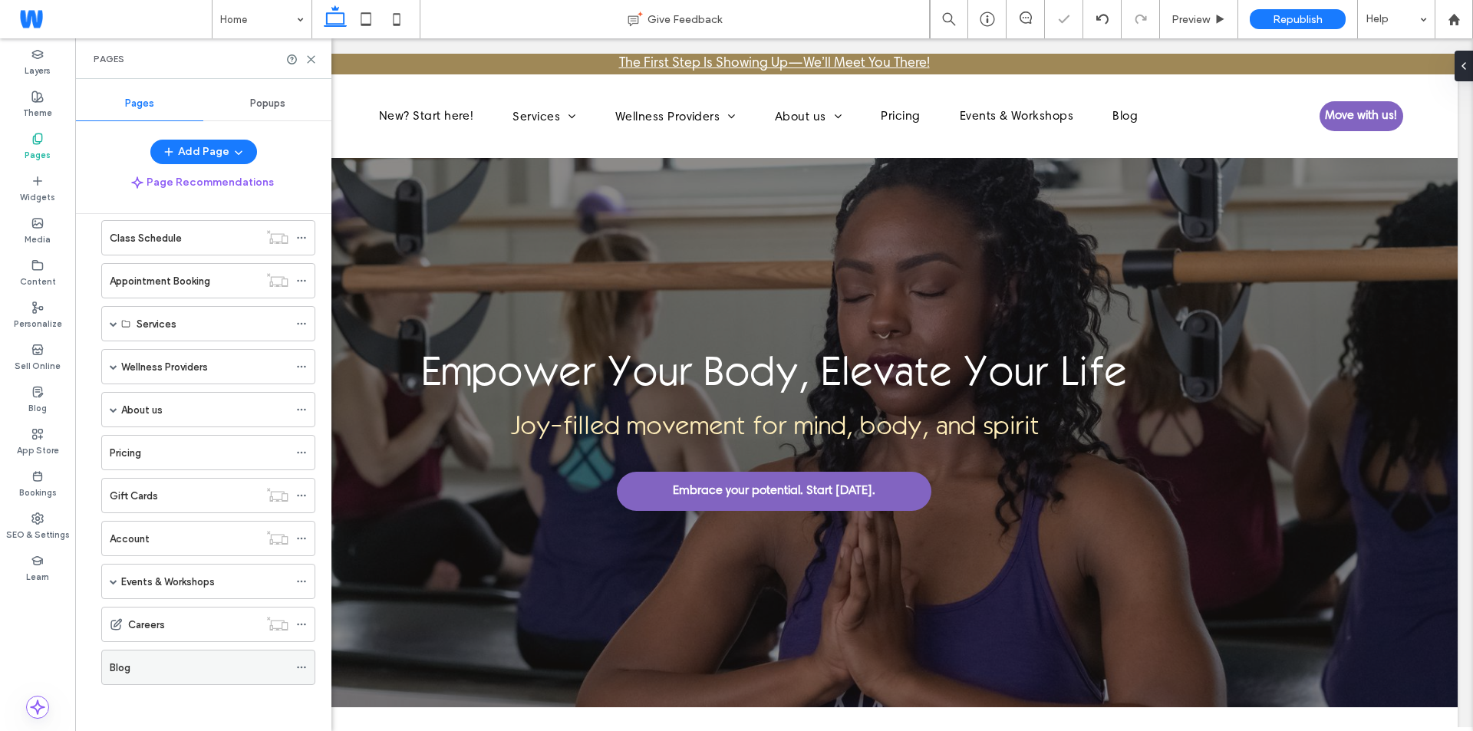
click at [148, 680] on div "Blog" at bounding box center [199, 667] width 179 height 34
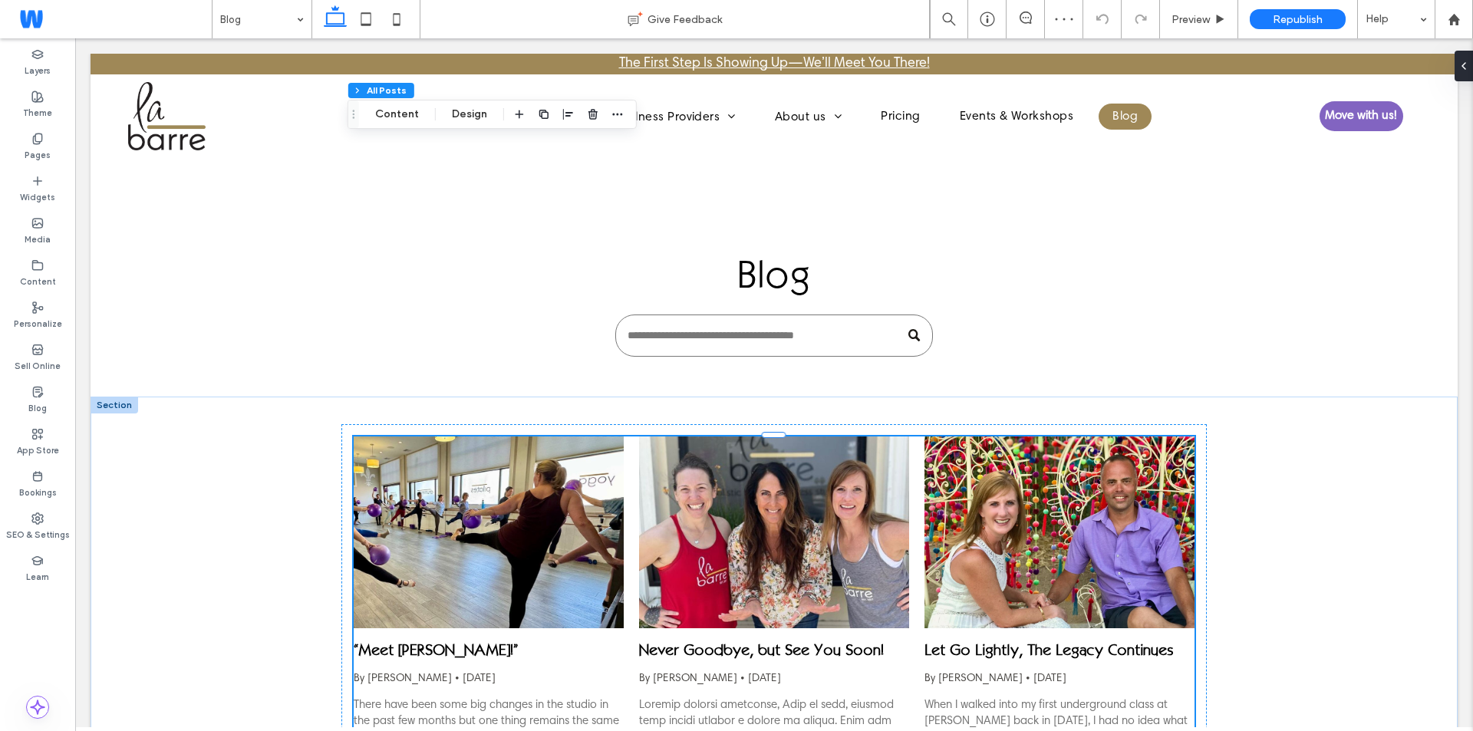
scroll to position [767, 0]
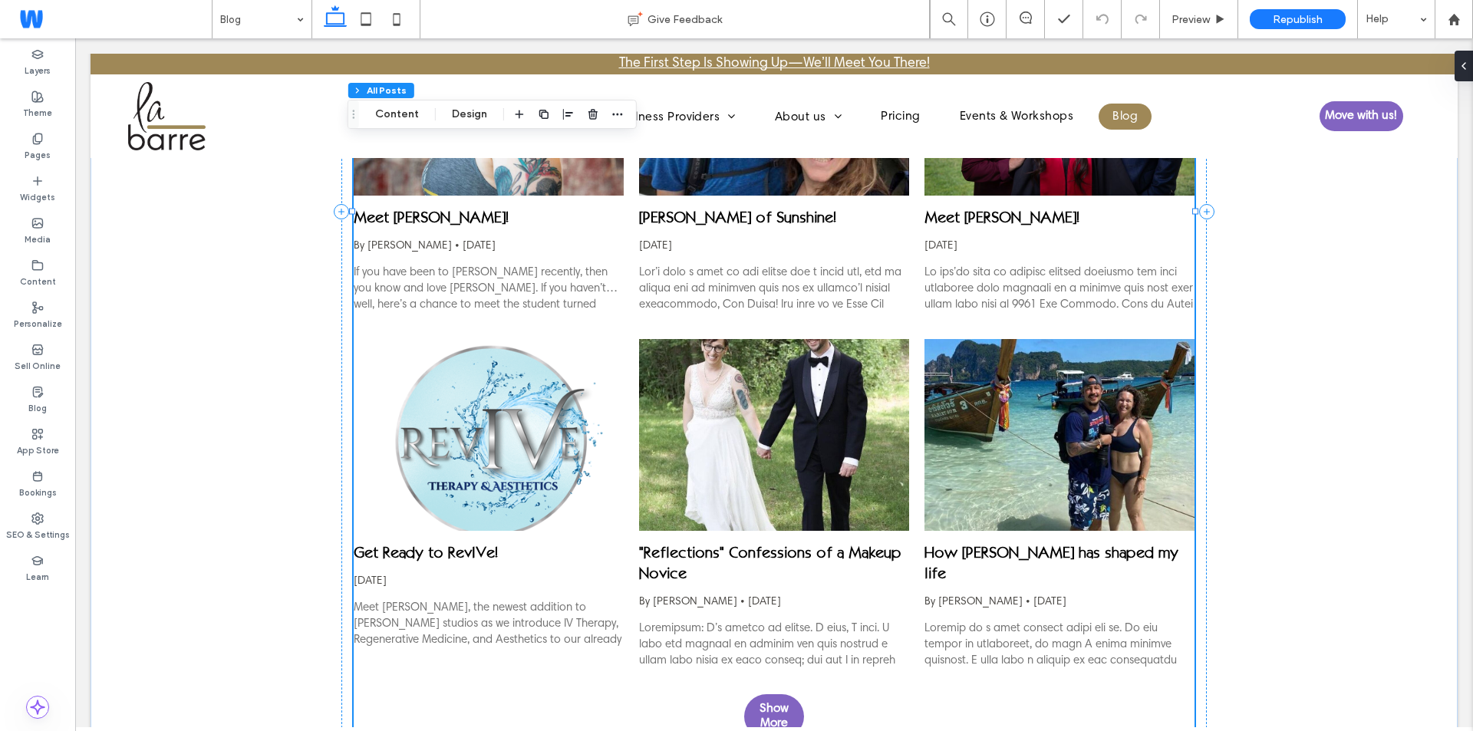
click at [608, 324] on div "“Meet [PERSON_NAME]!” By [PERSON_NAME] • [DATE] There have been some big change…" at bounding box center [774, 174] width 841 height 1010
click at [469, 113] on button "Design" at bounding box center [469, 114] width 55 height 18
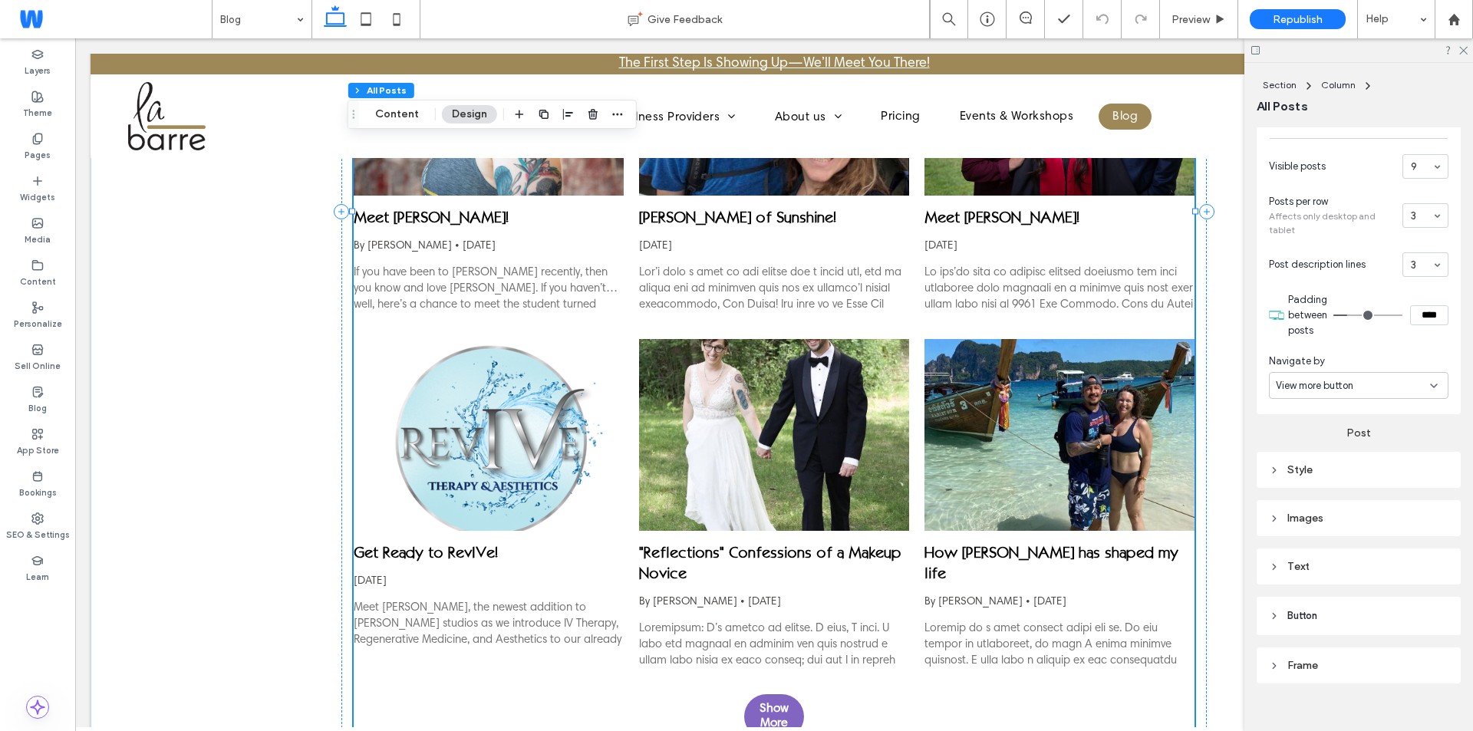
scroll to position [426, 0]
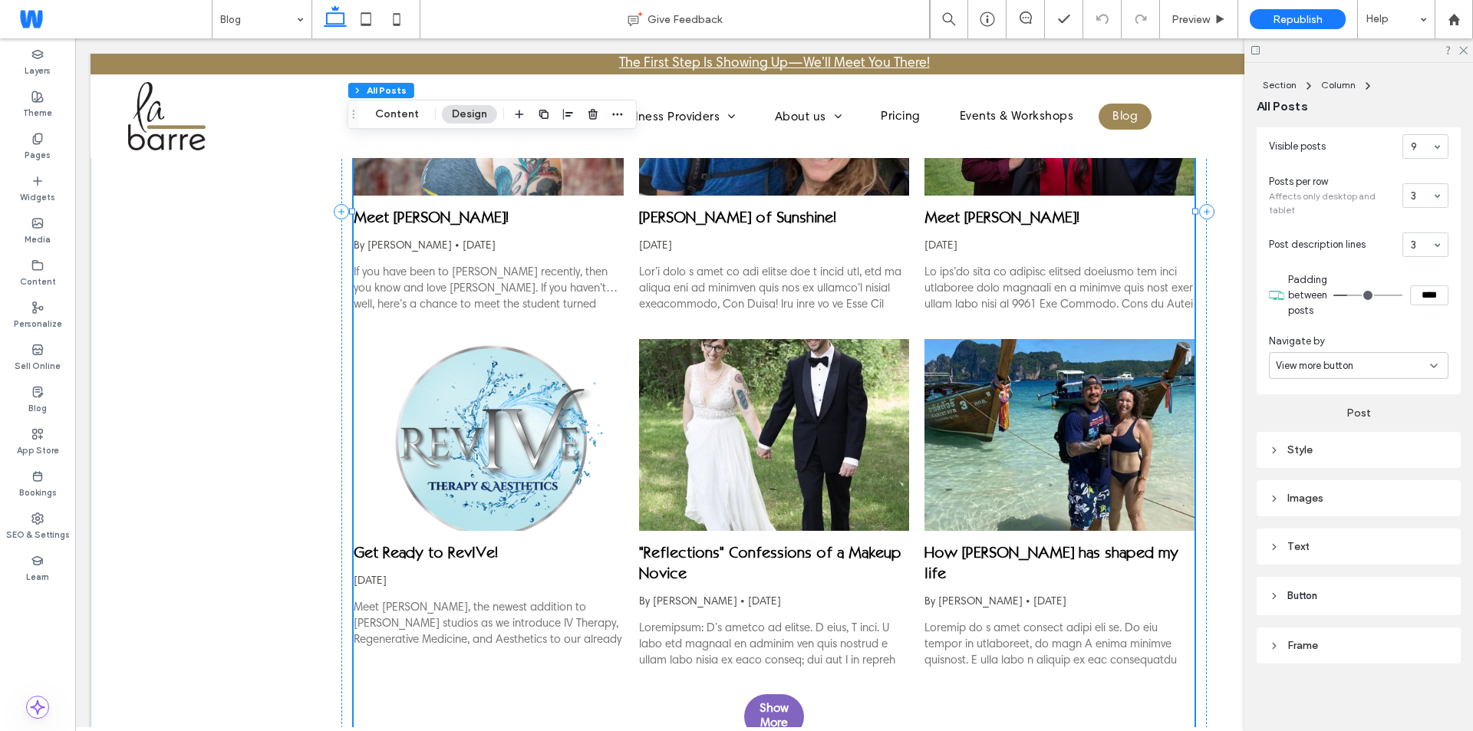
click at [1325, 606] on header "Button" at bounding box center [1358, 596] width 204 height 38
